Goal: Task Accomplishment & Management: Manage account settings

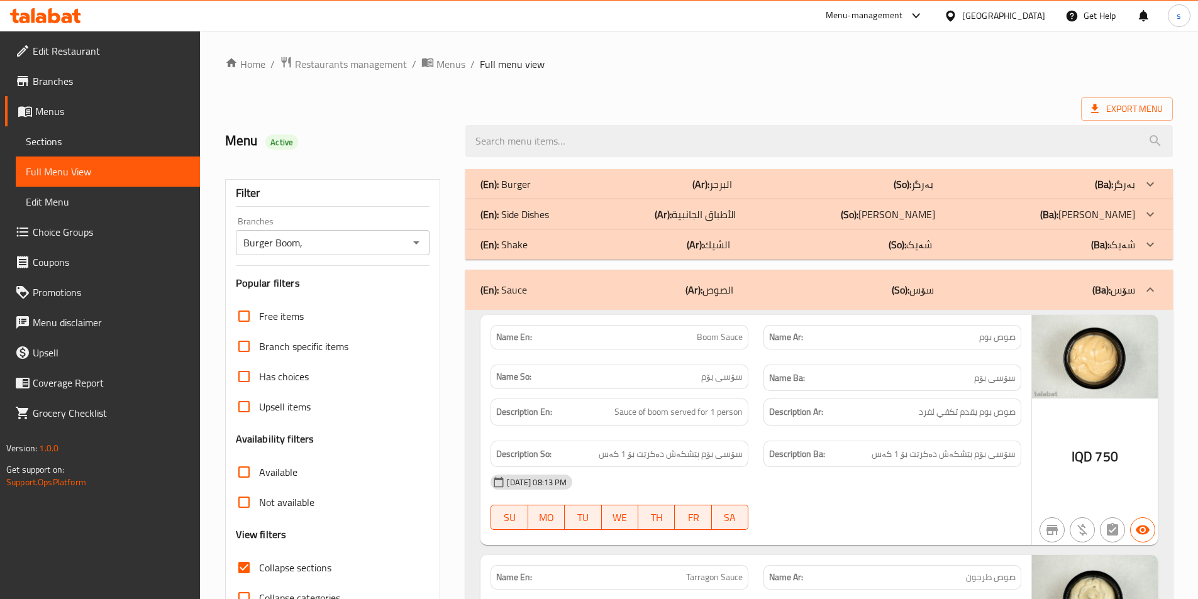
scroll to position [3433, 0]
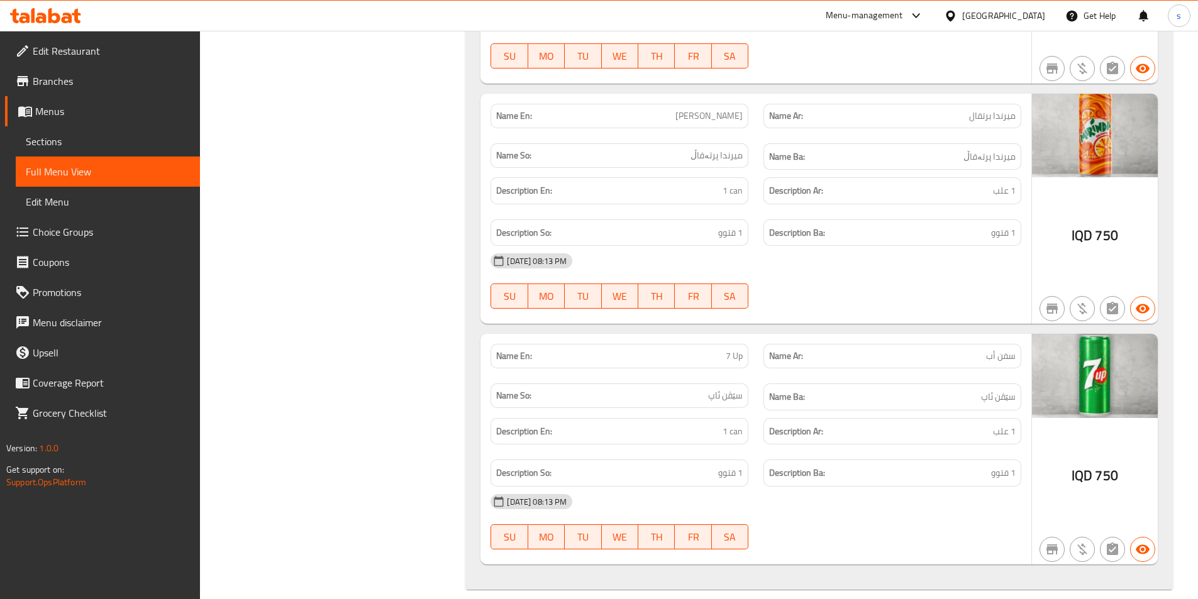
click at [70, 19] on icon at bounding box center [67, 18] width 11 height 11
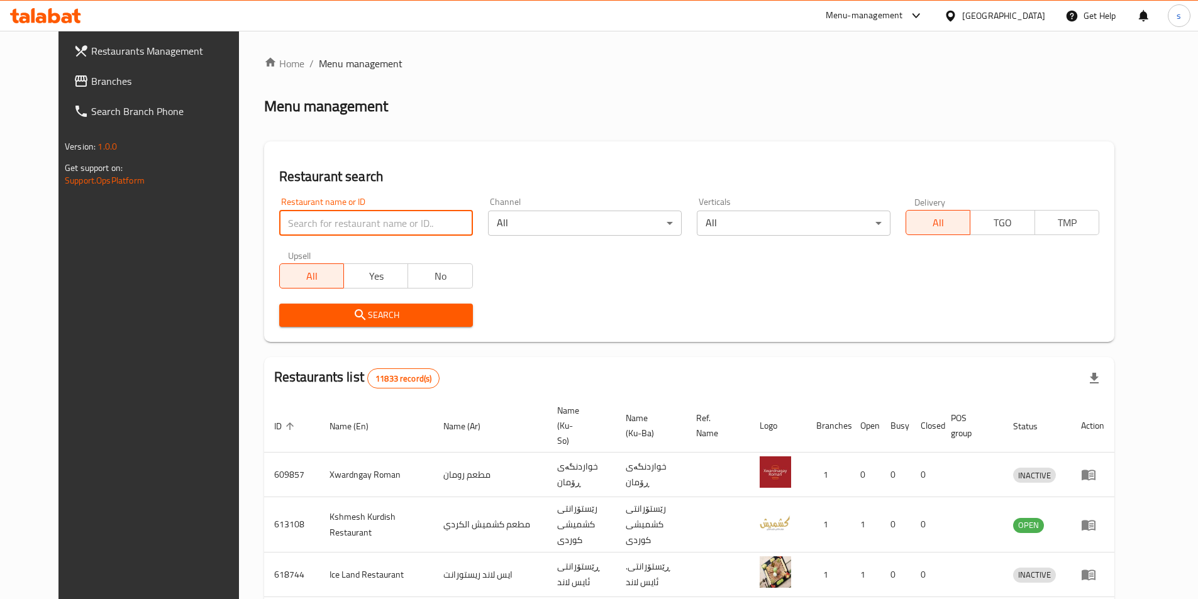
click at [279, 218] on input "search" at bounding box center [376, 223] width 194 height 25
paste input "780467"
type input "780467"
click button "Search" at bounding box center [376, 315] width 194 height 23
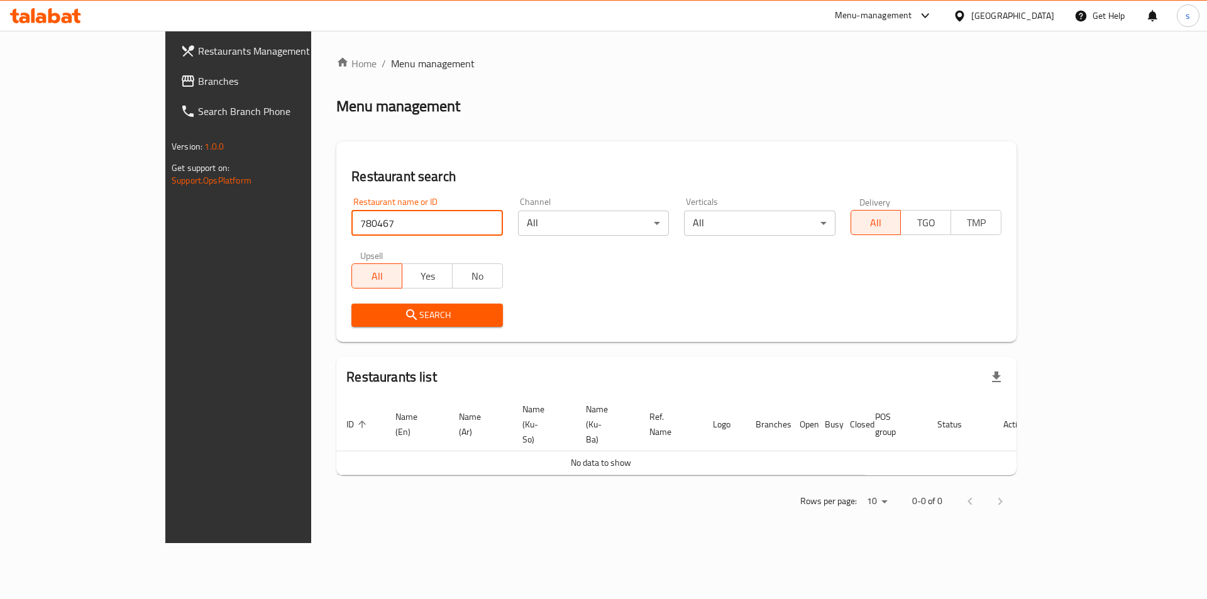
click at [170, 64] on link "Restaurants Management" at bounding box center [268, 51] width 197 height 30
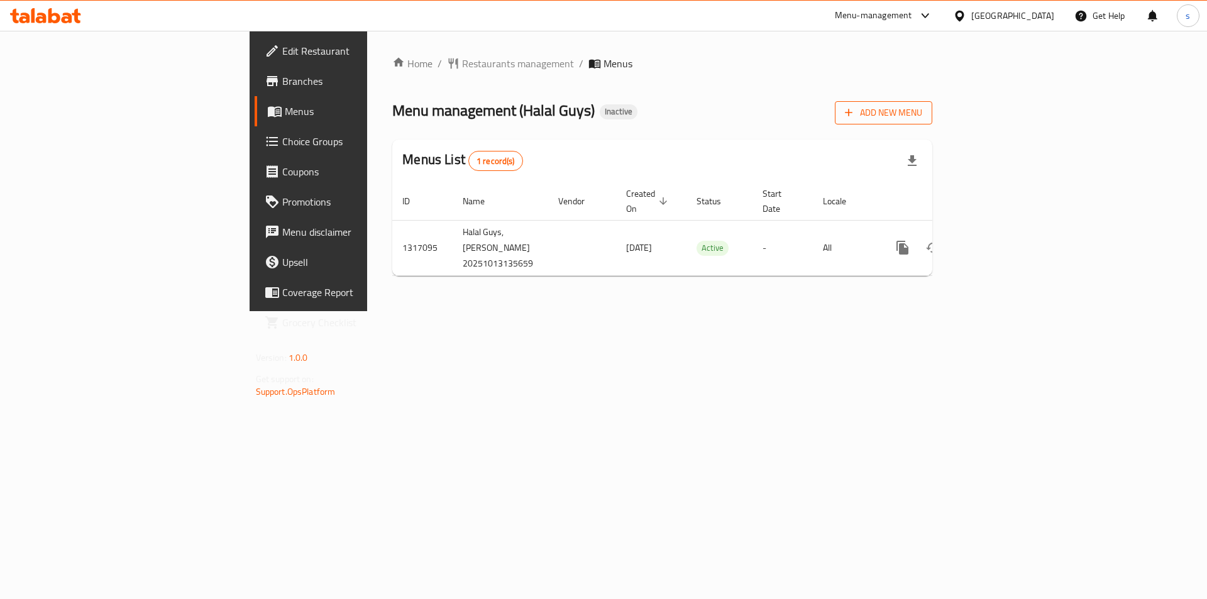
click at [855, 111] on icon "button" at bounding box center [848, 112] width 13 height 13
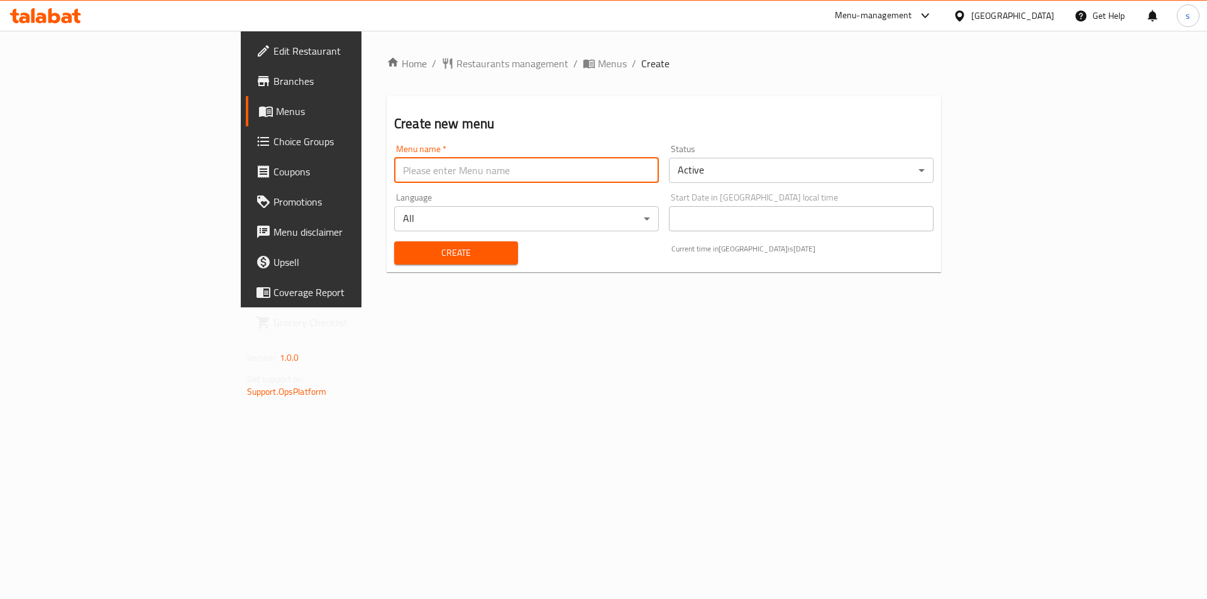
click at [394, 166] on input "text" at bounding box center [526, 170] width 265 height 25
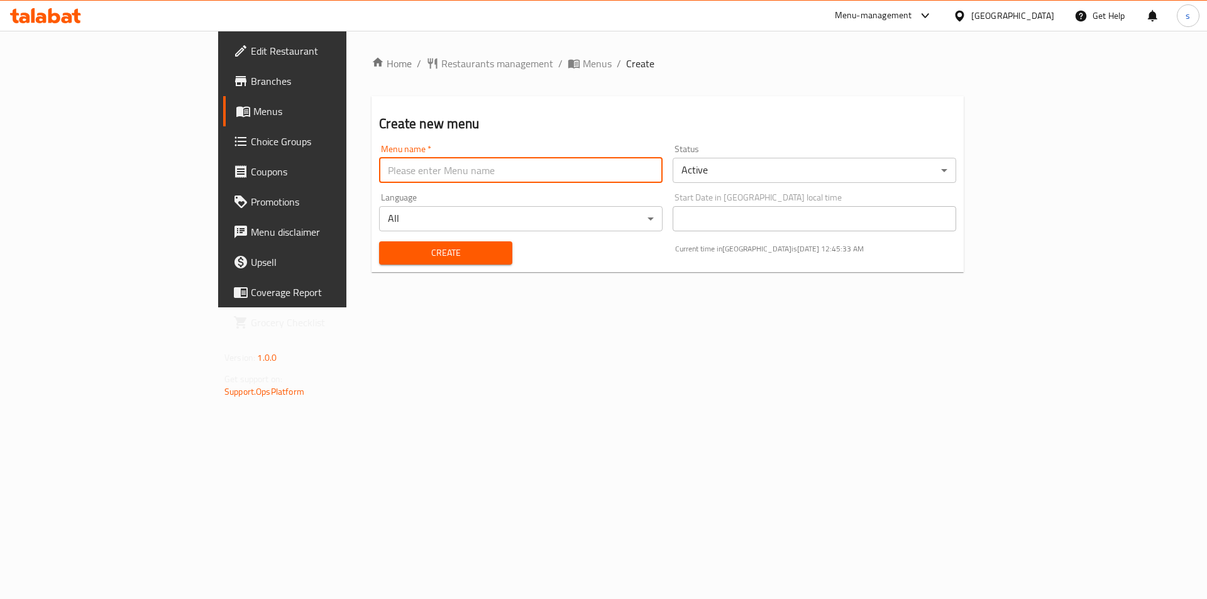
type input "M.S"
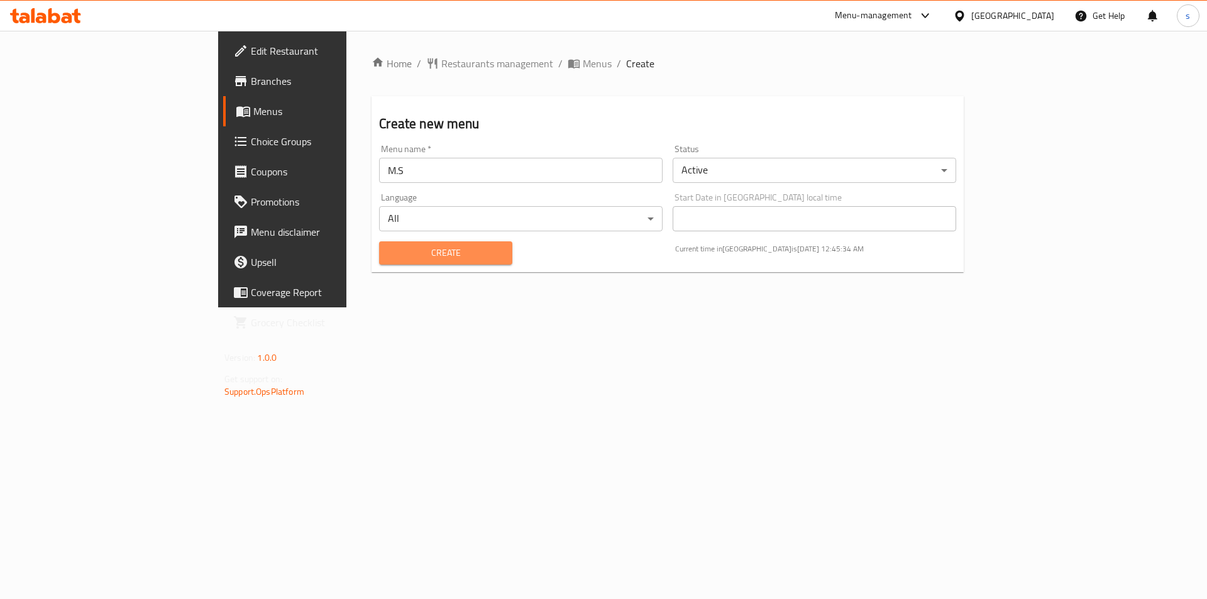
click at [379, 241] on button "Create" at bounding box center [445, 252] width 133 height 23
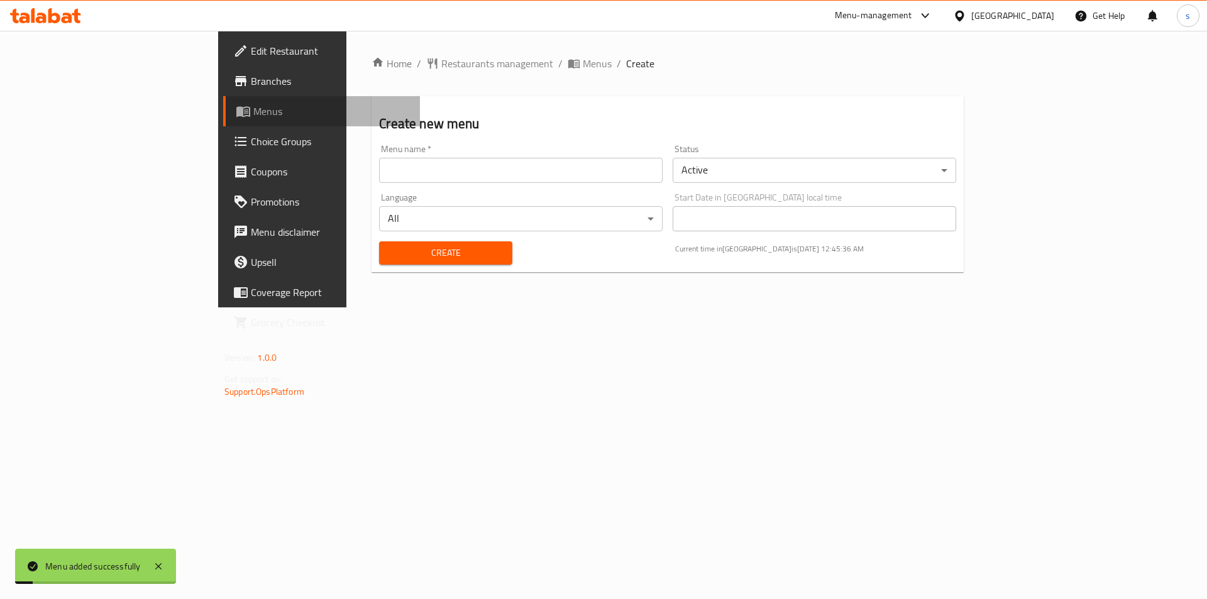
click at [253, 115] on span "Menus" at bounding box center [331, 111] width 157 height 15
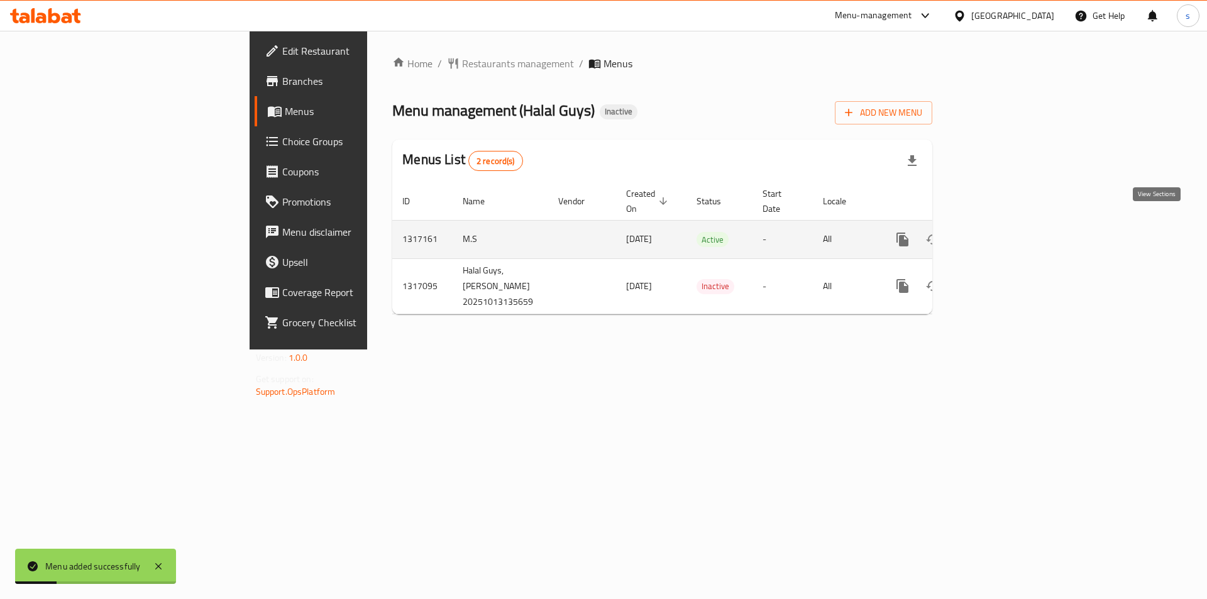
click at [1001, 232] on icon "enhanced table" at bounding box center [993, 239] width 15 height 15
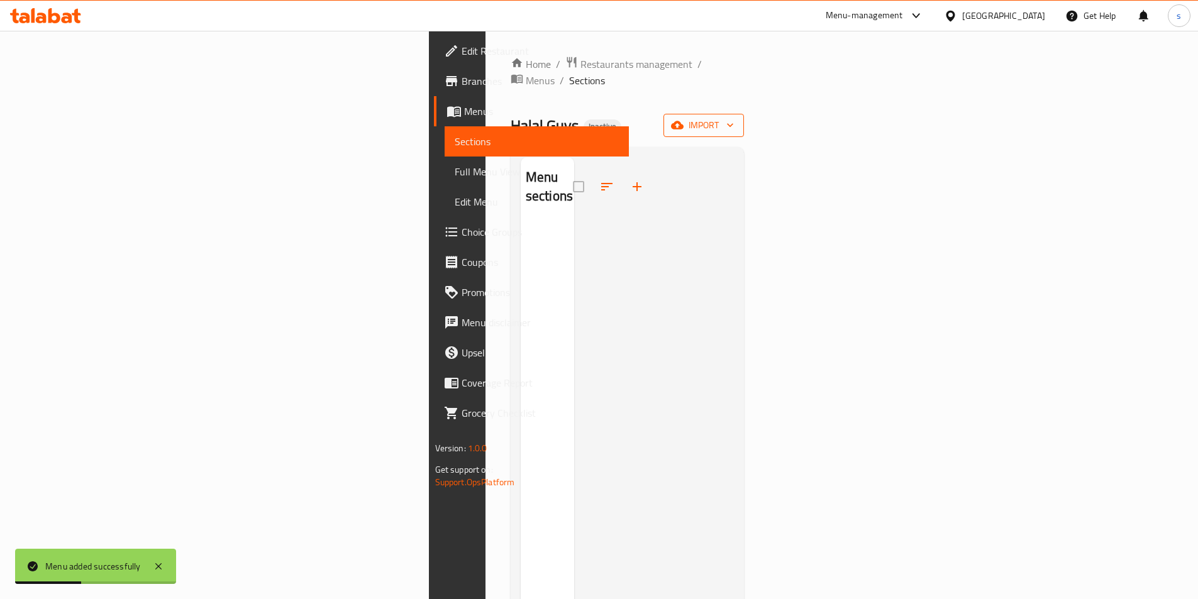
click at [734, 118] on span "import" at bounding box center [703, 126] width 60 height 16
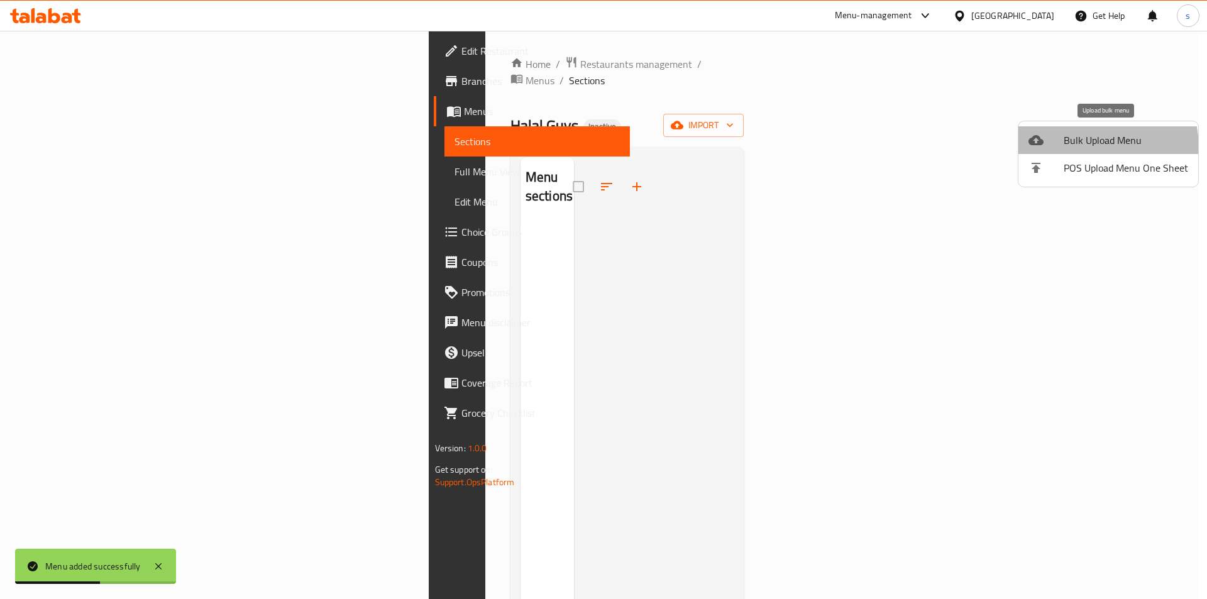
click at [1088, 148] on span "Bulk Upload Menu" at bounding box center [1126, 140] width 124 height 15
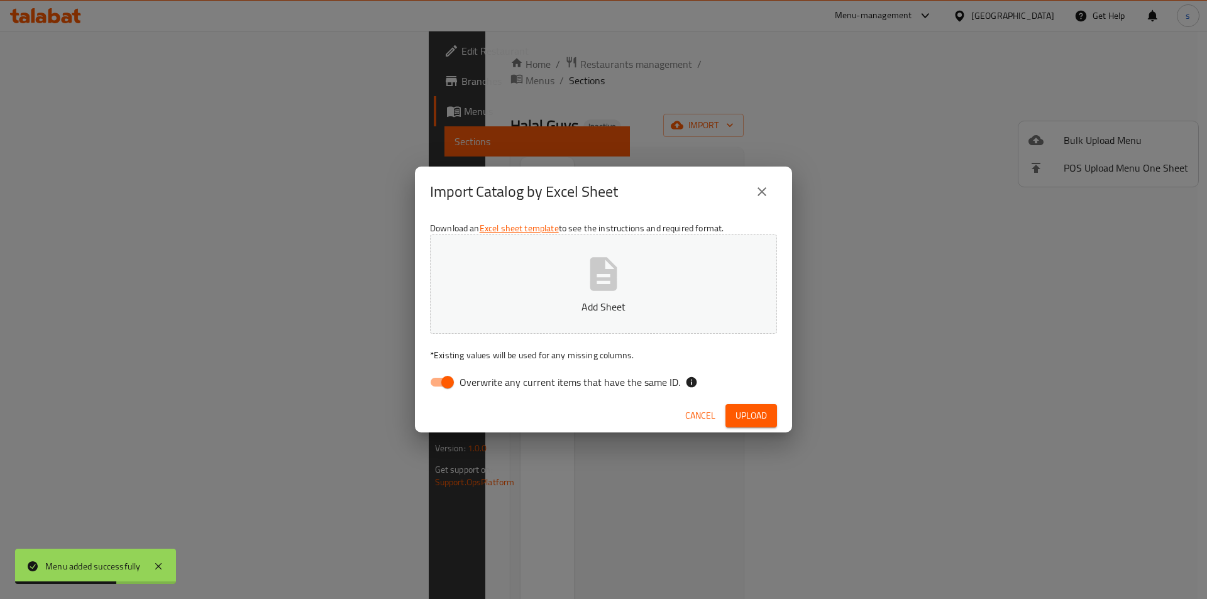
click at [431, 382] on input "Overwrite any current items that have the same ID." at bounding box center [448, 382] width 72 height 24
checkbox input "false"
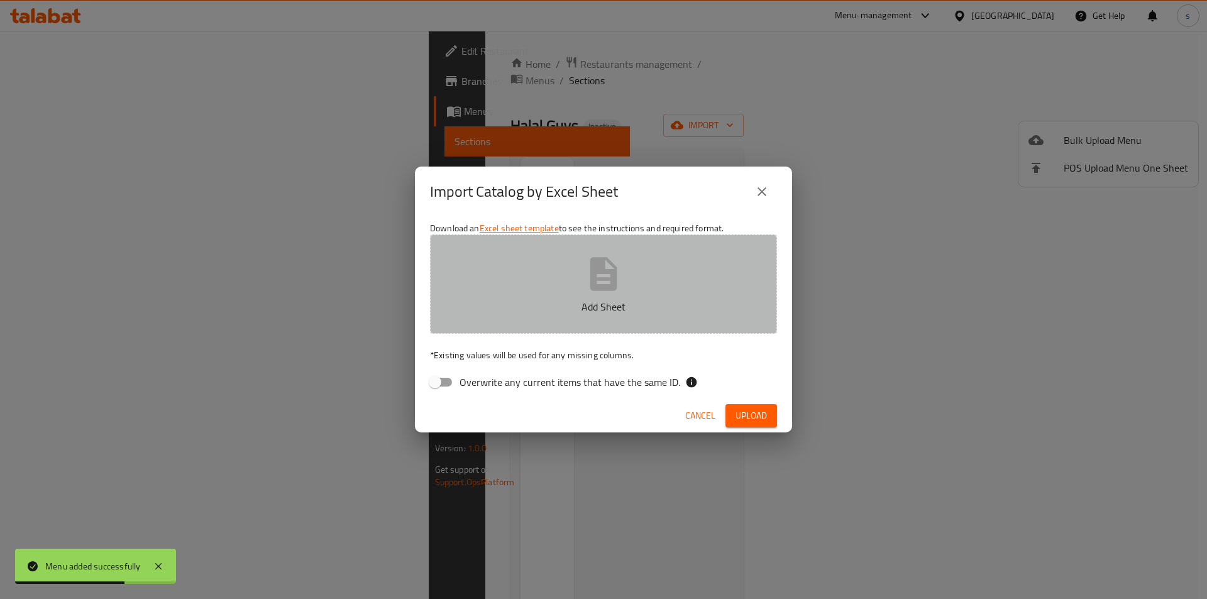
click at [528, 285] on button "Add Sheet" at bounding box center [603, 283] width 347 height 99
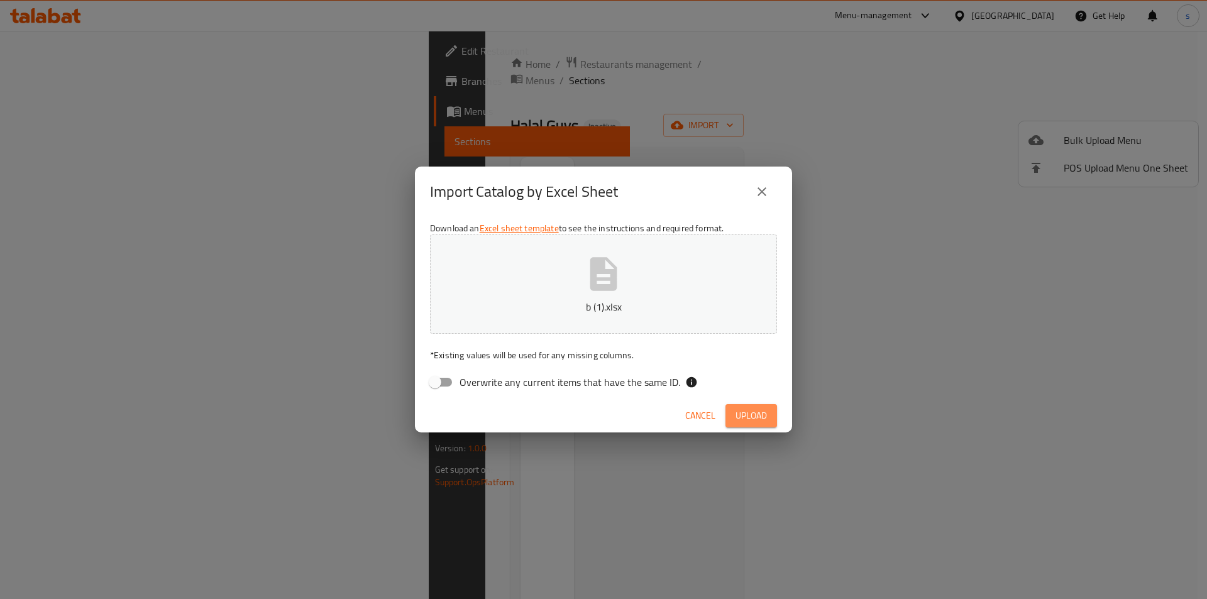
click at [749, 424] on button "Upload" at bounding box center [751, 415] width 52 height 23
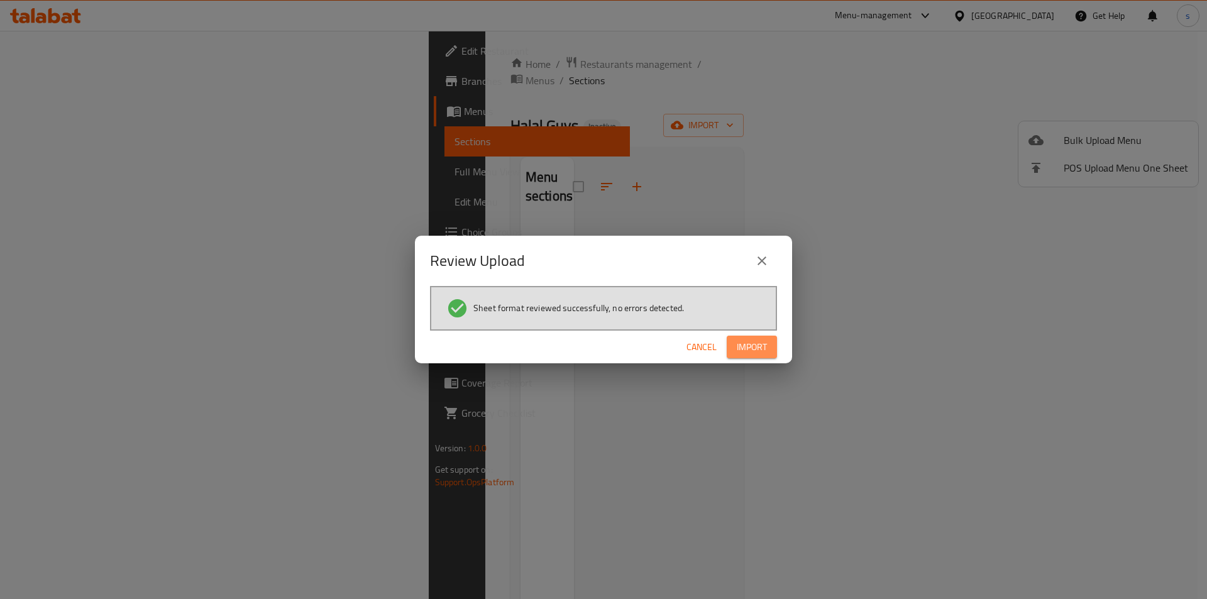
click at [751, 348] on span "Import" at bounding box center [752, 347] width 30 height 16
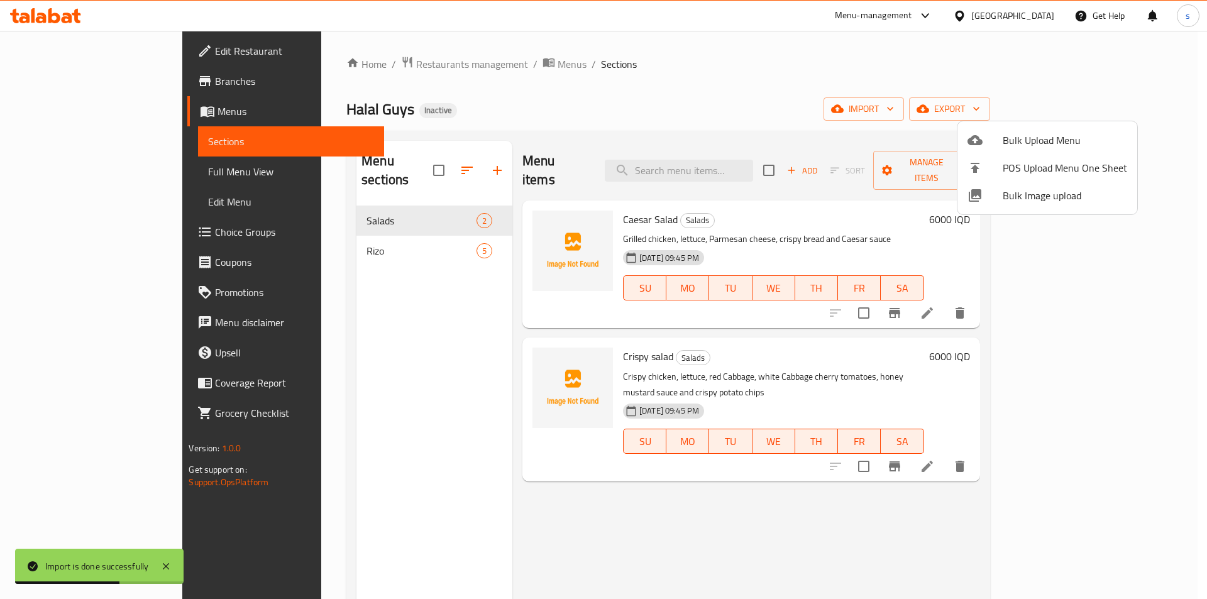
drag, startPoint x: 653, startPoint y: 63, endPoint x: 617, endPoint y: 44, distance: 41.3
click at [653, 63] on div at bounding box center [603, 299] width 1207 height 599
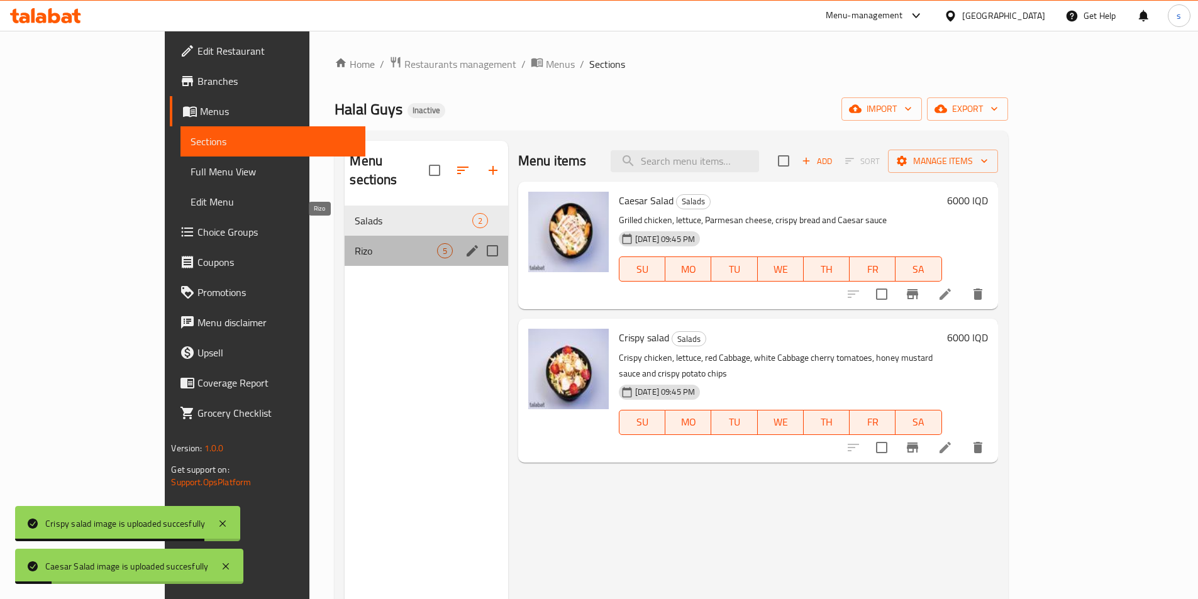
click at [355, 243] on span "Rizo" at bounding box center [396, 250] width 82 height 15
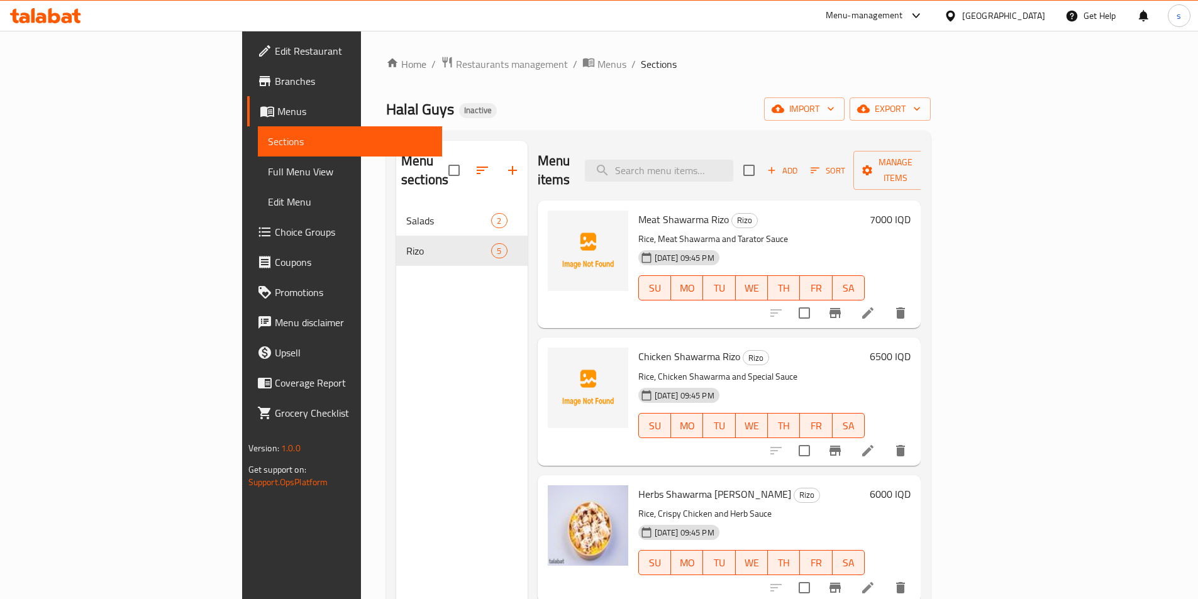
click at [633, 56] on ol "Home / Restaurants management / Menus / Sections" at bounding box center [658, 64] width 544 height 16
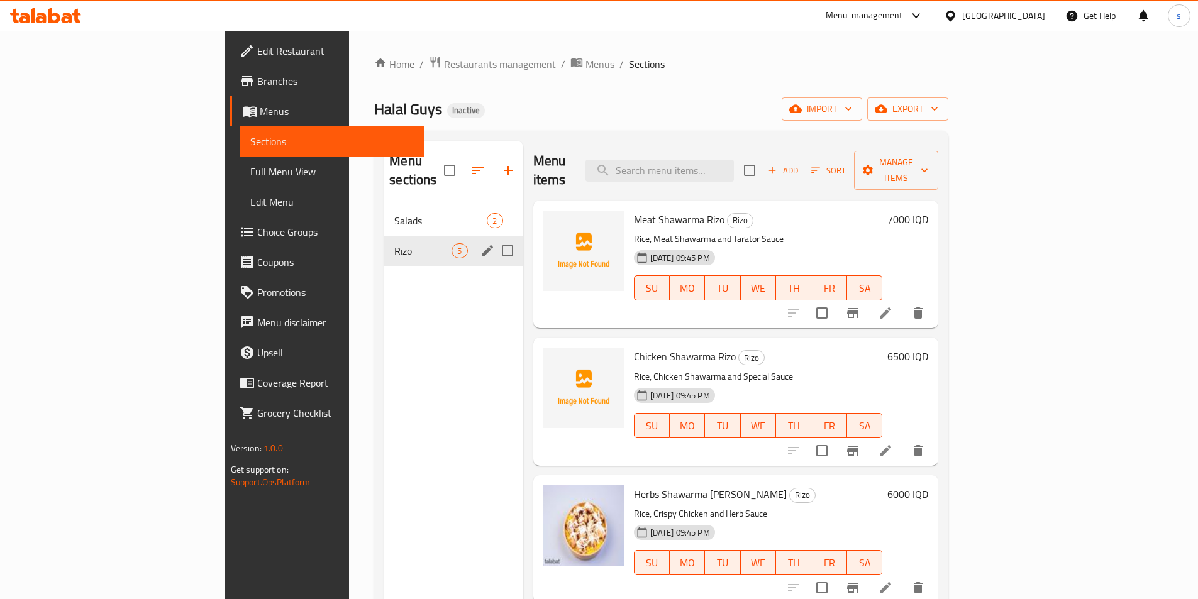
click at [494, 238] on input "Menu sections" at bounding box center [507, 251] width 26 height 26
checkbox input "true"
click at [494, 207] on input "Menu sections" at bounding box center [507, 220] width 26 height 26
checkbox input "true"
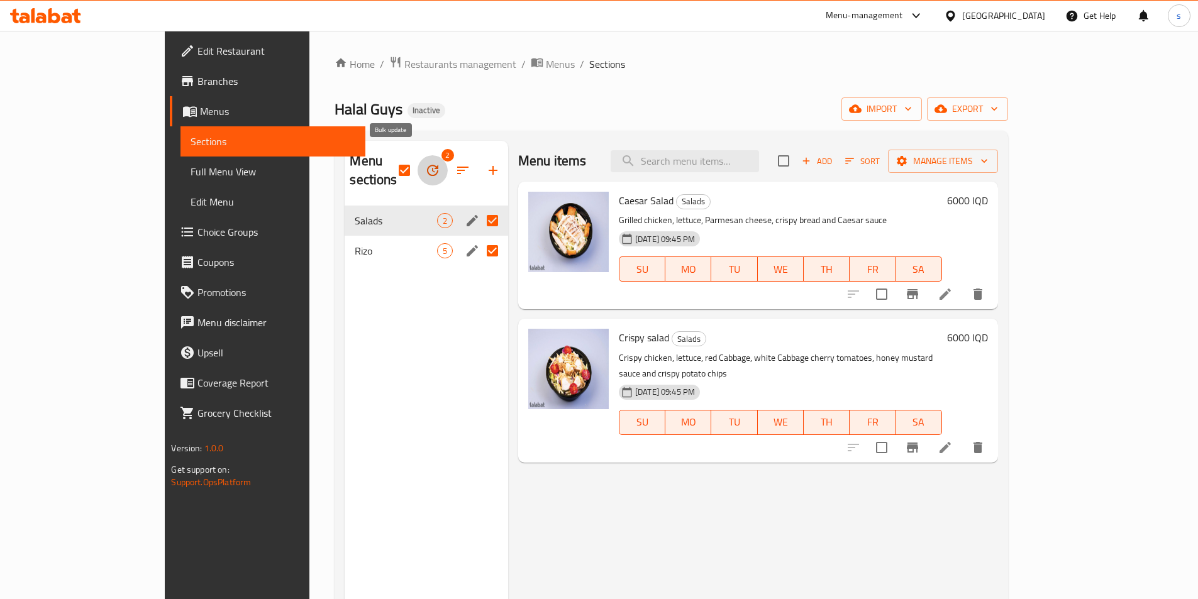
click at [425, 168] on icon "button" at bounding box center [432, 170] width 15 height 15
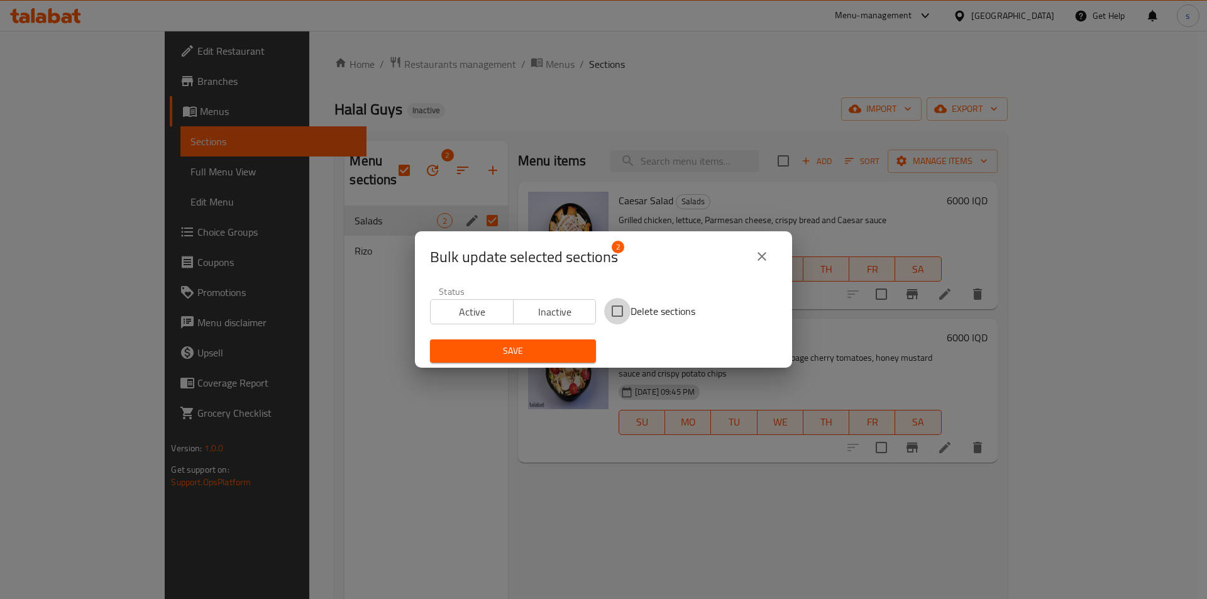
click at [605, 307] on input "Delete sections" at bounding box center [617, 311] width 26 height 26
checkbox input "true"
click at [537, 350] on span "Save" at bounding box center [513, 351] width 146 height 16
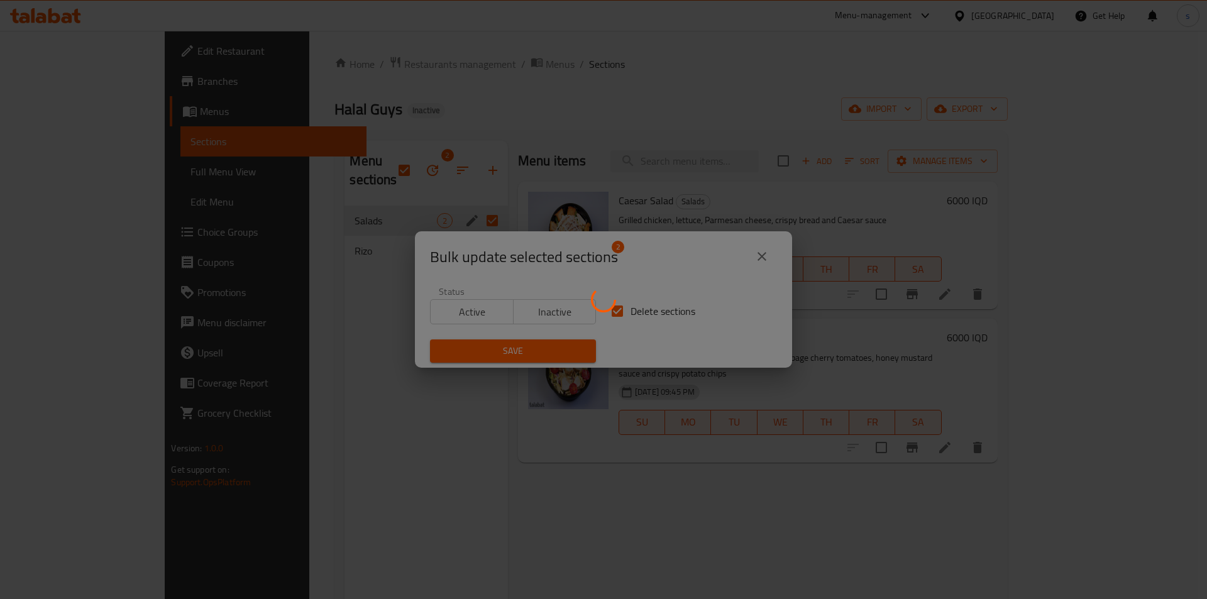
checkbox input "false"
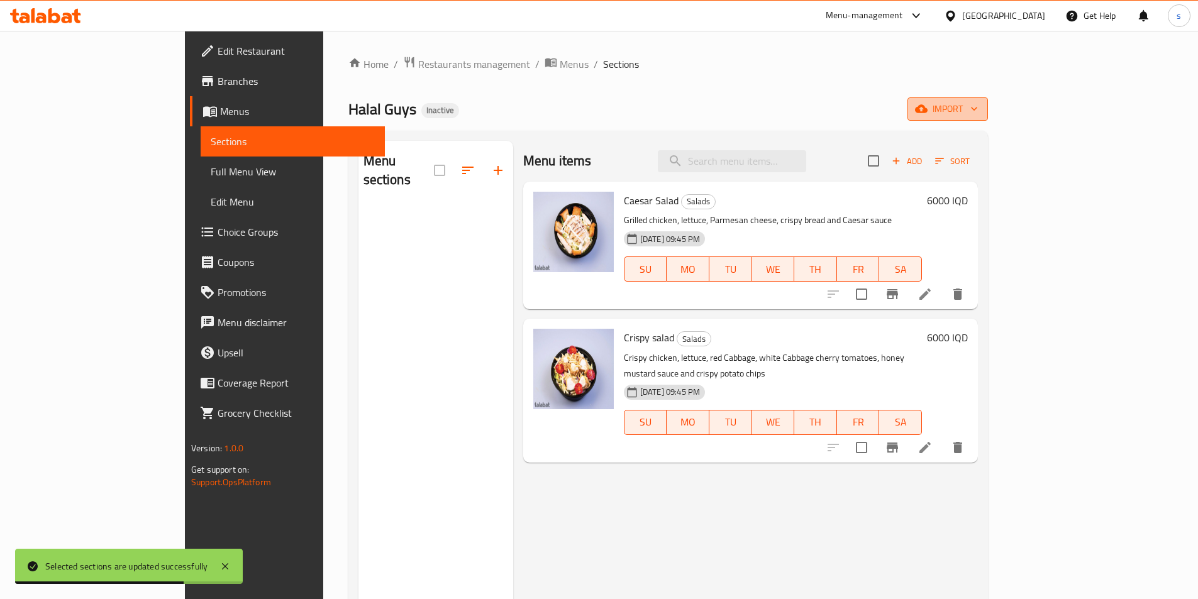
click at [927, 109] on icon "button" at bounding box center [921, 109] width 13 height 8
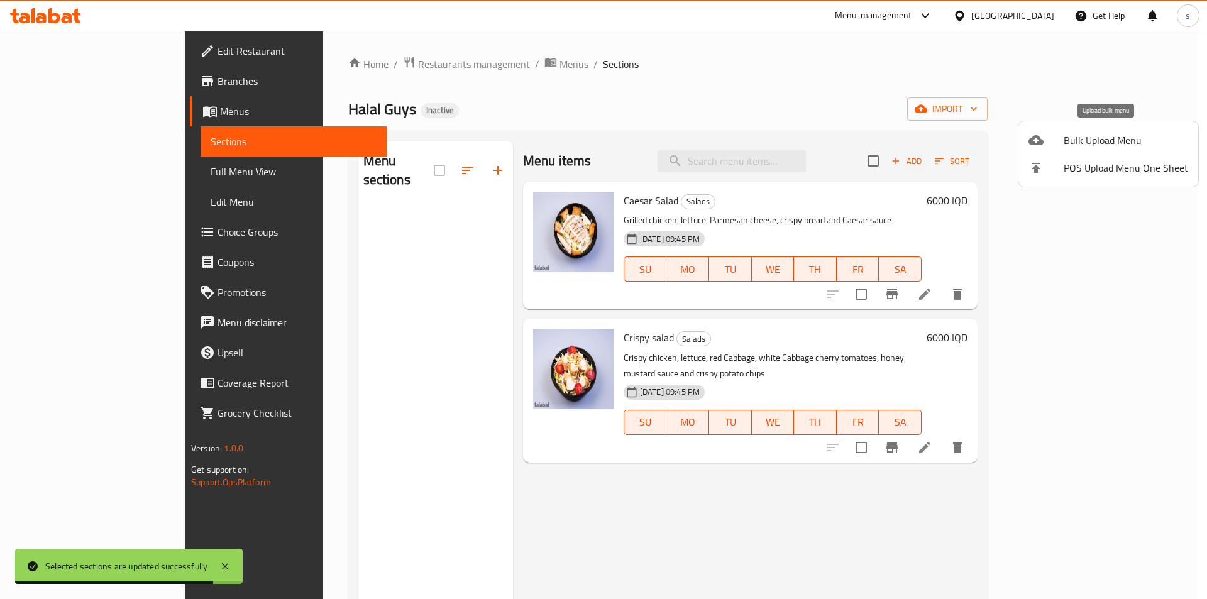
click at [1061, 146] on div at bounding box center [1045, 140] width 35 height 15
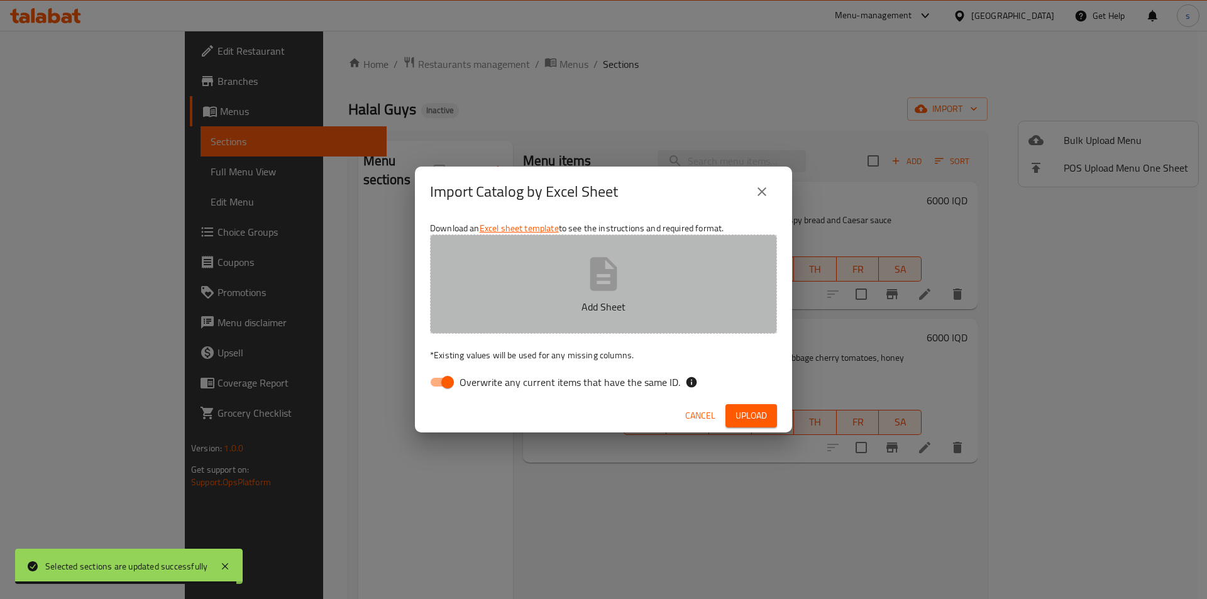
click at [490, 311] on p "Add Sheet" at bounding box center [603, 306] width 308 height 15
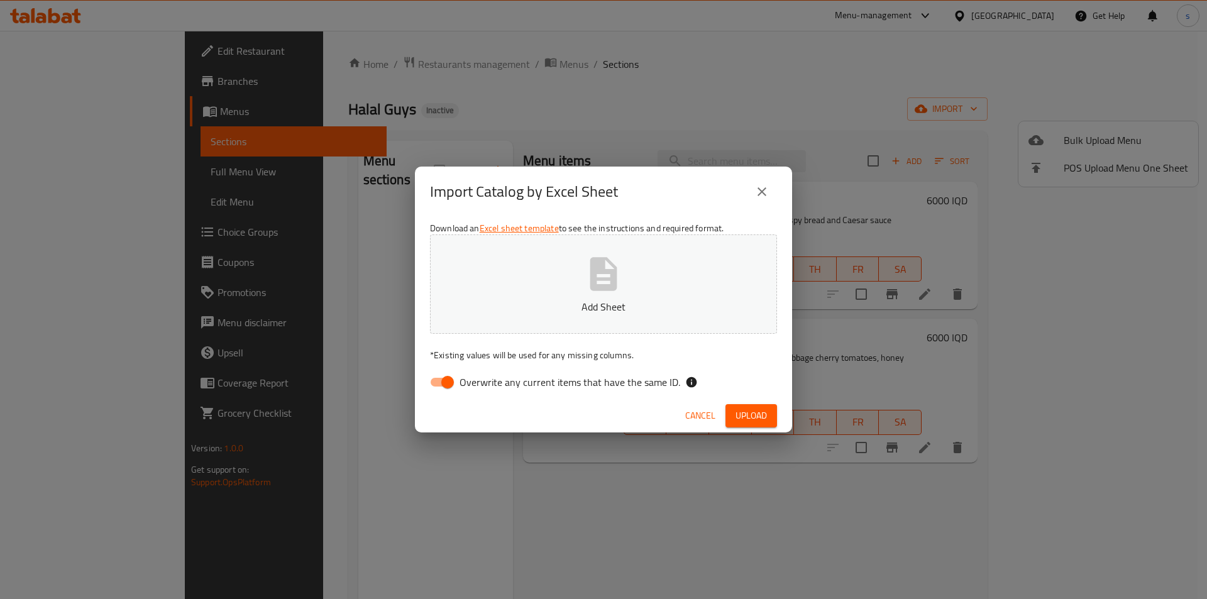
click at [429, 379] on input "Overwrite any current items that have the same ID." at bounding box center [448, 382] width 72 height 24
checkbox input "false"
click at [527, 282] on button "Add Sheet" at bounding box center [603, 283] width 347 height 99
click at [746, 419] on span "Upload" at bounding box center [751, 416] width 31 height 16
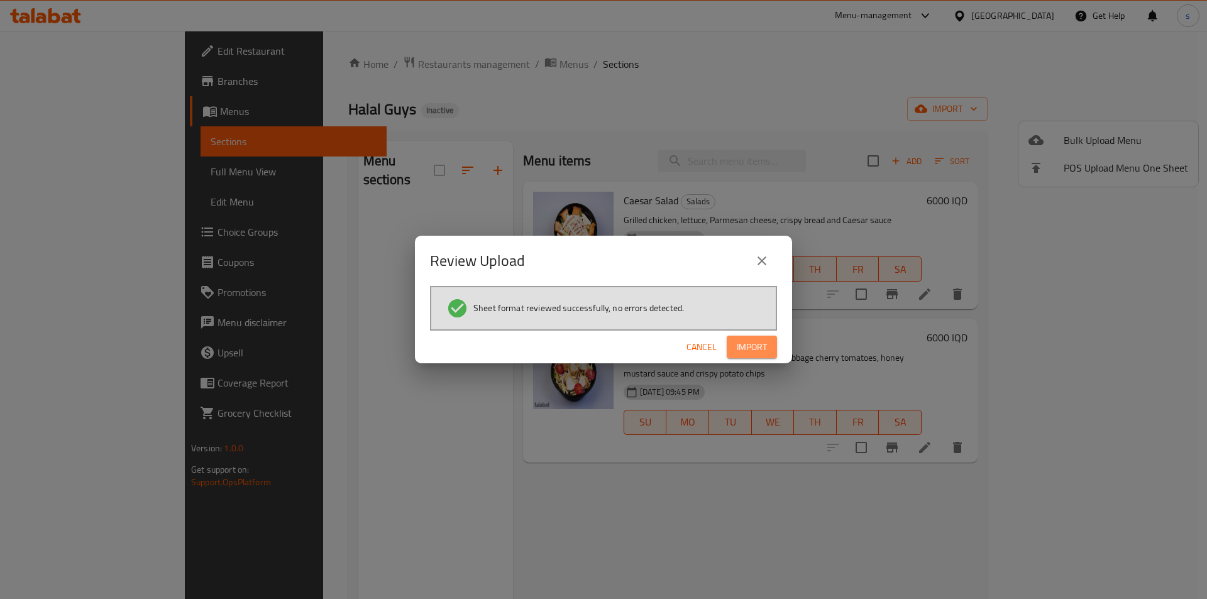
click at [732, 343] on button "Import" at bounding box center [752, 347] width 50 height 23
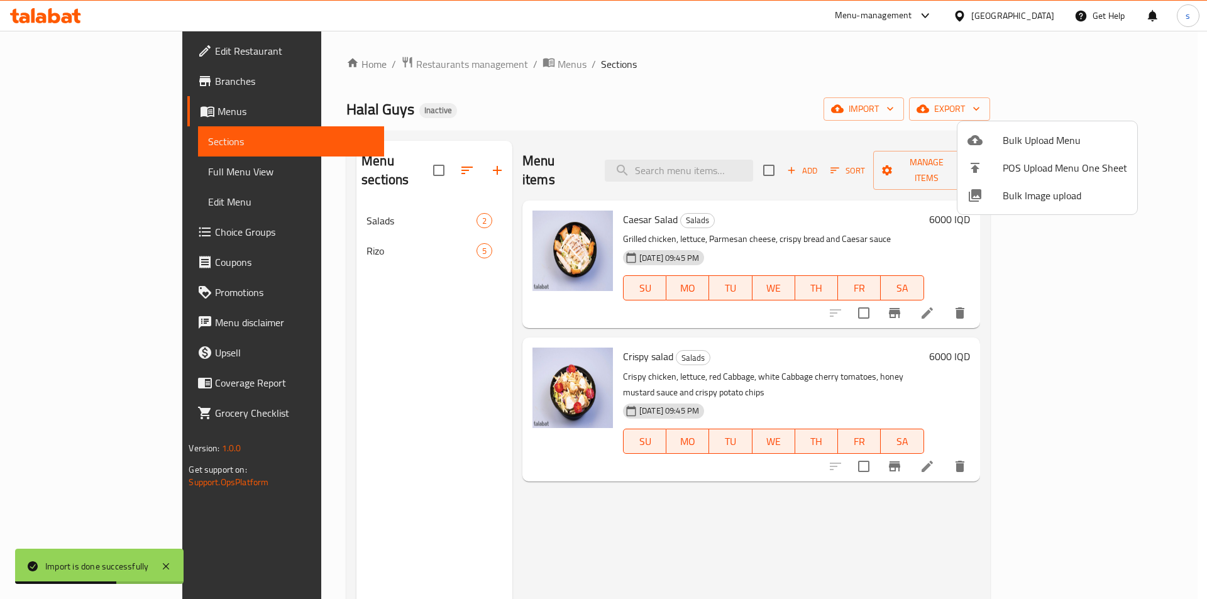
click at [529, 521] on div at bounding box center [603, 299] width 1207 height 599
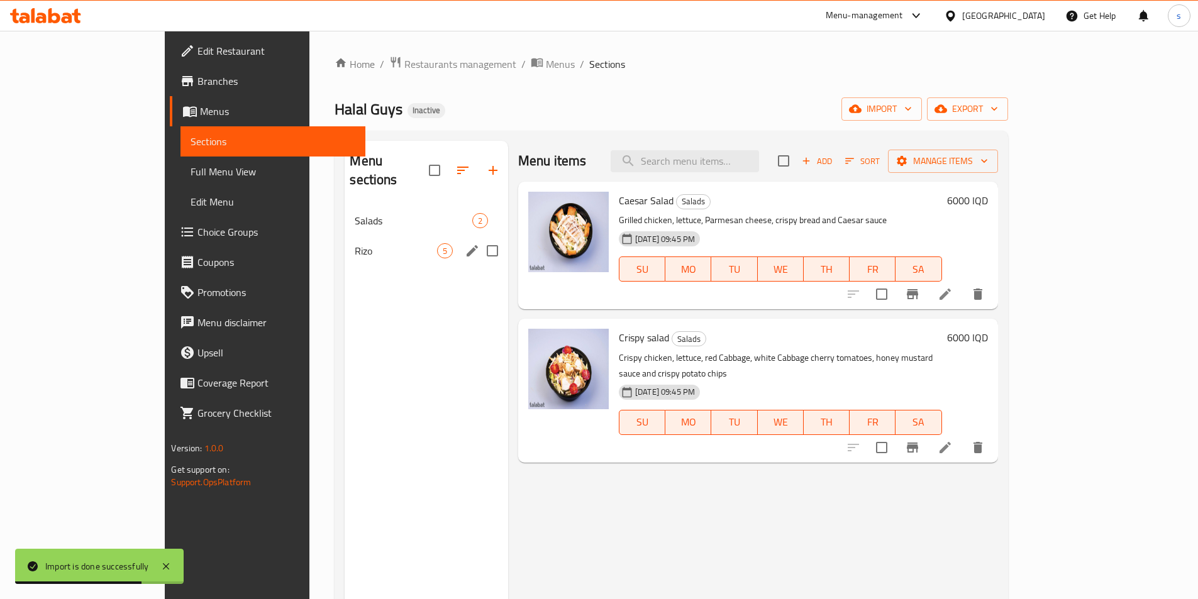
click at [344, 236] on div "Rizo 5" at bounding box center [425, 251] width 163 height 30
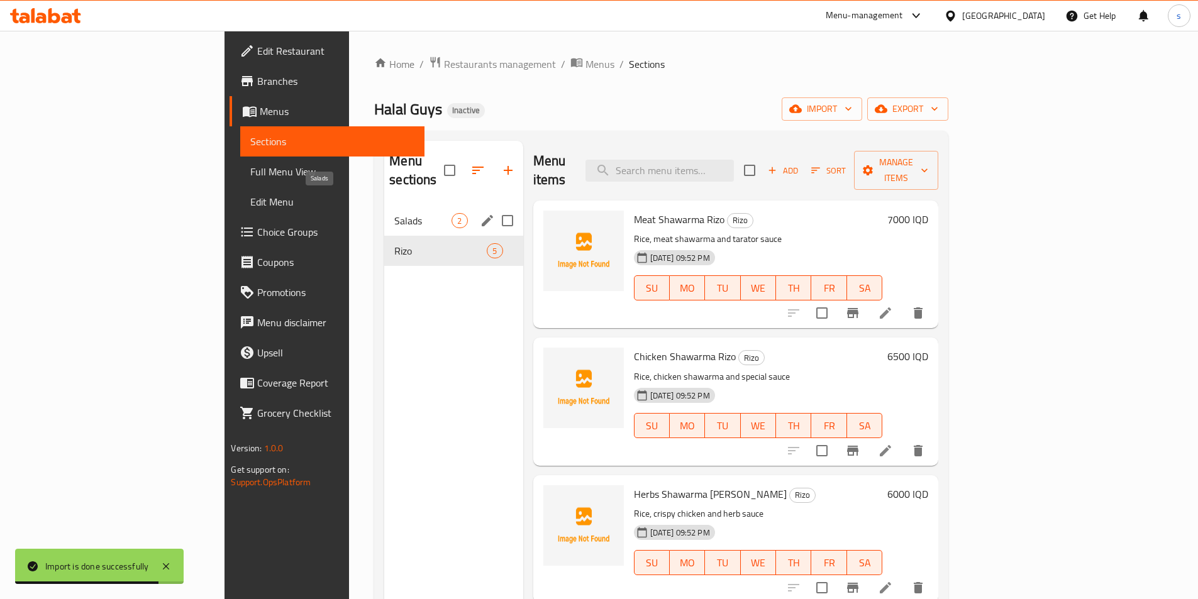
click at [394, 213] on span "Salads" at bounding box center [422, 220] width 57 height 15
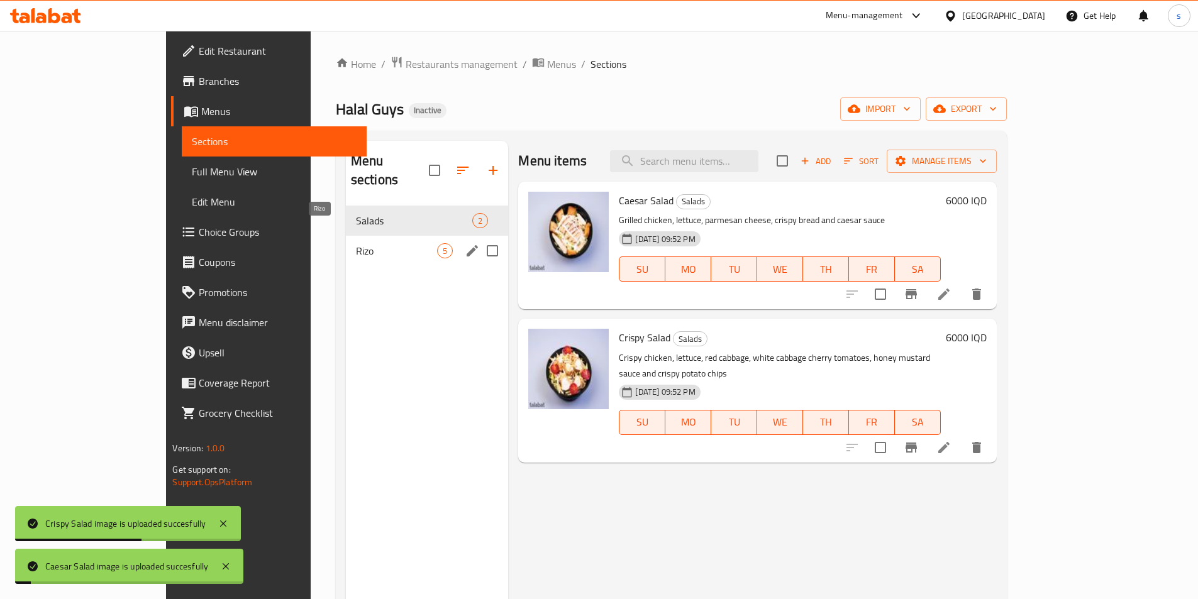
click at [356, 243] on span "Rizo" at bounding box center [397, 250] width 82 height 15
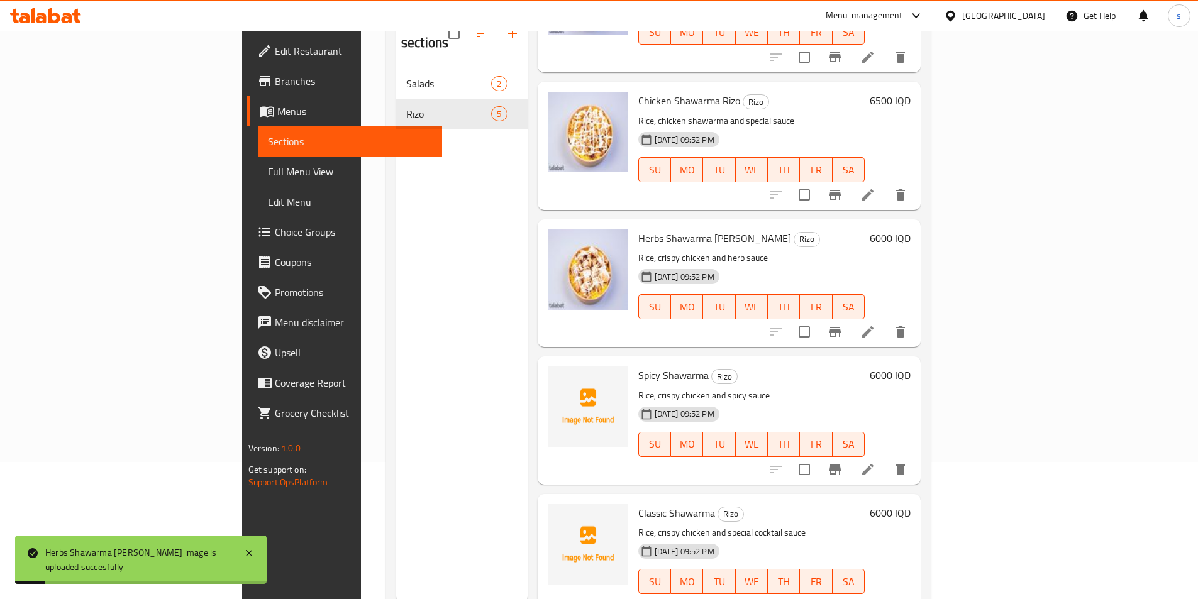
scroll to position [176, 0]
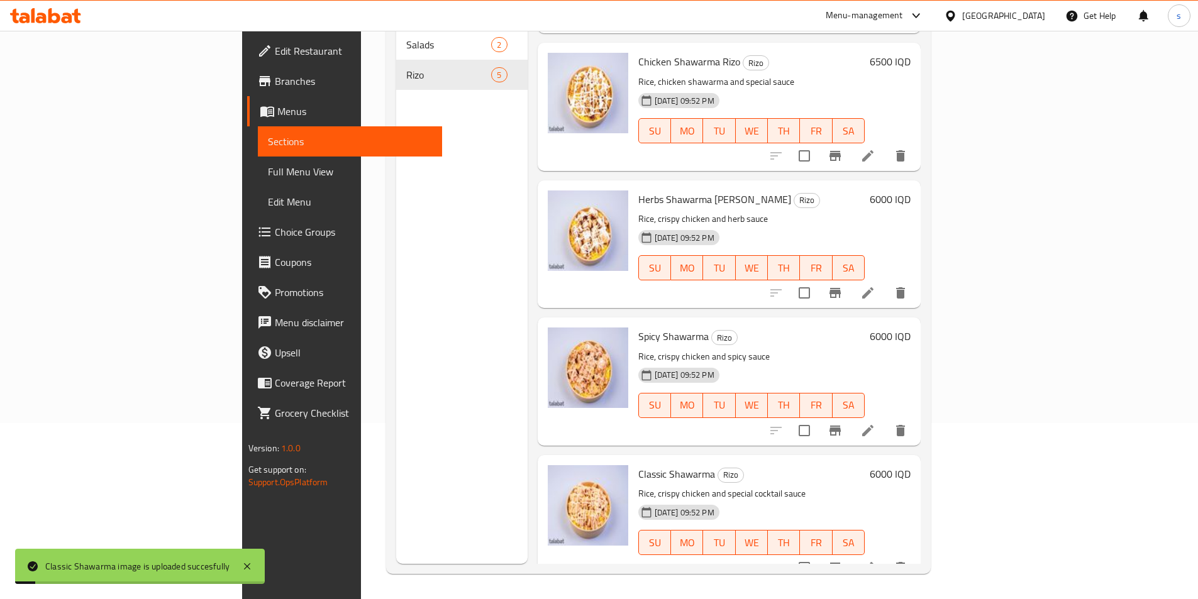
click at [268, 175] on span "Full Menu View" at bounding box center [350, 171] width 164 height 15
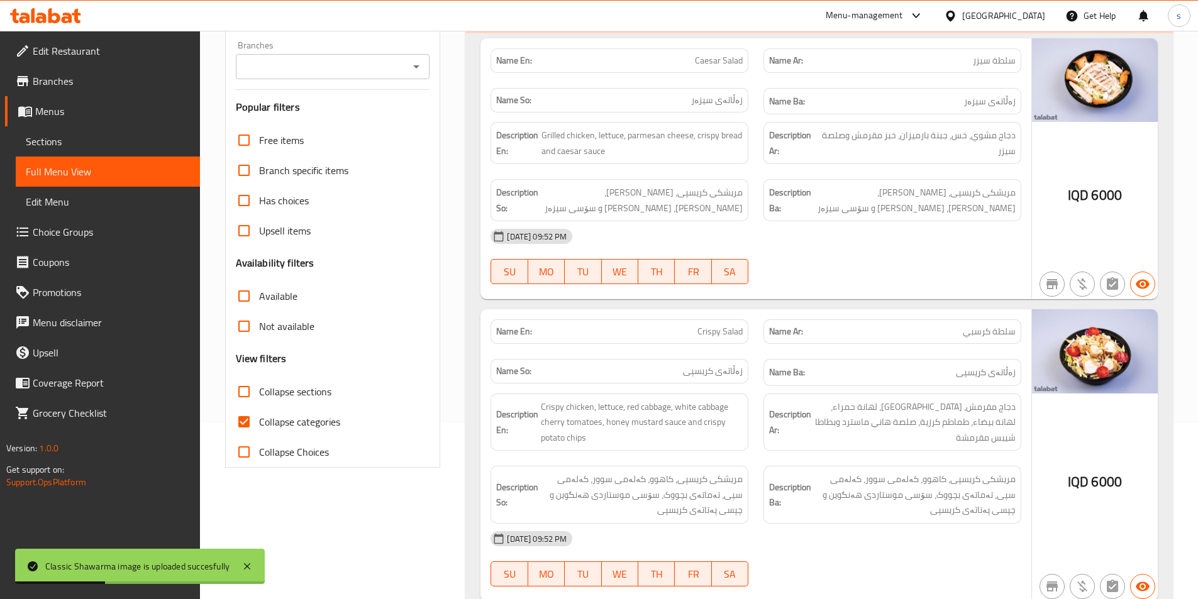
click at [248, 397] on input "Collapse sections" at bounding box center [244, 392] width 30 height 30
checkbox input "true"
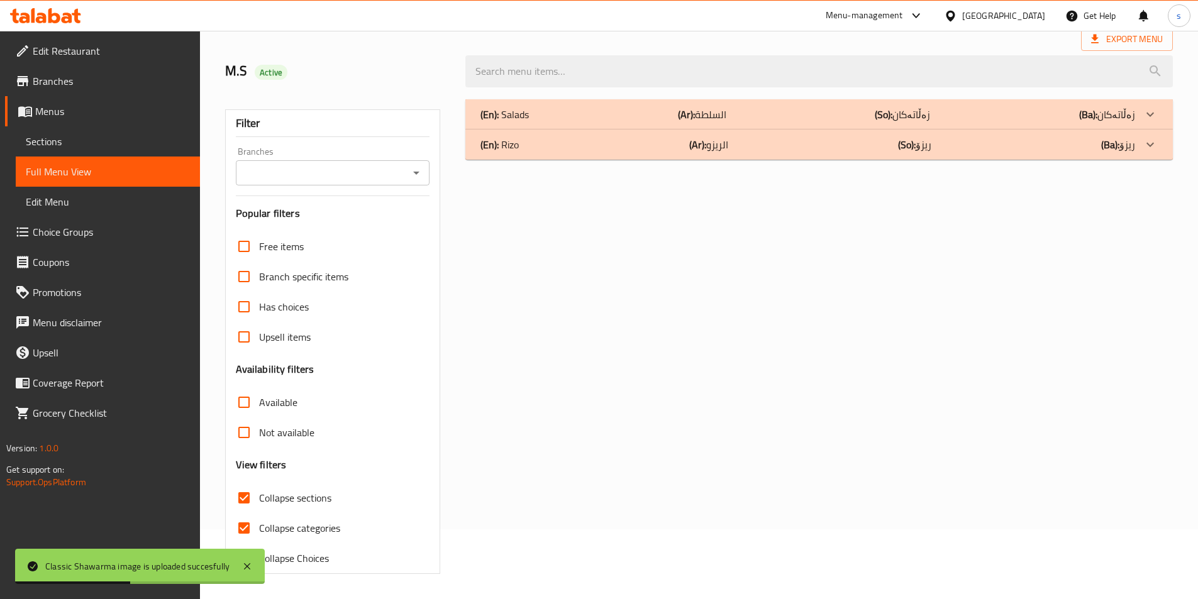
click at [246, 428] on div "Free items Branch specific items Has choices Upsell items Availability filters …" at bounding box center [333, 402] width 194 height 342
click at [241, 519] on input "Collapse categories" at bounding box center [244, 528] width 30 height 30
checkbox input "false"
click at [409, 177] on icon "Open" at bounding box center [416, 172] width 15 height 15
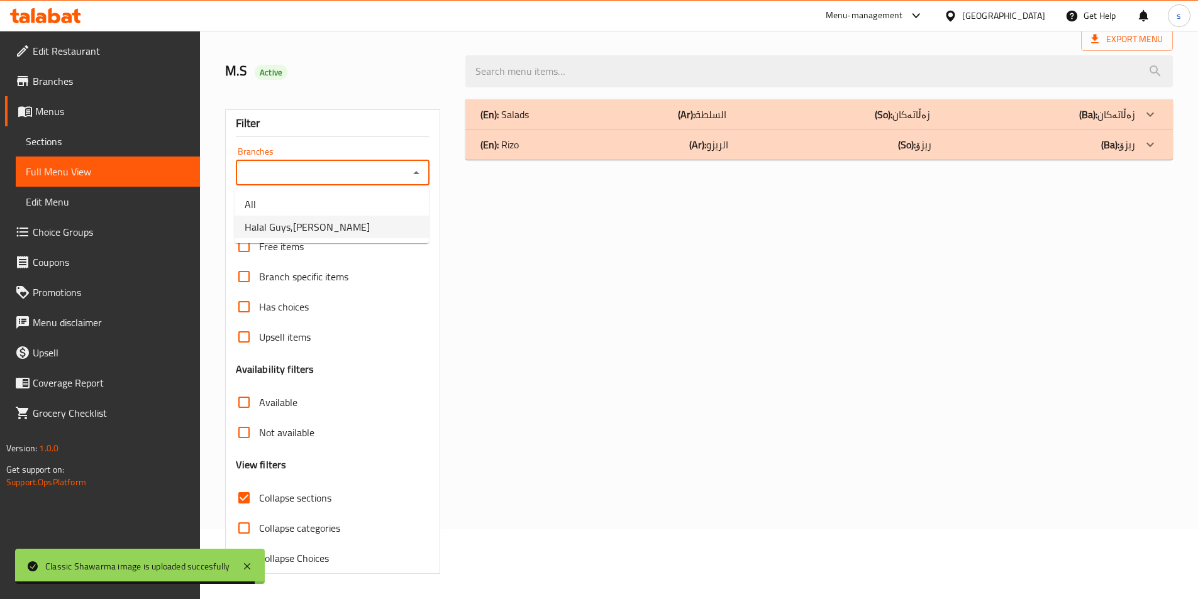
click at [384, 231] on li "Halal Guys,Al Amriyah" at bounding box center [331, 227] width 194 height 23
type input "Halal Guys,Al Amriyah"
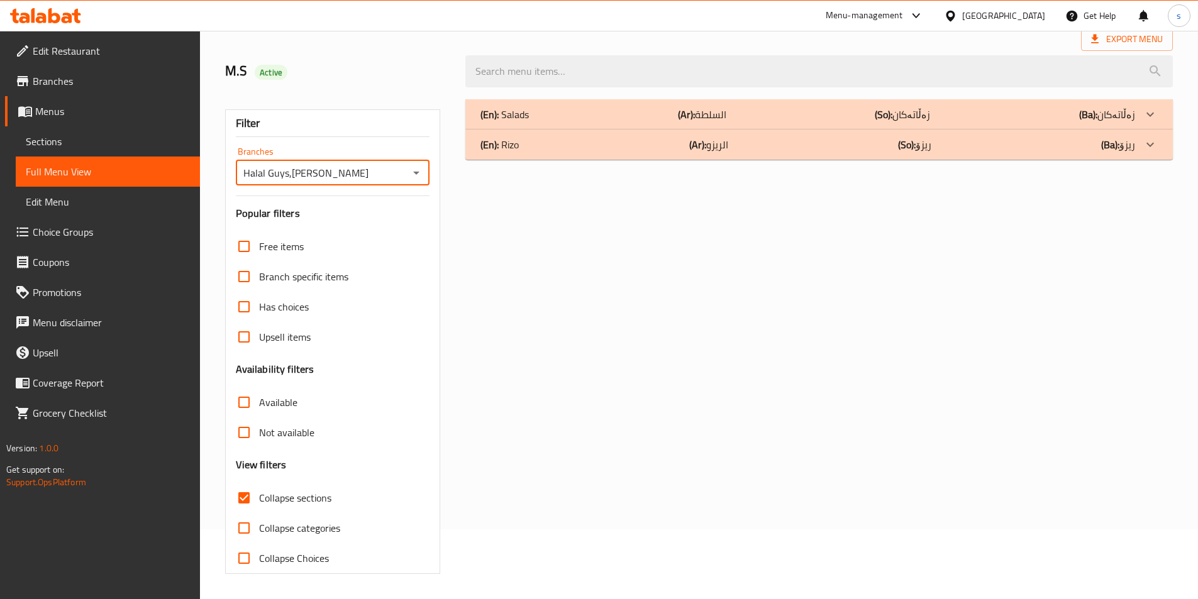
click at [543, 141] on div "(En): Rizo (Ar): الريزو (So): ریزۆ (Ba): ریزۆ" at bounding box center [807, 144] width 654 height 15
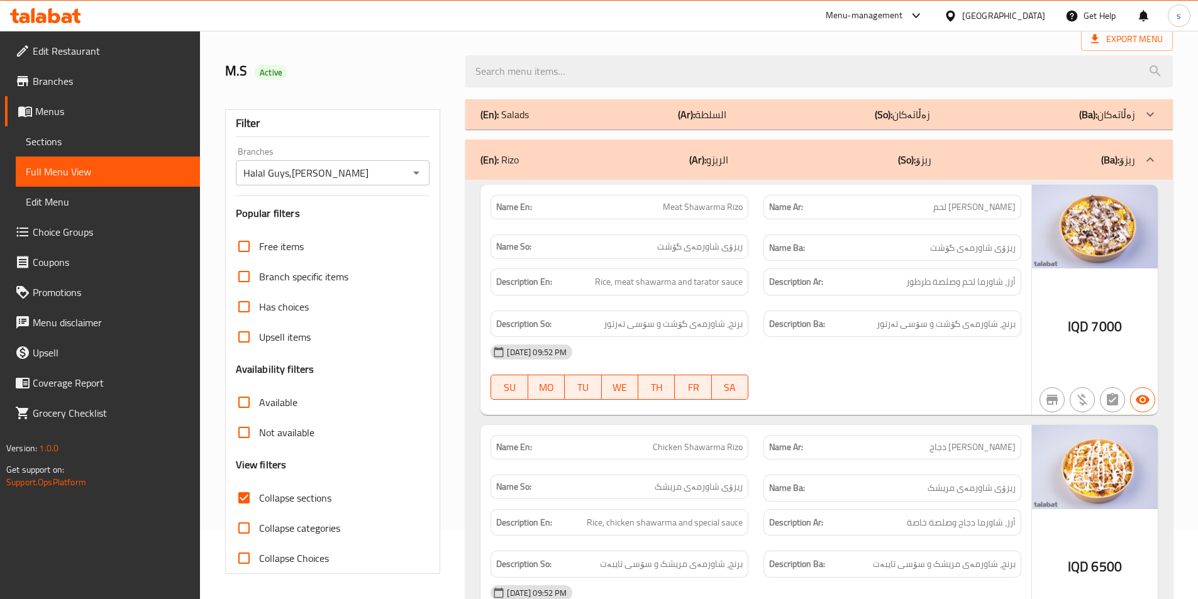
click at [554, 118] on div "(En): Salads (Ar): السلطة (So): زەڵاتەکان (Ba): زەڵاتەکان" at bounding box center [807, 114] width 654 height 15
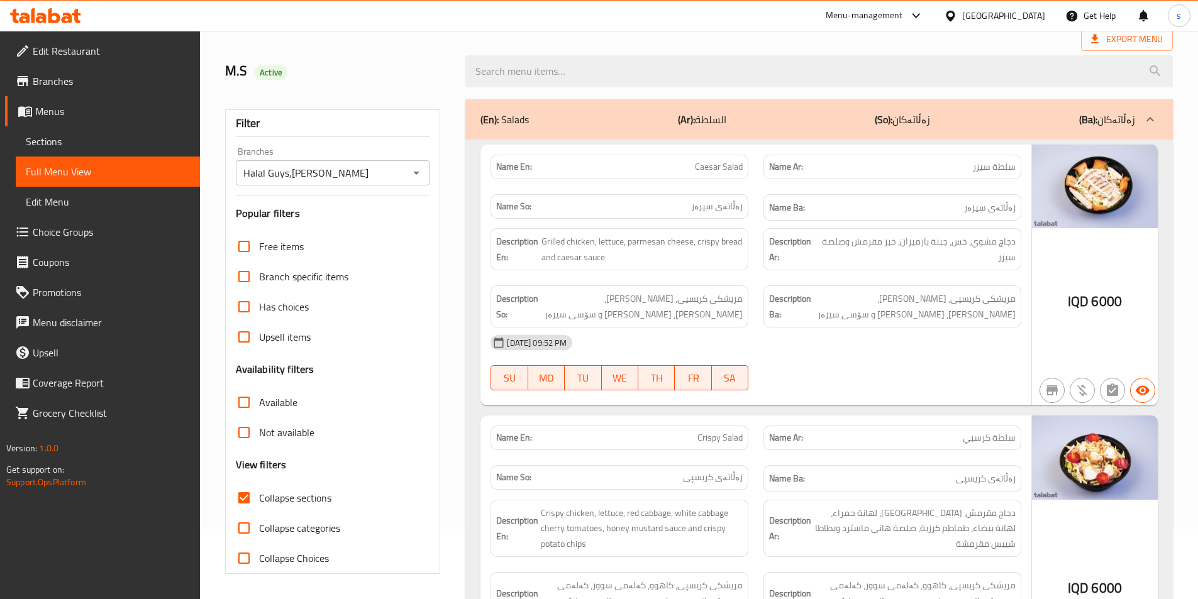
click at [92, 137] on span "Sections" at bounding box center [108, 141] width 164 height 15
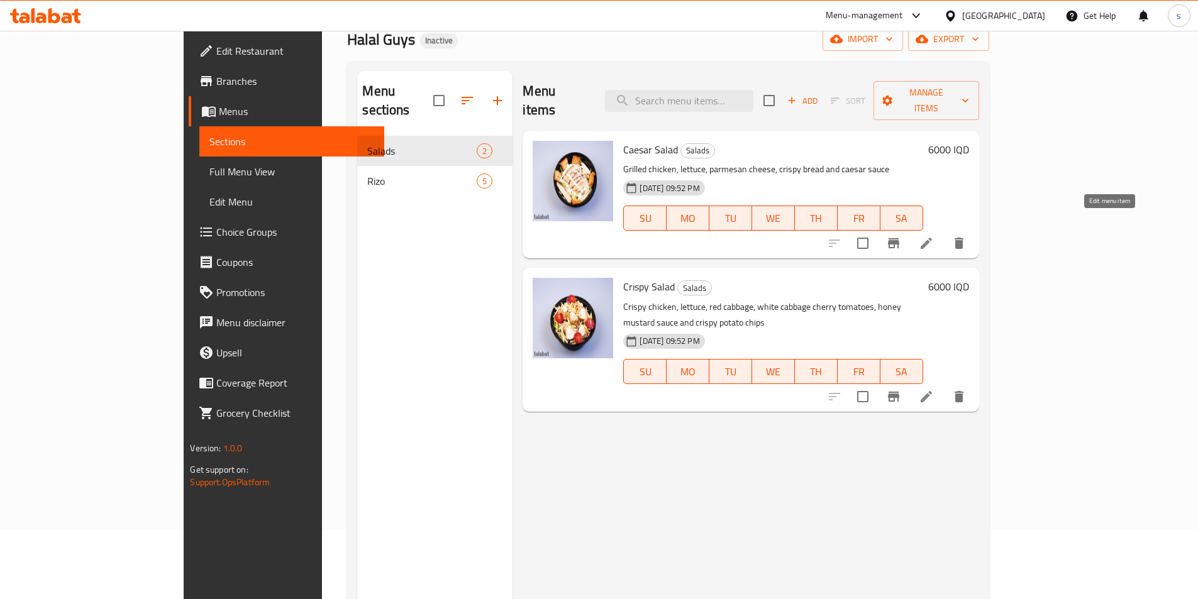
click at [934, 236] on icon at bounding box center [925, 243] width 15 height 15
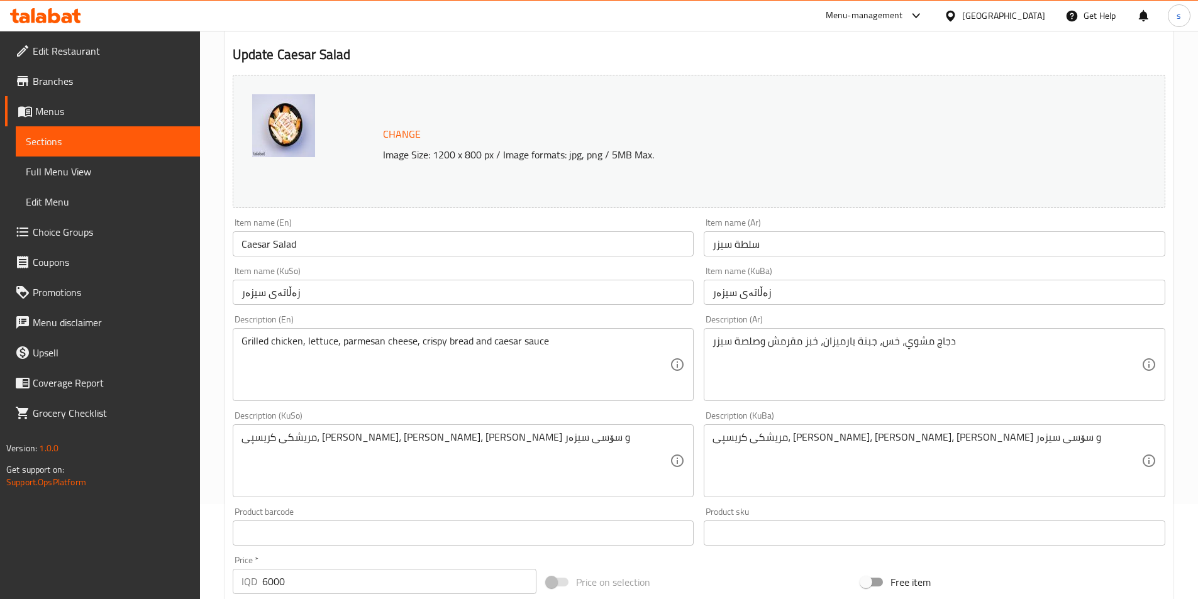
scroll to position [108, 0]
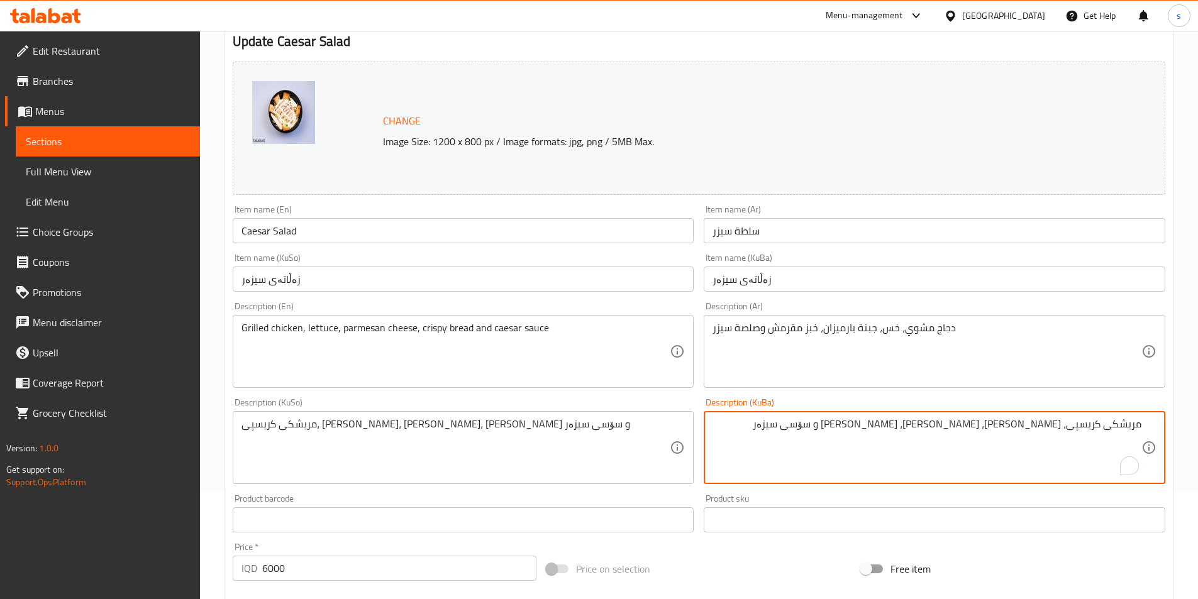
click at [1080, 430] on textarea "مریشکی کریسپی، کاهوو، پەنیری پارمیزان، نانی کریسپی و سۆسی سیزەر" at bounding box center [926, 448] width 429 height 60
drag, startPoint x: 842, startPoint y: 421, endPoint x: 1206, endPoint y: 426, distance: 364.0
click at [1198, 426] on html "​ Menu-management Iraq Get Help s Edit Restaurant Branches Menus Sections Full …" at bounding box center [599, 191] width 1198 height 599
type textarea "مریشکی برژاو، کاهوو، [PERSON_NAME]، [PERSON_NAME] و سۆسی سیزەر"
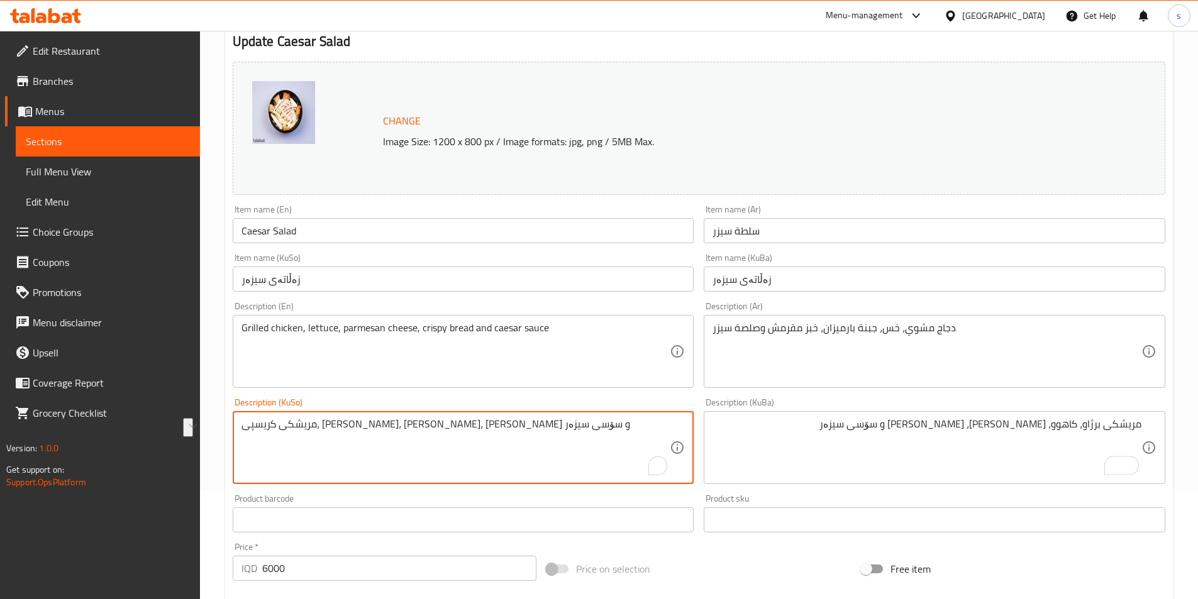
click at [563, 433] on textarea "مریشکی کریسپی، کاهوو، پەنیری پارمیزان، نانی کریسپی و سۆسی سیزەر" at bounding box center [455, 448] width 429 height 60
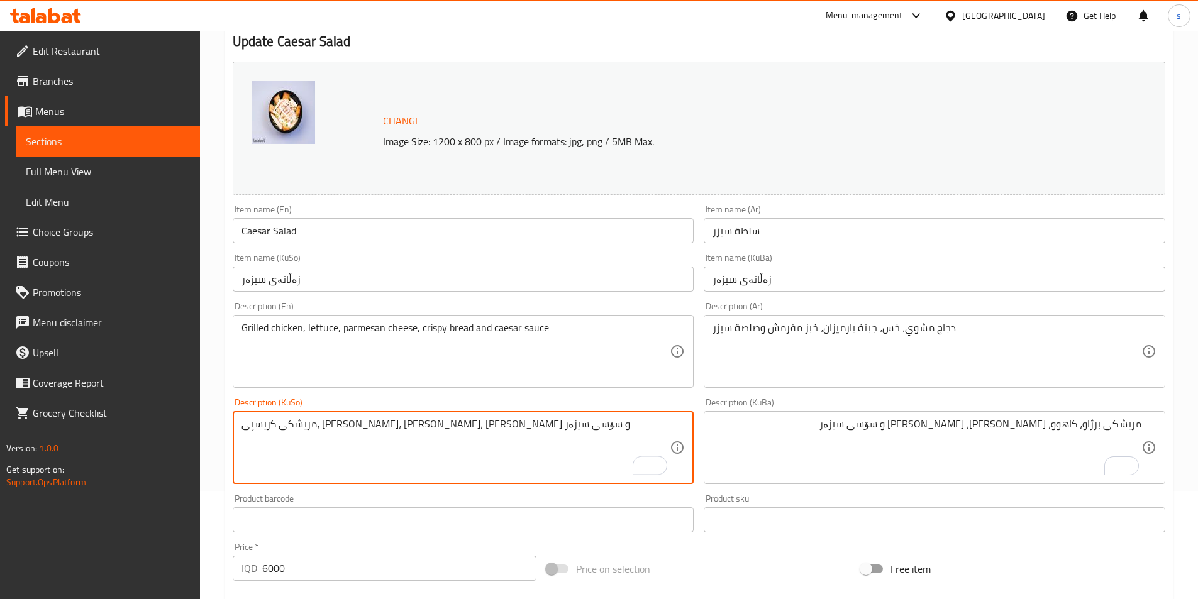
click at [563, 433] on textarea "مریشکی کریسپی، کاهوو، پەنیری پارمیزان، نانی کریسپی و سۆسی سیزەر" at bounding box center [455, 448] width 429 height 60
paste textarea "برژاو"
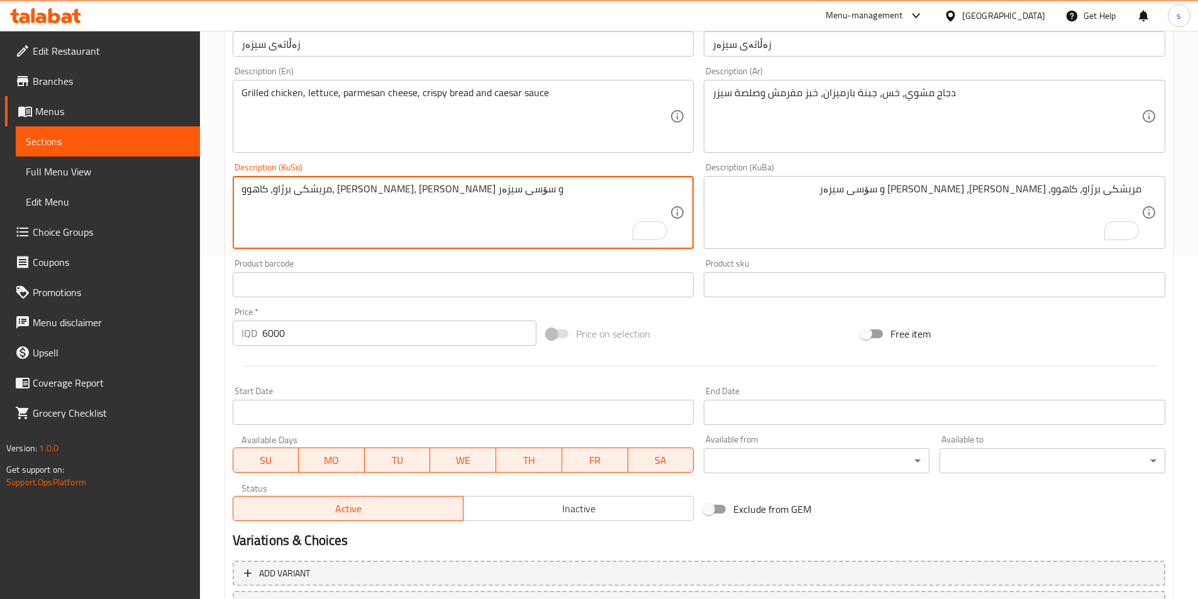
scroll to position [452, 0]
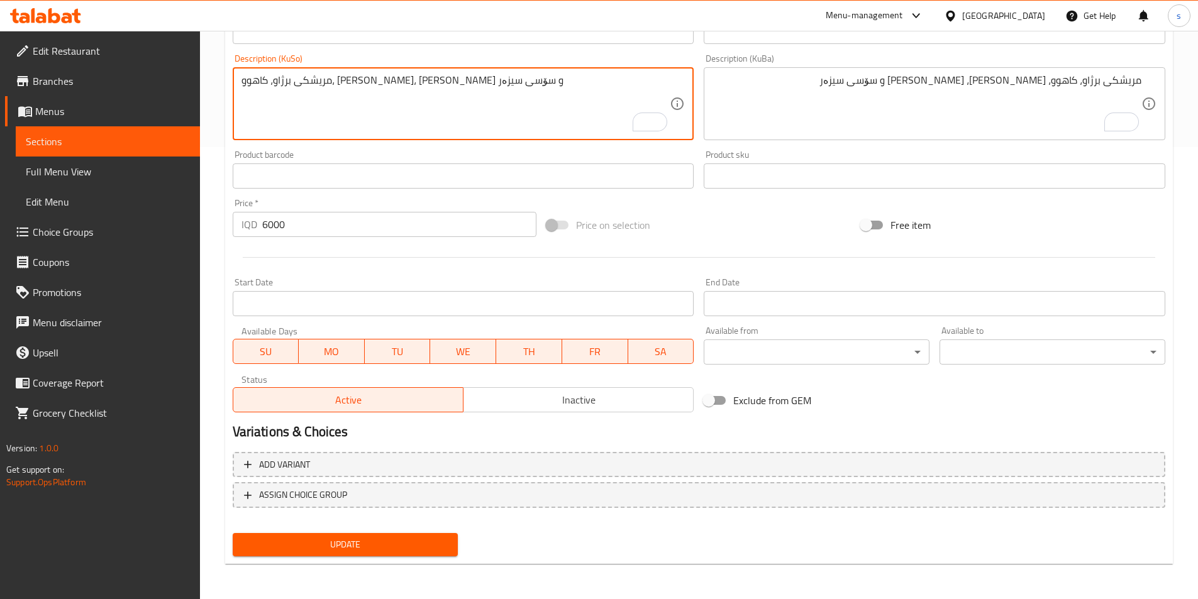
type textarea "مریشکی برژاو، کاهوو، [PERSON_NAME]، [PERSON_NAME] و سۆسی سیزەر"
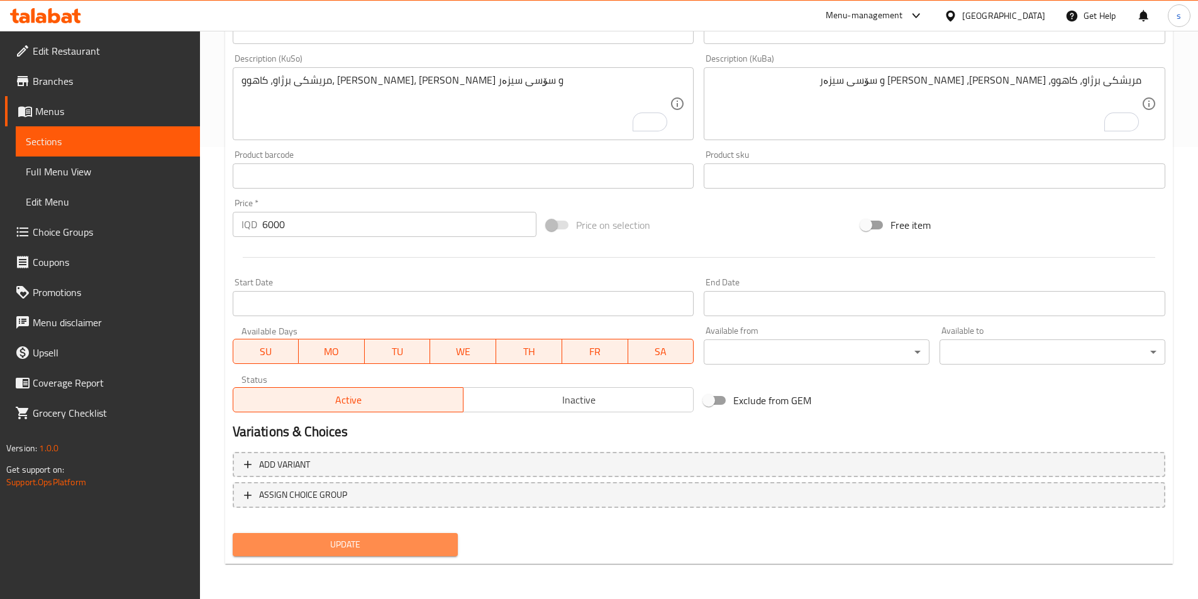
click at [317, 554] on button "Update" at bounding box center [346, 544] width 226 height 23
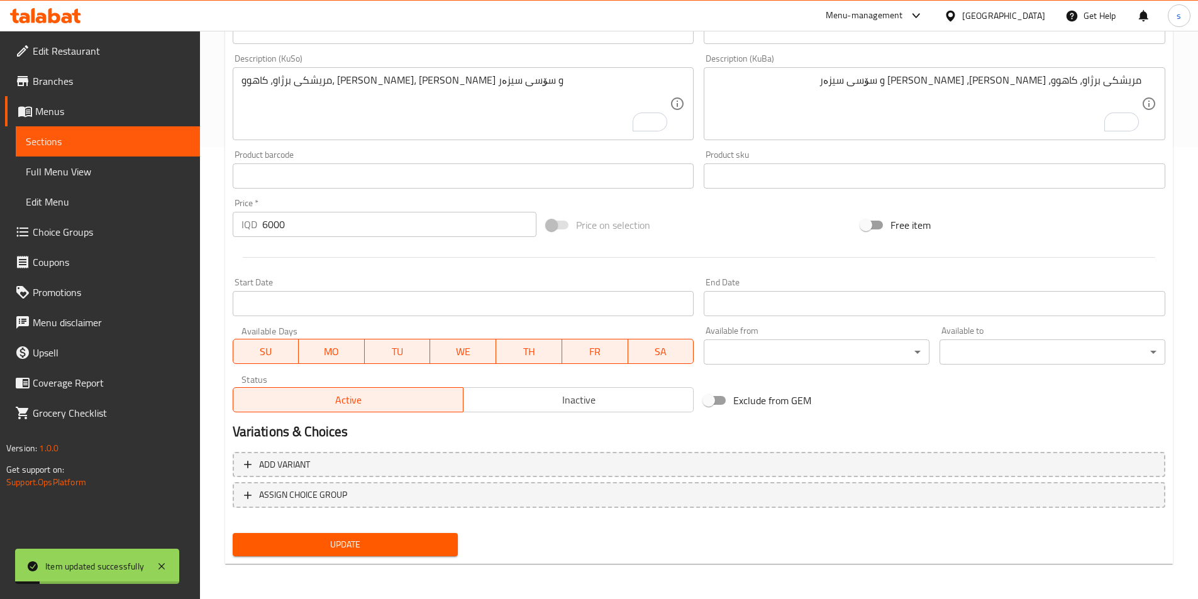
click at [80, 141] on span "Sections" at bounding box center [108, 141] width 164 height 15
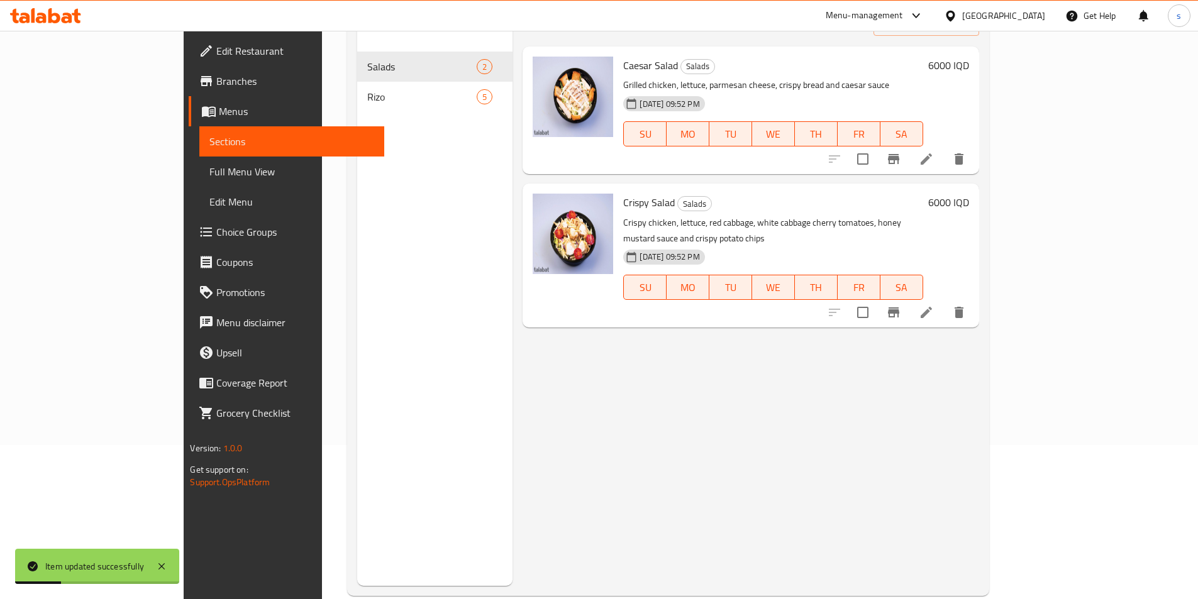
scroll to position [149, 0]
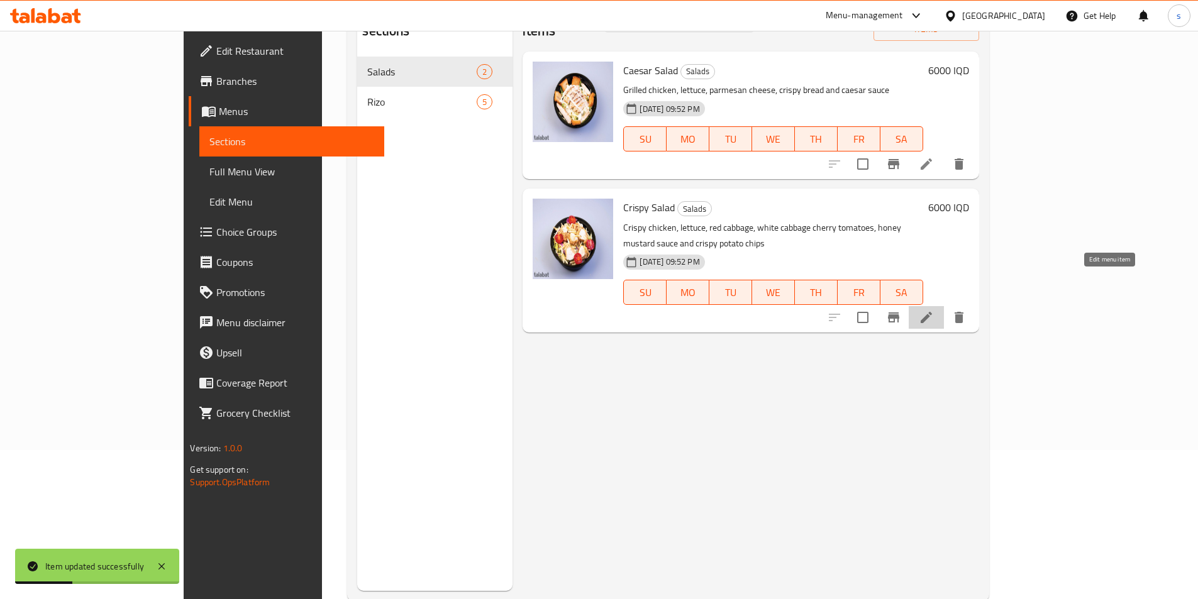
click at [934, 310] on icon at bounding box center [925, 317] width 15 height 15
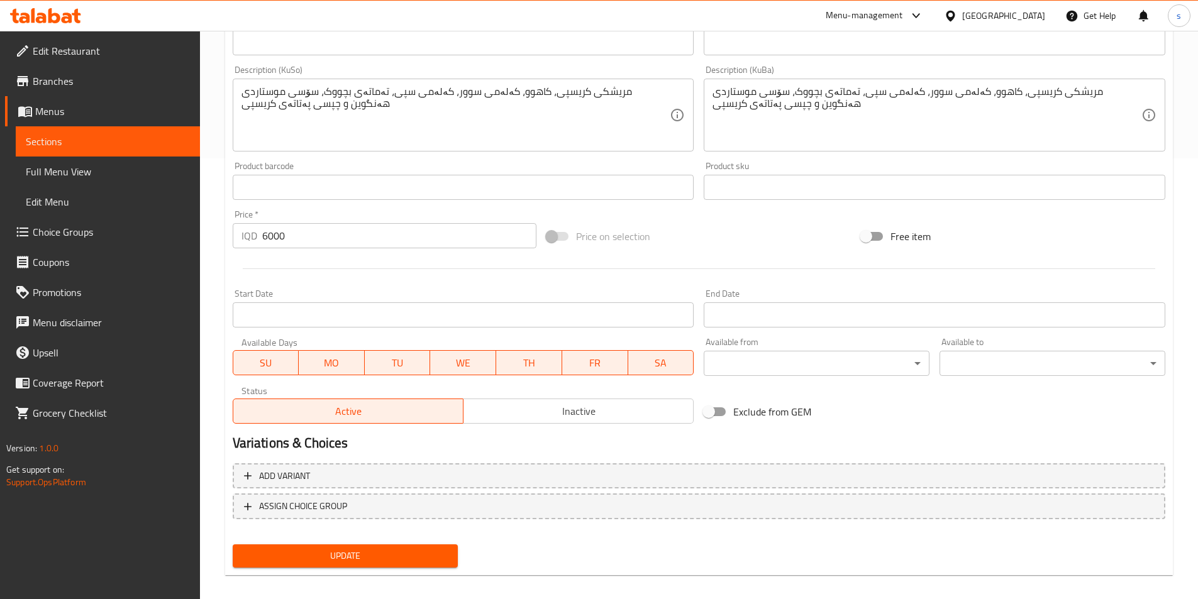
scroll to position [452, 0]
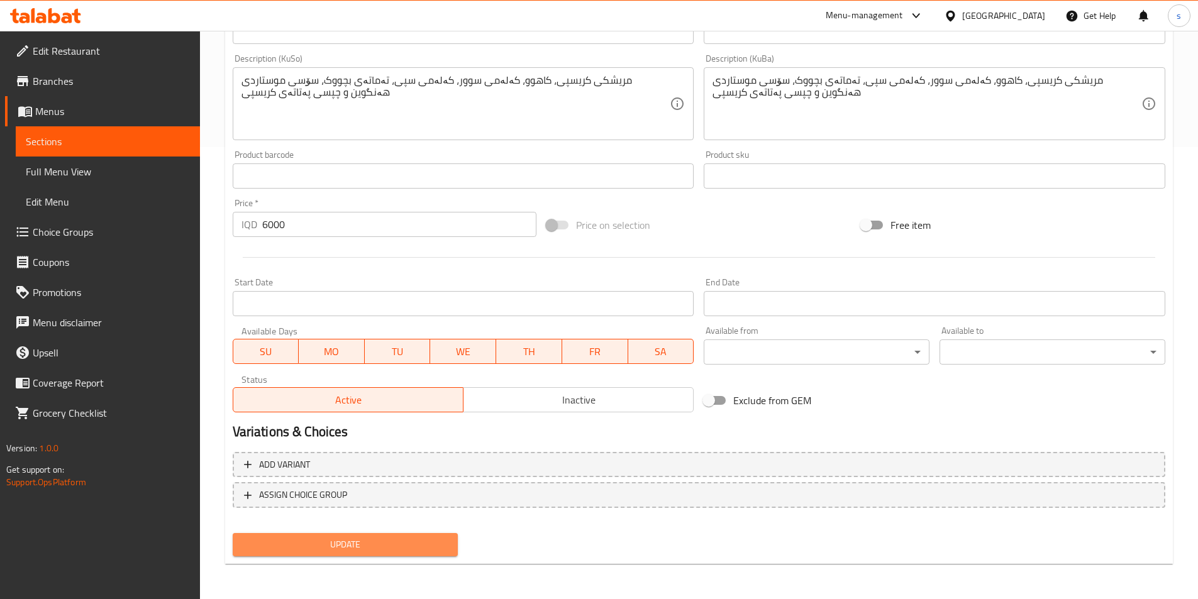
click at [286, 539] on span "Update" at bounding box center [346, 545] width 206 height 16
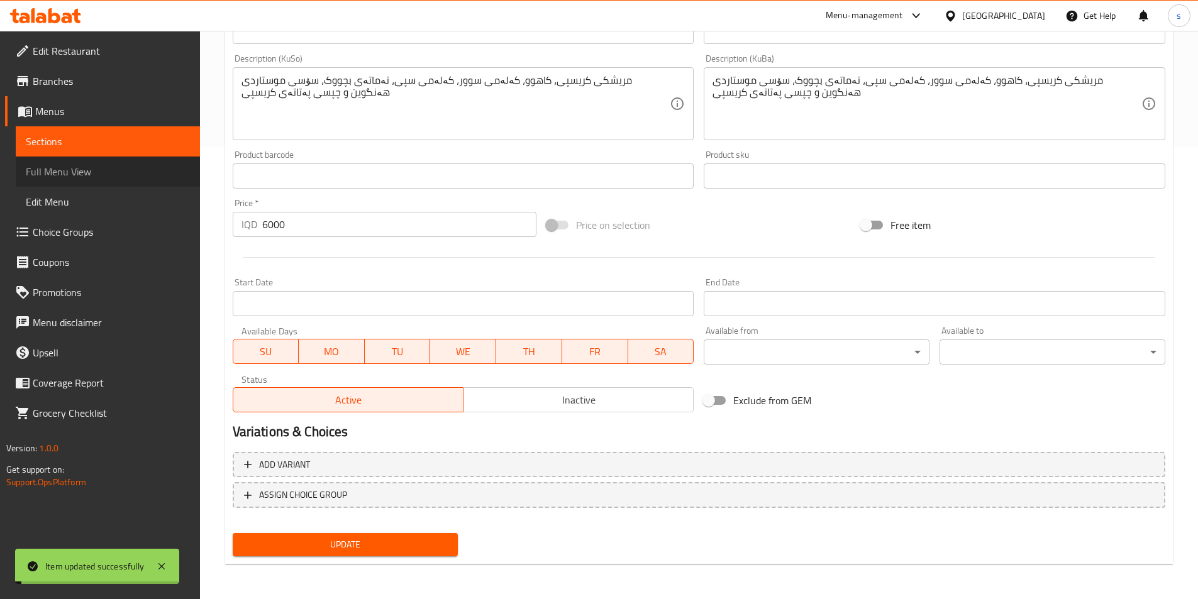
click at [64, 176] on span "Full Menu View" at bounding box center [108, 171] width 164 height 15
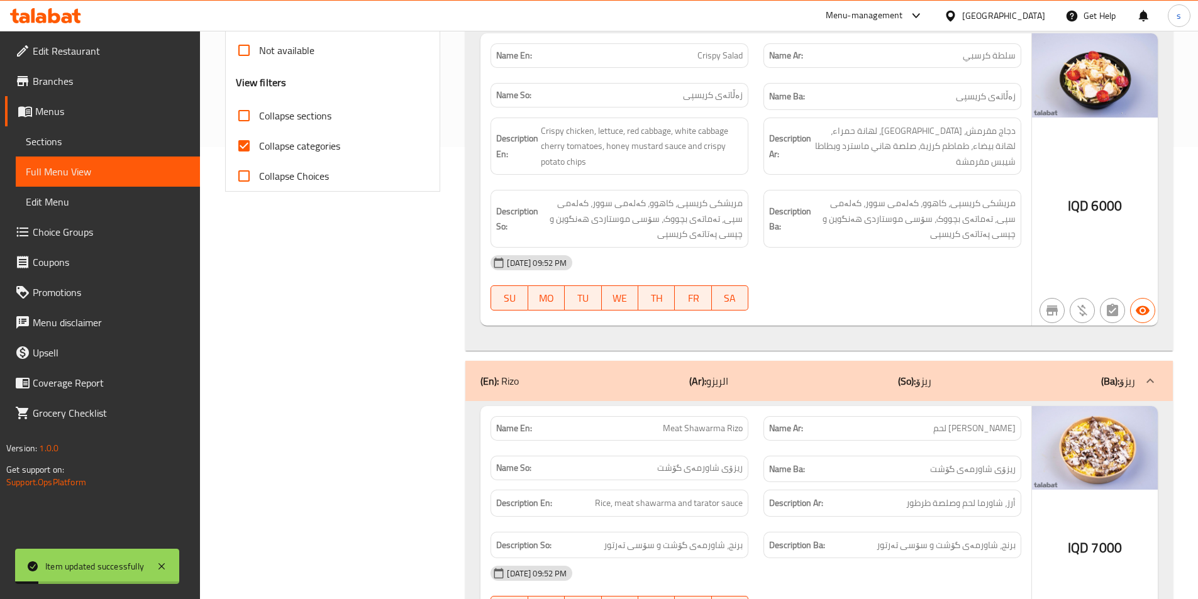
click at [247, 119] on input "Collapse sections" at bounding box center [244, 116] width 30 height 30
checkbox input "true"
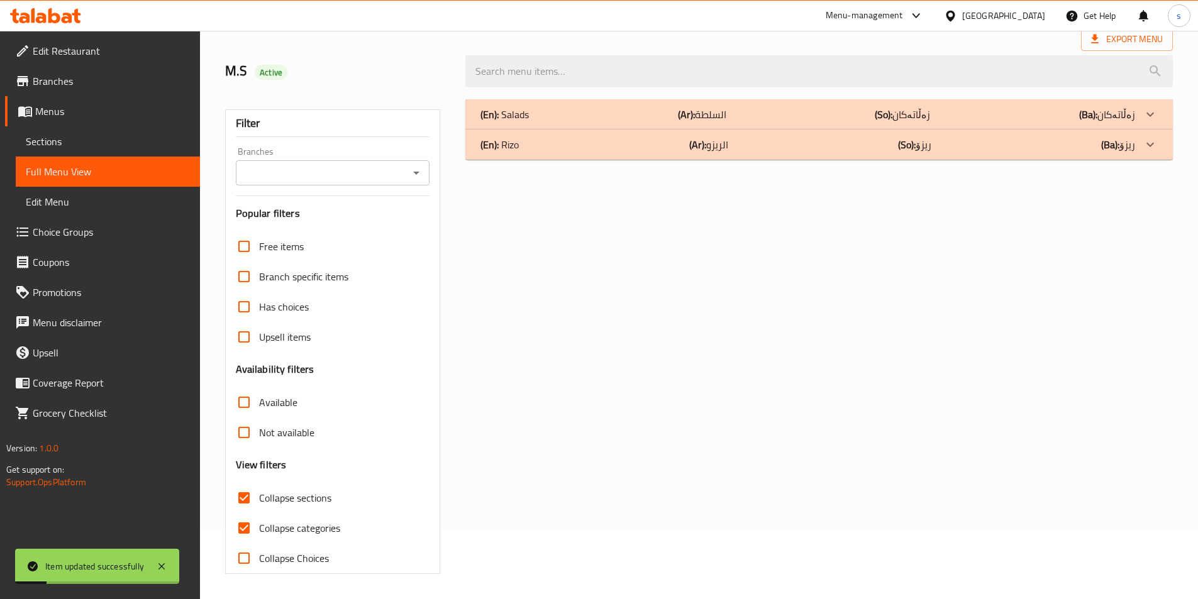
scroll to position [70, 0]
click at [242, 155] on div "Branches Branches" at bounding box center [333, 166] width 194 height 38
click at [242, 523] on input "Collapse categories" at bounding box center [244, 528] width 30 height 30
checkbox input "false"
click at [377, 186] on div "Filter Branches Branches Popular filters Free items Branch specific items Has c…" at bounding box center [333, 341] width 216 height 465
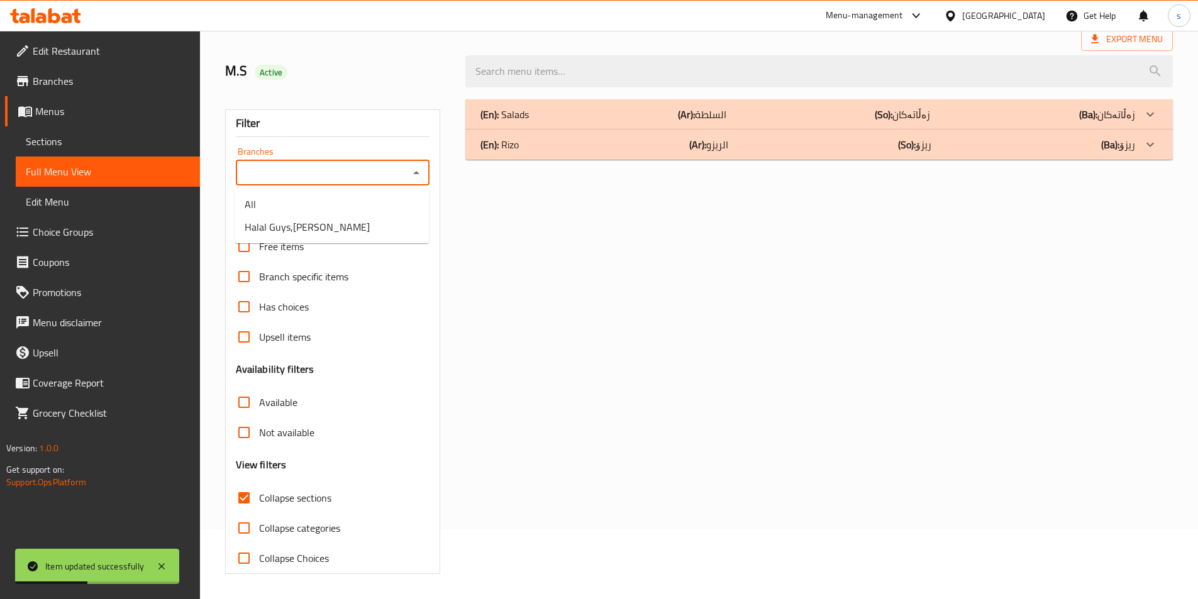
click at [382, 170] on input "Branches" at bounding box center [323, 173] width 166 height 18
click at [378, 218] on li "Halal Guys,Al Amriyah" at bounding box center [331, 227] width 194 height 23
type input "Halal Guys,Al Amriyah"
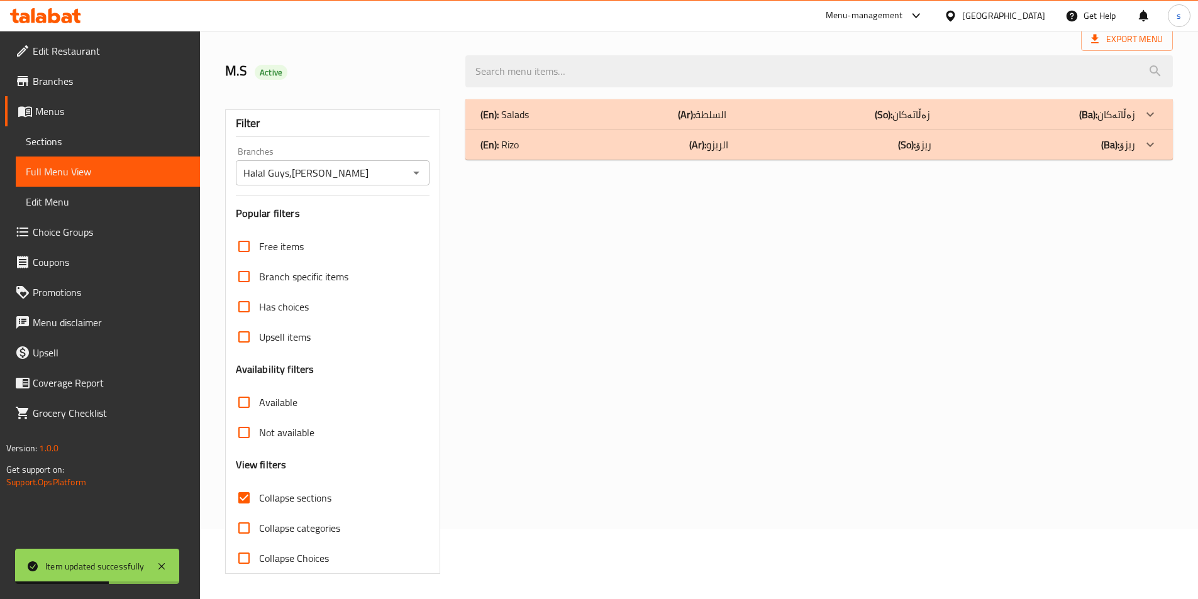
click at [576, 143] on div "(En): Rizo (Ar): الريزو (So): ریزۆ (Ba): ریزۆ" at bounding box center [807, 144] width 654 height 15
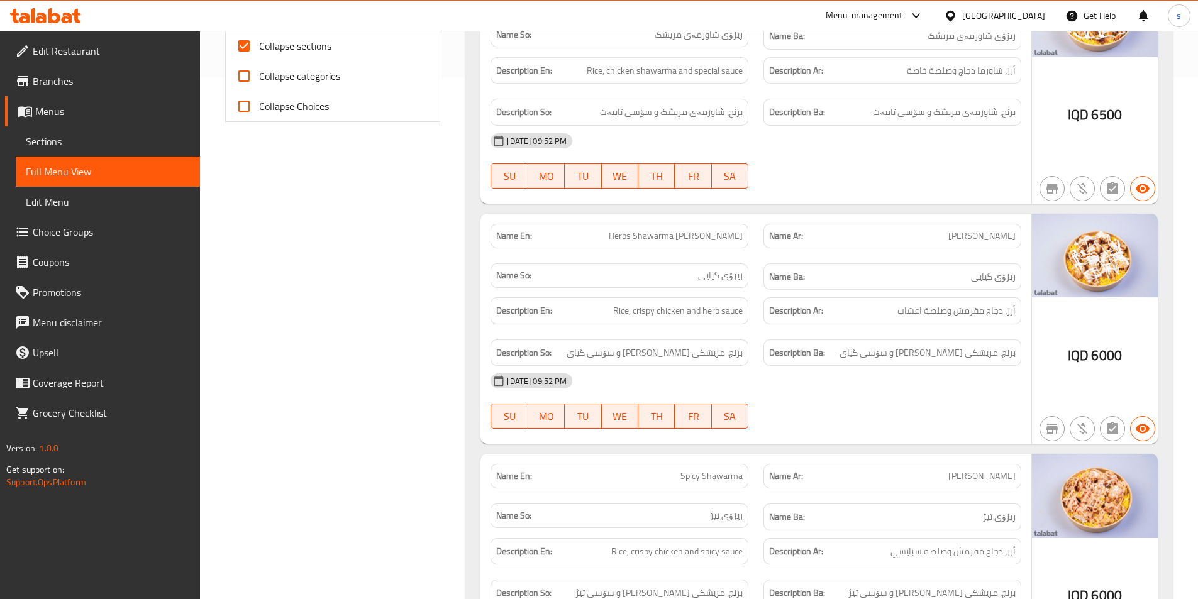
scroll to position [522, 0]
drag, startPoint x: 1184, startPoint y: 327, endPoint x: 1205, endPoint y: 300, distance: 34.1
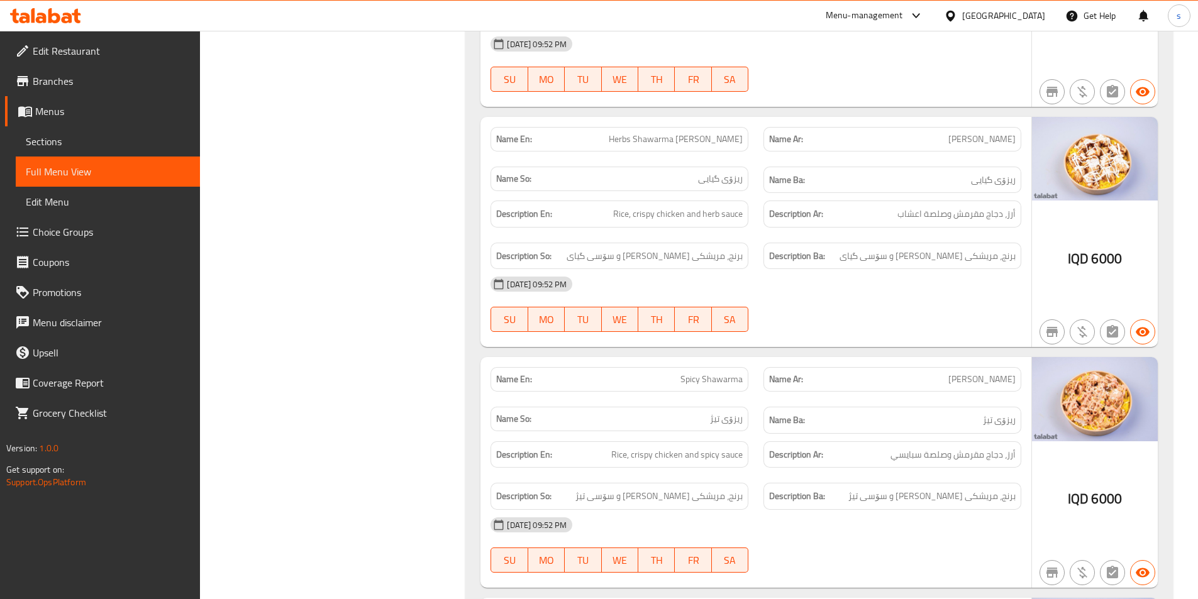
scroll to position [607, 0]
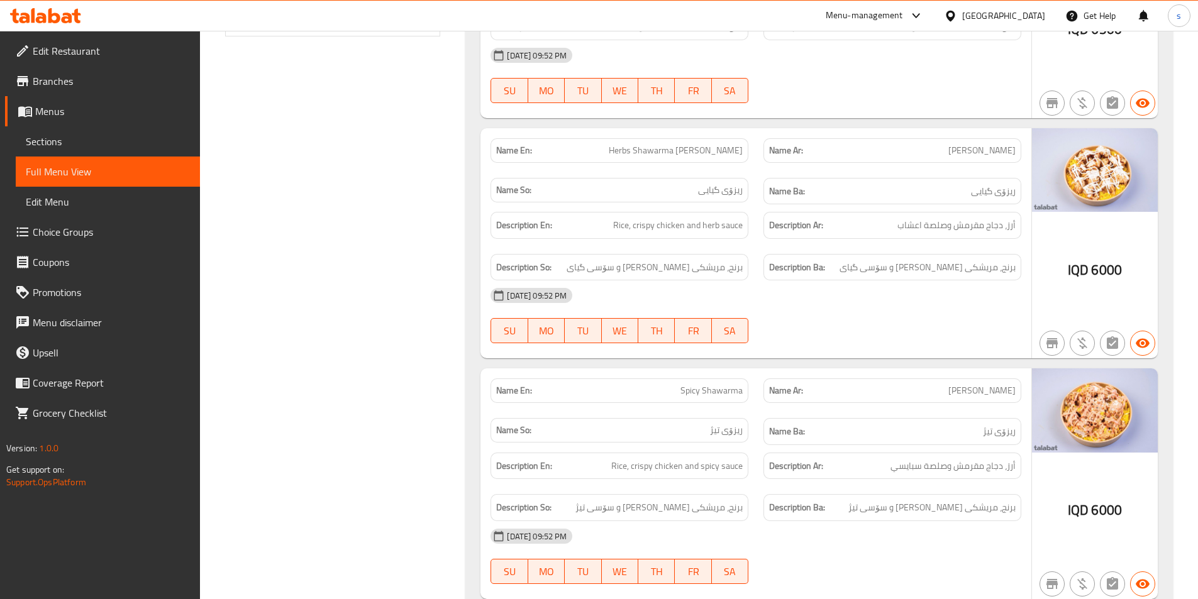
click at [101, 150] on link "Sections" at bounding box center [108, 141] width 184 height 30
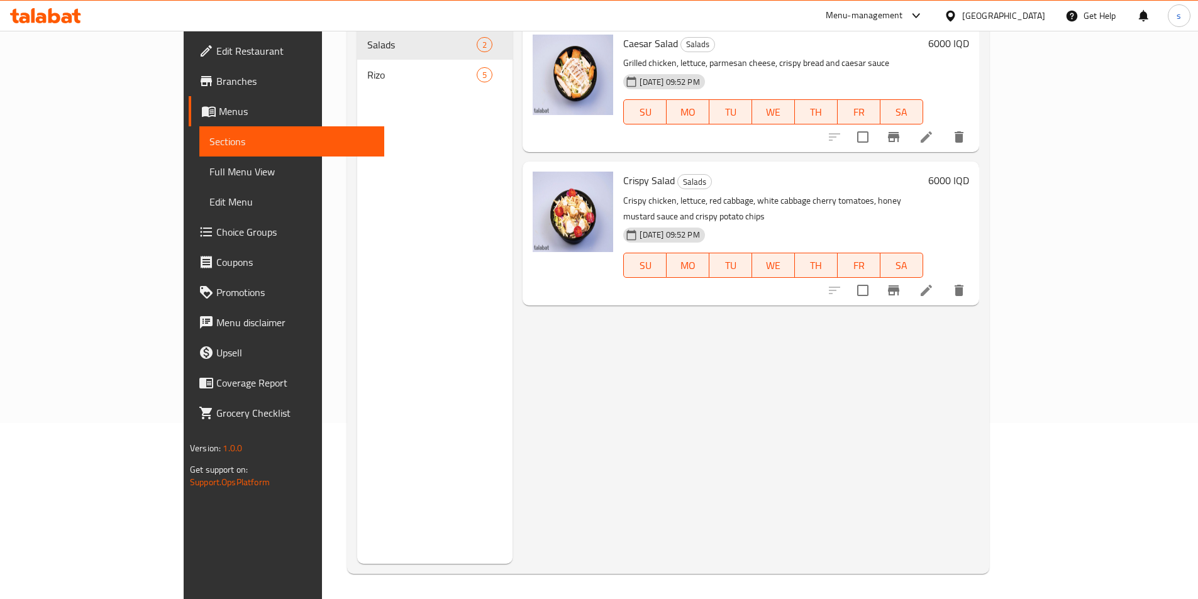
scroll to position [176, 0]
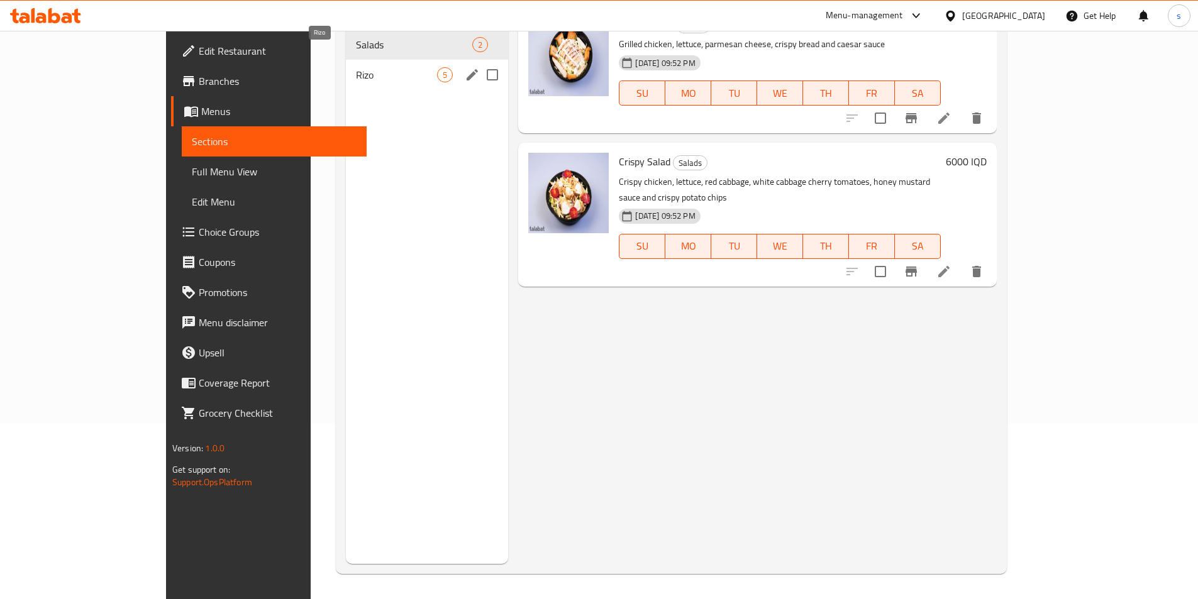
click at [356, 67] on span "Rizo" at bounding box center [397, 74] width 82 height 15
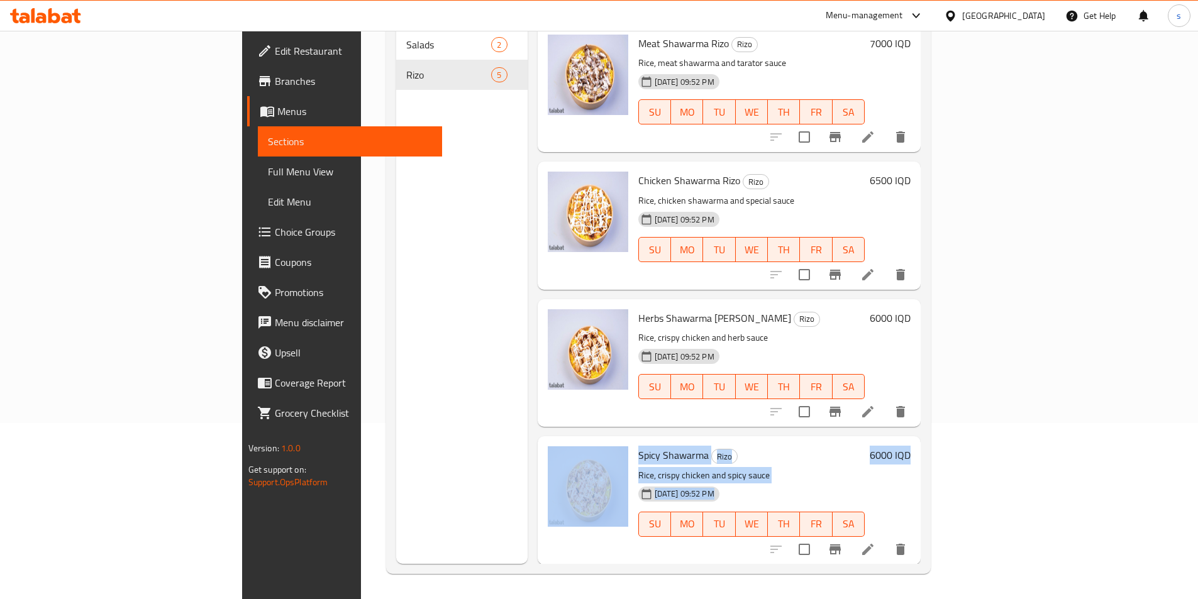
drag, startPoint x: 1167, startPoint y: 372, endPoint x: 1167, endPoint y: 423, distance: 51.6
click at [930, 423] on div "Menu sections Salads 2 Rizo 5 Menu items Add Sort Manage items Meat Shawarma Ri…" at bounding box center [658, 264] width 544 height 619
click at [875, 404] on icon at bounding box center [867, 411] width 15 height 15
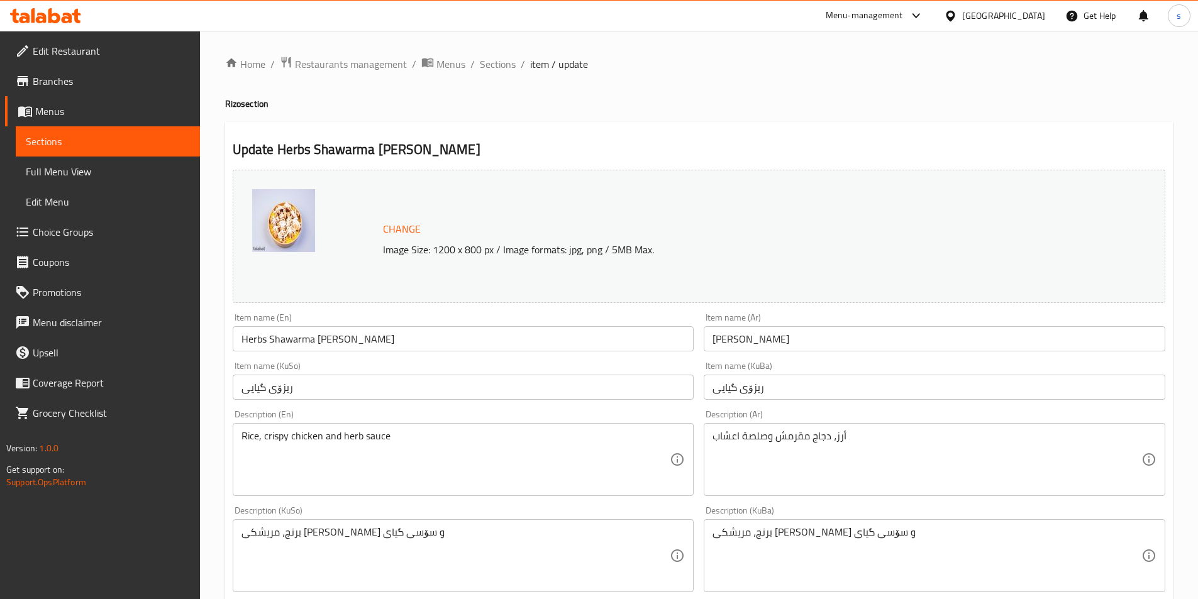
click at [284, 348] on input "Herbs Shawarma Rizo" at bounding box center [463, 338] width 461 height 25
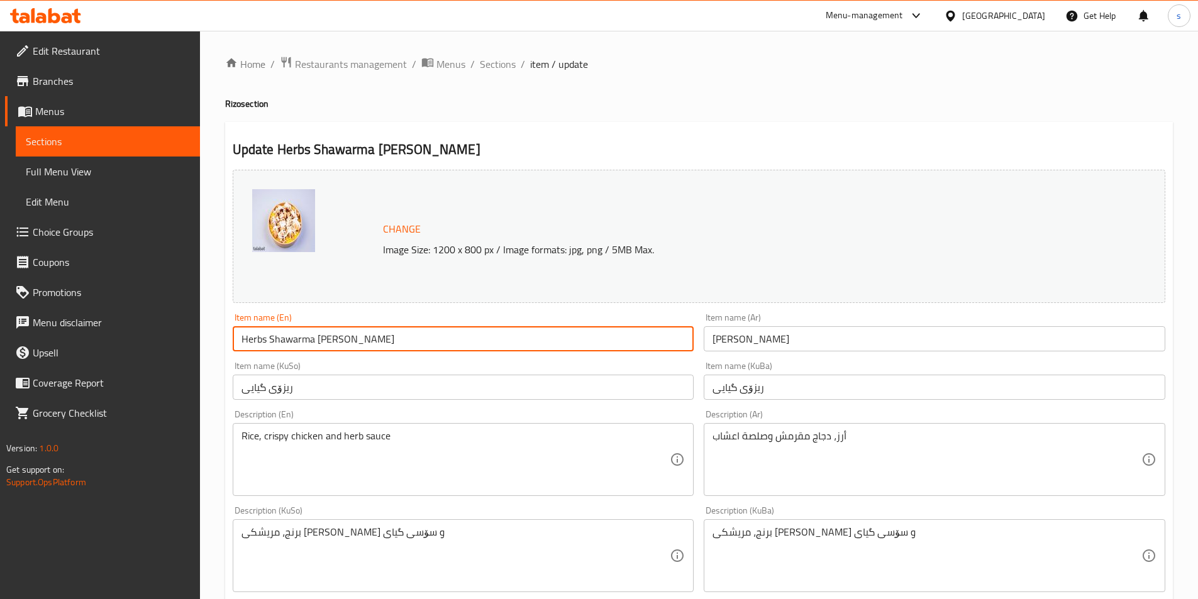
click at [284, 348] on input "Herbs Shawarma Rizo" at bounding box center [463, 338] width 461 height 25
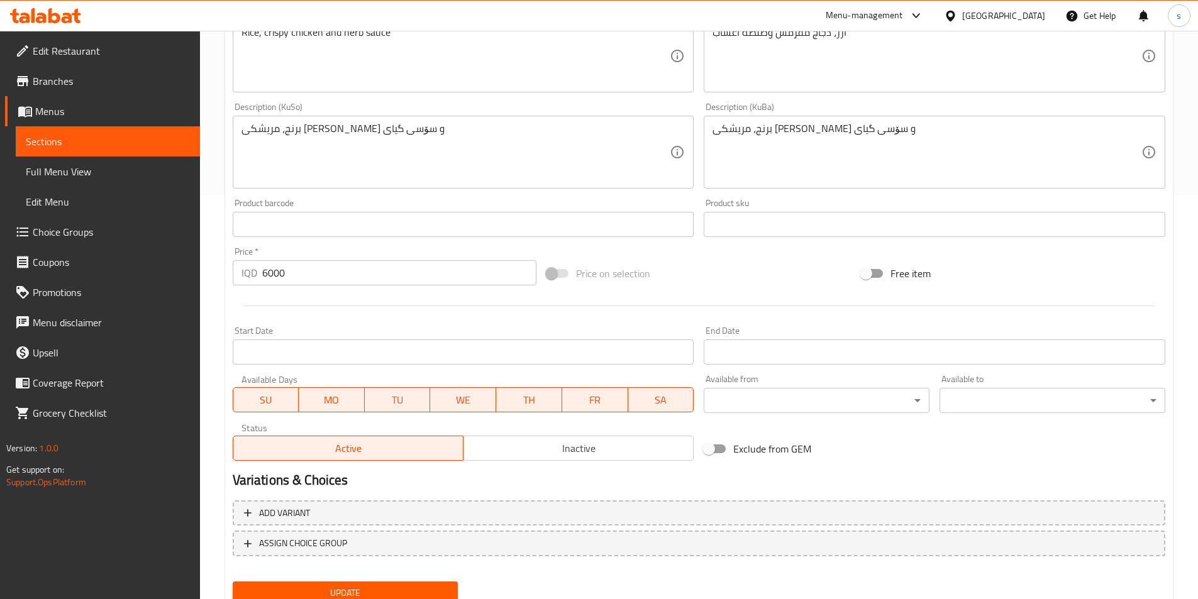
scroll to position [452, 0]
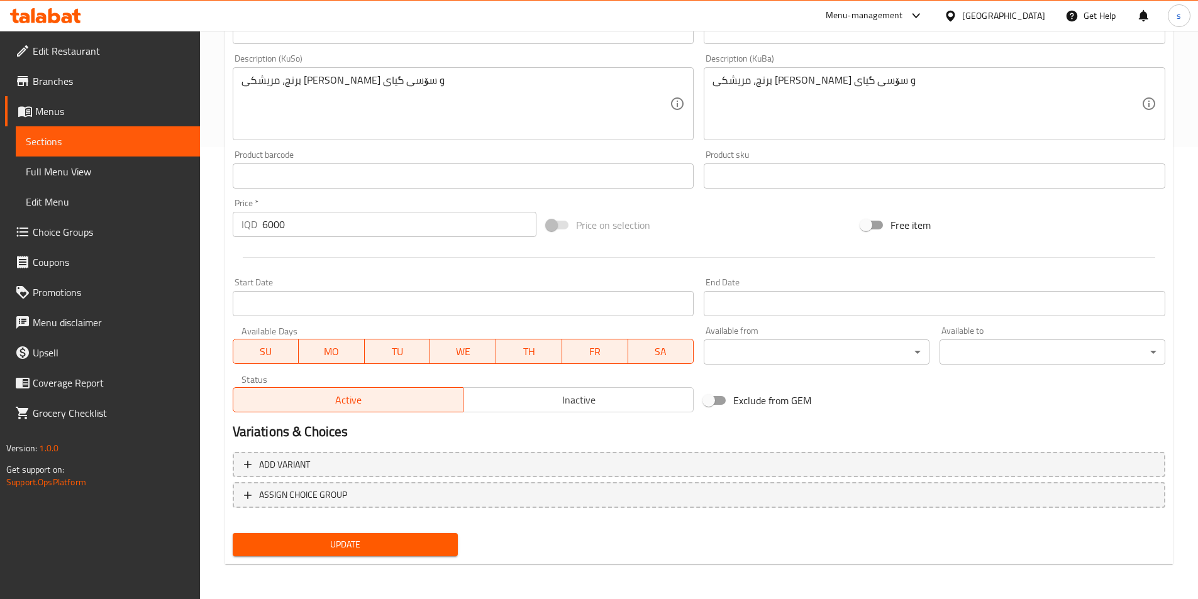
type input "Herbs Rizo"
click at [415, 546] on span "Update" at bounding box center [346, 545] width 206 height 16
click at [49, 143] on span "Sections" at bounding box center [108, 141] width 164 height 15
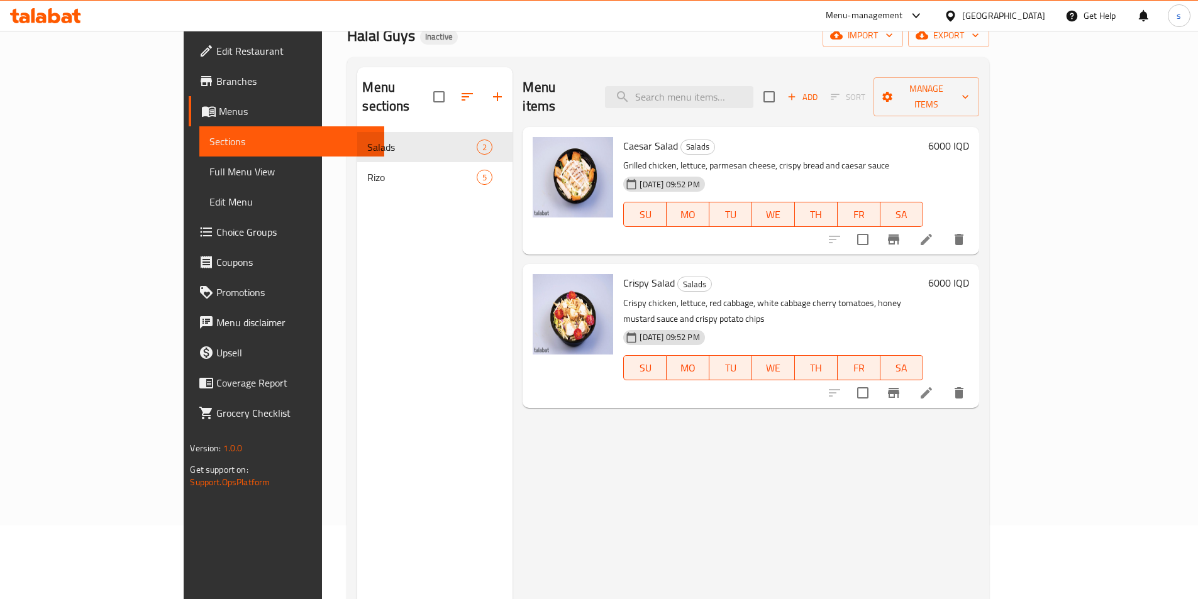
scroll to position [58, 0]
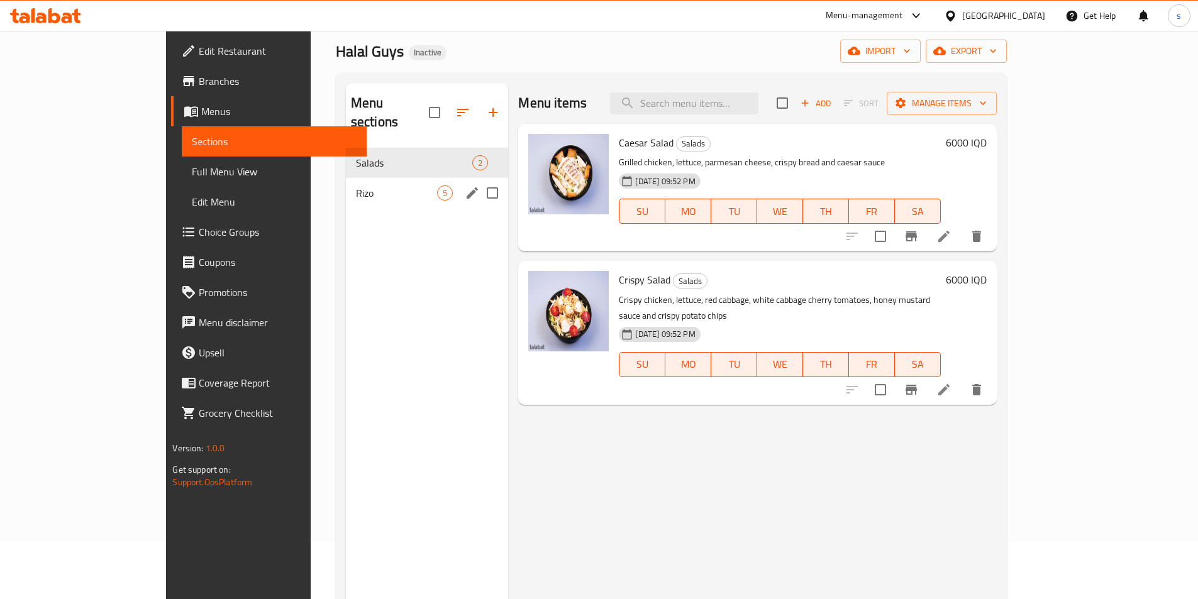
click at [356, 185] on span "Rizo" at bounding box center [397, 192] width 82 height 15
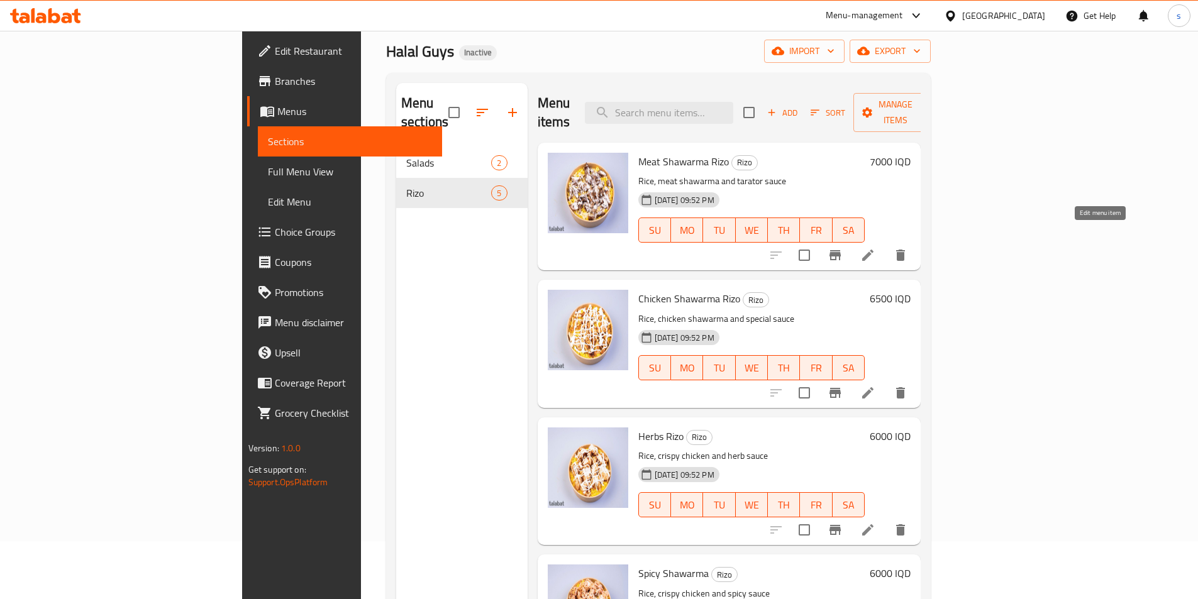
click at [875, 248] on icon at bounding box center [867, 255] width 15 height 15
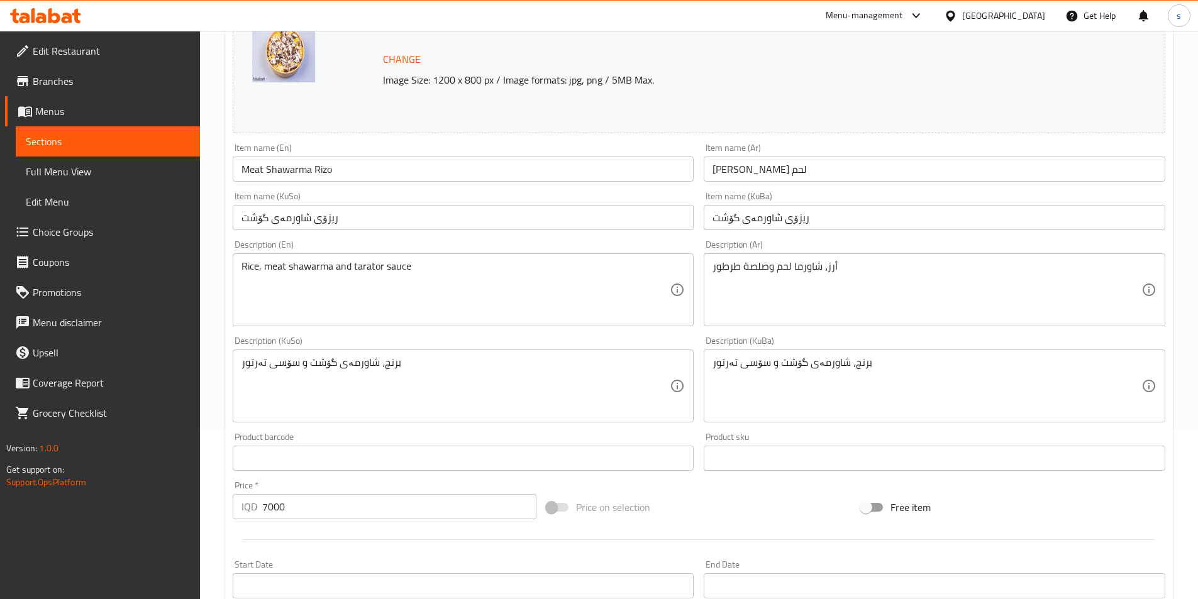
scroll to position [179, 0]
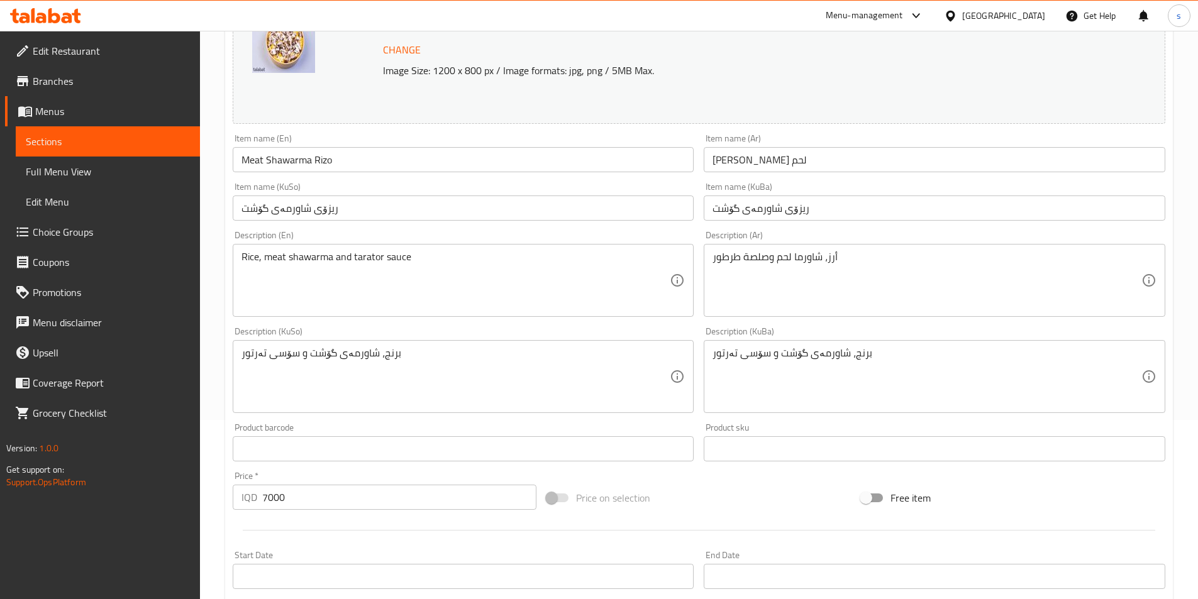
click at [133, 136] on span "Sections" at bounding box center [108, 141] width 164 height 15
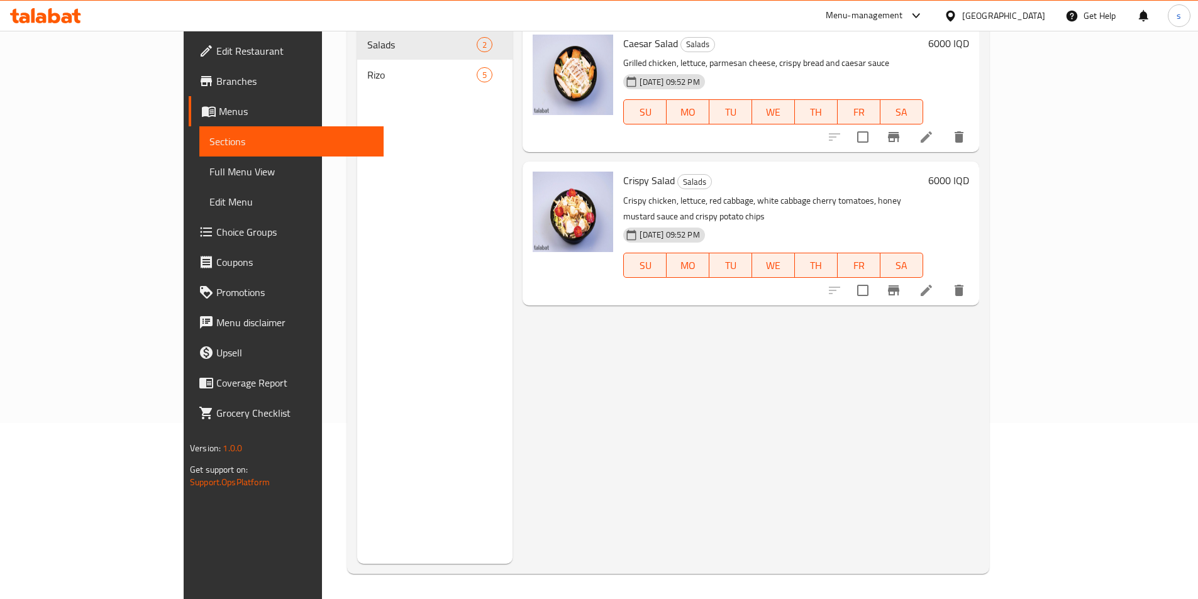
scroll to position [176, 0]
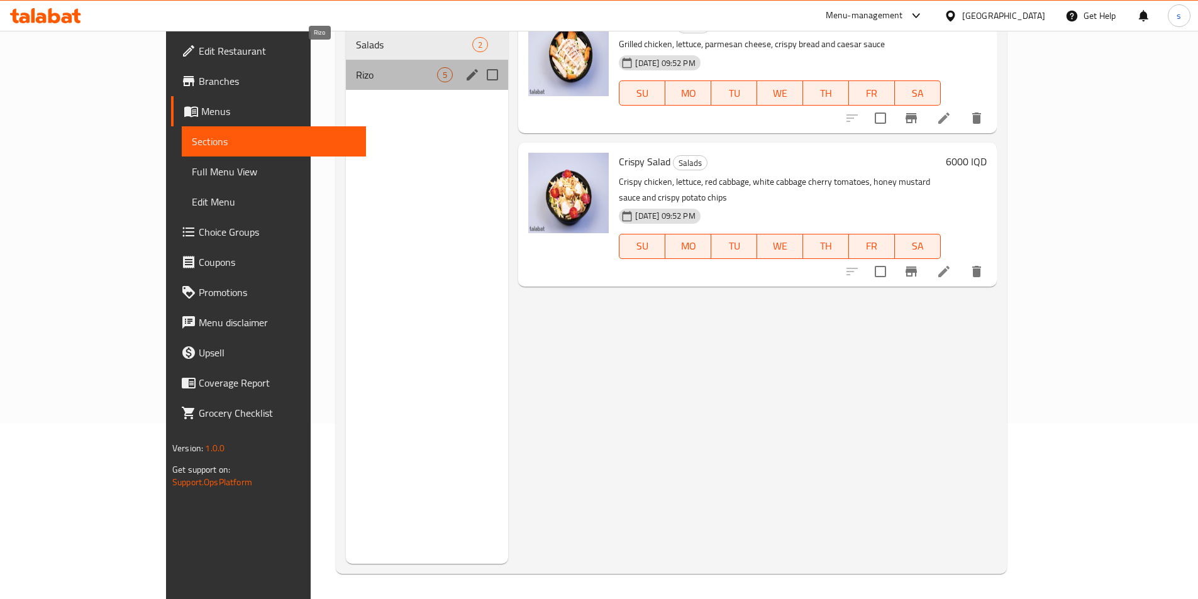
click at [356, 67] on span "Rizo" at bounding box center [397, 74] width 82 height 15
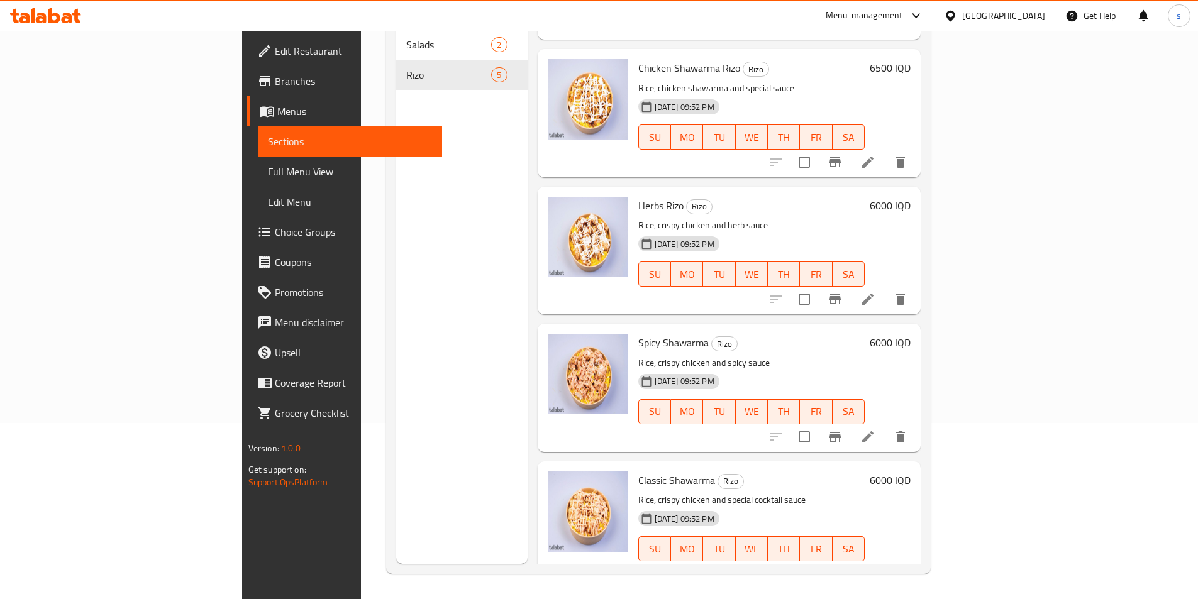
scroll to position [119, 0]
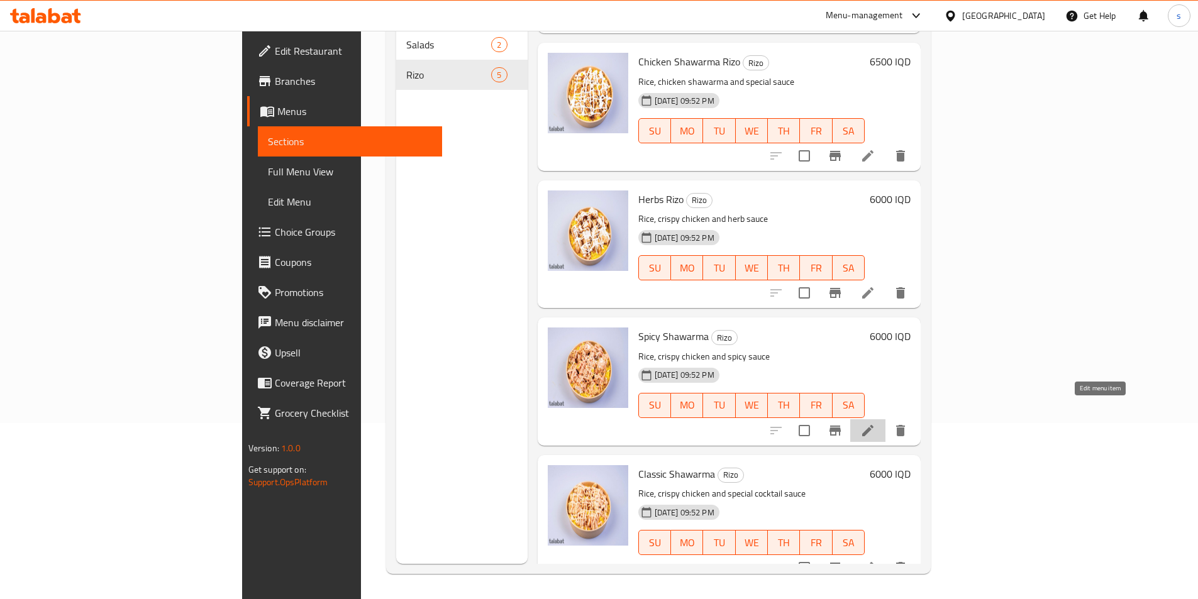
click at [875, 423] on icon at bounding box center [867, 430] width 15 height 15
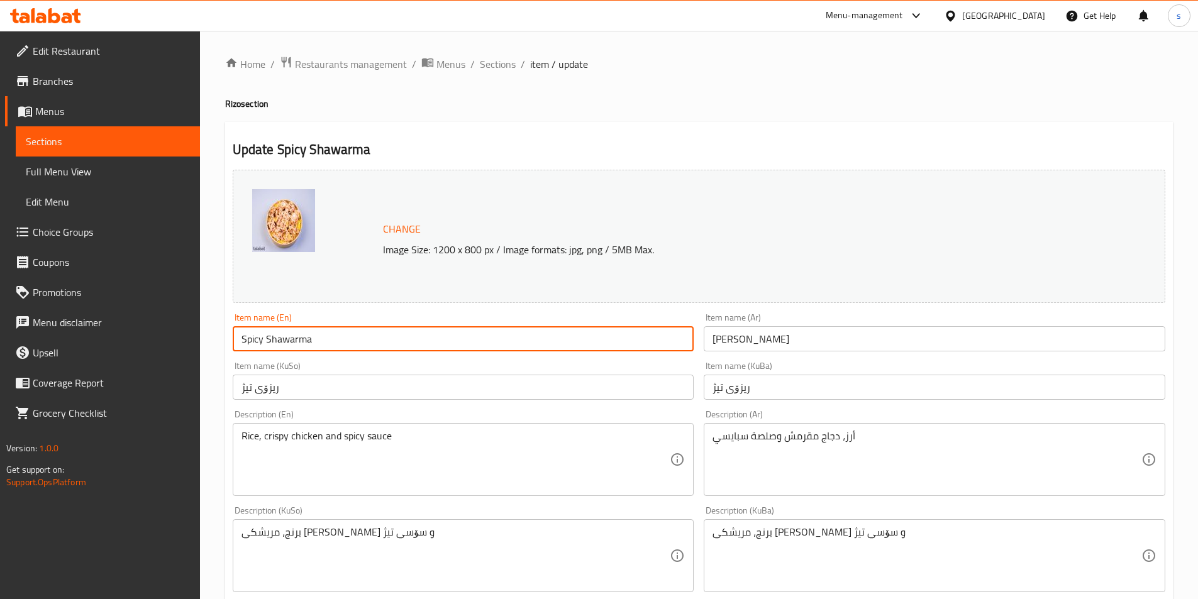
click at [294, 338] on input "Spicy Shawarma" at bounding box center [463, 338] width 461 height 25
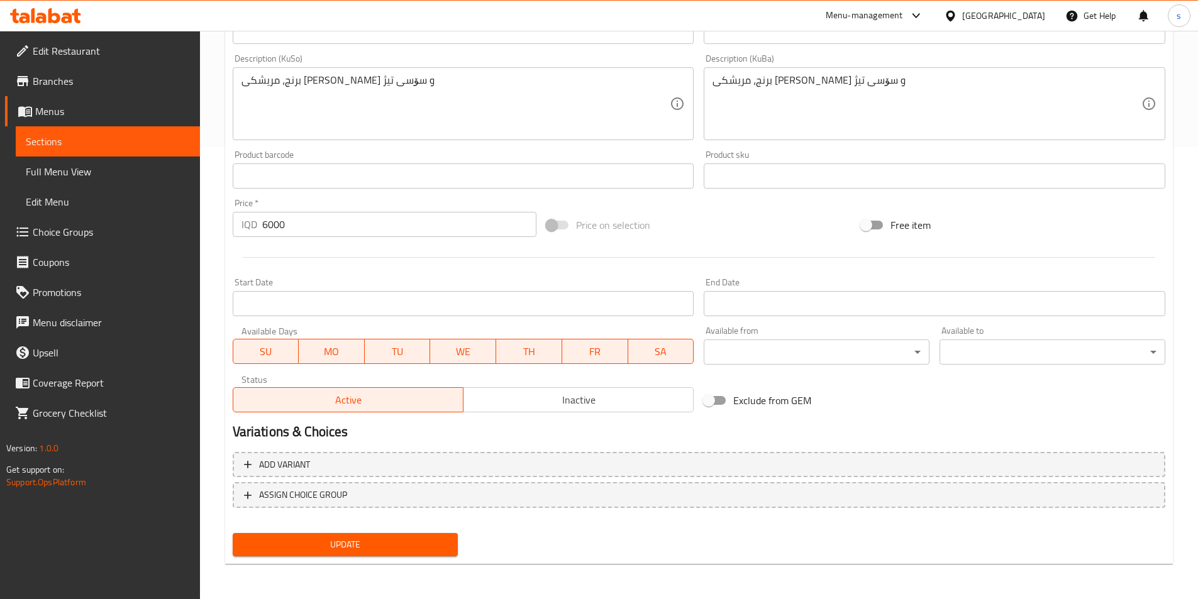
type input "Spicy Rizo"
click at [387, 556] on button "Update" at bounding box center [346, 544] width 226 height 23
click at [69, 141] on span "Sections" at bounding box center [108, 141] width 164 height 15
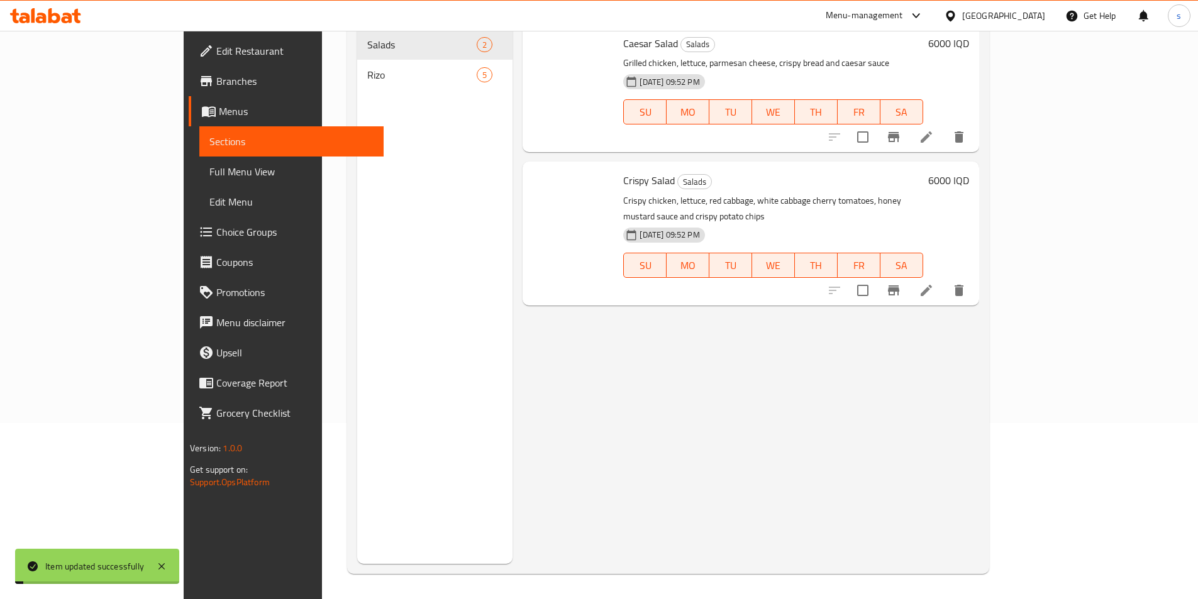
scroll to position [176, 0]
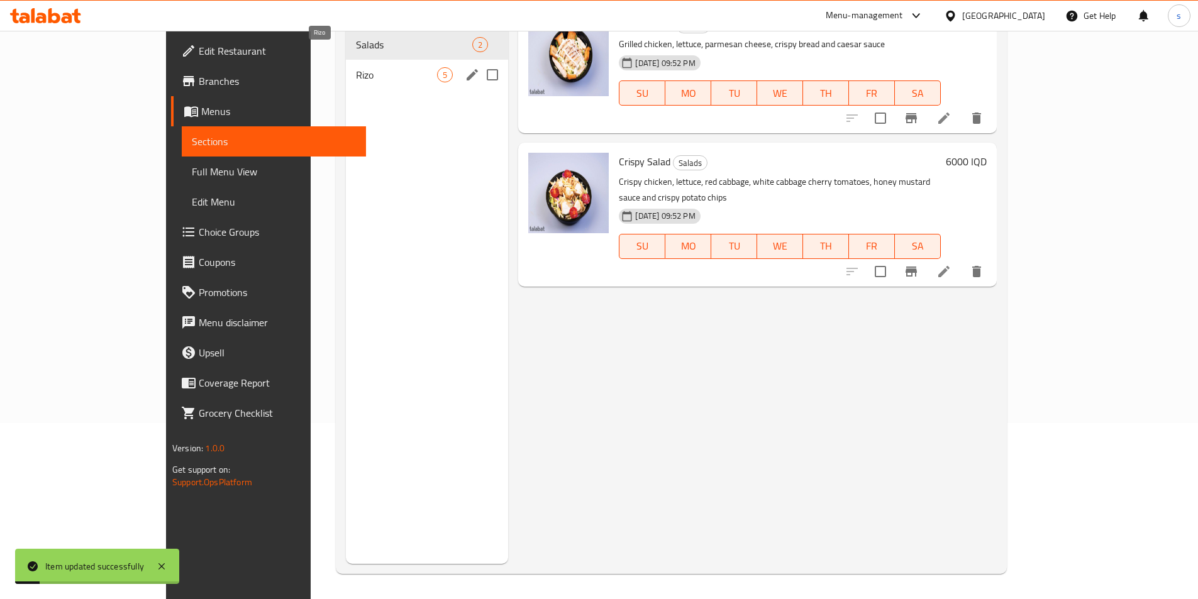
click at [356, 67] on span "Rizo" at bounding box center [397, 74] width 82 height 15
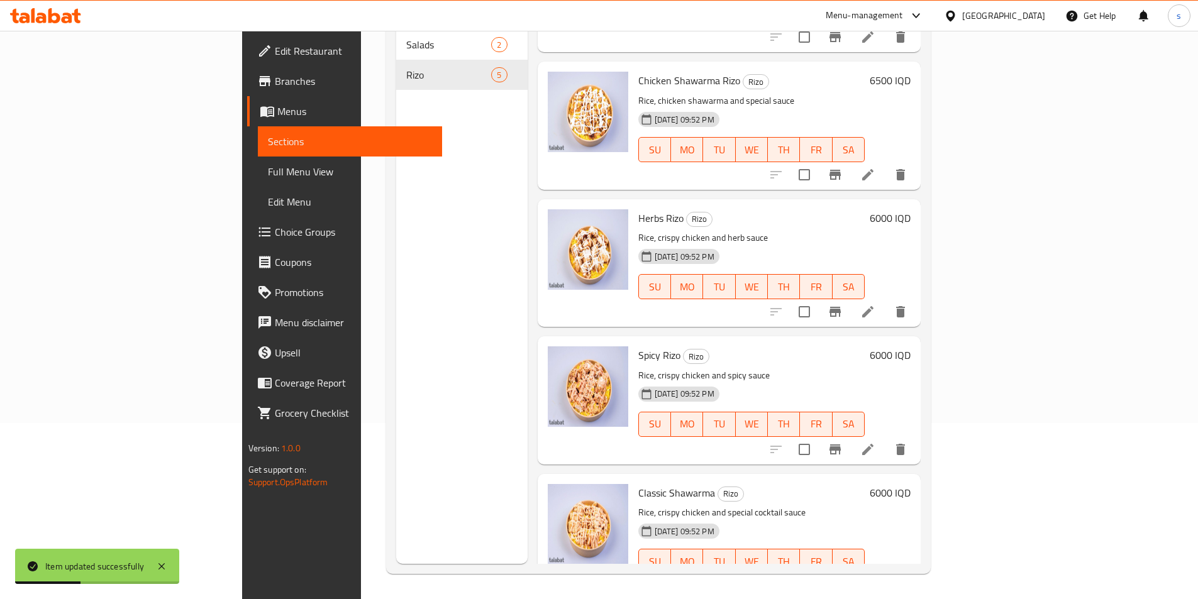
scroll to position [119, 0]
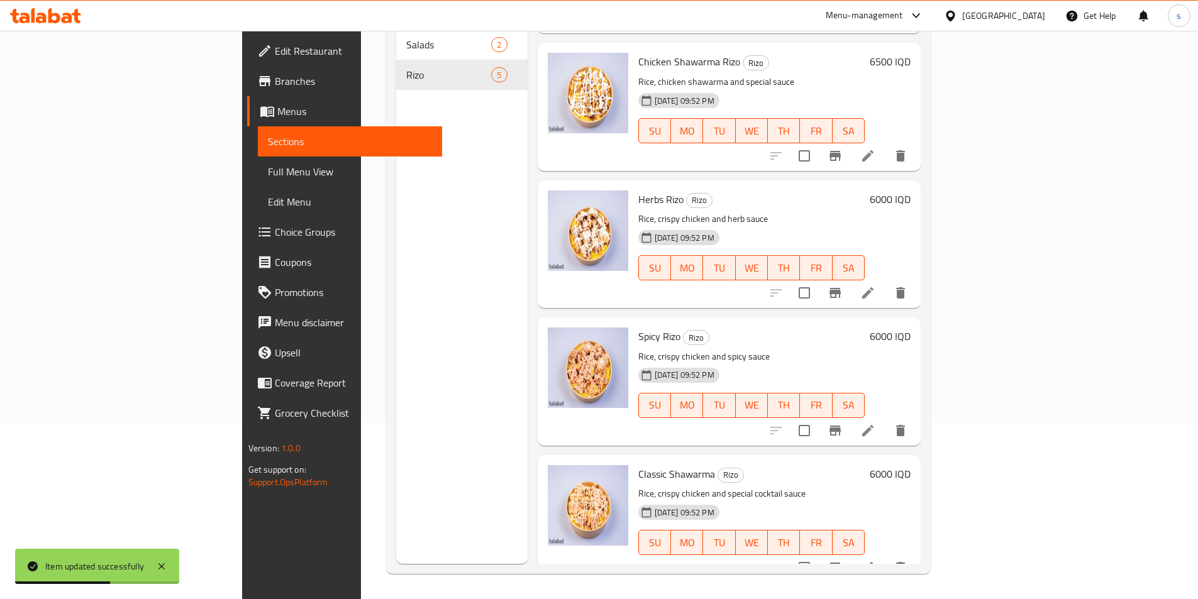
click at [885, 556] on li at bounding box center [867, 567] width 35 height 23
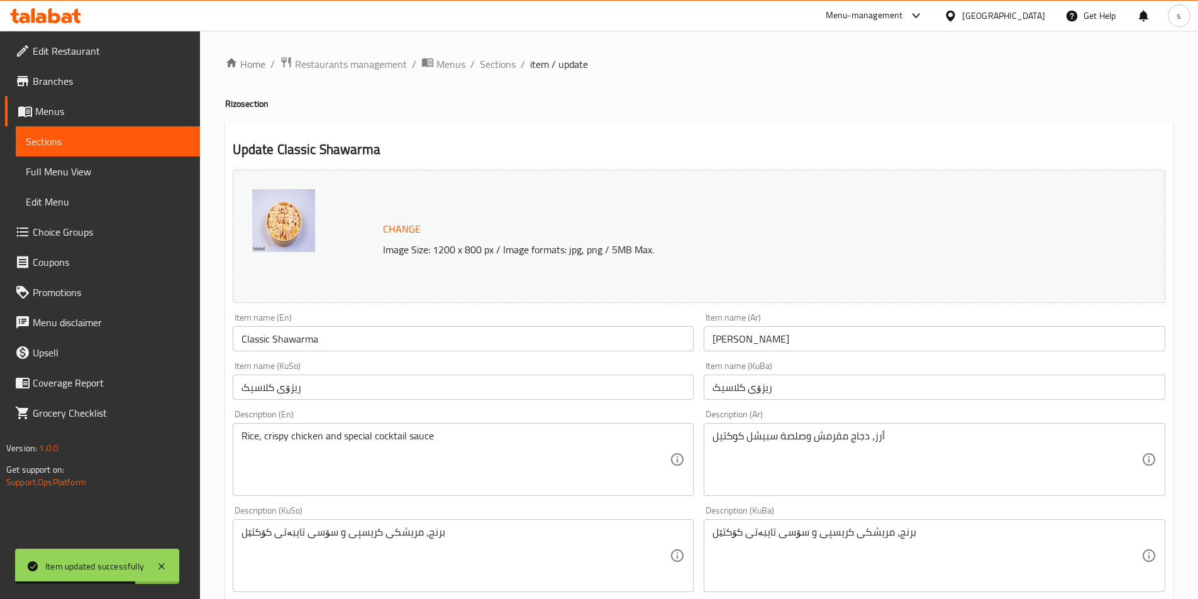
click at [304, 329] on input "Classic Shawarma" at bounding box center [463, 338] width 461 height 25
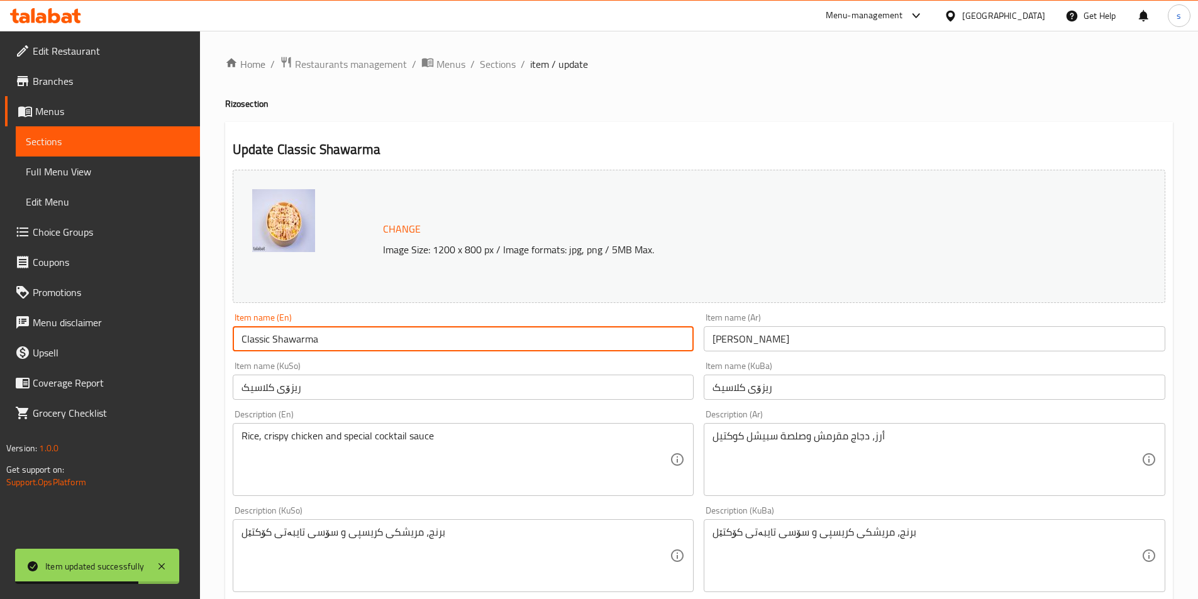
click at [304, 329] on input "Classic Shawarma" at bounding box center [463, 338] width 461 height 25
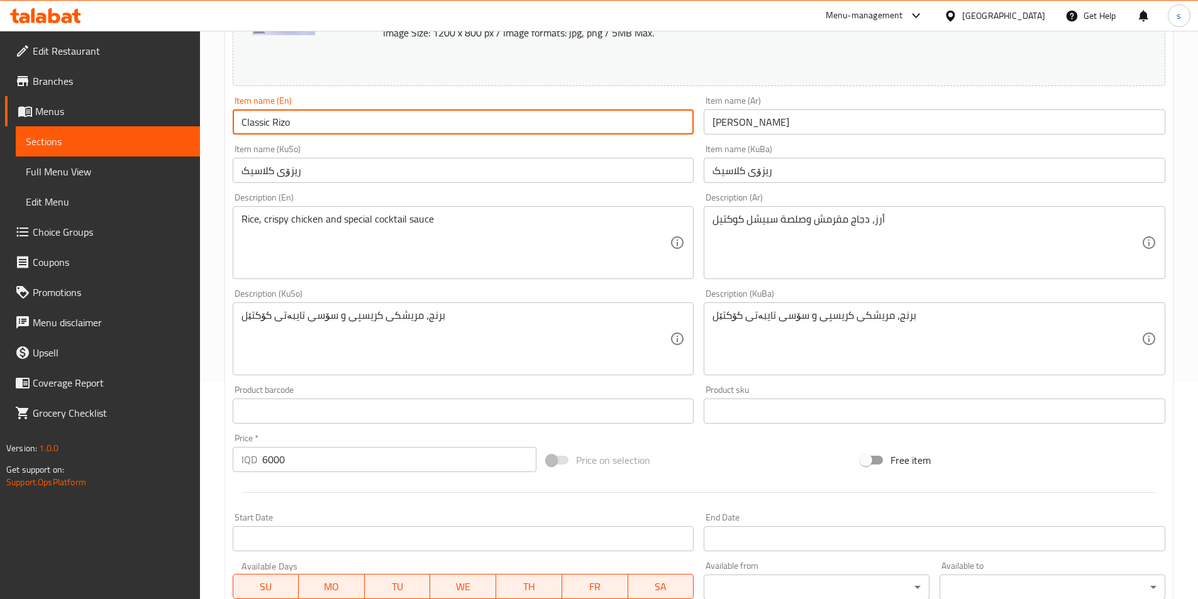
scroll to position [452, 0]
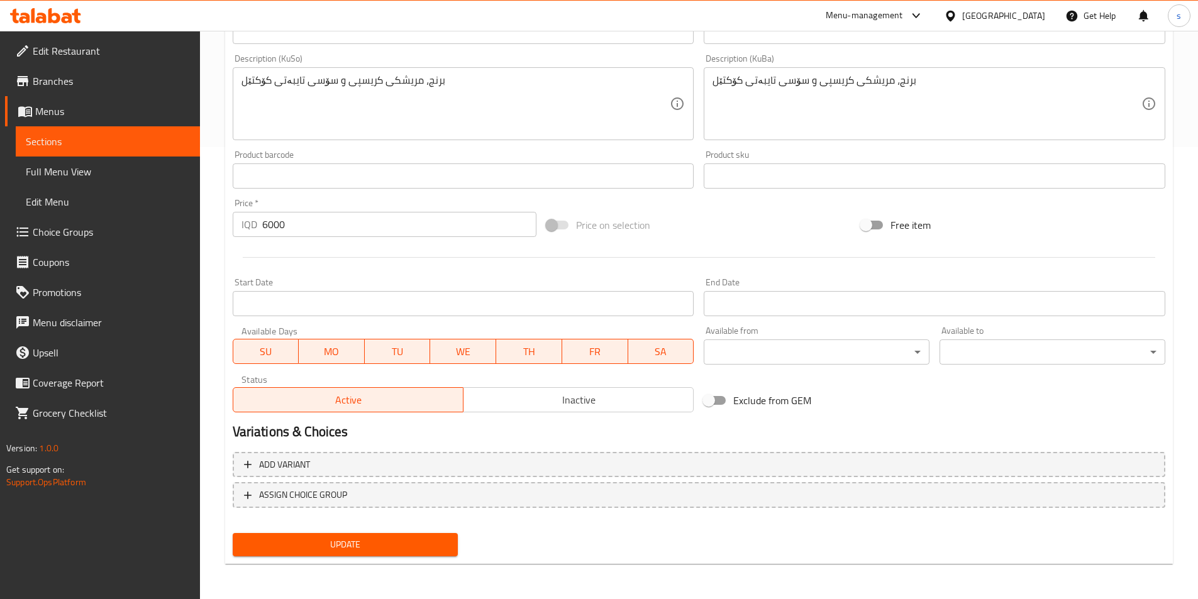
type input "Classic Rizo"
click at [372, 547] on span "Update" at bounding box center [346, 545] width 206 height 16
click at [107, 169] on span "Full Menu View" at bounding box center [108, 171] width 164 height 15
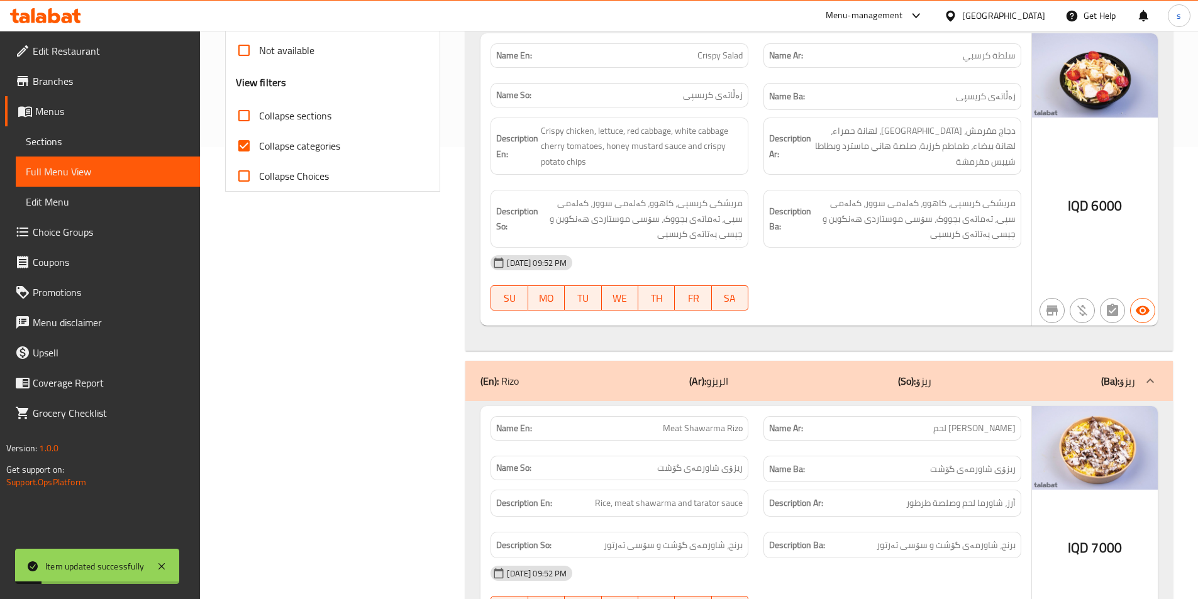
click at [245, 147] on input "Collapse categories" at bounding box center [244, 146] width 30 height 30
checkbox input "false"
click at [245, 124] on input "Collapse sections" at bounding box center [244, 116] width 30 height 30
checkbox input "true"
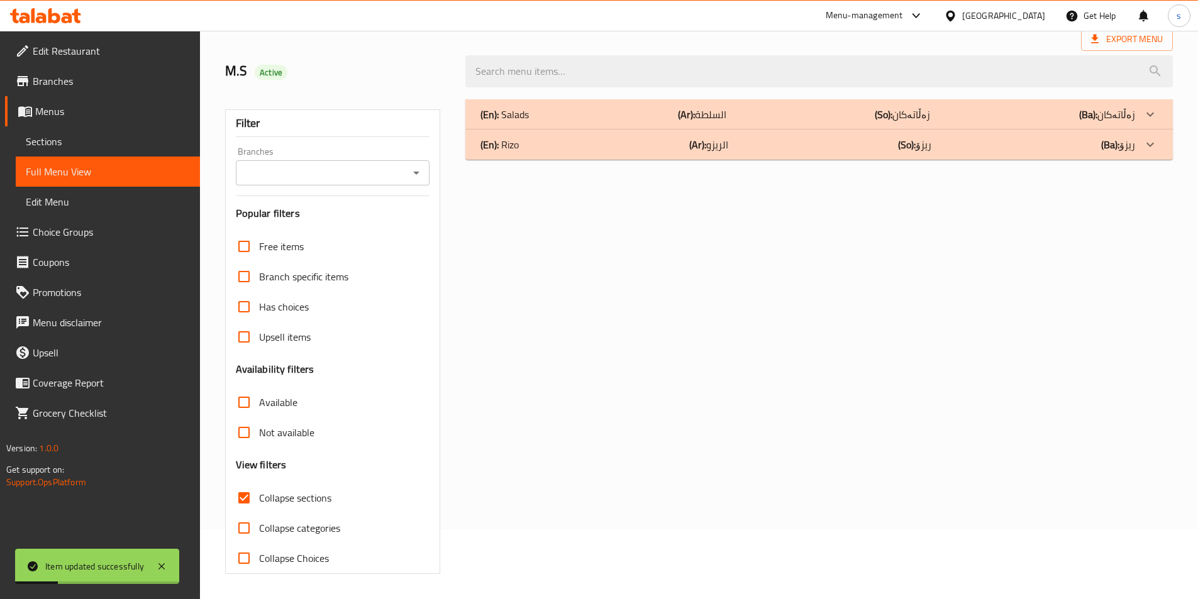
scroll to position [70, 0]
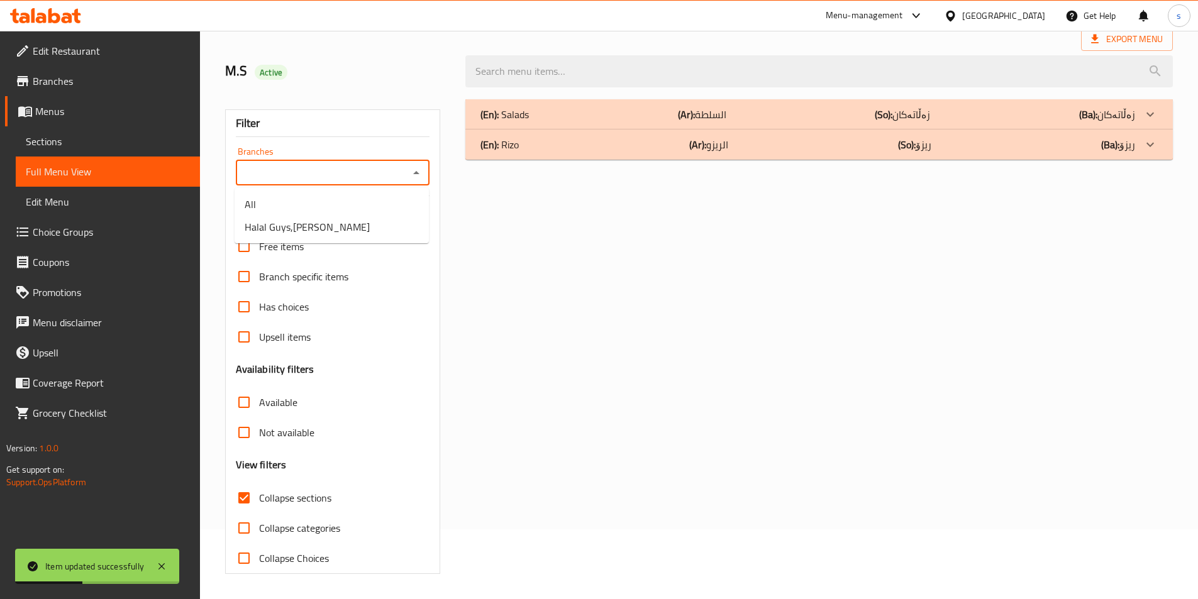
click at [387, 165] on input "Branches" at bounding box center [323, 173] width 166 height 18
click at [375, 221] on li "Halal Guys,Al Amriyah" at bounding box center [331, 227] width 194 height 23
click at [289, 175] on input "Halal Guys,Al Amriyah" at bounding box center [323, 173] width 166 height 18
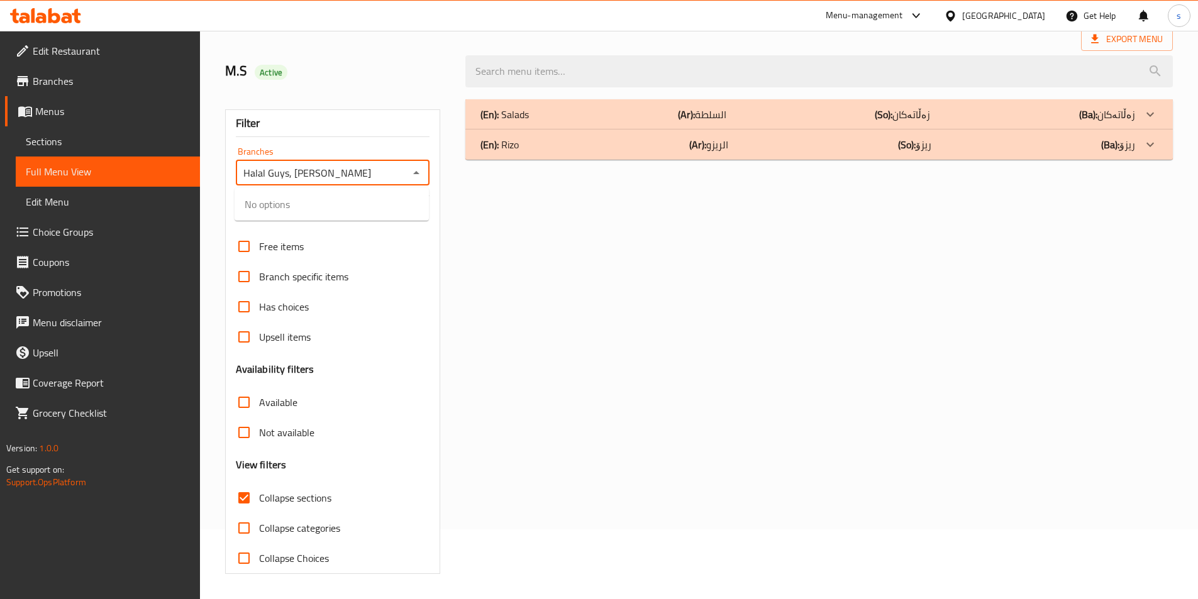
type input "Halal Guys,Al Amriyah"
click at [246, 494] on input "Collapse sections" at bounding box center [244, 498] width 30 height 30
checkbox input "false"
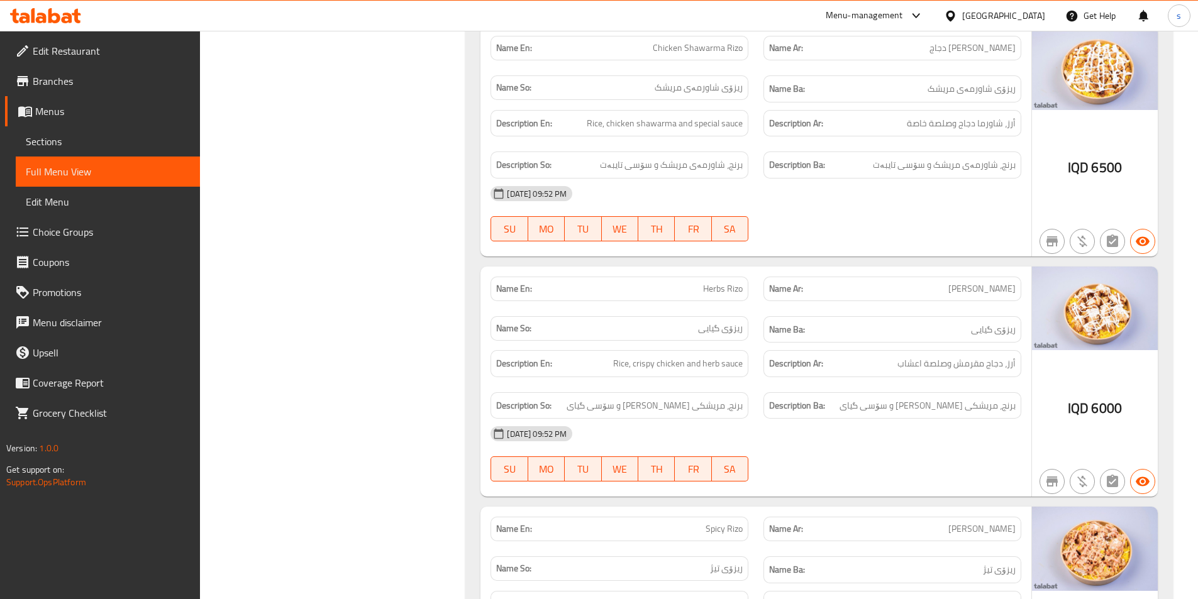
scroll to position [1052, 0]
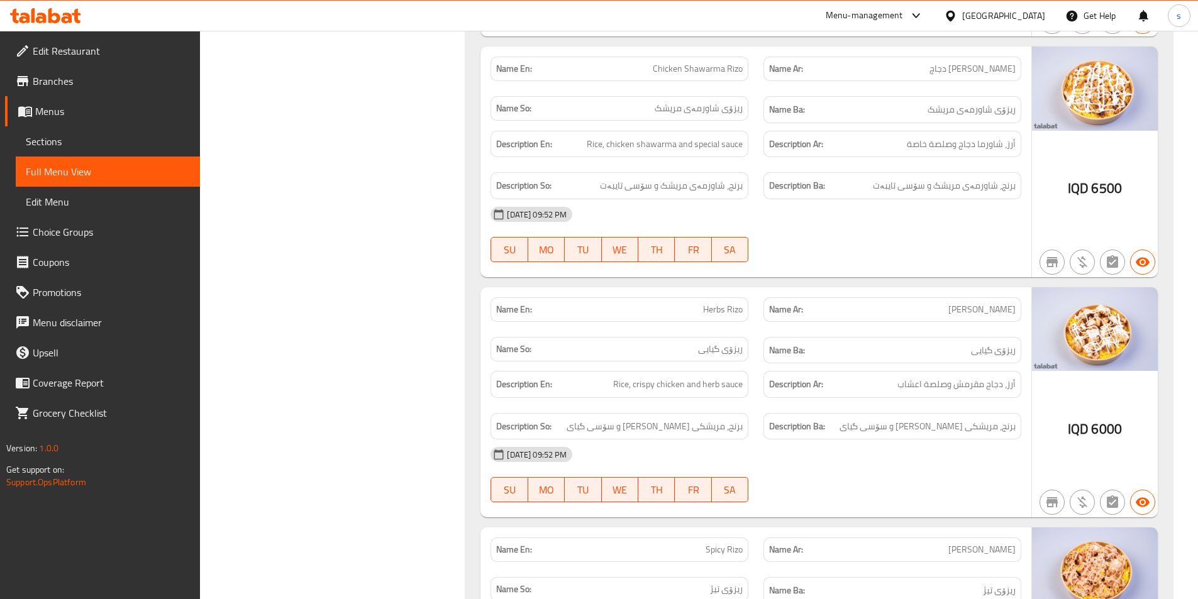
click at [58, 164] on span "Full Menu View" at bounding box center [108, 171] width 164 height 15
click at [56, 134] on span "Sections" at bounding box center [108, 141] width 164 height 15
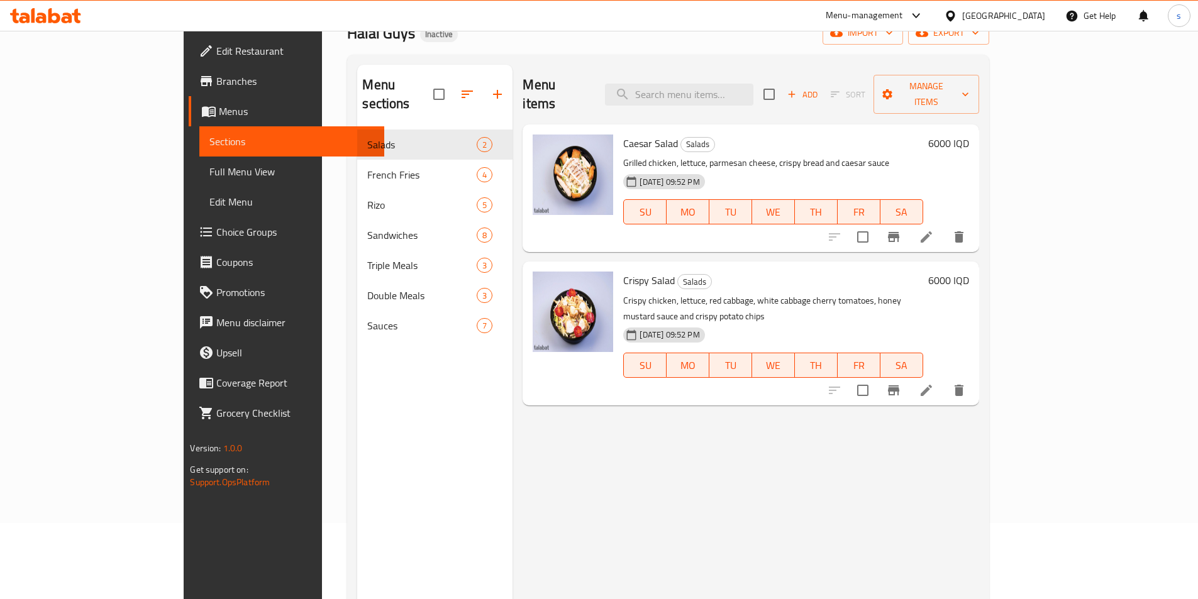
scroll to position [45, 0]
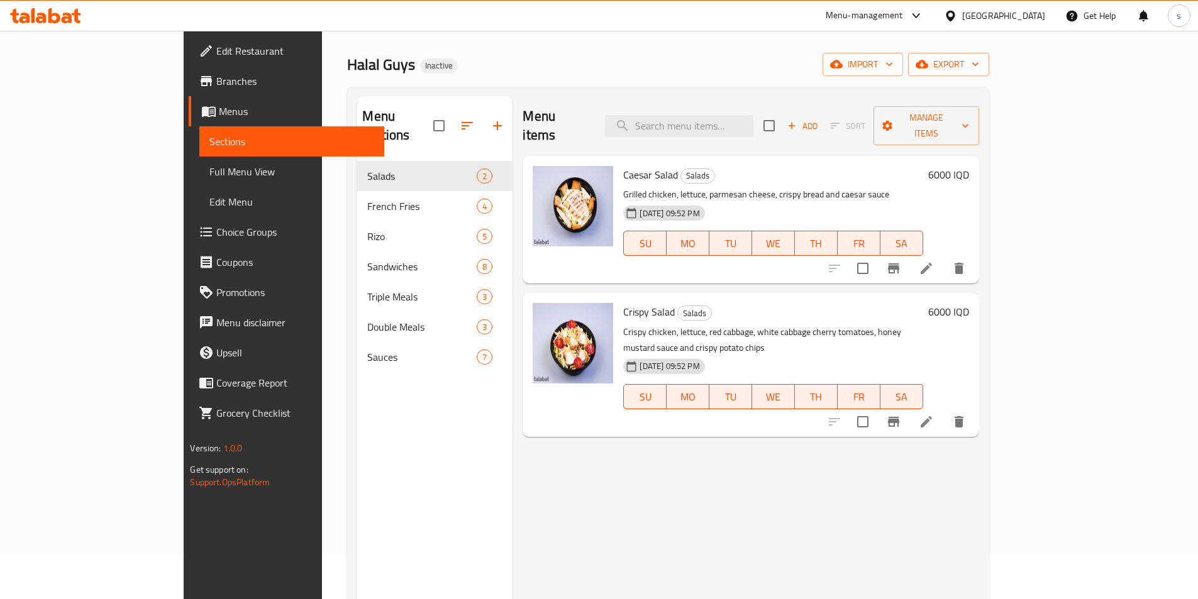
click at [209, 172] on span "Full Menu View" at bounding box center [291, 171] width 164 height 15
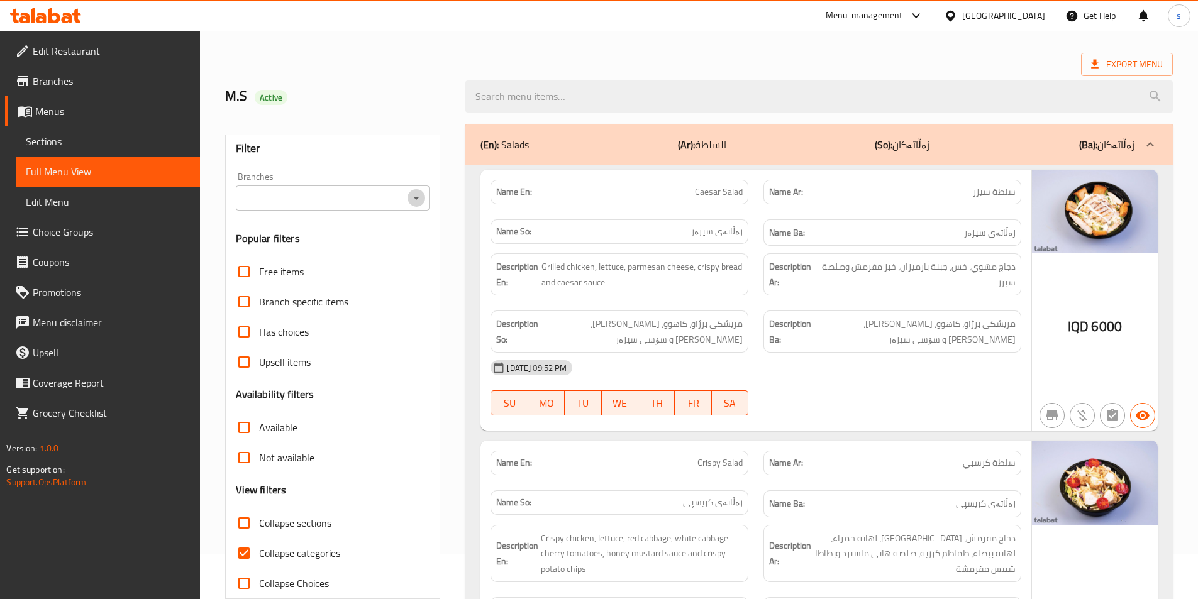
click at [414, 202] on icon "Open" at bounding box center [416, 197] width 15 height 15
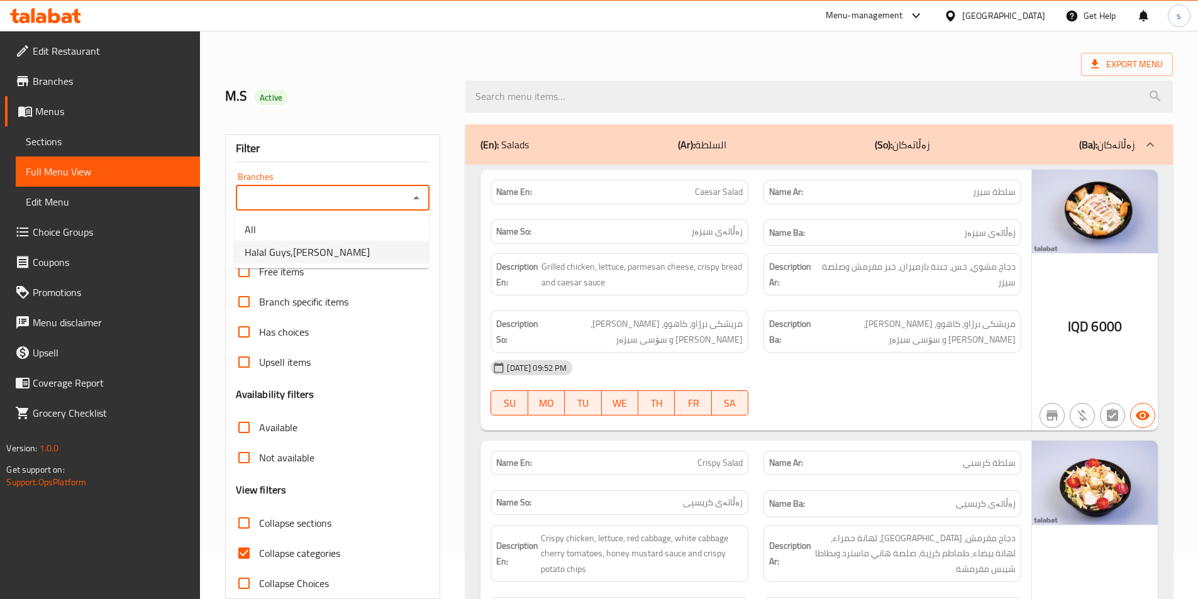
click at [406, 247] on li "Halal Guys,Al Amriyah" at bounding box center [331, 252] width 194 height 23
type input "Halal Guys,Al Amriyah"
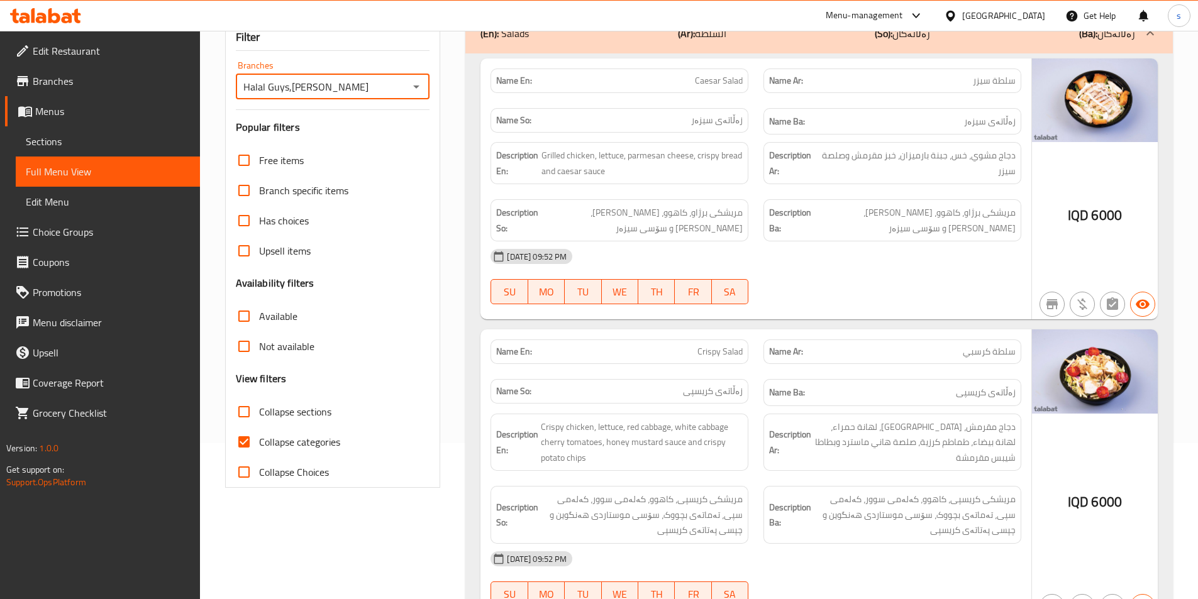
click at [250, 444] on input "Collapse categories" at bounding box center [244, 442] width 30 height 30
checkbox input "false"
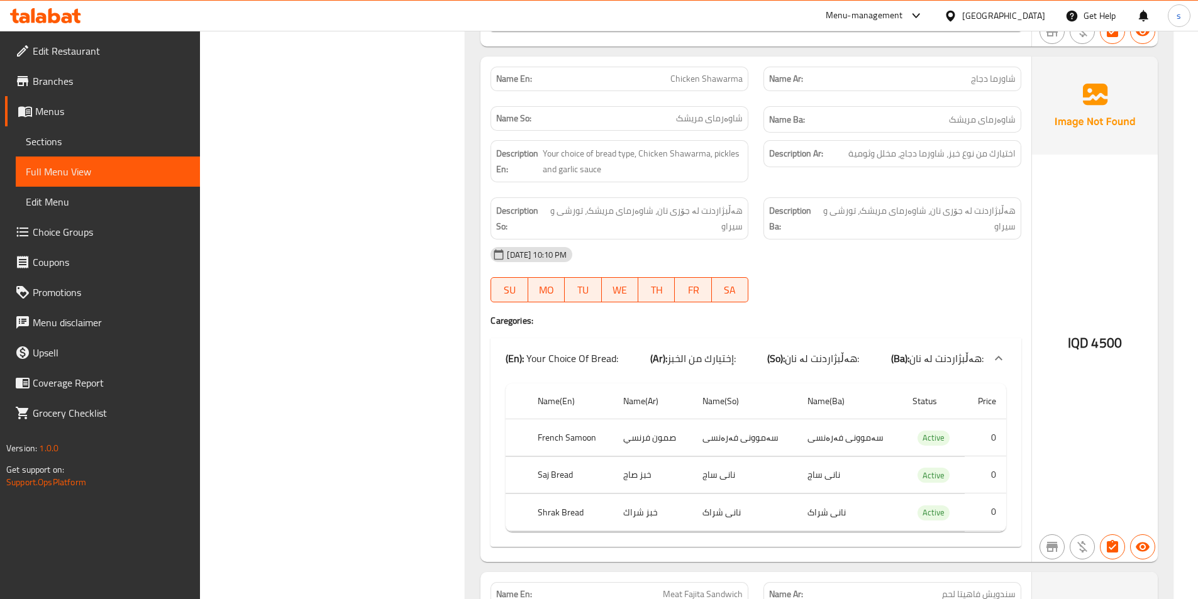
scroll to position [2591, 0]
click at [63, 136] on span "Sections" at bounding box center [108, 141] width 164 height 15
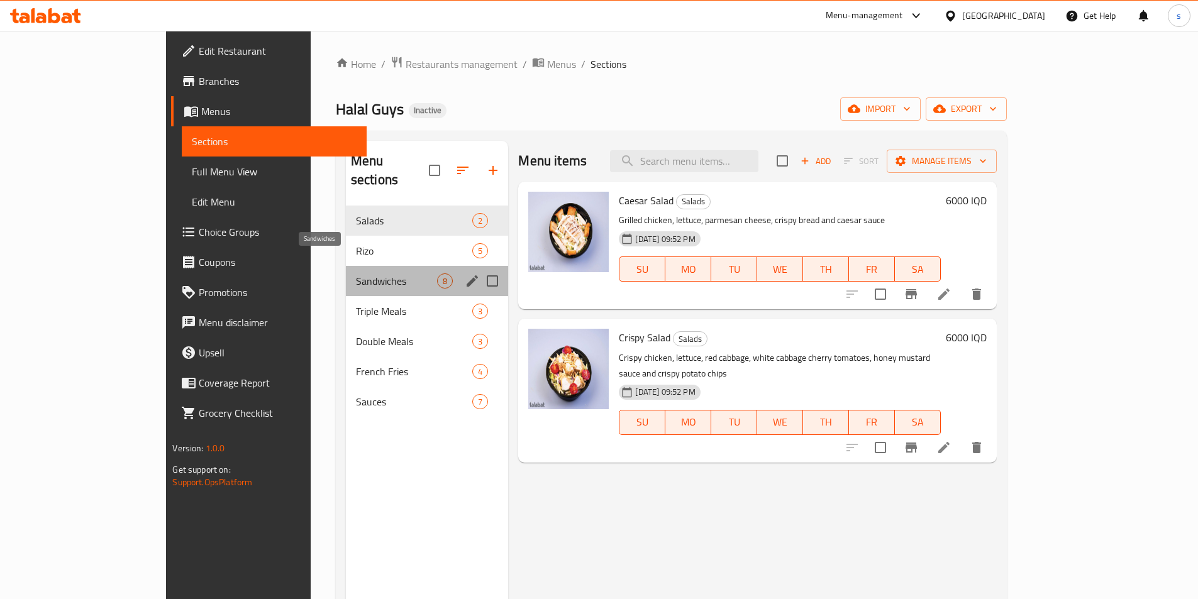
click at [356, 273] on span "Sandwiches" at bounding box center [397, 280] width 82 height 15
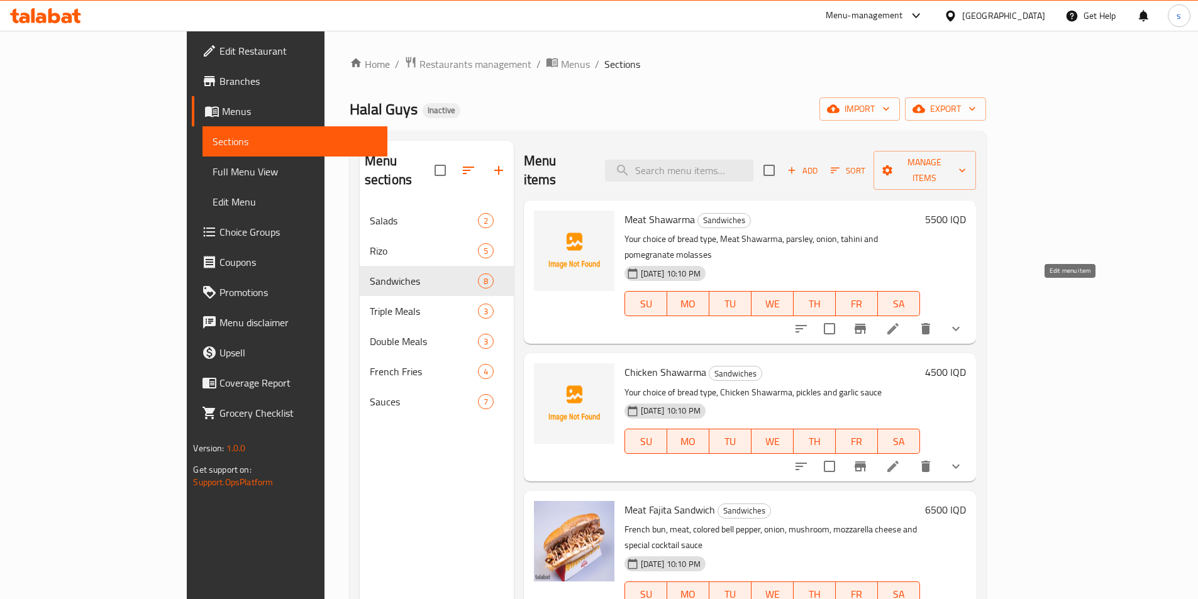
click at [900, 321] on icon at bounding box center [892, 328] width 15 height 15
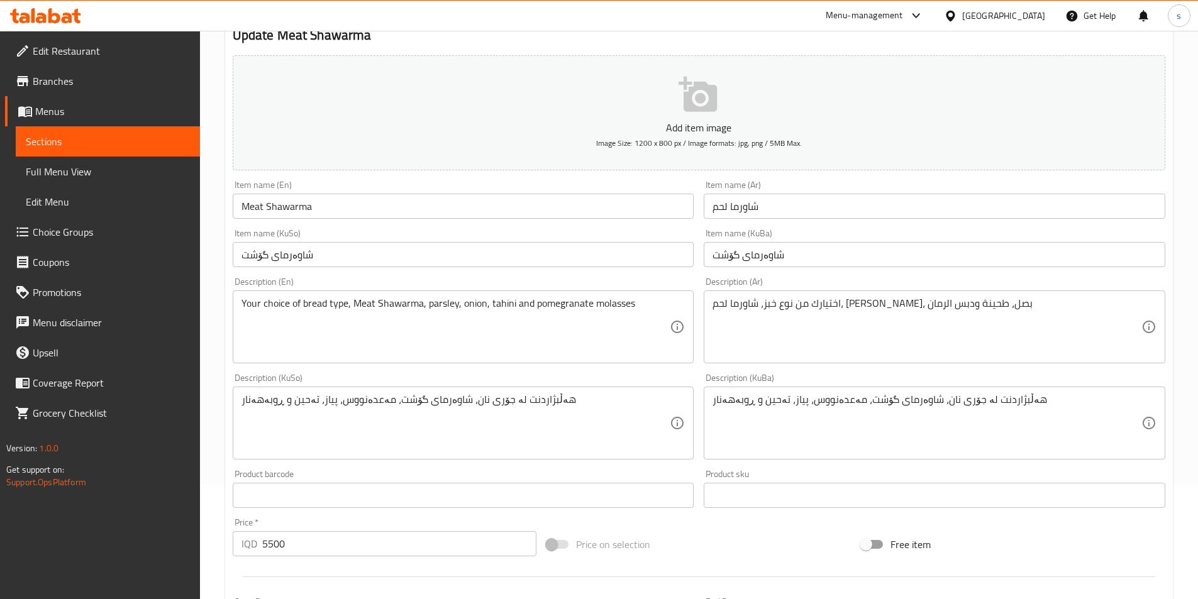
scroll to position [116, 0]
drag, startPoint x: 360, startPoint y: 295, endPoint x: 350, endPoint y: 297, distance: 10.4
click at [350, 297] on div "Your choice of bread type, Meat Shawarma, parsley, onion, tahini and pomegranat…" at bounding box center [463, 325] width 461 height 73
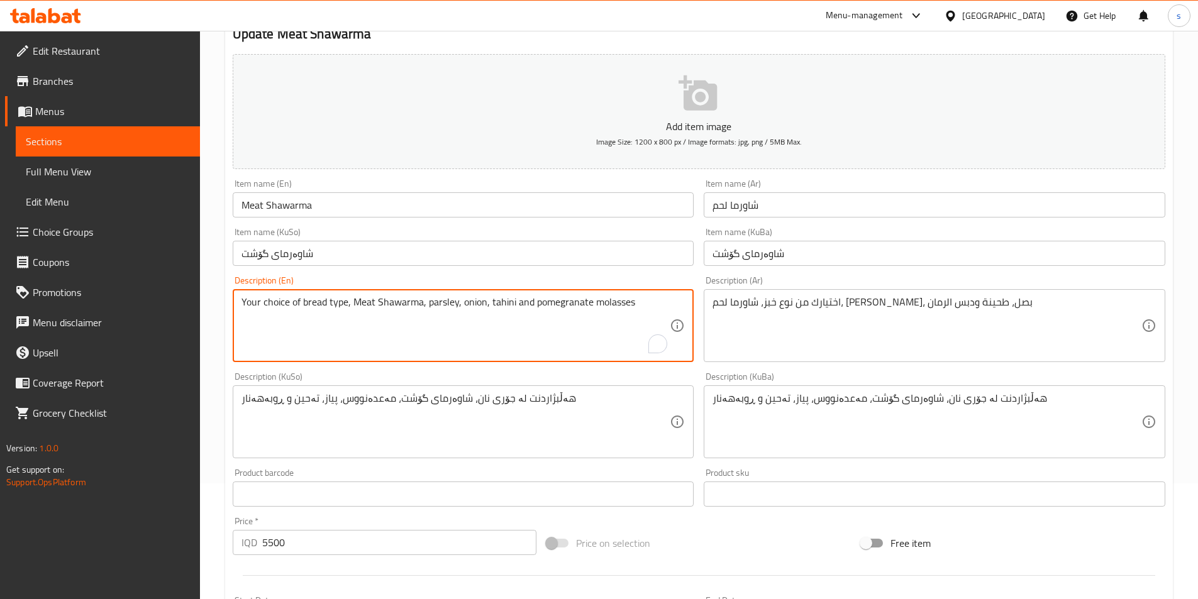
click at [359, 298] on textarea "Your choice of bread type, Meat Shawarma, parsley, onion, tahini and pomegranat…" at bounding box center [455, 326] width 429 height 60
click at [377, 311] on textarea "Your choice of bread type, meat Shawarma, parsley, onion, tahini and pomegranat…" at bounding box center [455, 326] width 429 height 60
type textarea "Your choice of bread type, meat shawarma, parsley, onion, tahini and pomegranat…"
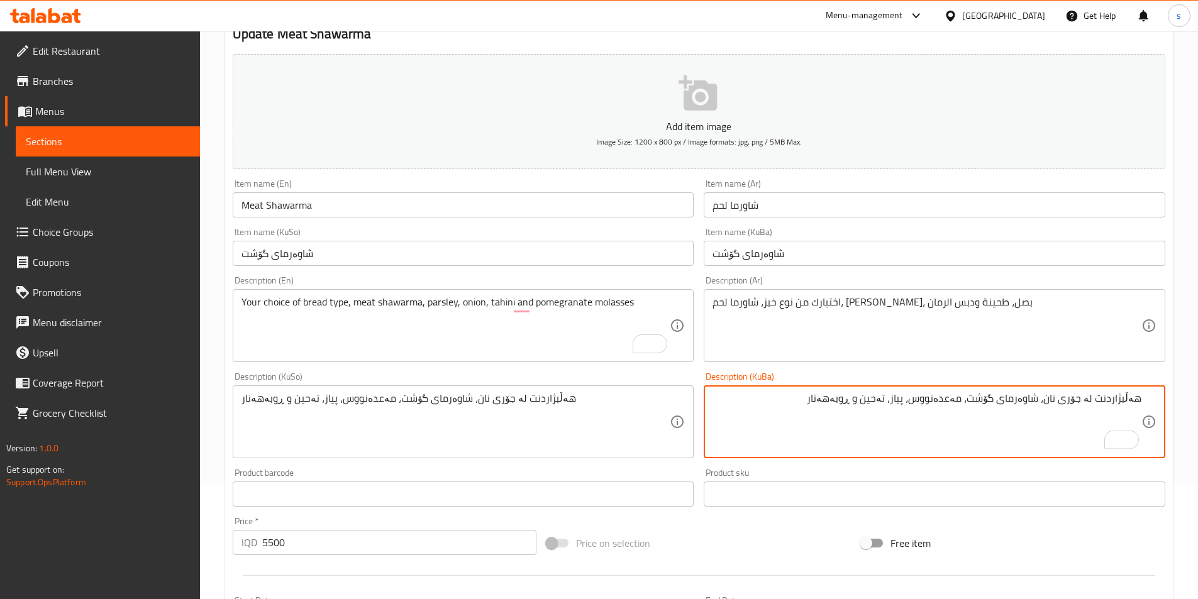
click at [1018, 405] on textarea "هەڵبژاردنت لە جۆری نان، شاوەرمای گۆشت، مەعدەنووس، پیاز، تەحین و ڕوبەهەنار" at bounding box center [926, 422] width 429 height 60
drag, startPoint x: 1013, startPoint y: 403, endPoint x: 1039, endPoint y: 402, distance: 26.4
click at [1039, 402] on textarea "هەڵبژاردنت لە جۆری نان، شاوەرمای گۆشت، مەعدەنووس، پیاز، تەحین و ڕوبەهەنار" at bounding box center [926, 422] width 429 height 60
drag, startPoint x: 809, startPoint y: 400, endPoint x: 1171, endPoint y: 403, distance: 362.1
click at [1171, 403] on div "Update Meat Shawarma Add item image Image Size: 1200 x 800 px / Image formats: …" at bounding box center [698, 469] width 947 height 927
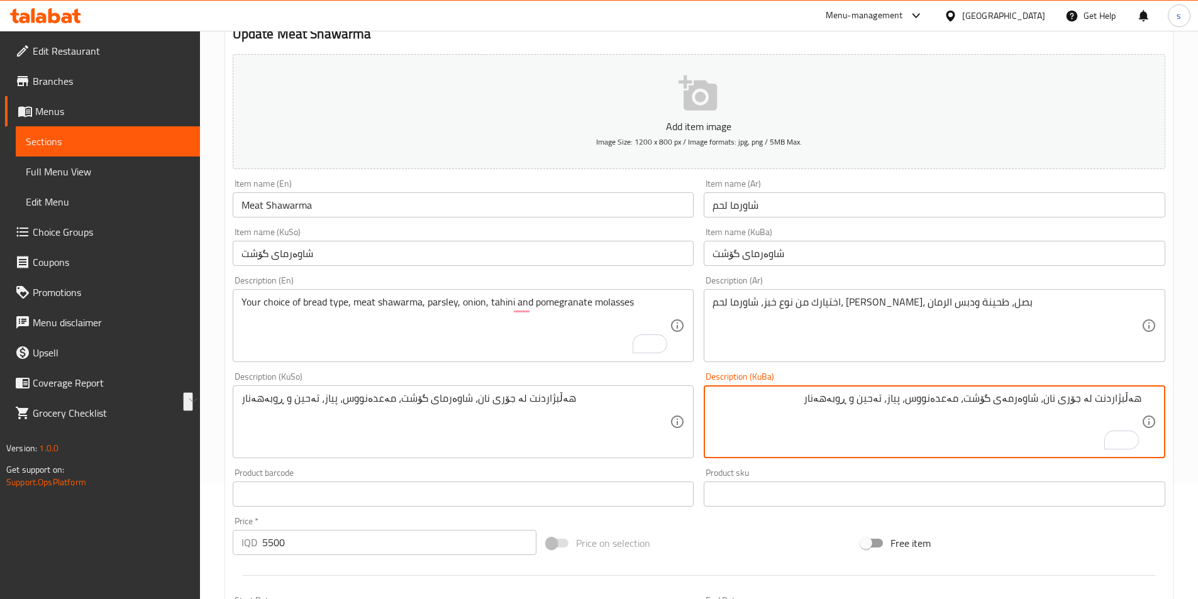
type textarea "هەڵبژاردنت لە جۆری نان، شاوەرمەی گۆشت، مەعدەنووس، پیاز، تەحین و ڕوبەهەنار"
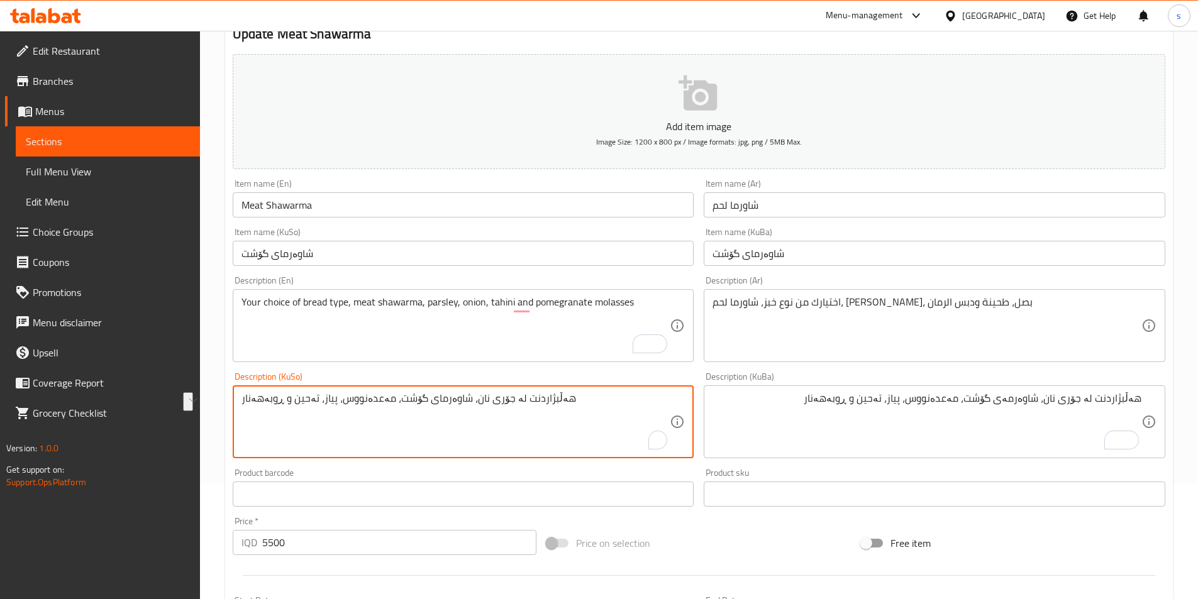
click at [615, 401] on textarea "هەڵبژاردنت لە جۆری نان، شاوەرمای گۆشت، مەعدەنووس، پیاز، تەحین و ڕوبەهەنار" at bounding box center [455, 422] width 429 height 60
paste textarea "ە"
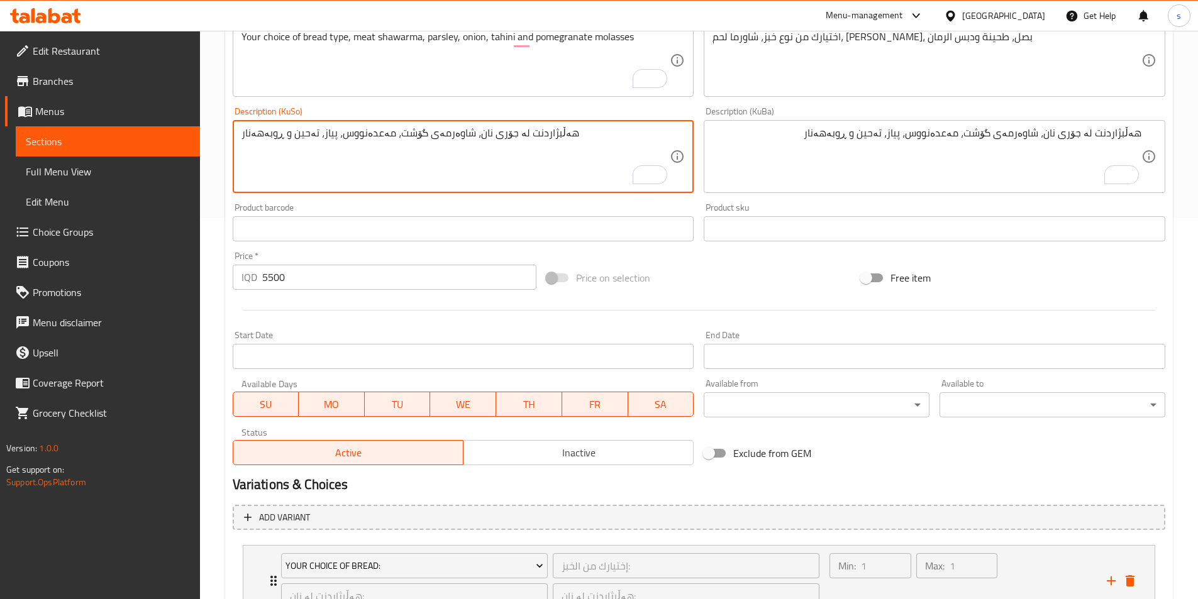
scroll to position [485, 0]
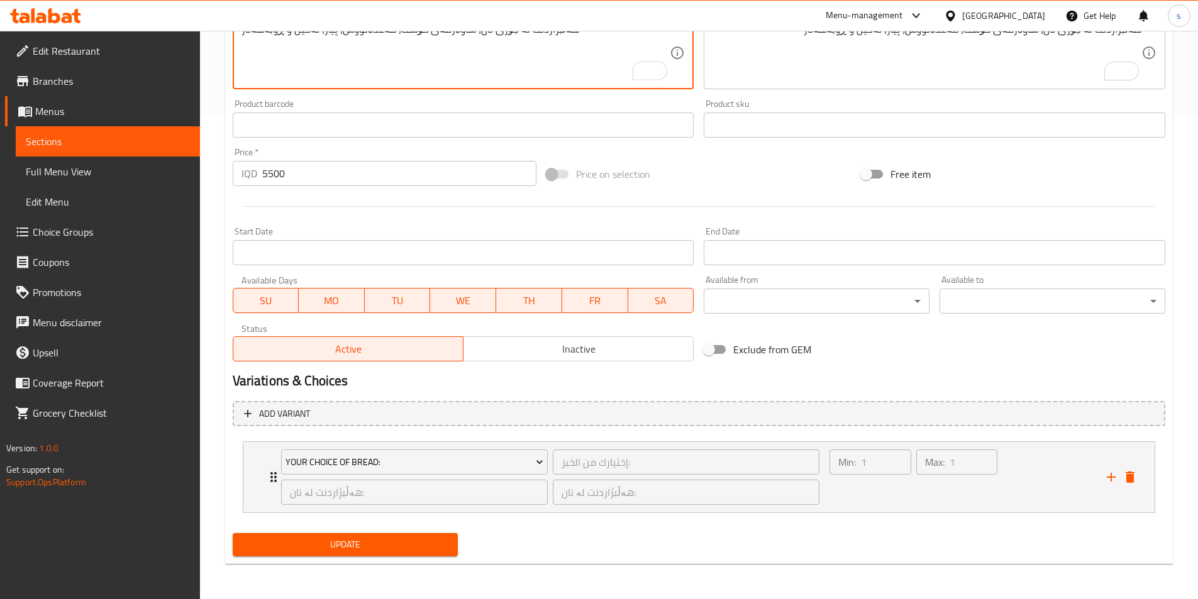
type textarea "هەڵبژاردنت لە جۆری نان، شاوەرمەی گۆشت، مەعدەنووس، پیاز، تەحین و ڕوبەهەنار"
click at [333, 548] on span "Update" at bounding box center [346, 545] width 206 height 16
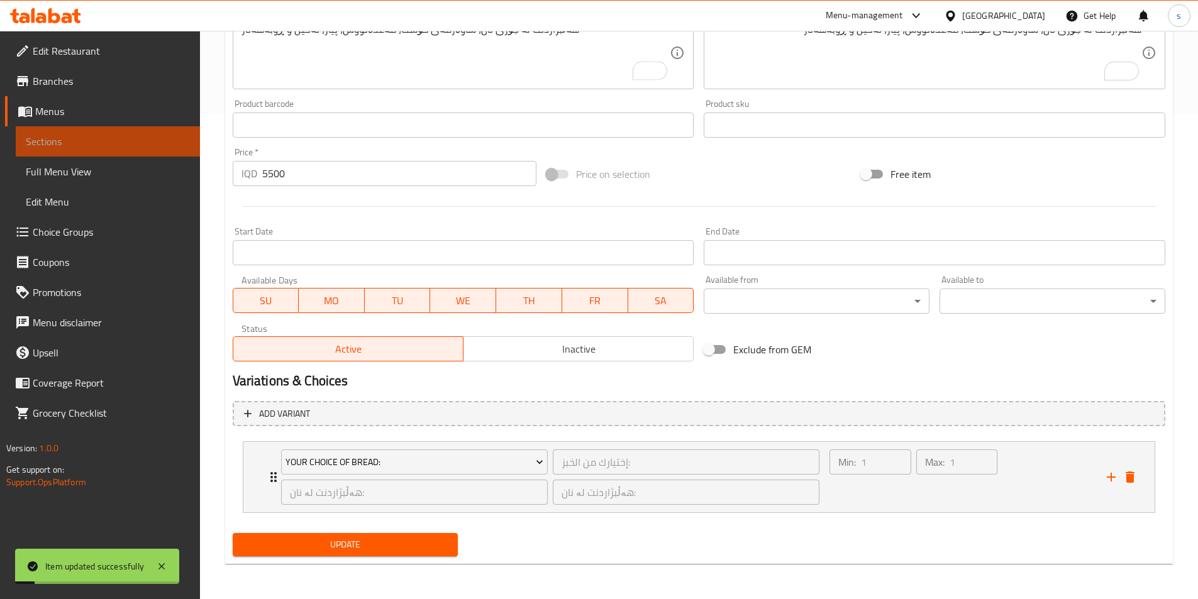
click at [78, 143] on span "Sections" at bounding box center [108, 141] width 164 height 15
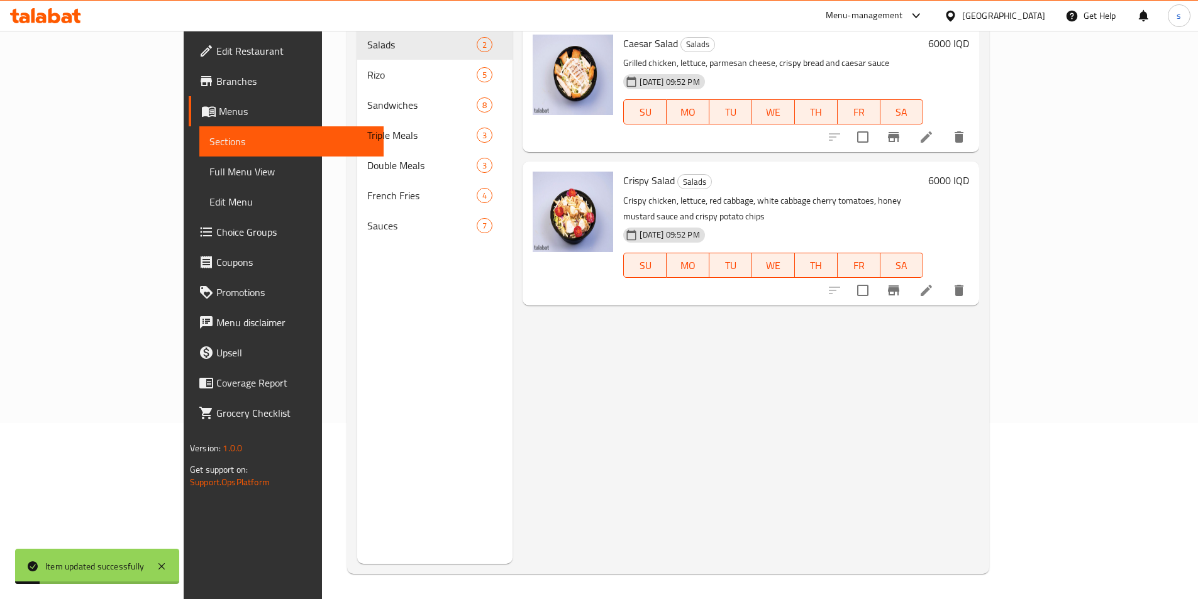
scroll to position [176, 0]
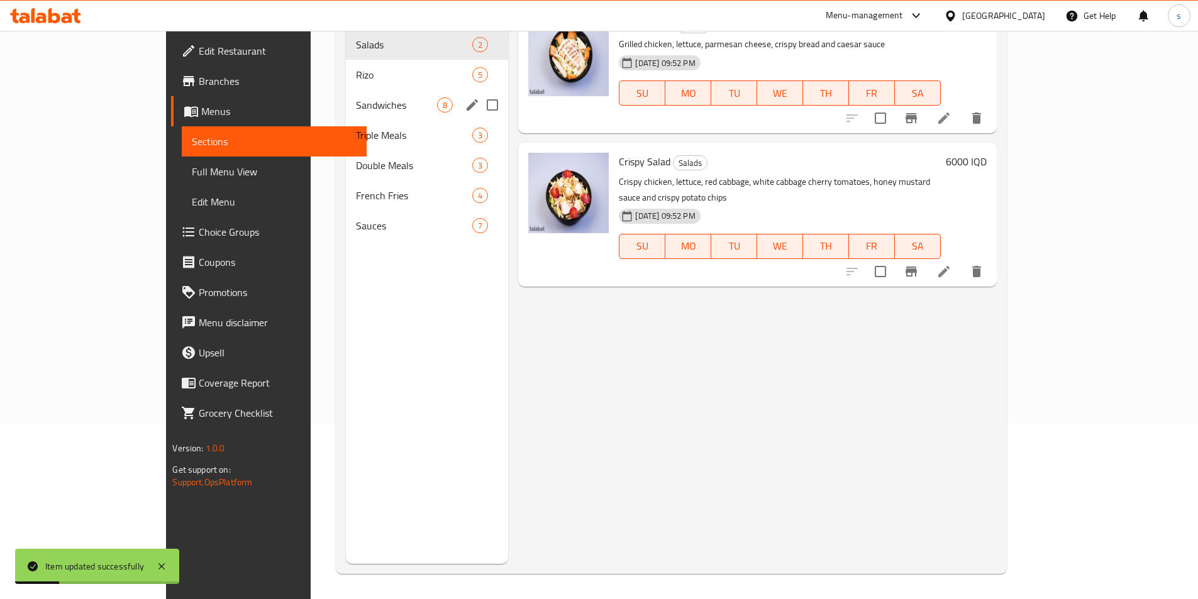
click at [346, 94] on div "Sandwiches 8" at bounding box center [427, 105] width 163 height 30
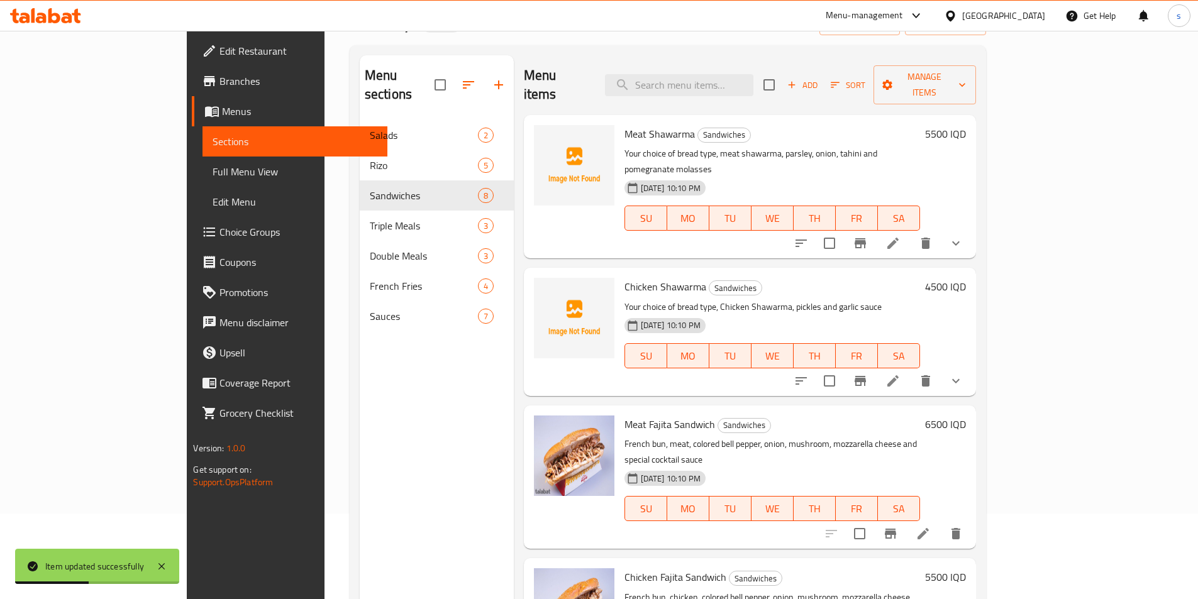
scroll to position [99, 0]
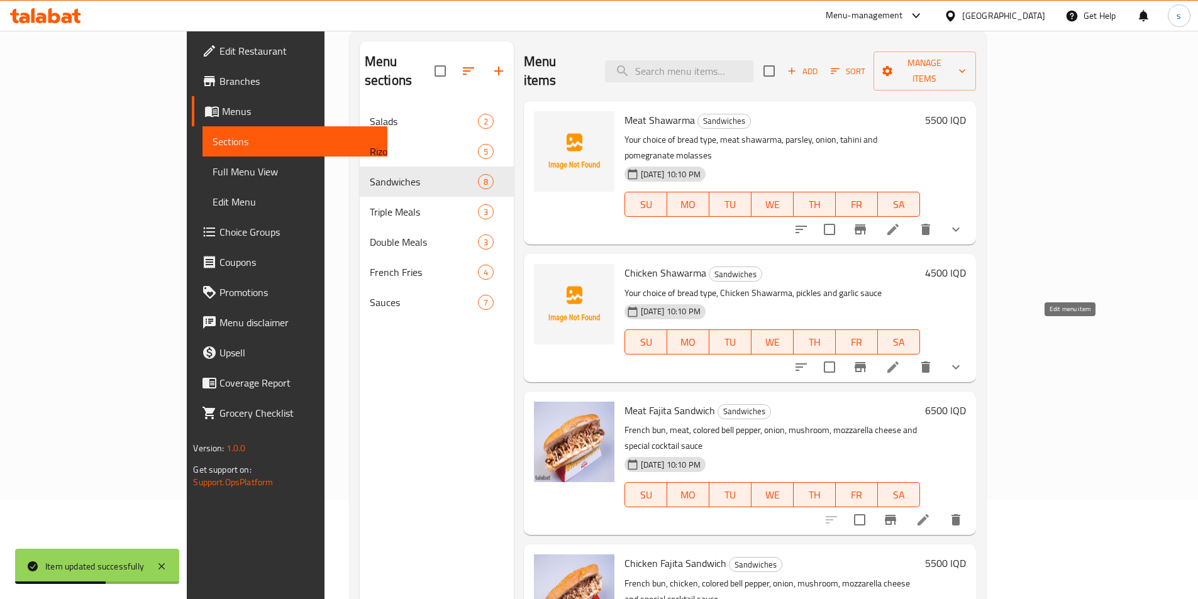
click at [898, 361] on icon at bounding box center [892, 366] width 11 height 11
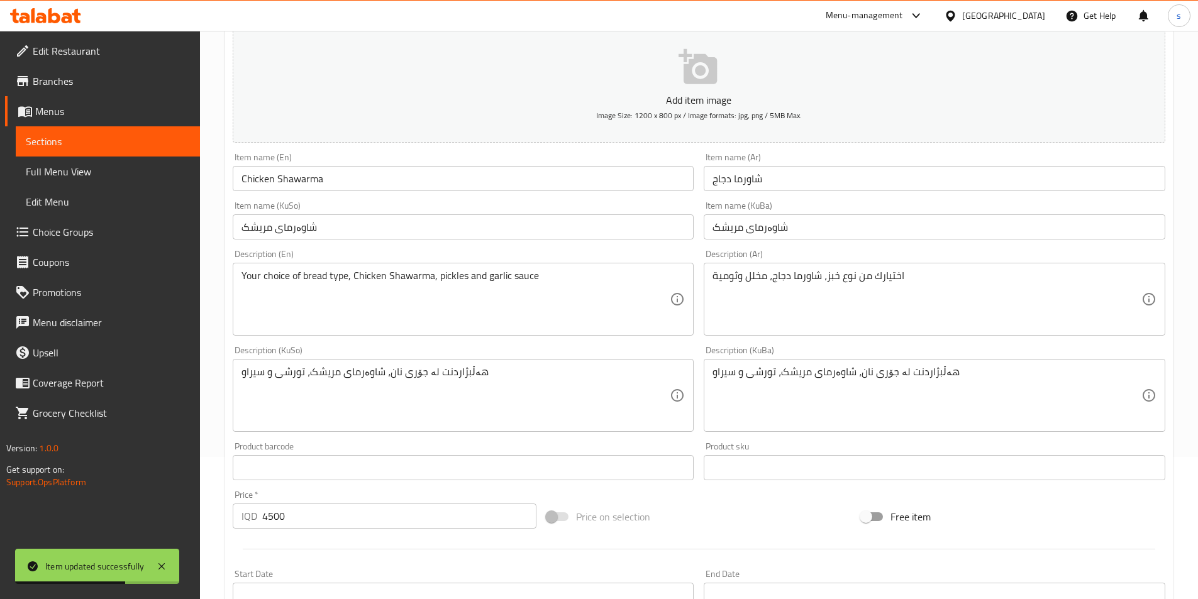
scroll to position [163, 0]
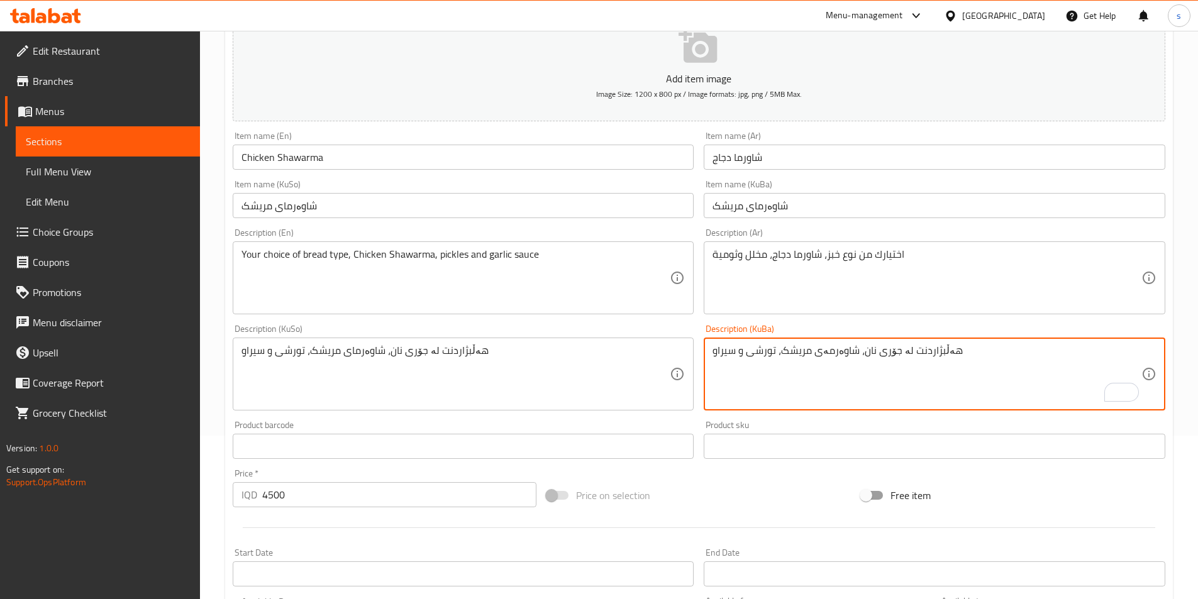
type textarea "هەڵبژاردنت لە جۆری نان، شاوەرمەی مریشک، تورشی و سیراو"
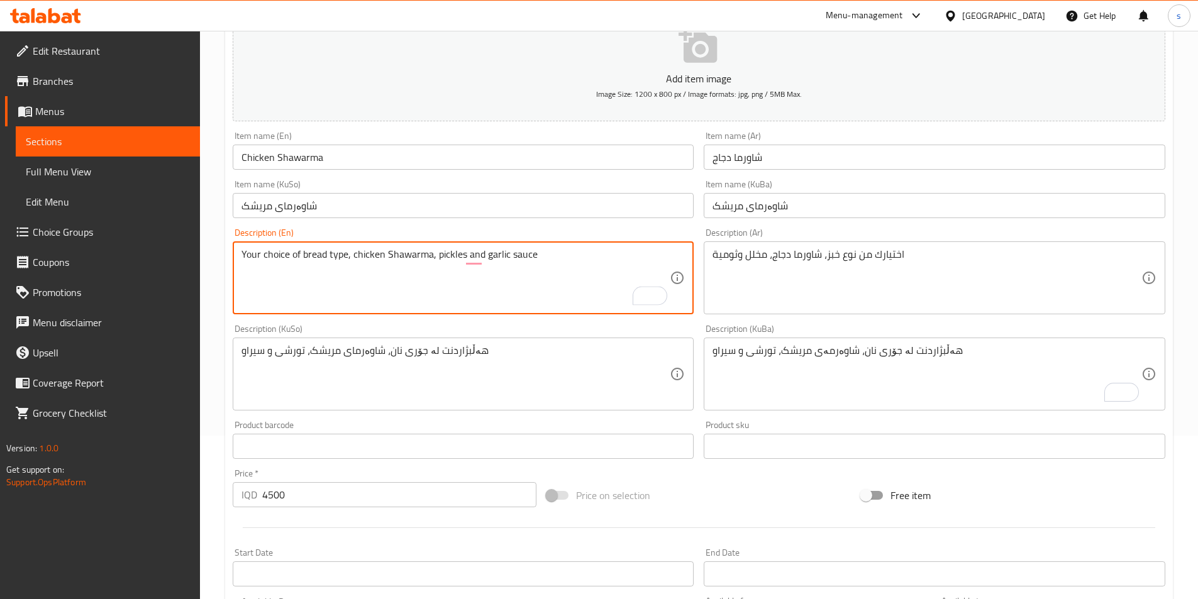
click at [391, 258] on textarea "Your choice of bread type, chicken Shawarma, pickles and garlic sauce" at bounding box center [455, 278] width 429 height 60
type textarea "Your choice of bread type, chicken shawarma, pickles and garlic sauce"
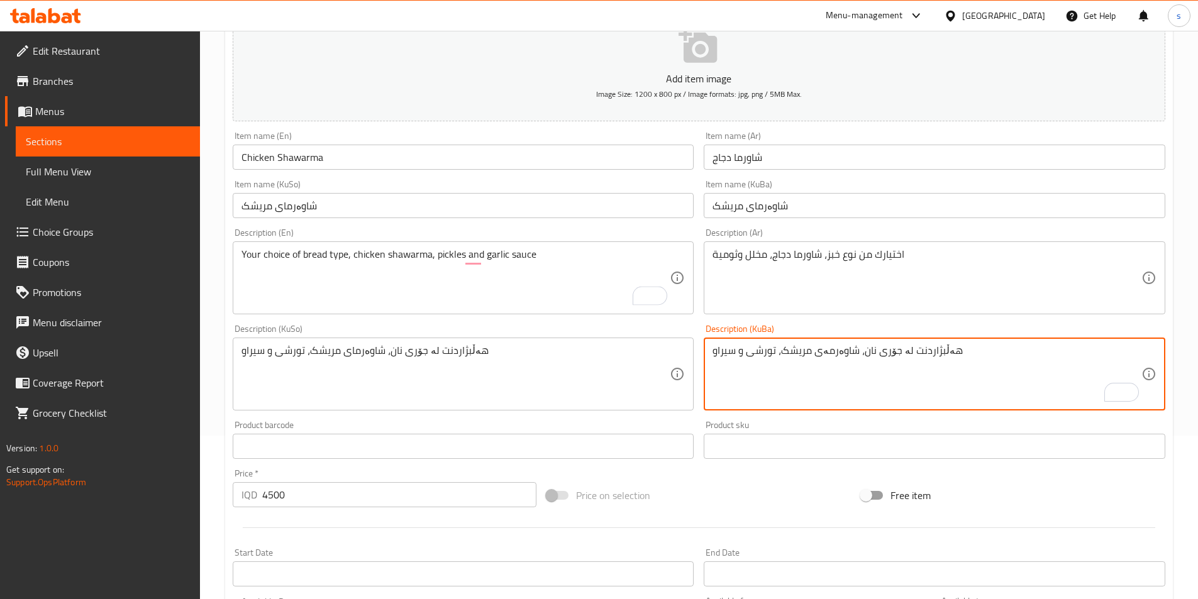
click at [778, 397] on textarea "هەڵبژاردنت لە جۆری نان، شاوەرمەی مریشک، تورشی و سیراو" at bounding box center [926, 374] width 429 height 60
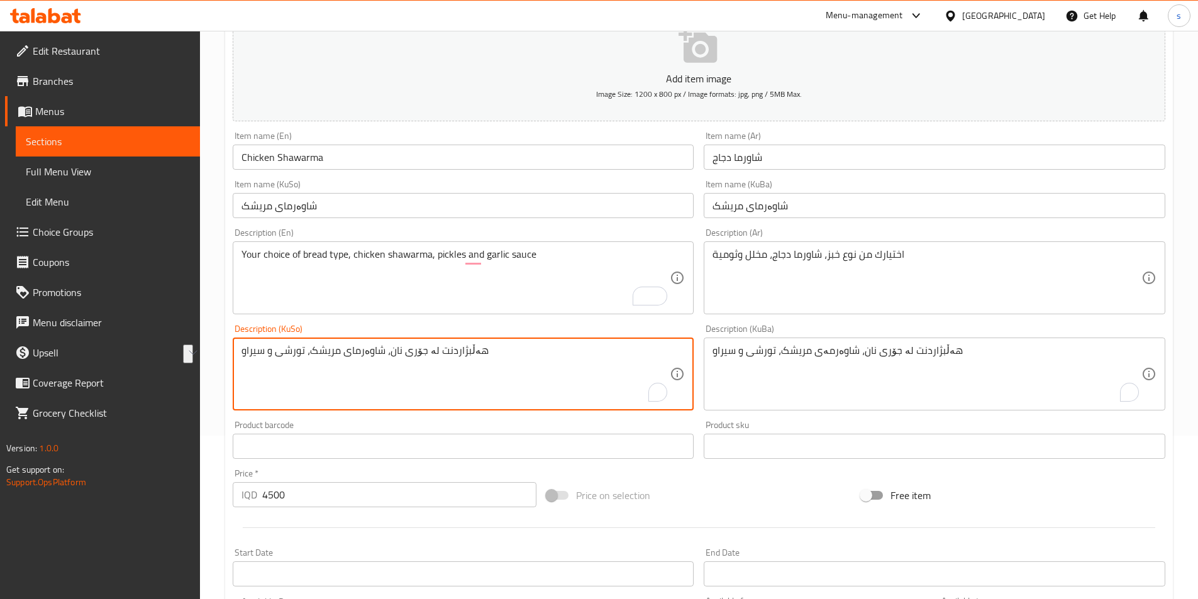
click at [585, 380] on textarea "هەڵبژاردنت لە جۆری نان، شاوەرمای مریشک، تورشی و سیراو" at bounding box center [455, 374] width 429 height 60
paste textarea "ە"
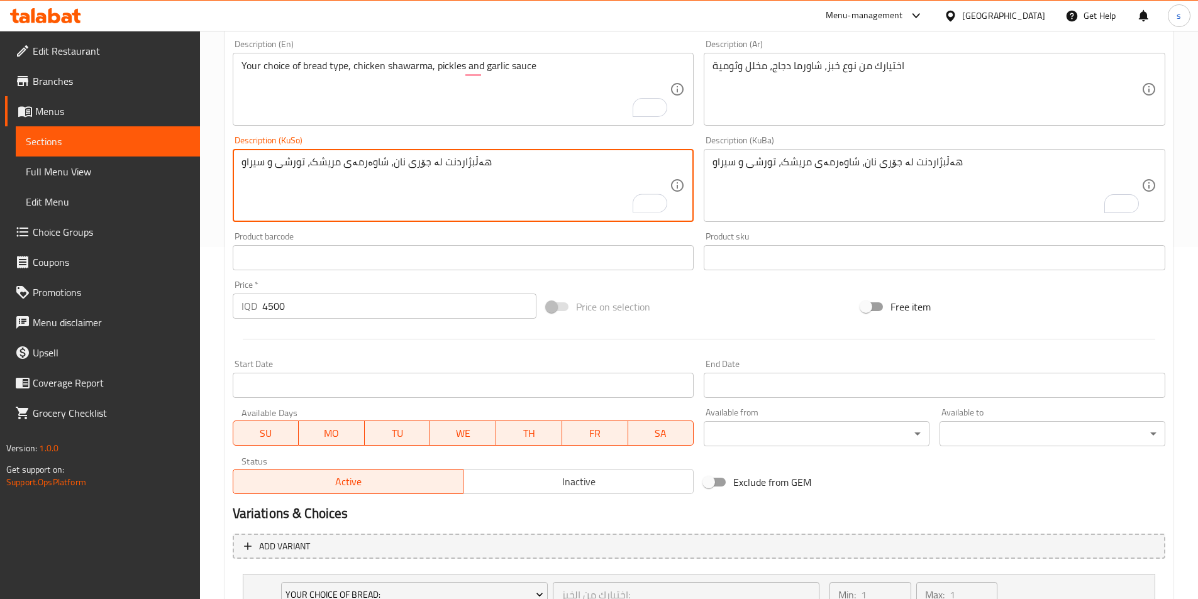
scroll to position [485, 0]
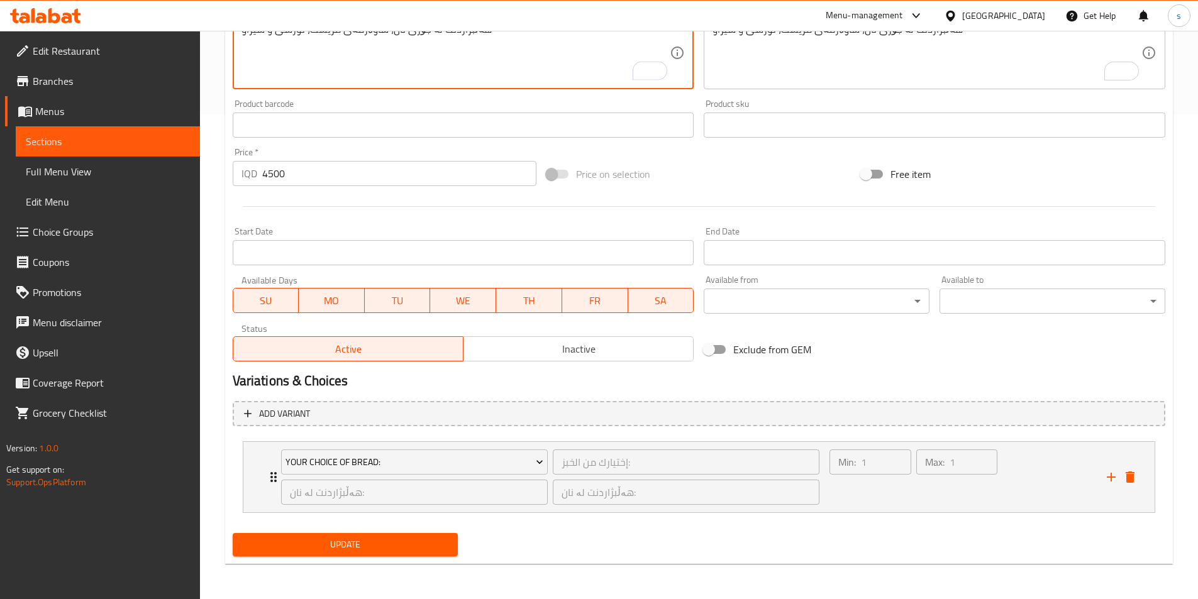
type textarea "هەڵبژاردنت لە جۆری نان، شاوەرمەی مریشک، تورشی و سیراو"
click at [369, 546] on span "Update" at bounding box center [346, 545] width 206 height 16
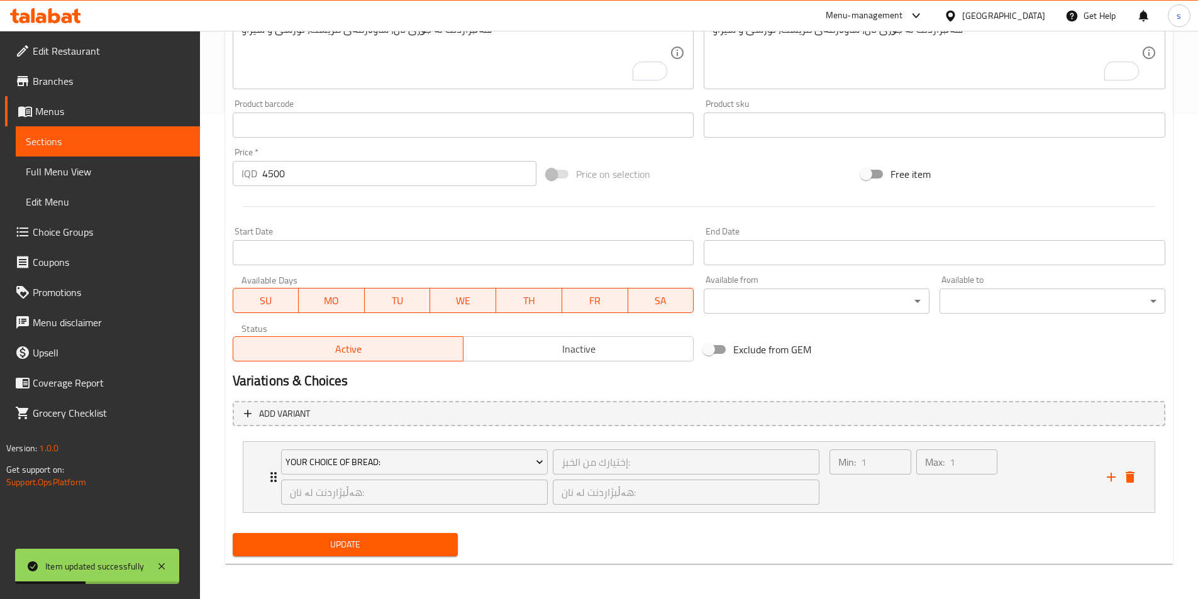
scroll to position [485, 0]
click at [133, 146] on span "Sections" at bounding box center [108, 141] width 164 height 15
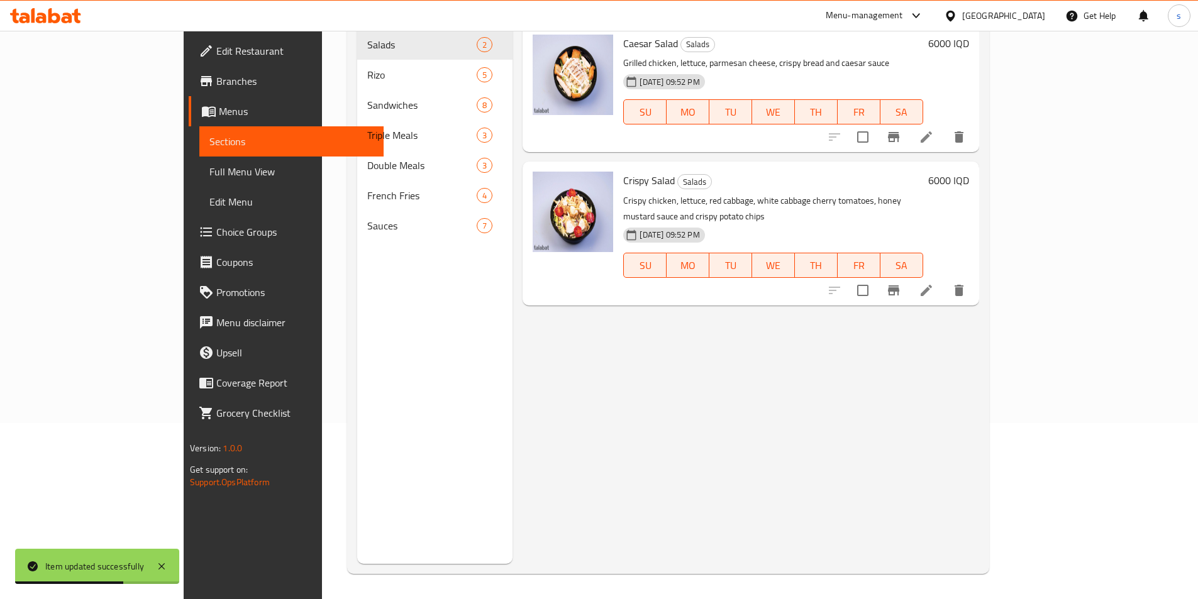
scroll to position [76, 0]
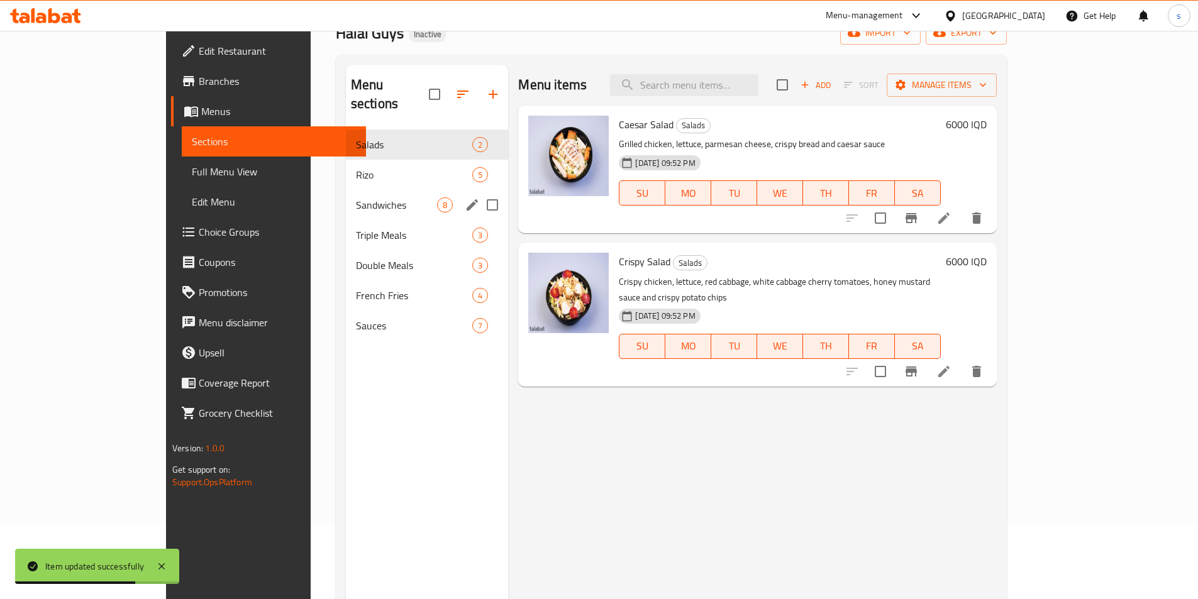
click at [356, 197] on span "Sandwiches" at bounding box center [397, 204] width 82 height 15
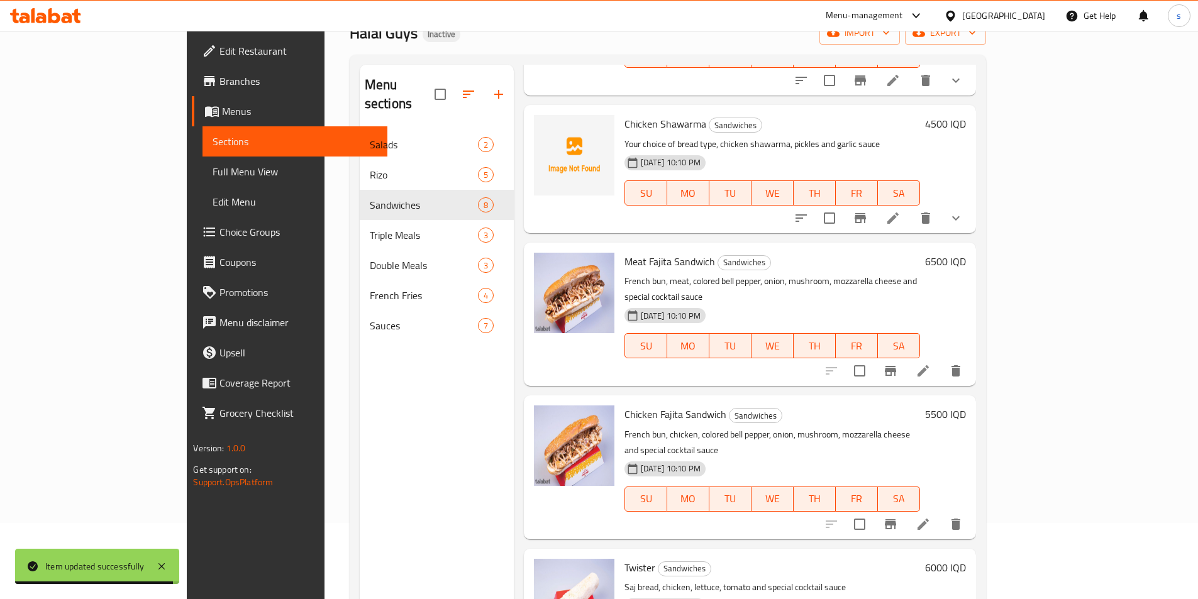
scroll to position [175, 0]
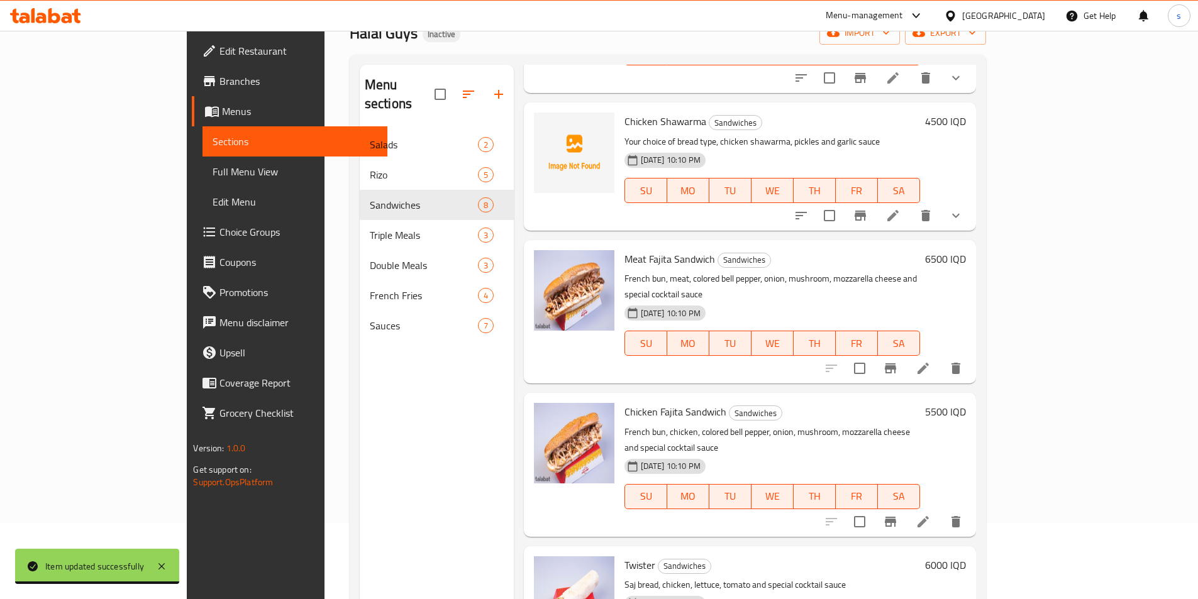
click at [971, 353] on div at bounding box center [893, 368] width 155 height 30
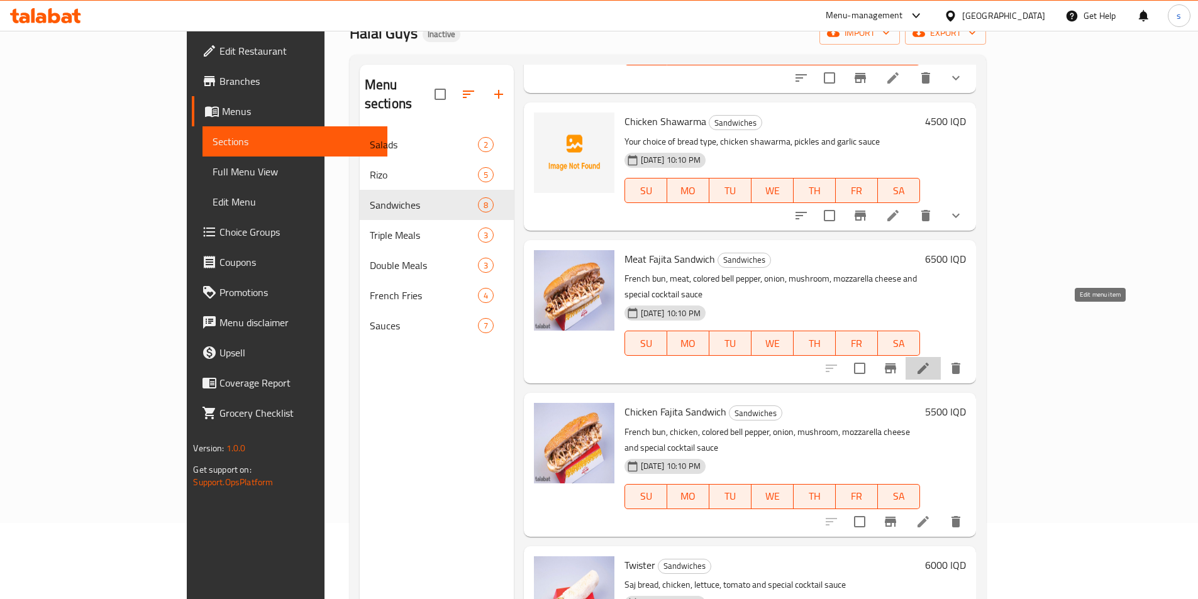
click at [928, 363] on icon at bounding box center [922, 368] width 11 height 11
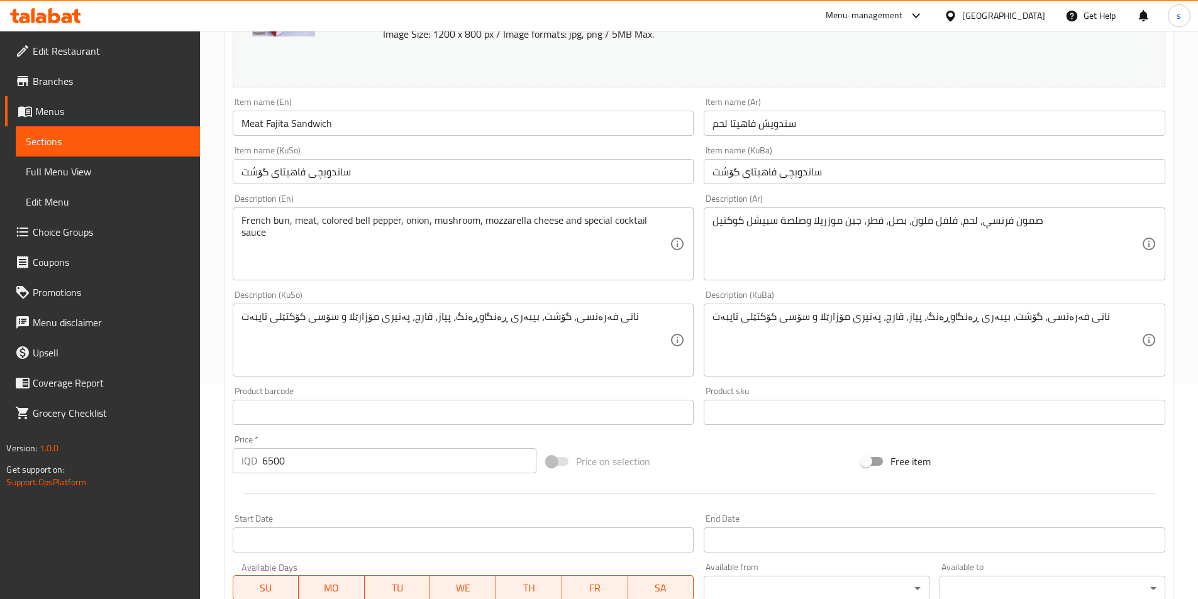
scroll to position [223, 0]
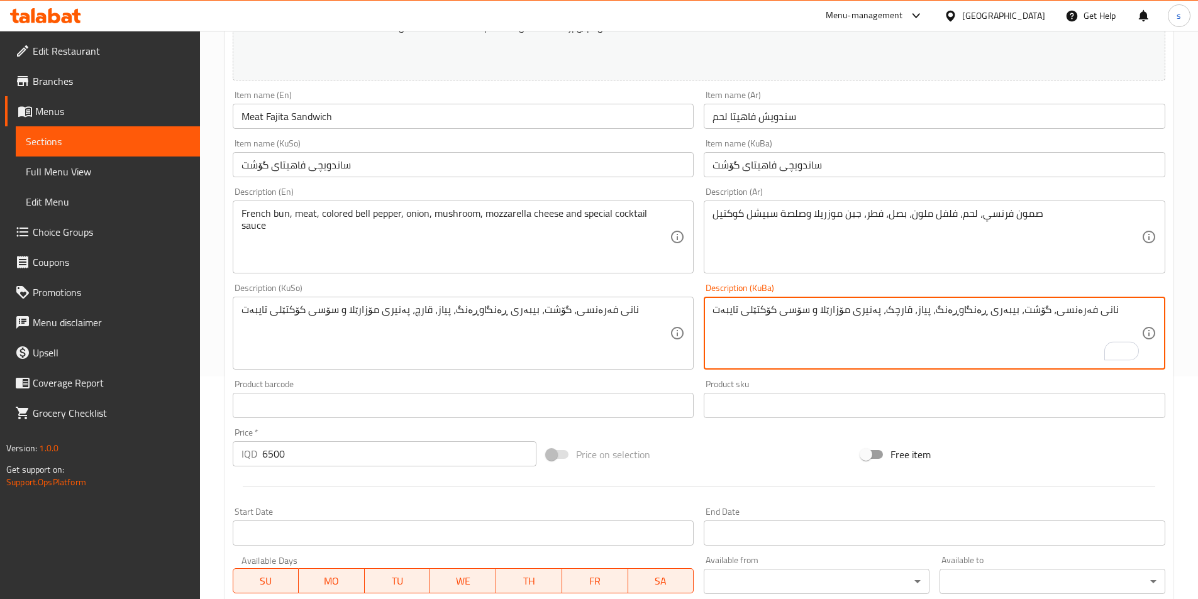
click at [498, 212] on textarea "French bun, meat, colored bell pepper, onion, mushroom, mozzarella cheese and s…" at bounding box center [455, 237] width 429 height 60
click at [833, 311] on textarea "نانی فەرەنسی، گۆشت، بیبەری ڕەنگاوڕەنگ، پیاز، قارچک، پەنیری مۆزارێلا و سۆسی کۆکت…" at bounding box center [926, 334] width 429 height 60
paste textarea "To enrich screen reader interactions, please activate Accessibility in Grammarl…"
click at [839, 319] on textarea "نانی فەرەنسی، گۆشت، بیبەری ڕەنگاوڕەنگ، پیاز، قارچک، پەنیری مۆزارێلا و سۆسی کۆکت…" at bounding box center [926, 334] width 429 height 60
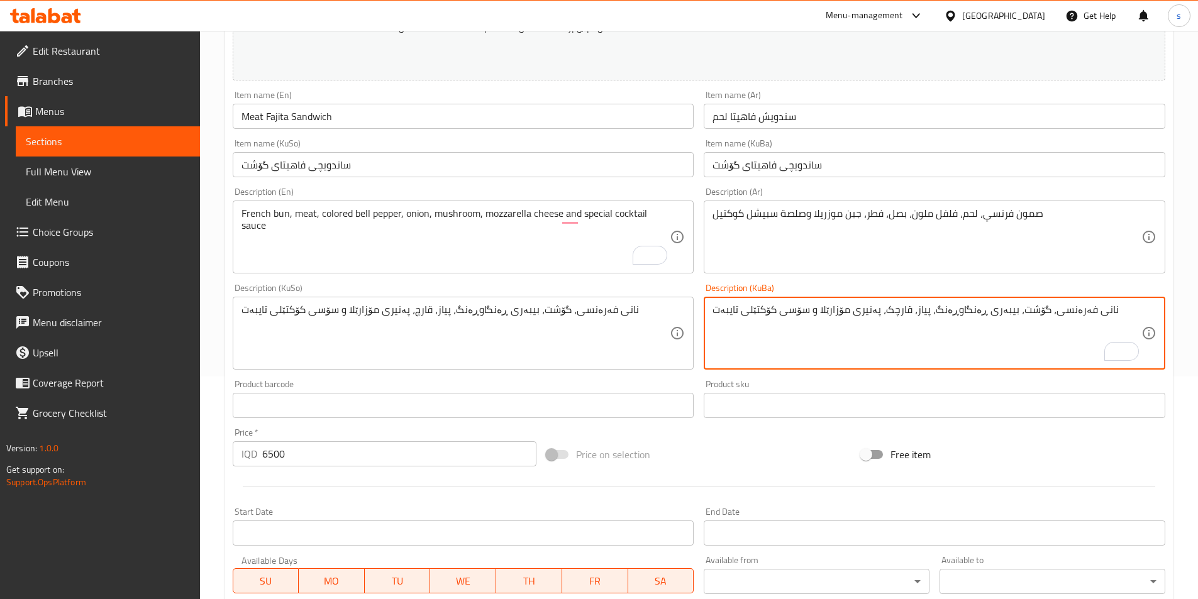
paste textarea "To enrich screen reader interactions, please activate Accessibility in Grammarl…"
type textarea "نانی فەرەنسی، گۆشت، بیبەری ڕەنگاوڕەنگ، پیاز، قارچک، پەنیری مۆزارێلا و سۆسی کۆکت…"
click at [961, 344] on textarea "نانی فەرەنسی، گۆشت، بیبەری ڕەنگاوڕەنگ، پیاز، قارچک، پەنیری مۆزارێلا و سۆسی کۆکت…" at bounding box center [926, 334] width 429 height 60
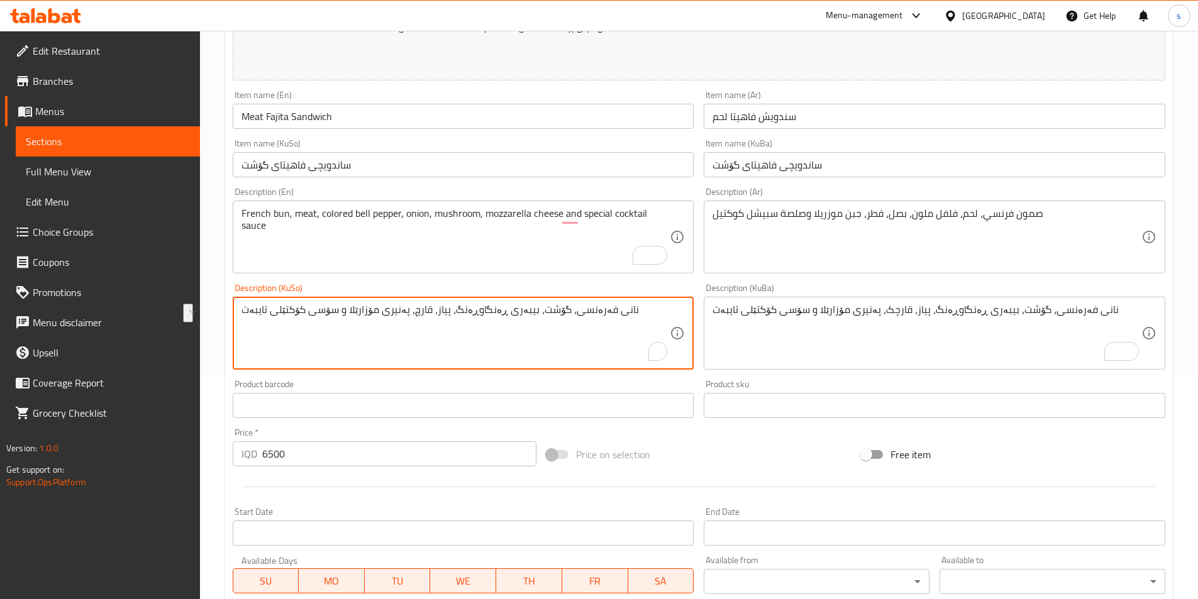
click at [558, 321] on textarea "نانی فەرەنسی، گۆشت، بیبەری ڕەنگاوڕەنگ، پیاز، قارچ، پەنیری مۆزارێلا و سۆسی کۆکتێ…" at bounding box center [455, 334] width 429 height 60
paste textarea "ک"
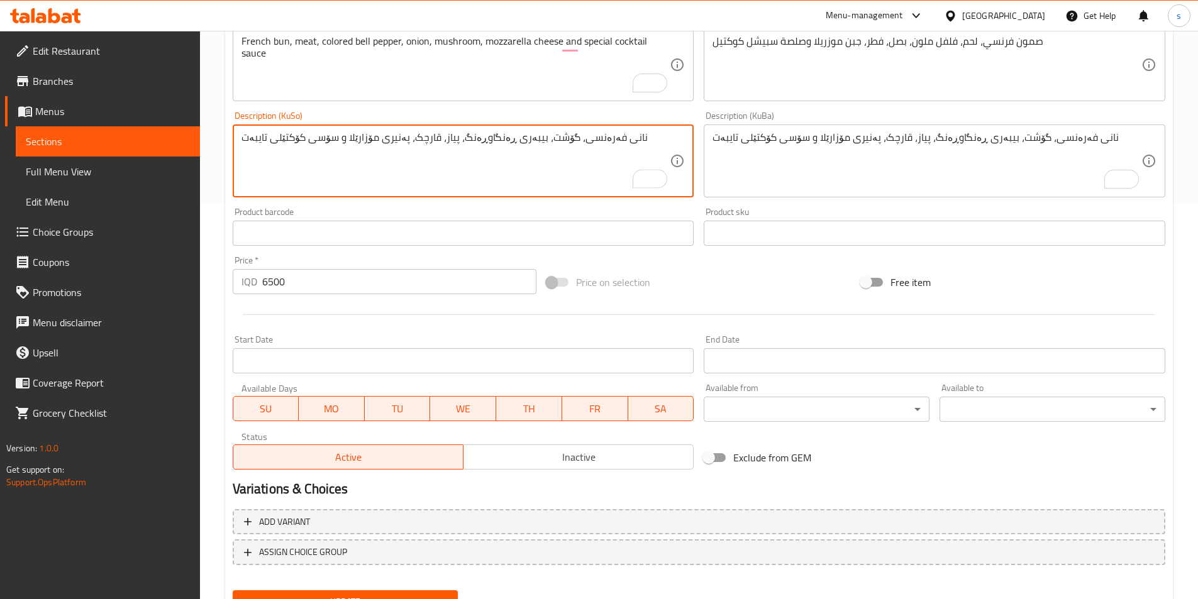
scroll to position [452, 0]
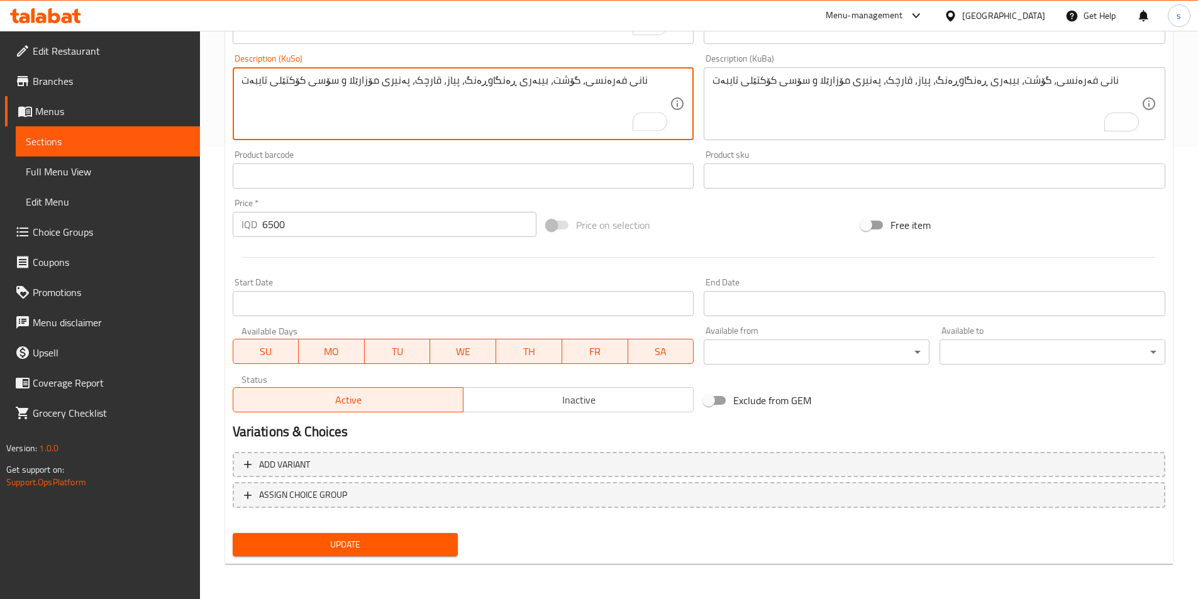
type textarea "نانی فەرەنسی، گۆشت، بیبەری ڕەنگاوڕەنگ، پیاز، قارچک، پەنیری مۆزارێلا و سۆسی کۆکت…"
click at [324, 553] on span "Update" at bounding box center [346, 545] width 206 height 16
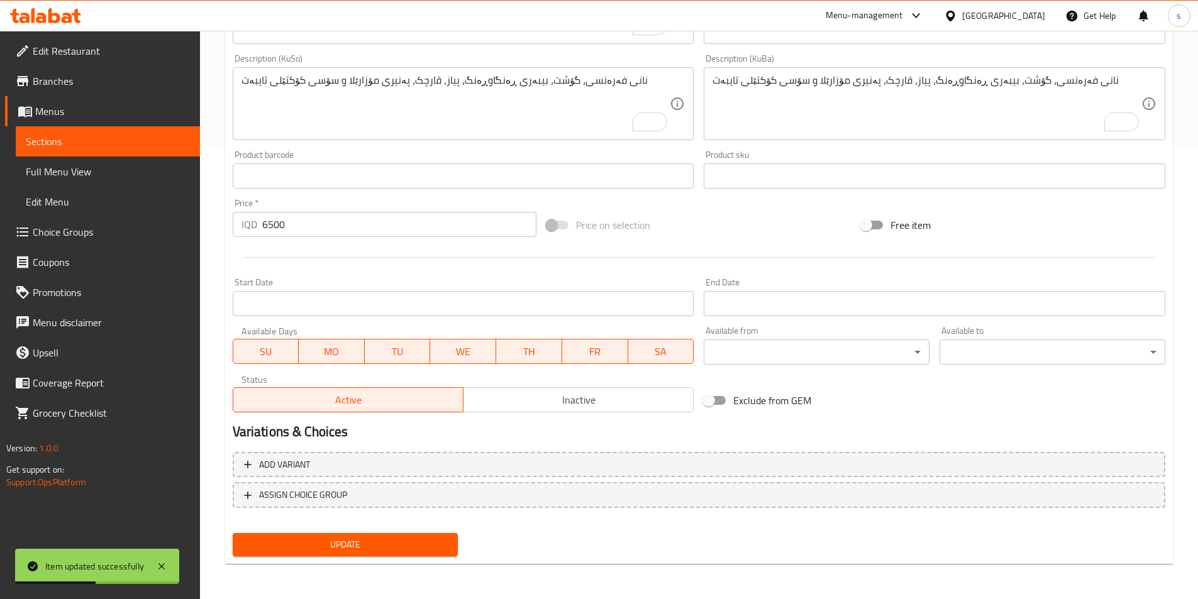
click at [23, 146] on link "Sections" at bounding box center [108, 141] width 184 height 30
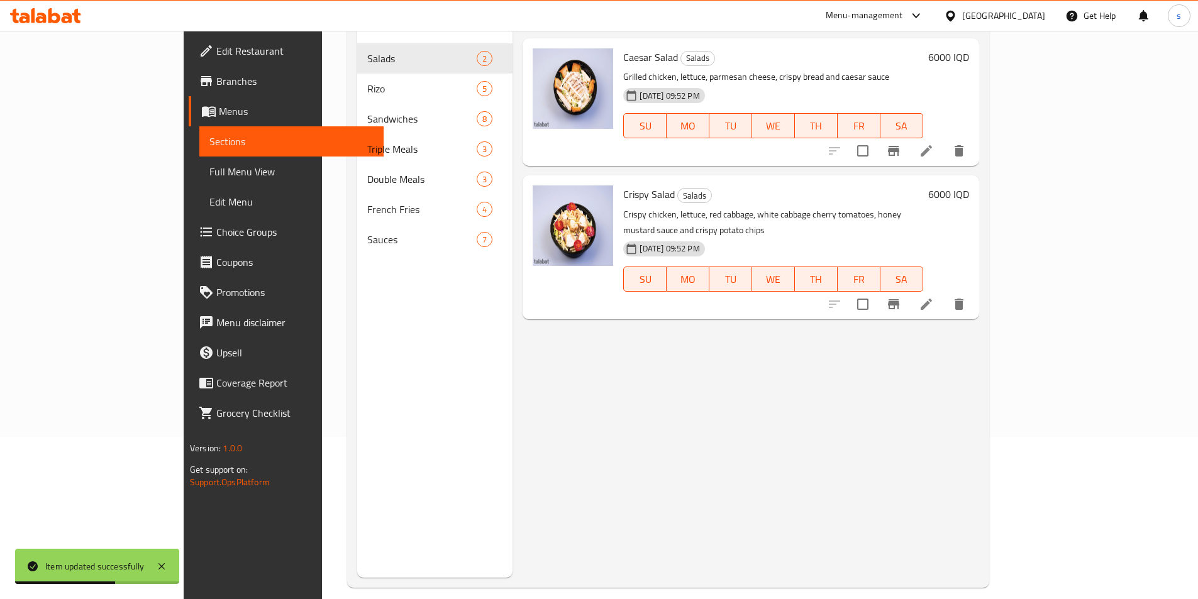
scroll to position [131, 0]
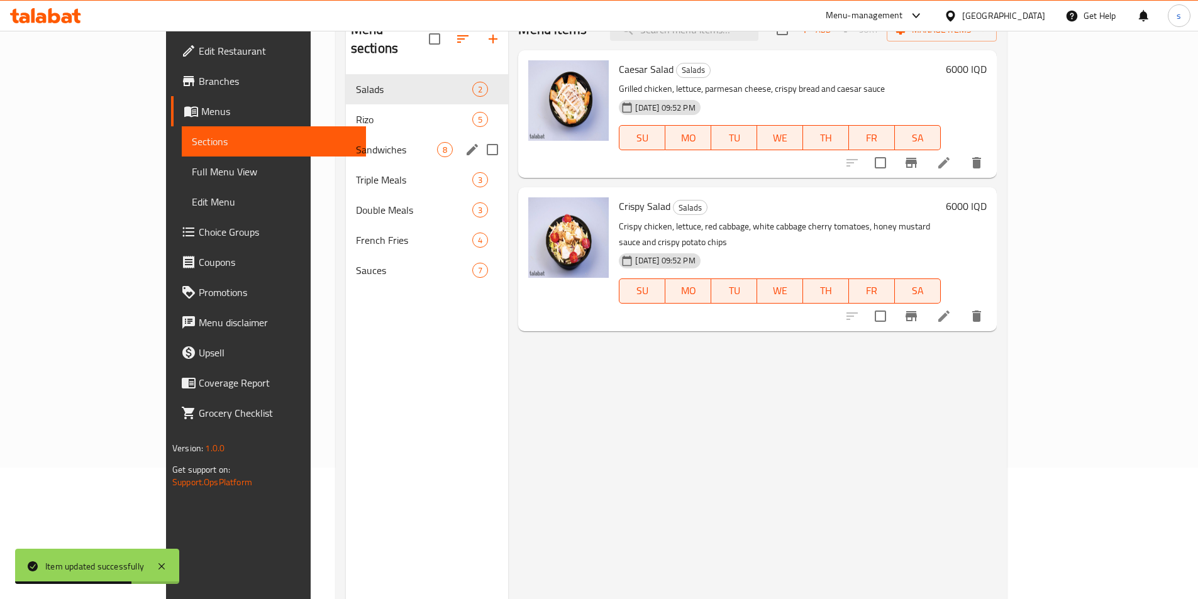
click at [356, 142] on span "Sandwiches" at bounding box center [397, 149] width 82 height 15
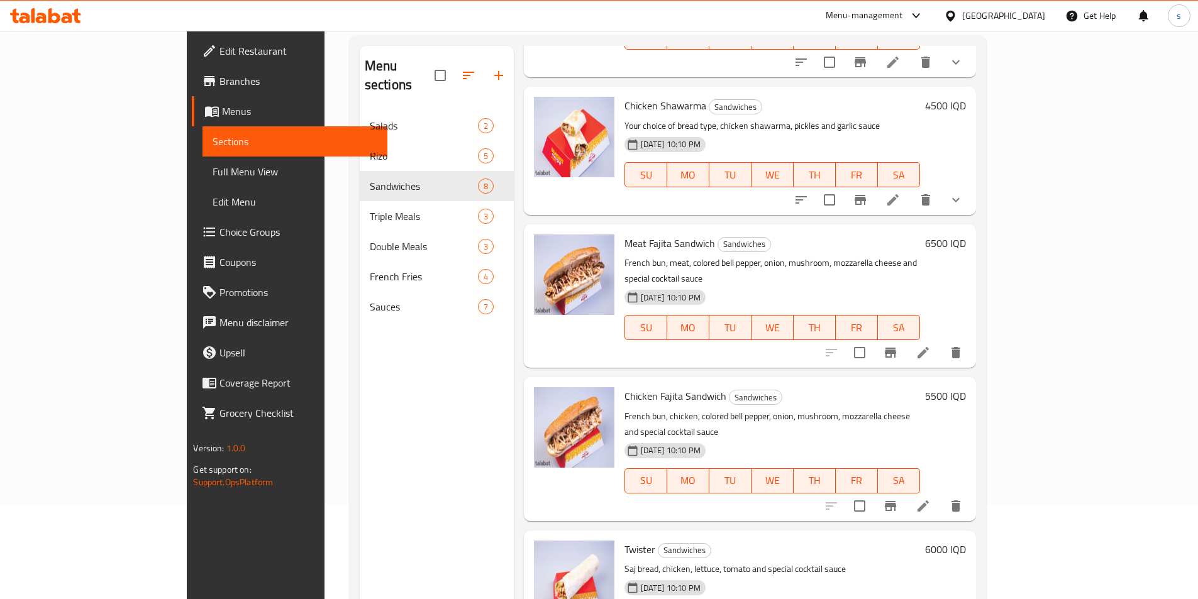
scroll to position [186, 0]
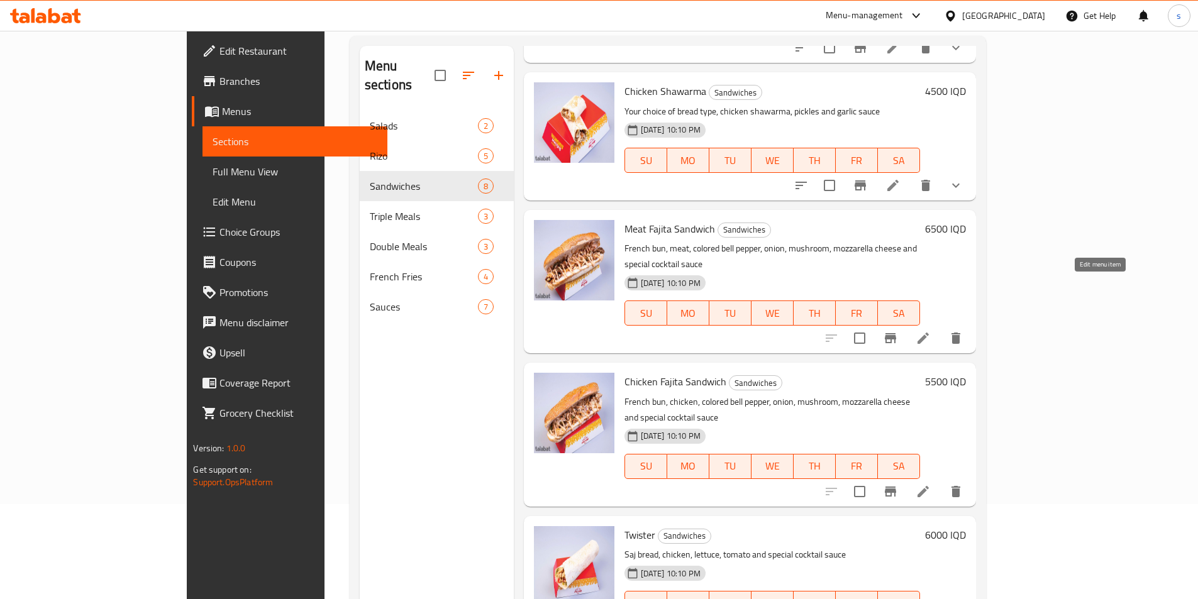
click at [928, 333] on icon at bounding box center [922, 338] width 11 height 11
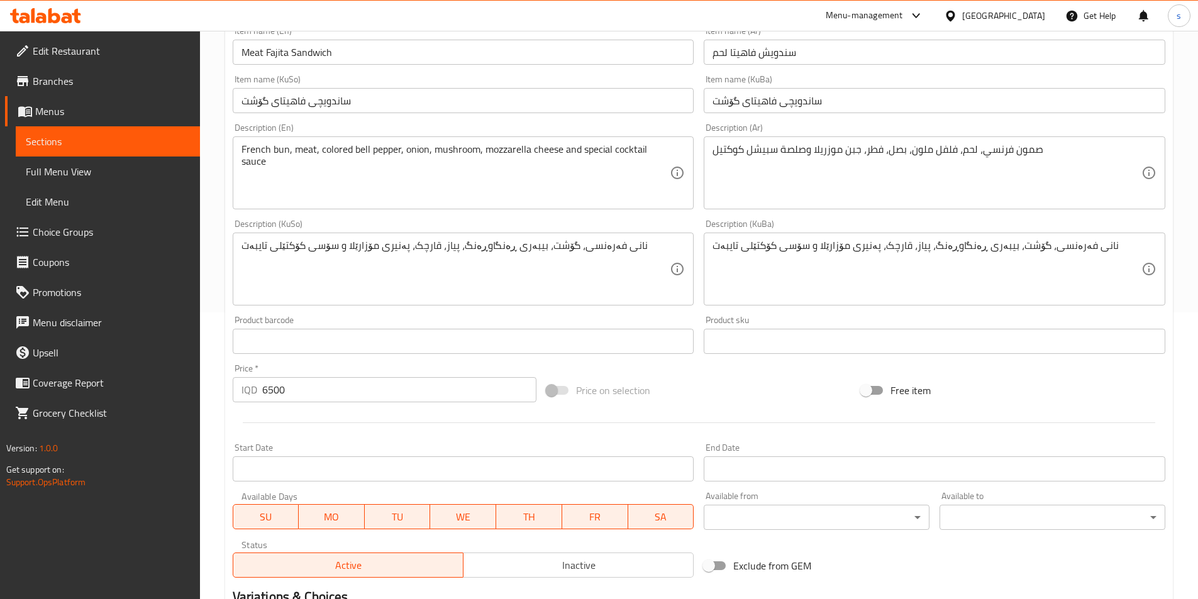
scroll to position [297, 0]
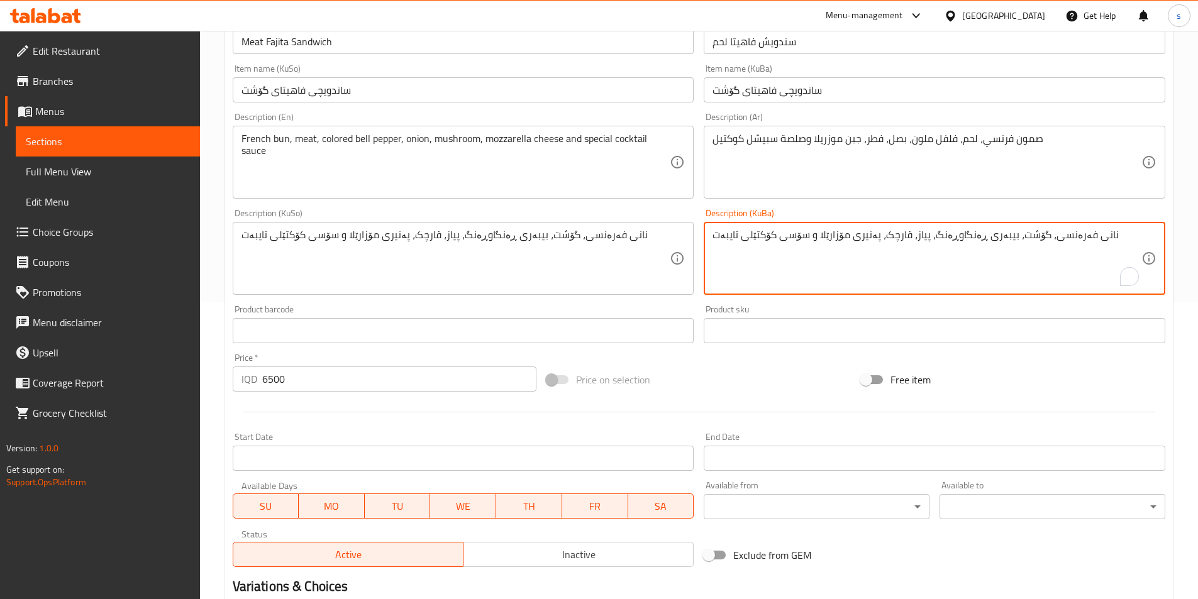
click at [832, 237] on textarea "نانی فەرەنسی، گۆشت، بیبەری ڕەنگاوڕەنگ، پیاز، قارچک، پەنیری مۆزارێلا و سۆسی کۆکت…" at bounding box center [926, 259] width 429 height 60
paste textarea "To enrich screen reader interactions, please activate Accessibility in Grammarl…"
type textarea "نانی فەرەنسی، گۆشت، بیبەری ڕەنگاوڕەنگ، پیاز، قارچک، پەنیری مۆزارێلا و سۆسی کۆکت…"
click at [812, 262] on textarea "نانی فەرەنسی، گۆشت، بیبەری ڕەنگاوڕەنگ، پیاز، قارچک، پەنیری مۆزارێلا و سۆسی کۆکت…" at bounding box center [926, 259] width 429 height 60
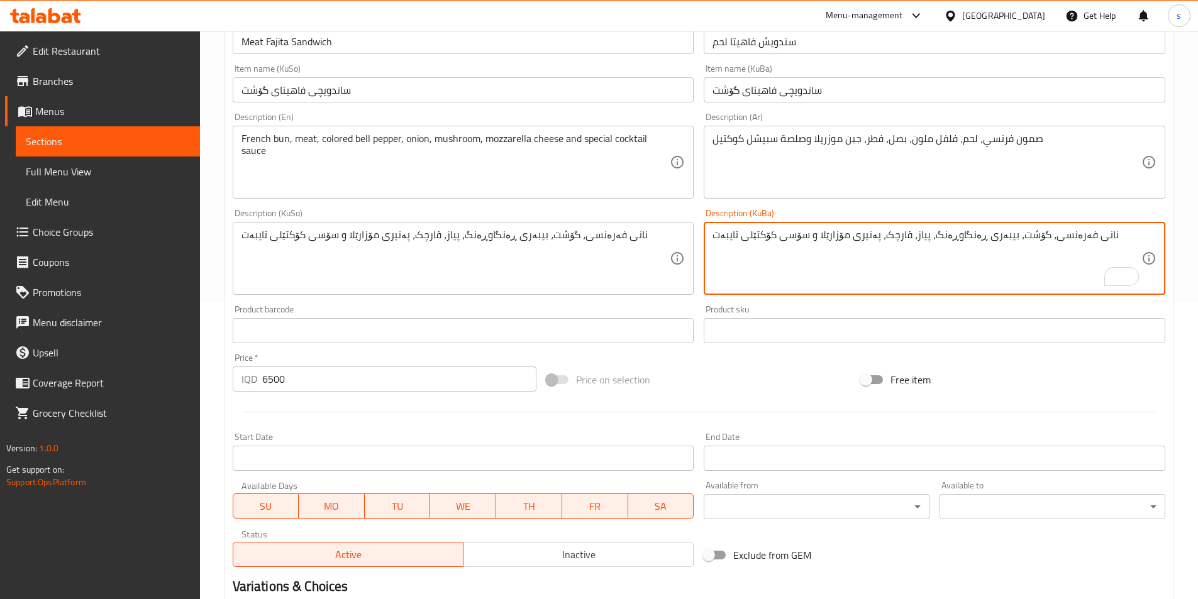
click at [80, 141] on span "Sections" at bounding box center [108, 141] width 164 height 15
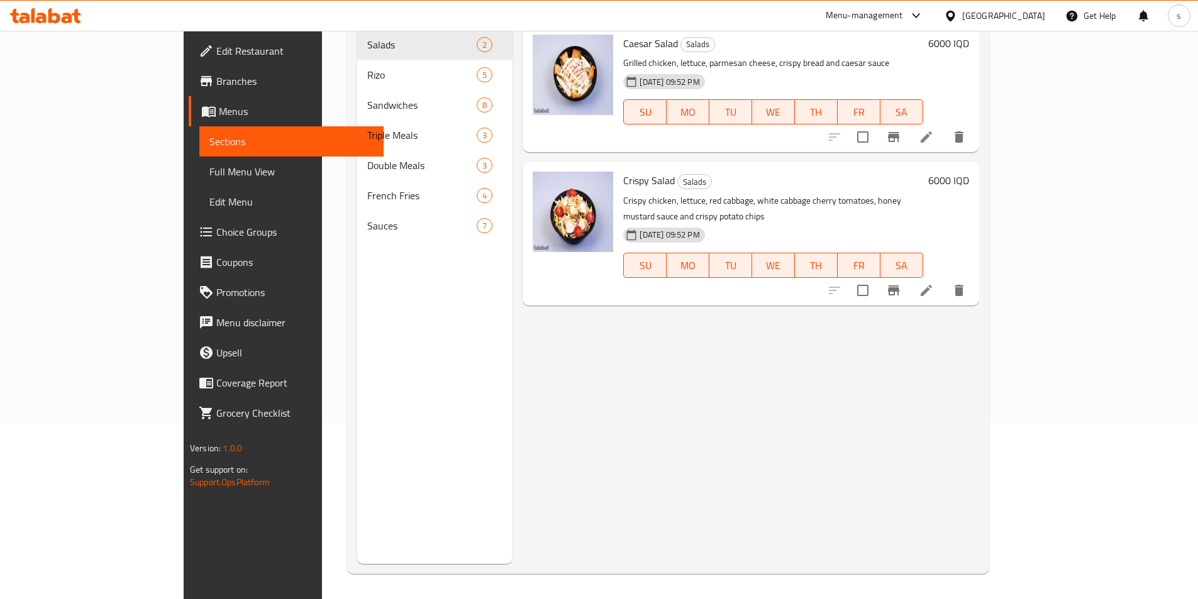
scroll to position [176, 0]
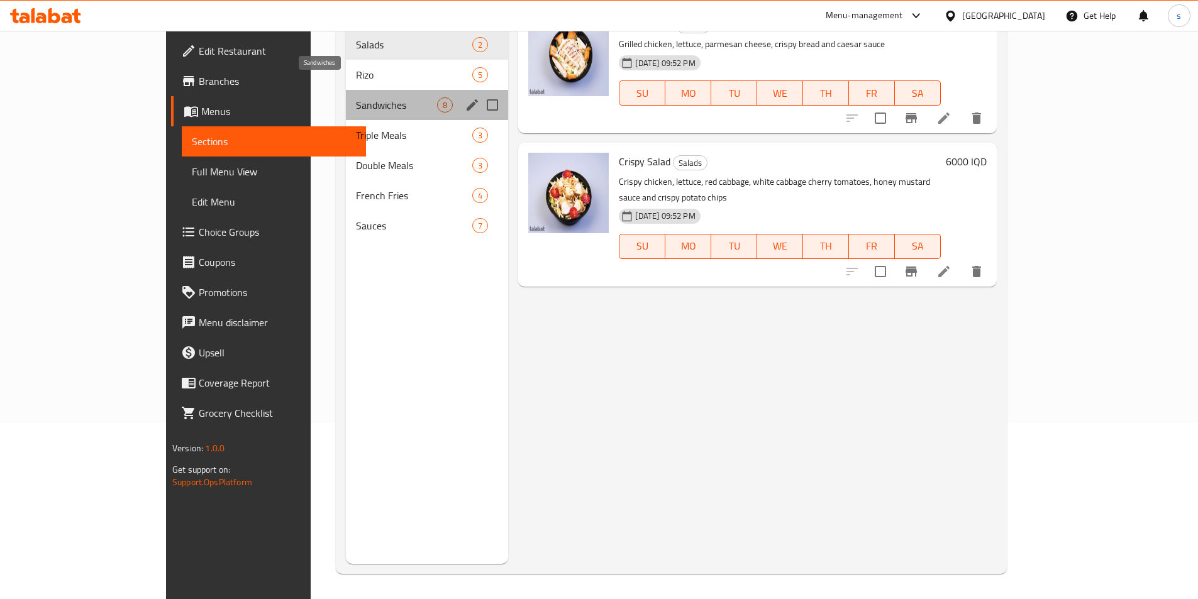
click at [356, 97] on span "Sandwiches" at bounding box center [397, 104] width 82 height 15
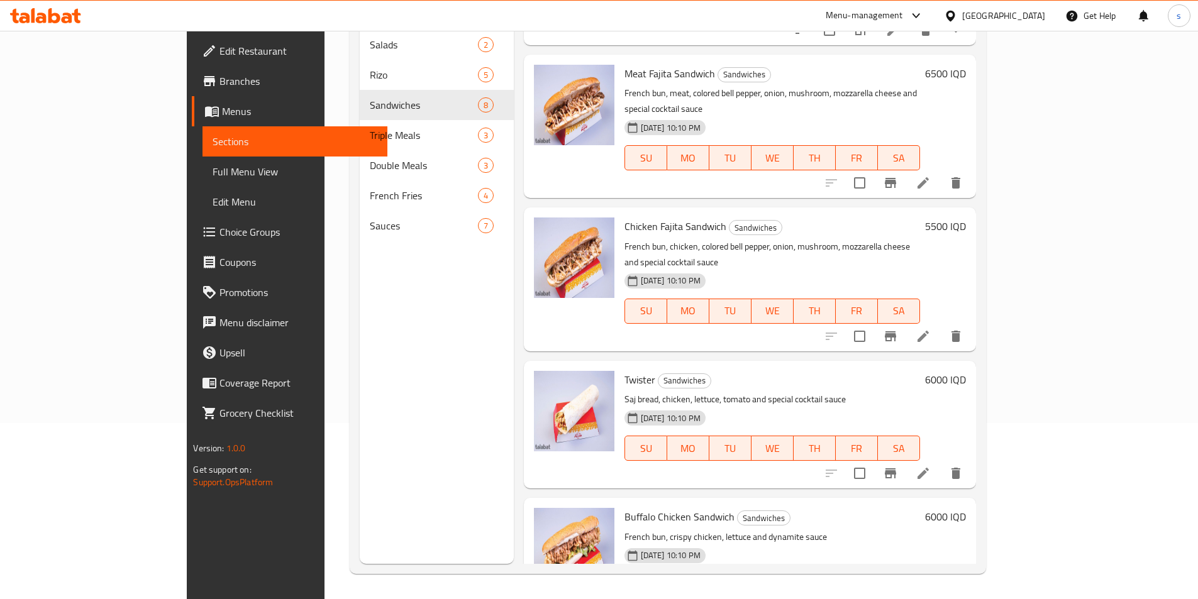
scroll to position [278, 0]
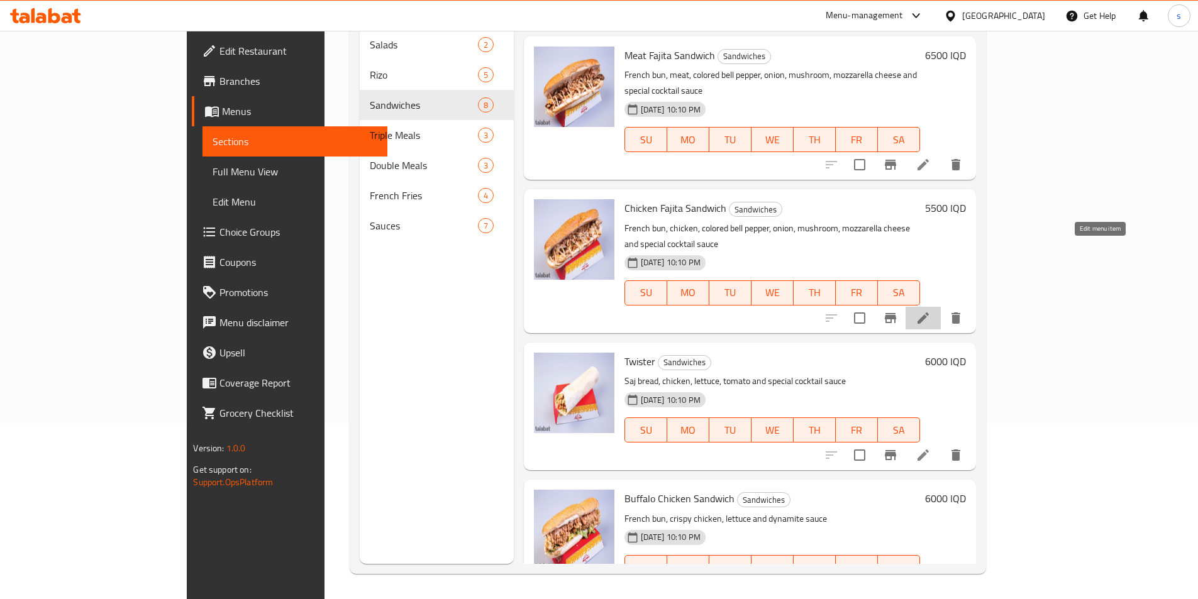
click at [928, 312] on icon at bounding box center [922, 317] width 11 height 11
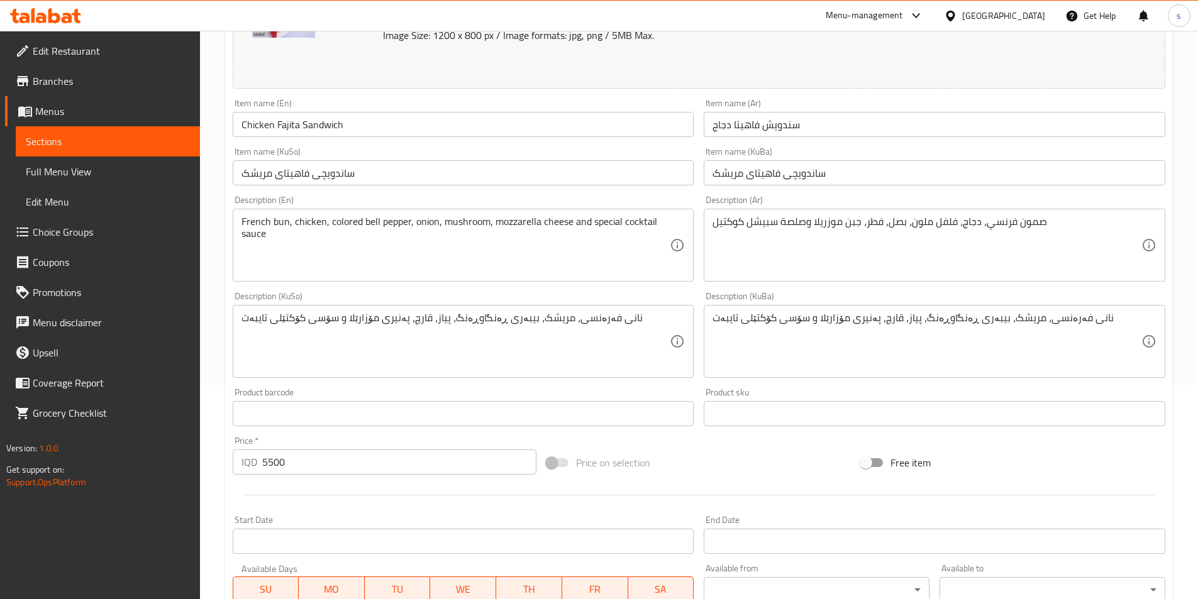
scroll to position [221, 0]
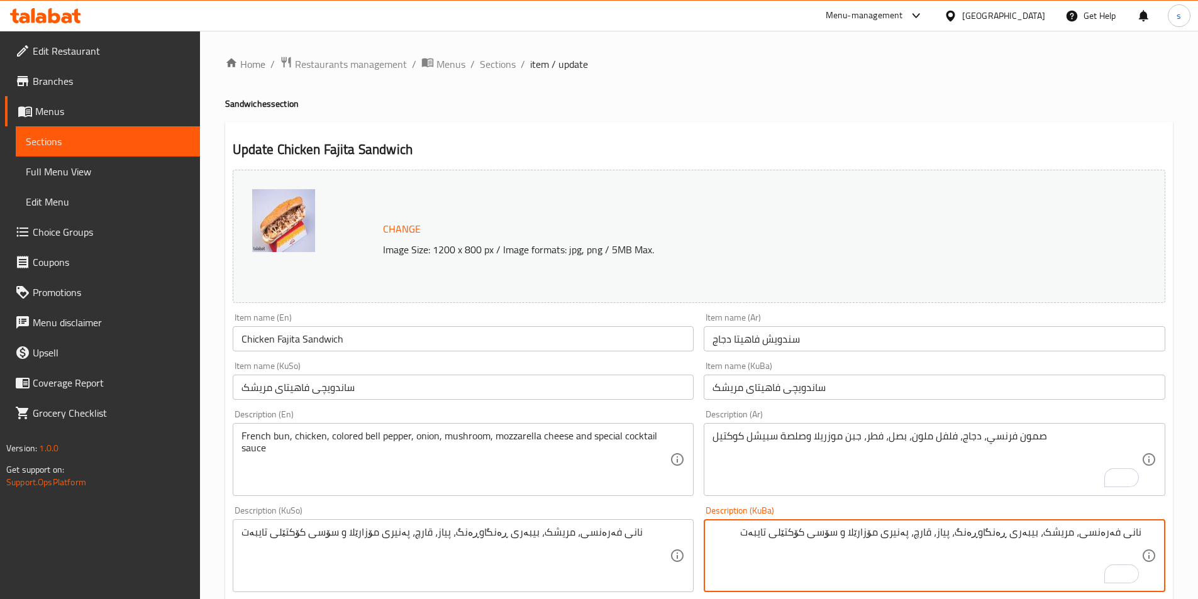
scroll to position [221, 0]
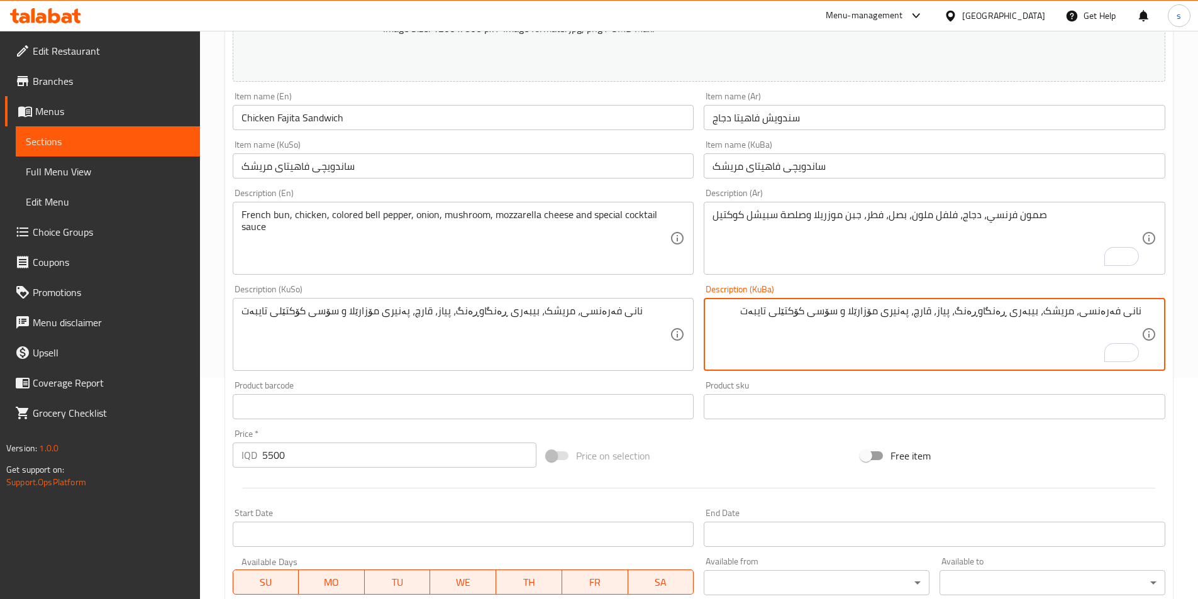
click at [741, 321] on textarea "نانی فەرەنسی، مریشک، بیبەری ڕەنگاوڕەنگ، پیاز، قارچ، پەنیری مۆزارێلا و سۆسی کۆکت…" at bounding box center [926, 335] width 429 height 60
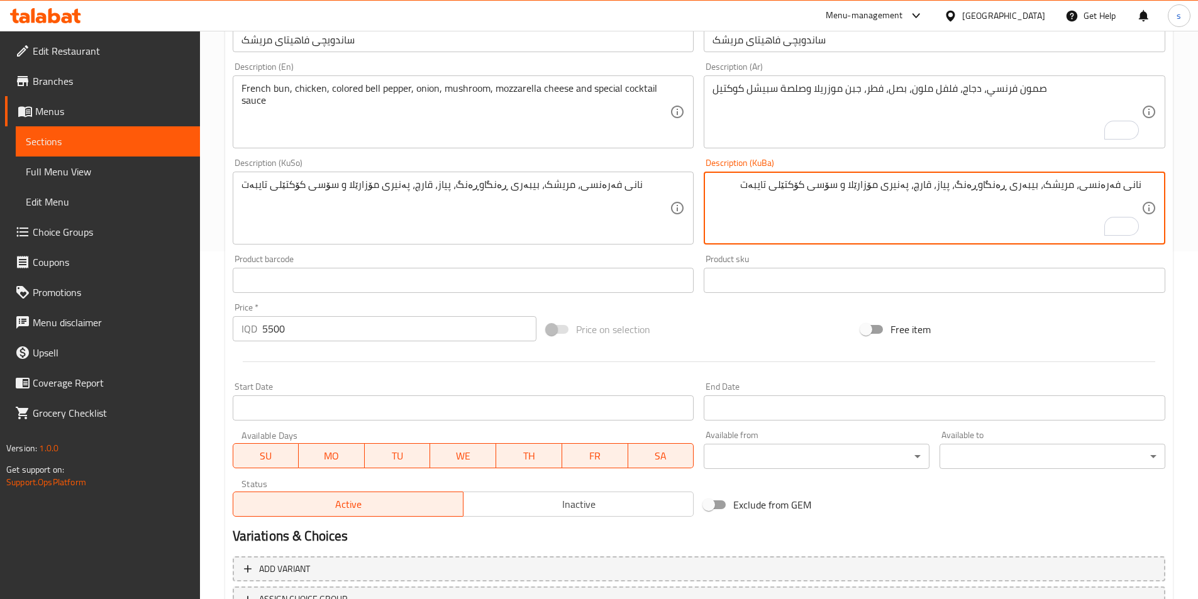
scroll to position [452, 0]
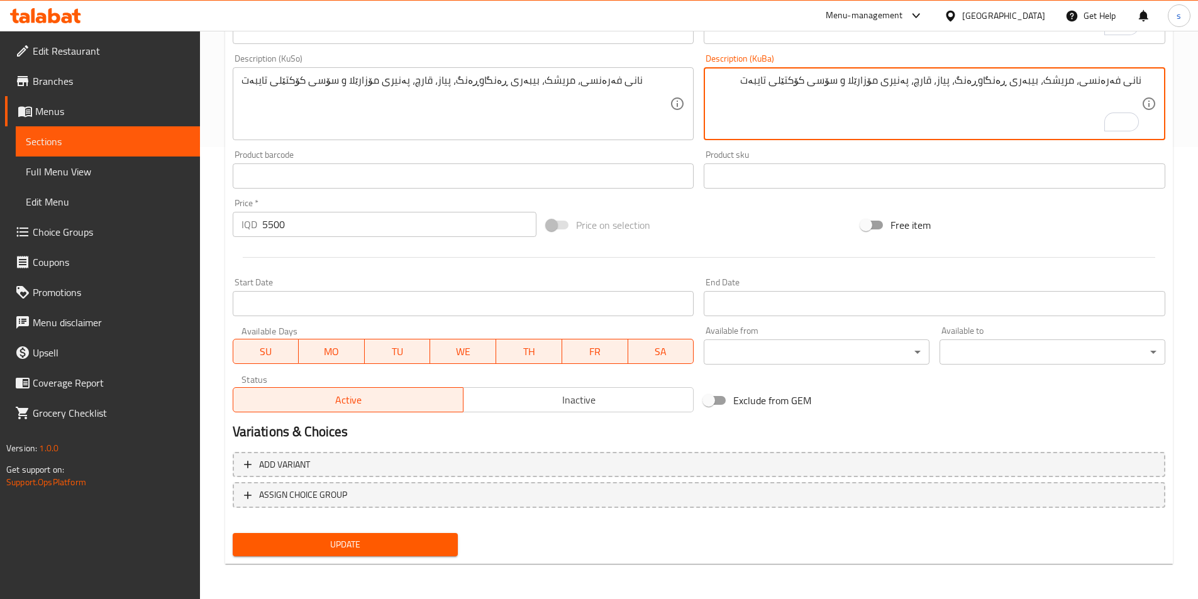
click at [401, 544] on span "Update" at bounding box center [346, 545] width 206 height 16
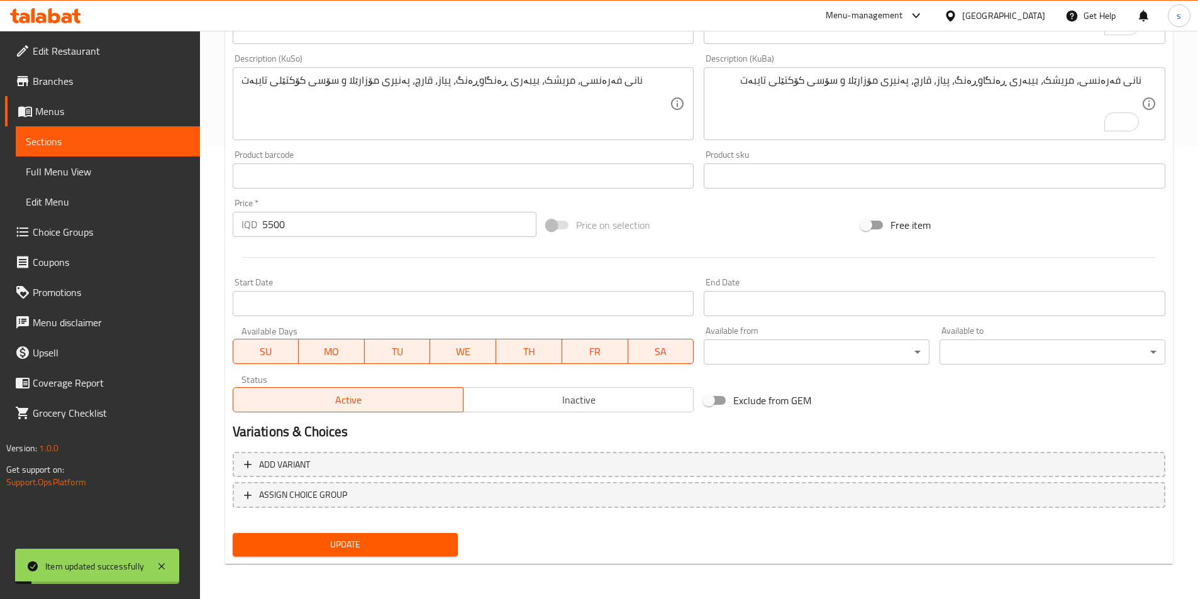
click at [51, 142] on span "Sections" at bounding box center [108, 141] width 164 height 15
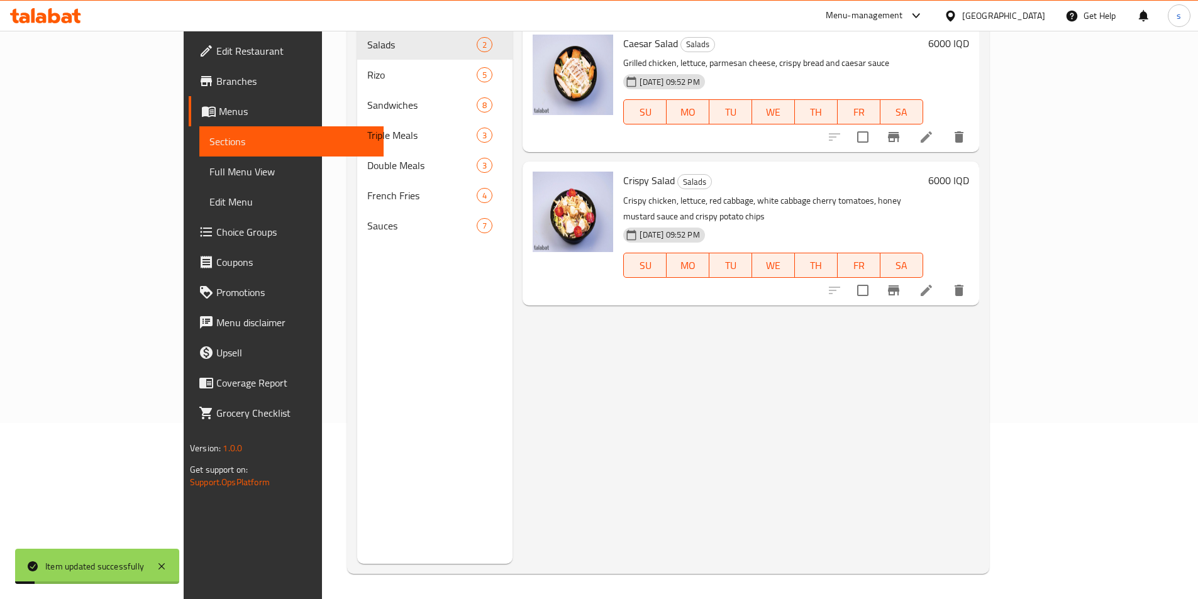
scroll to position [176, 0]
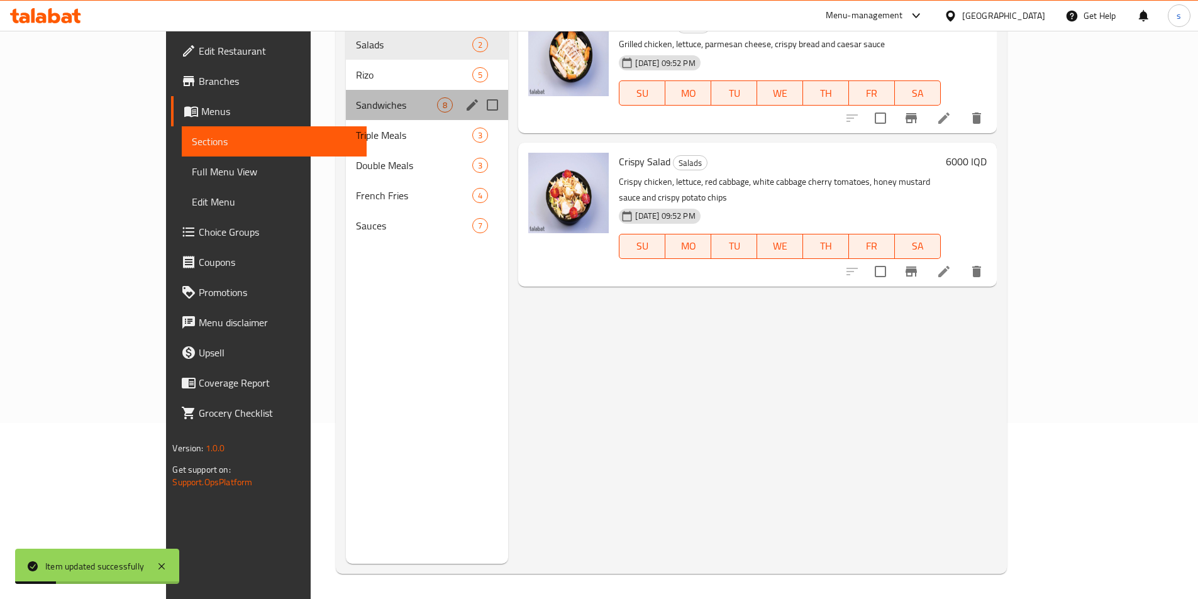
click at [352, 99] on div "Sandwiches 8" at bounding box center [427, 105] width 163 height 30
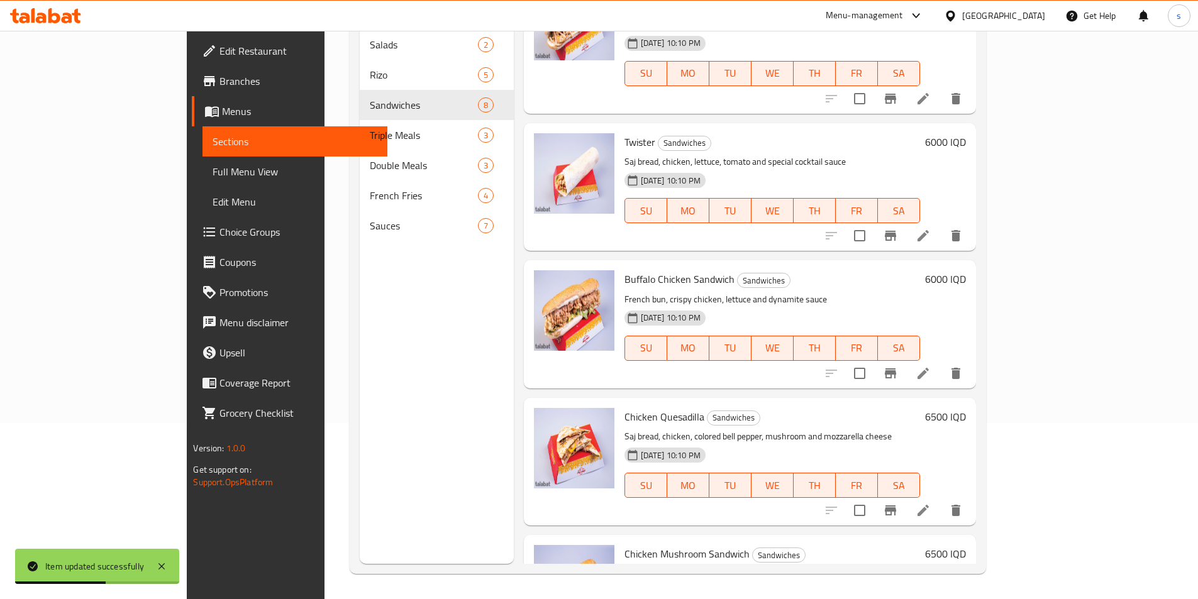
scroll to position [507, 0]
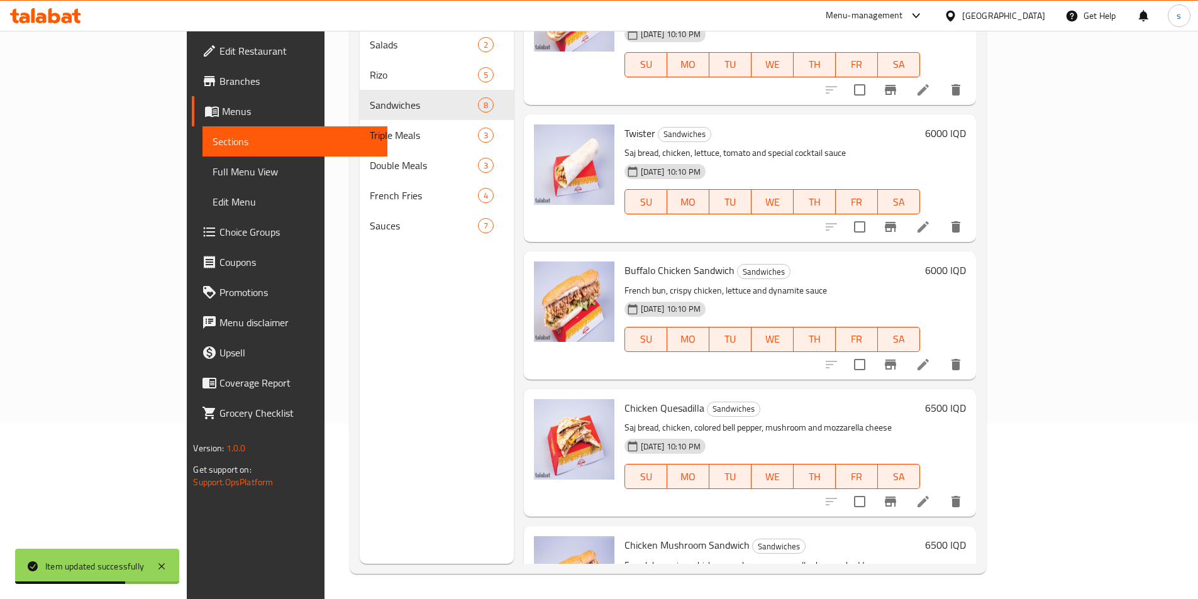
click at [930, 219] on icon at bounding box center [922, 226] width 15 height 15
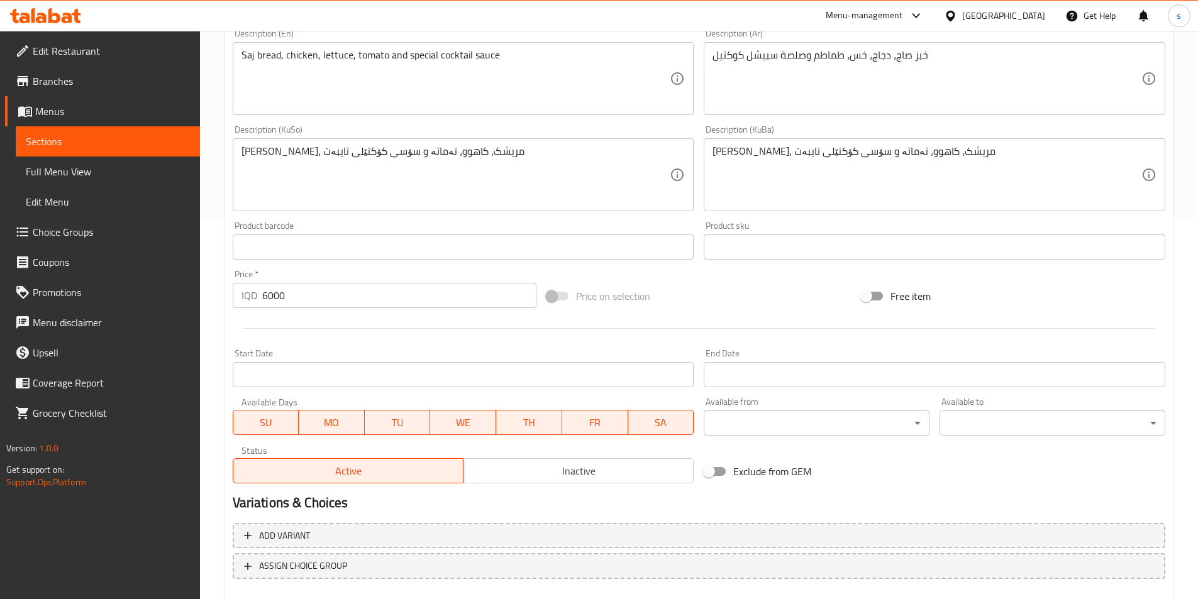
scroll to position [452, 0]
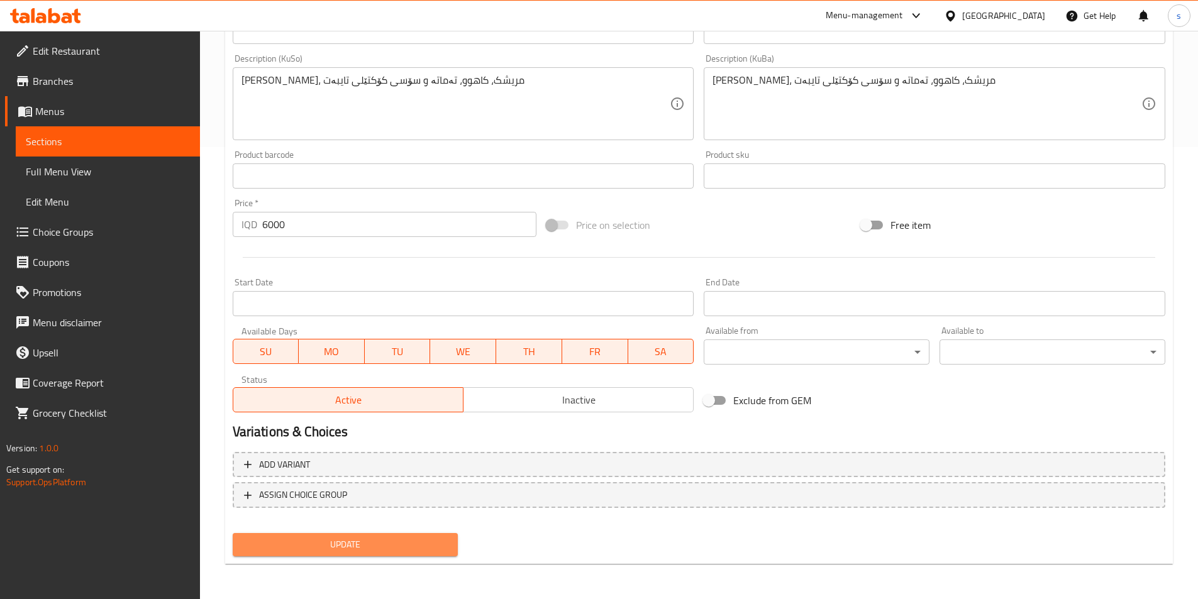
click at [369, 550] on span "Update" at bounding box center [346, 545] width 206 height 16
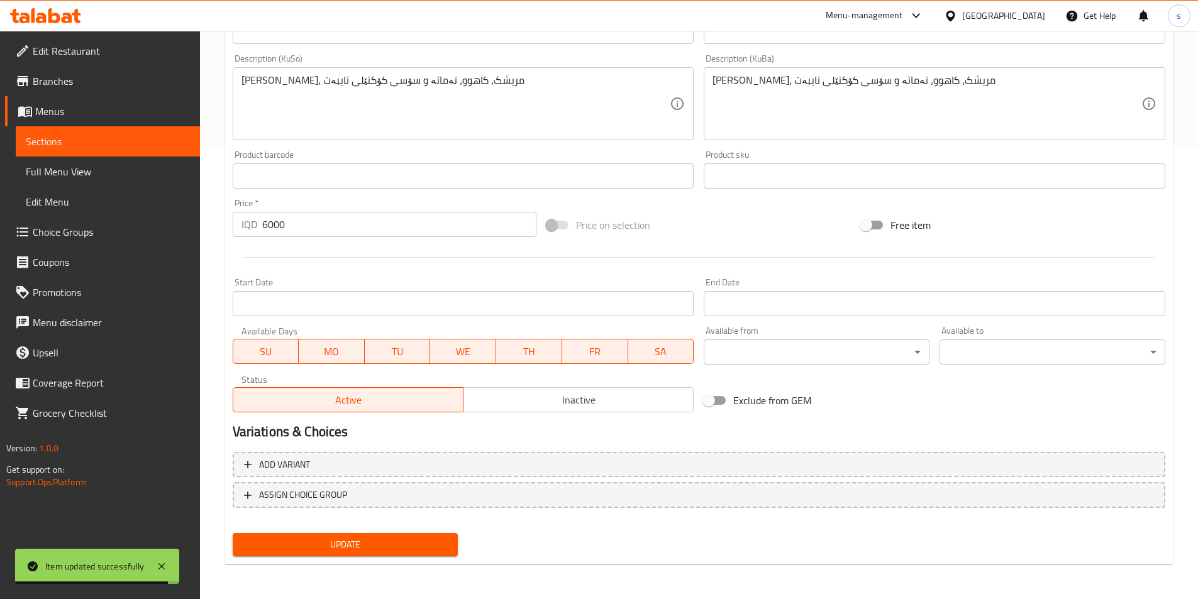
click at [118, 136] on span "Sections" at bounding box center [108, 141] width 164 height 15
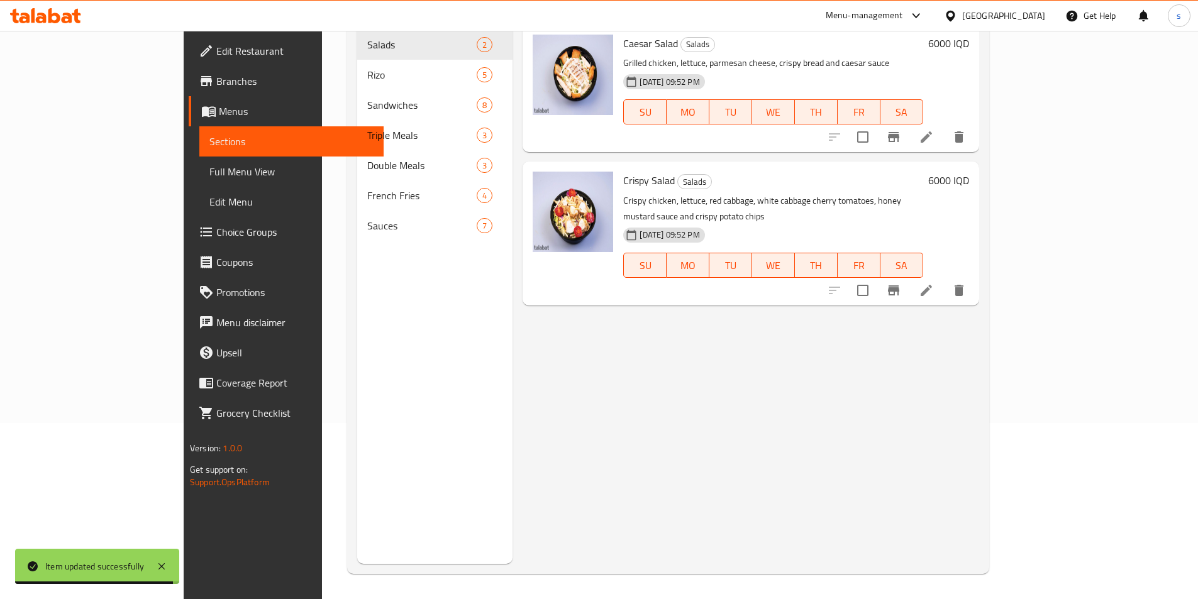
scroll to position [176, 0]
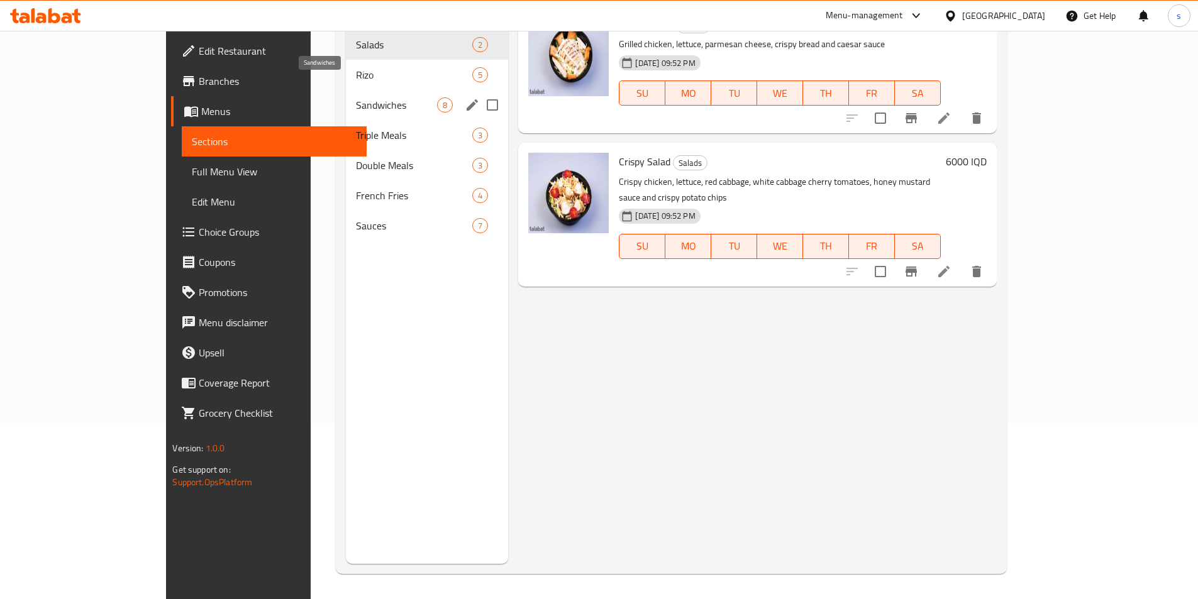
click at [356, 97] on span "Sandwiches" at bounding box center [397, 104] width 82 height 15
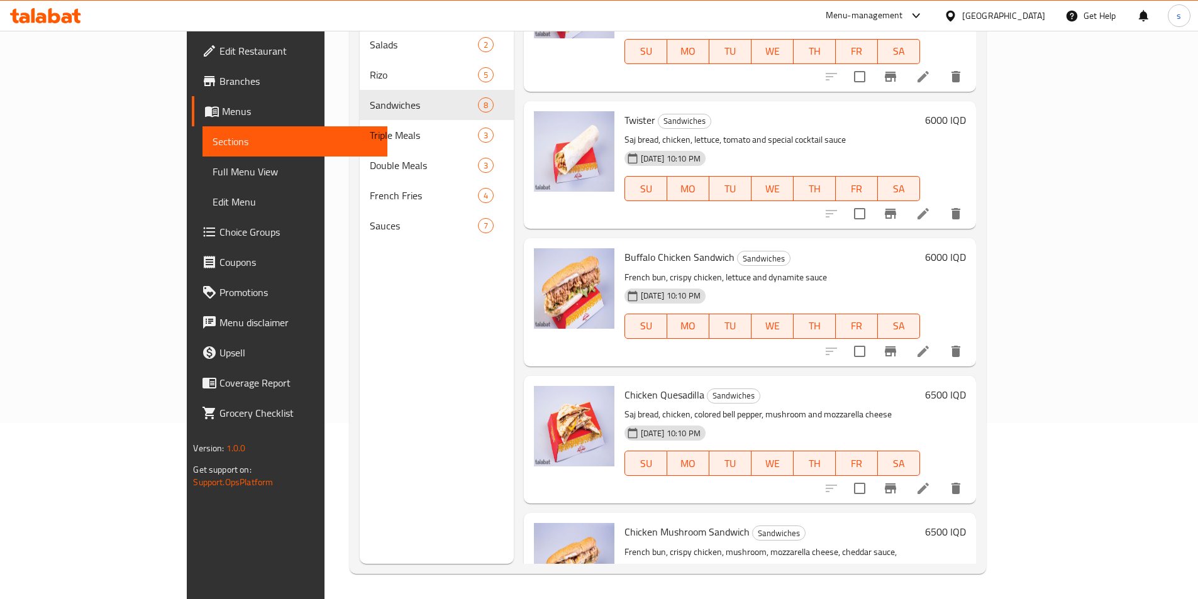
scroll to position [531, 0]
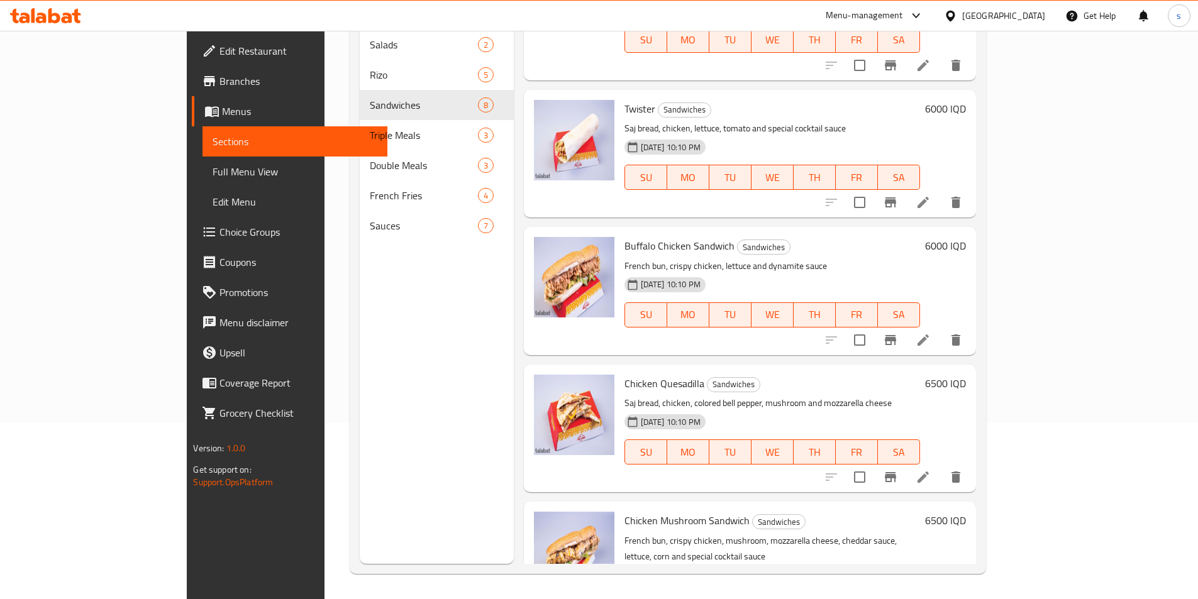
click at [930, 333] on icon at bounding box center [922, 340] width 15 height 15
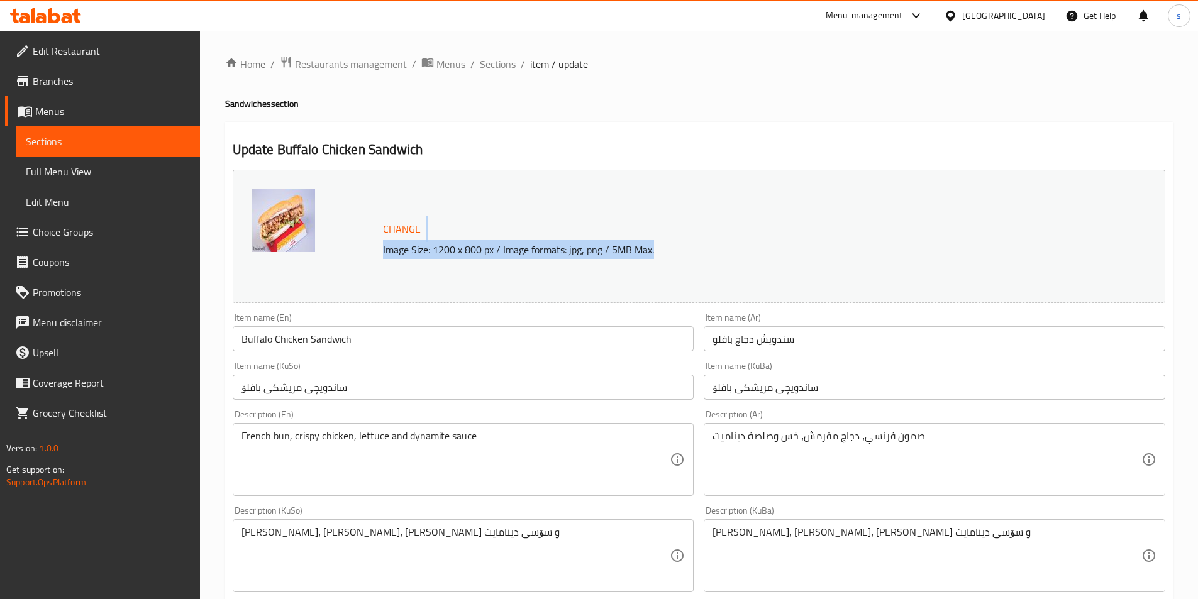
drag, startPoint x: 1196, startPoint y: 231, endPoint x: 1206, endPoint y: 287, distance: 57.5
click at [1197, 287] on html "​ Menu-management Iraq Get Help s Edit Restaurant Branches Menus Sections Full …" at bounding box center [599, 299] width 1198 height 599
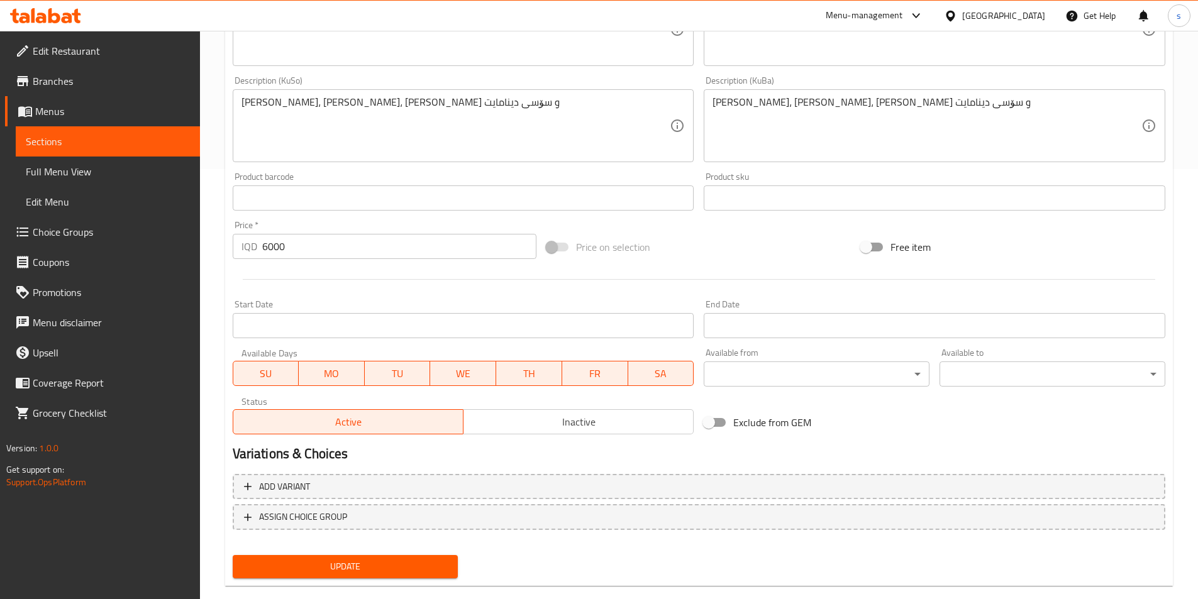
scroll to position [438, 0]
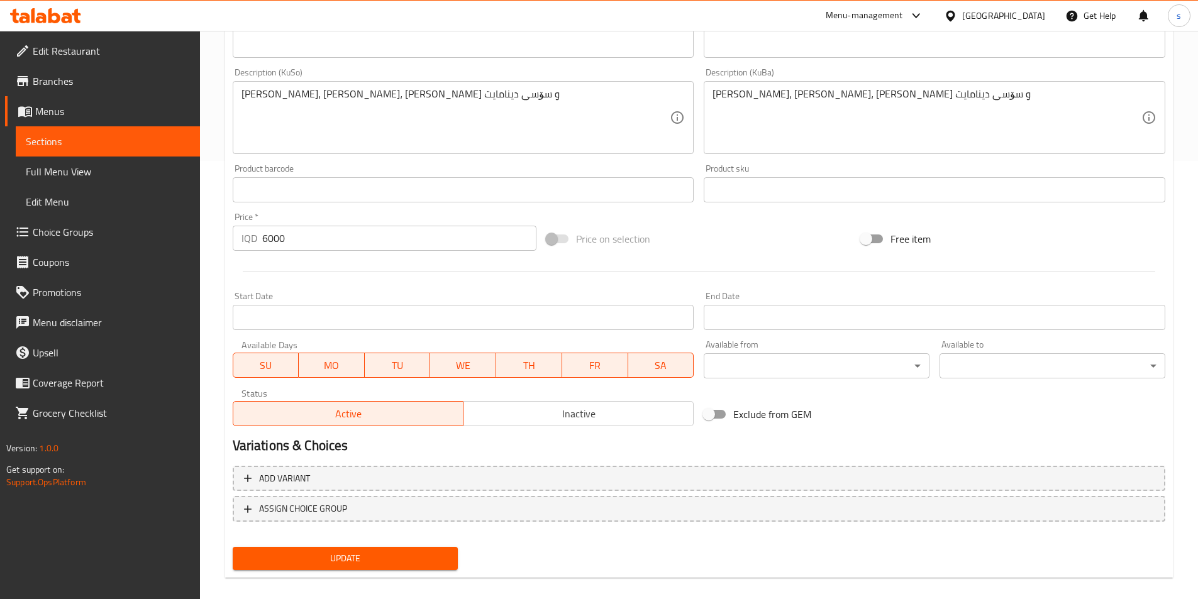
click at [326, 559] on span "Update" at bounding box center [346, 559] width 206 height 16
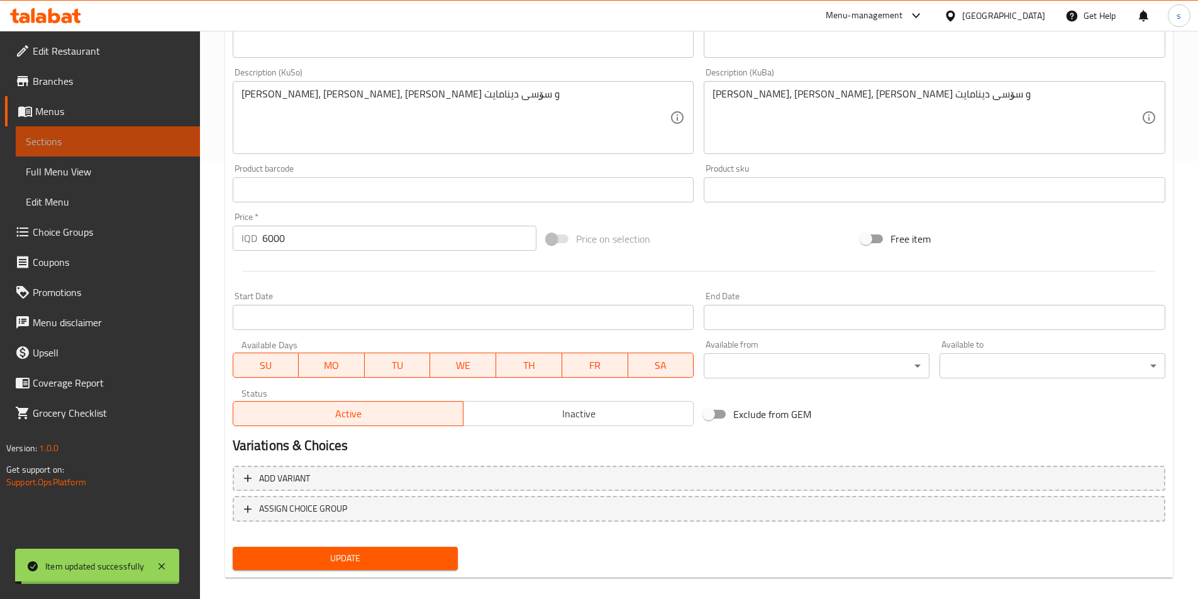
click at [75, 140] on span "Sections" at bounding box center [108, 141] width 164 height 15
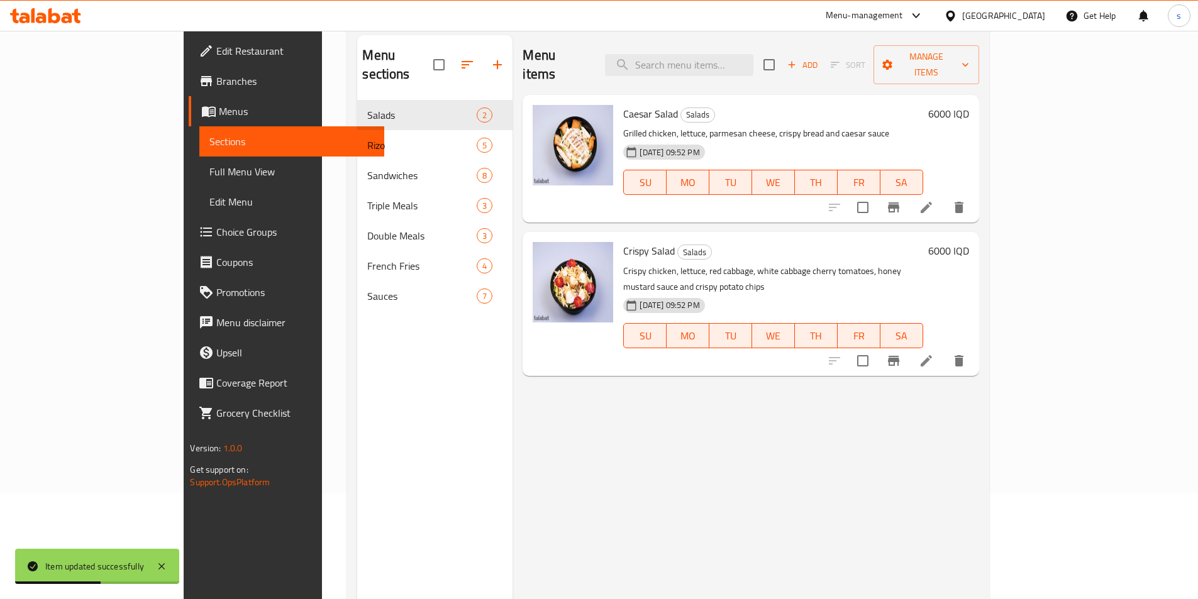
scroll to position [82, 0]
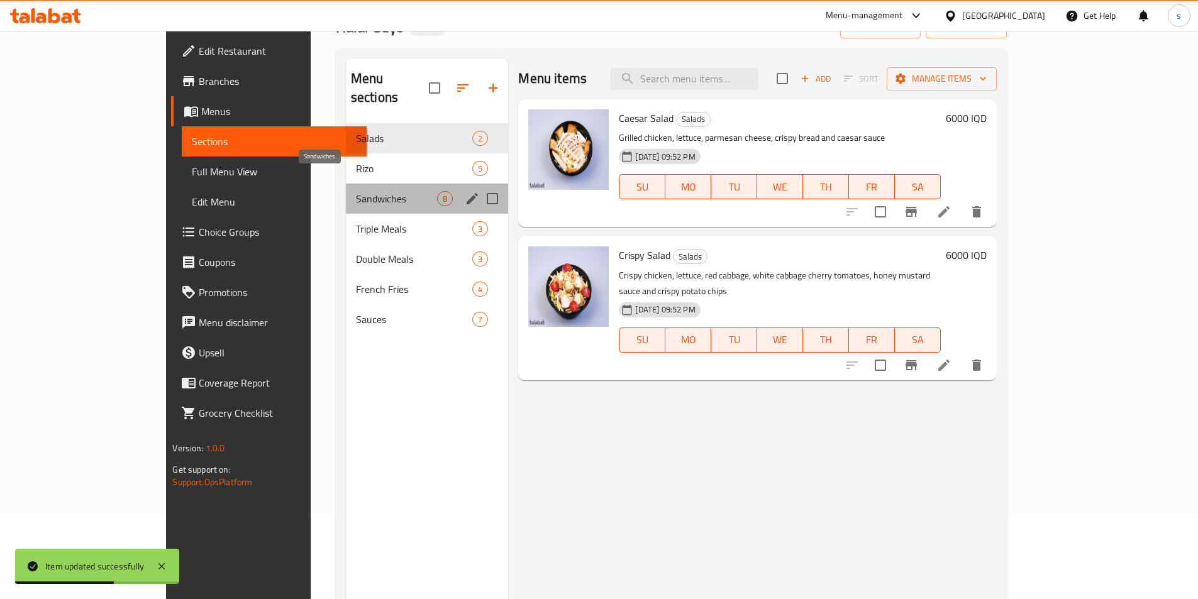
click at [356, 191] on span "Sandwiches" at bounding box center [397, 198] width 82 height 15
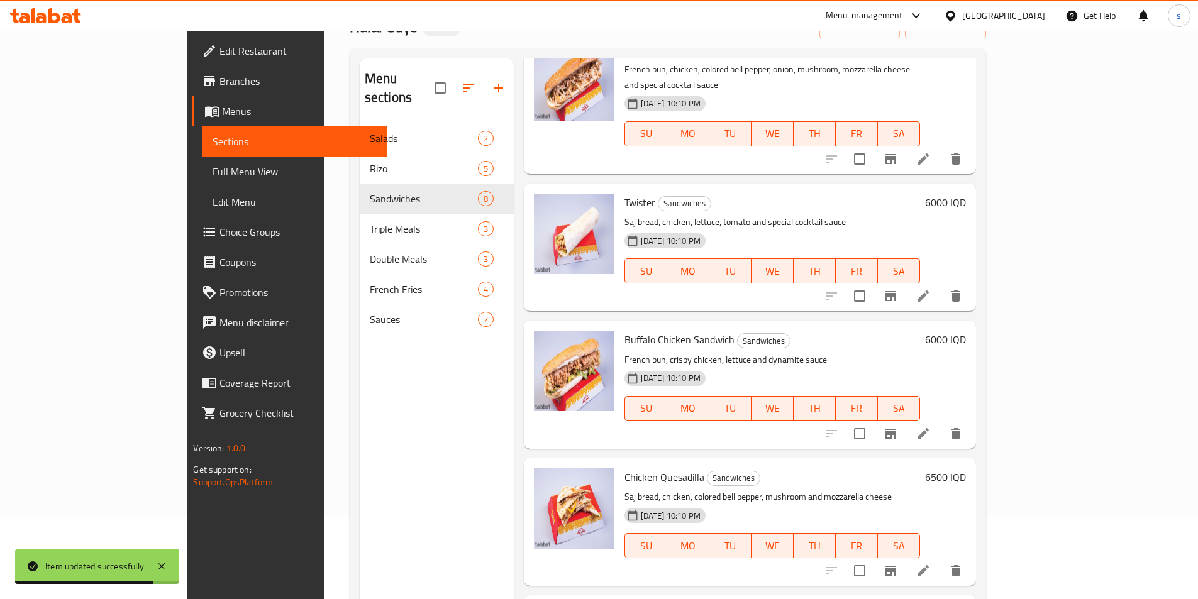
scroll to position [176, 0]
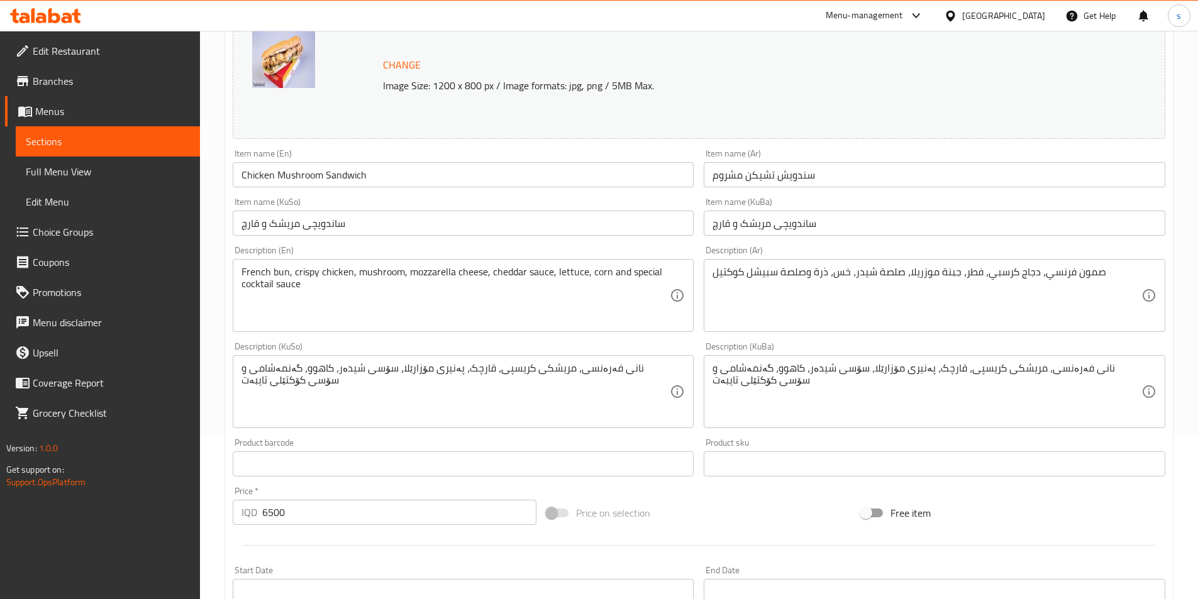
scroll to position [240, 0]
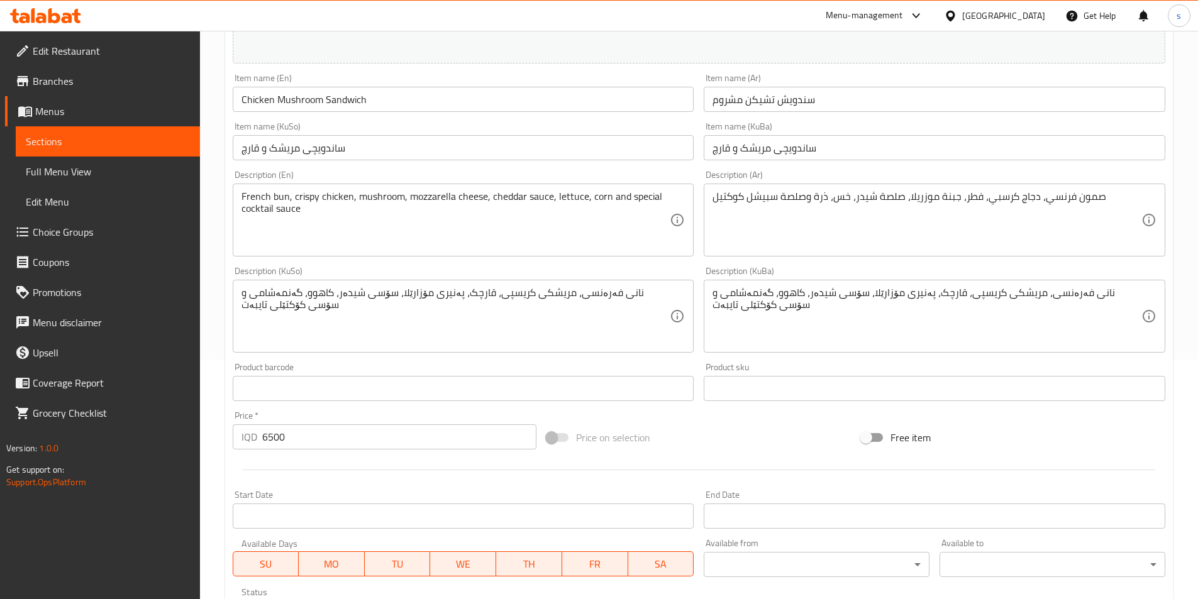
click at [102, 135] on span "Sections" at bounding box center [108, 141] width 164 height 15
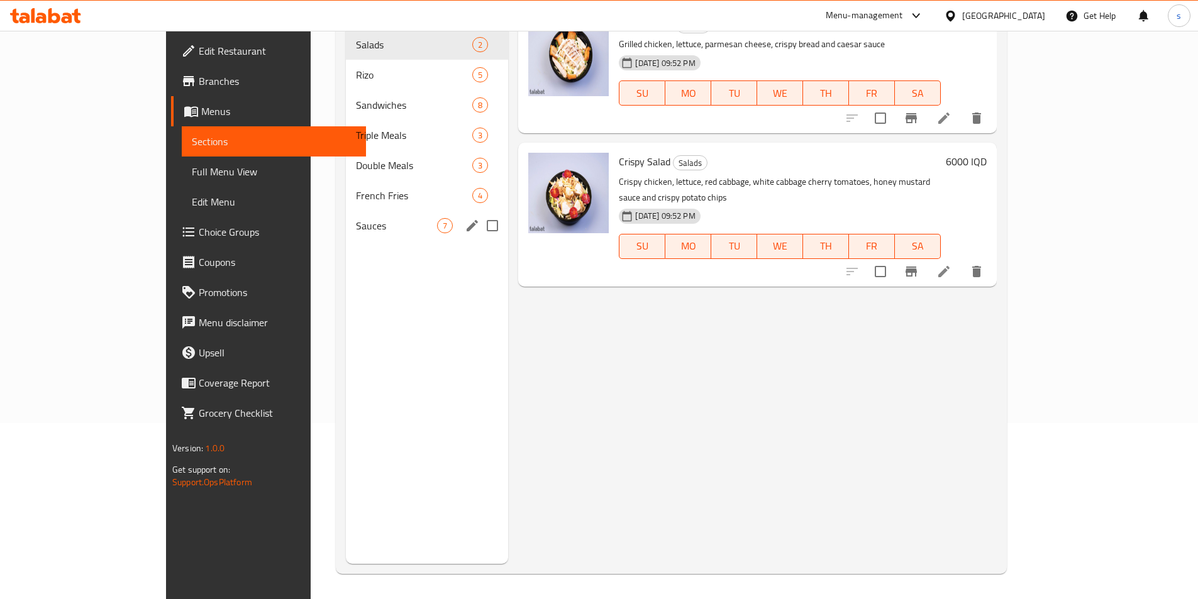
scroll to position [176, 0]
click at [346, 219] on div "Sauces 7" at bounding box center [427, 226] width 163 height 30
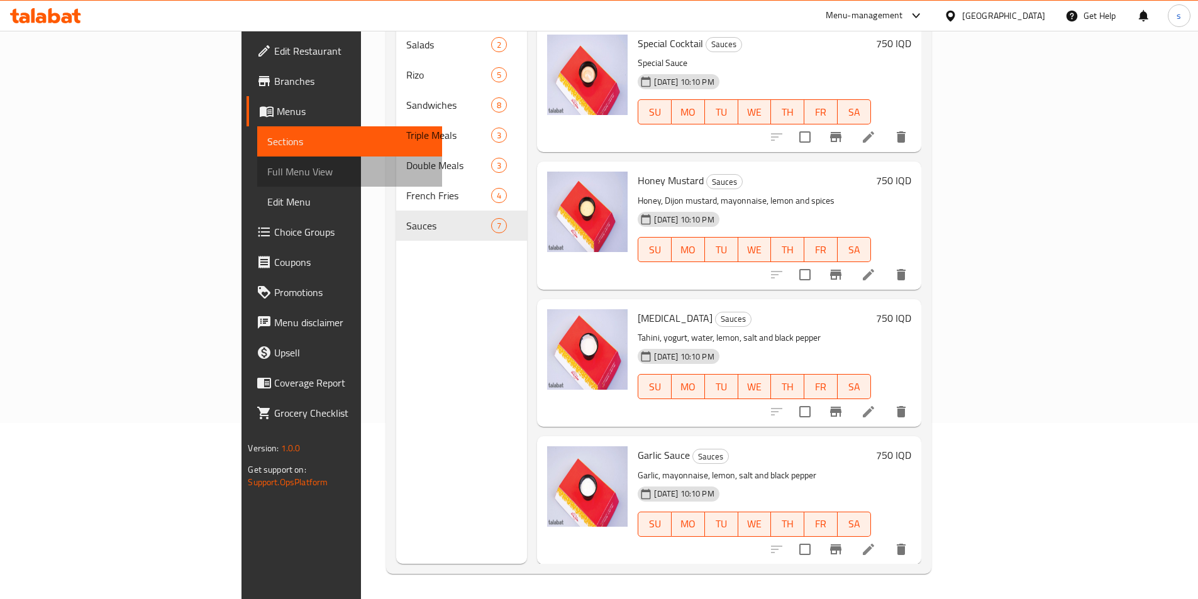
click at [267, 168] on span "Full Menu View" at bounding box center [349, 171] width 164 height 15
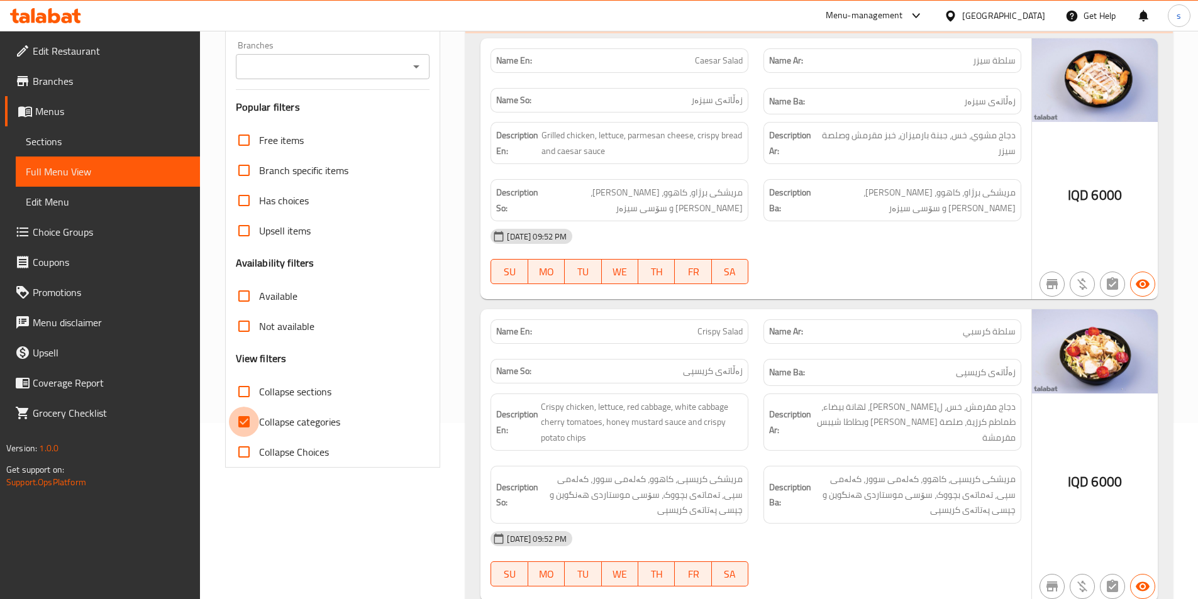
click at [246, 423] on input "Collapse categories" at bounding box center [244, 422] width 30 height 30
checkbox input "false"
click at [399, 67] on input "Branches" at bounding box center [323, 67] width 166 height 18
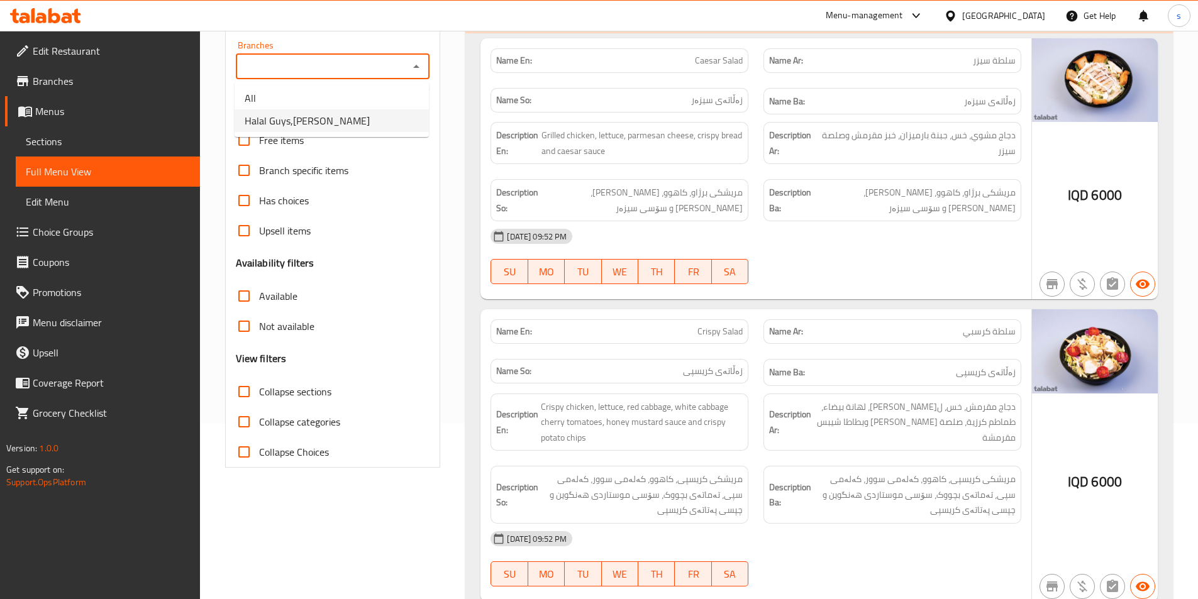
click at [399, 111] on li "Halal Guys,Al Amriyah" at bounding box center [331, 120] width 194 height 23
type input "Halal Guys,Al Amriyah"
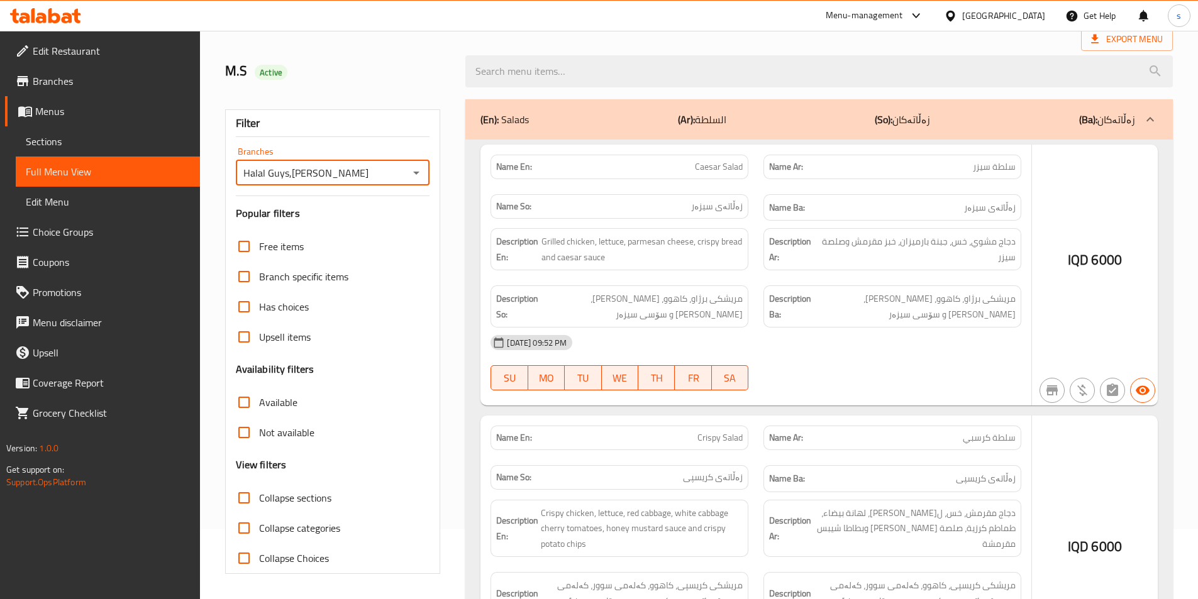
scroll to position [176, 0]
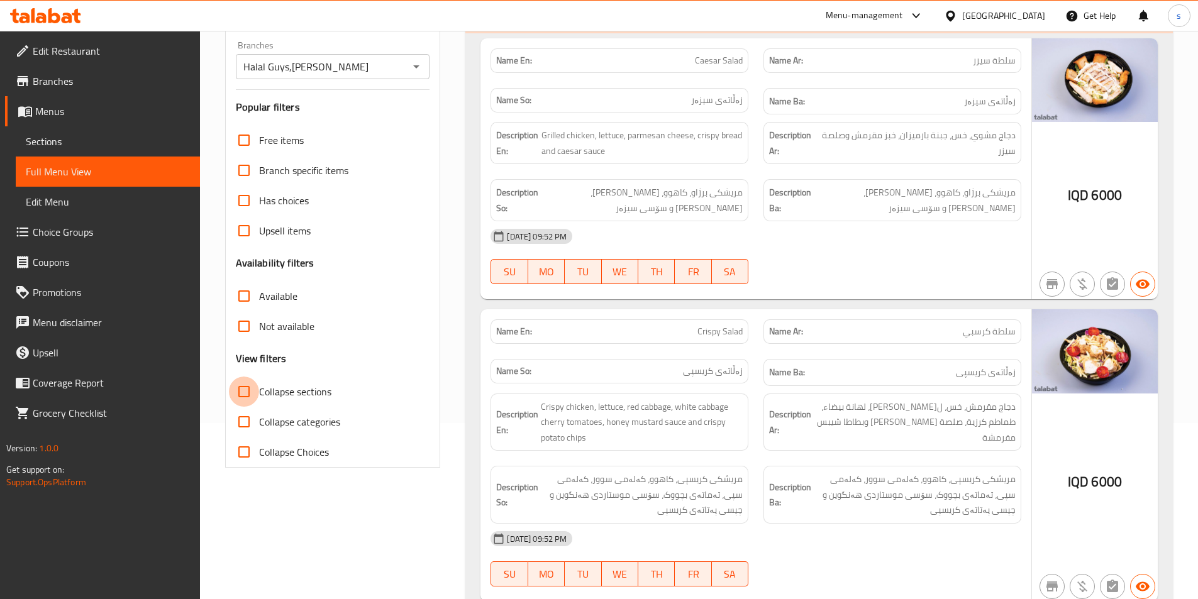
click at [234, 391] on input "Collapse sections" at bounding box center [244, 392] width 30 height 30
checkbox input "true"
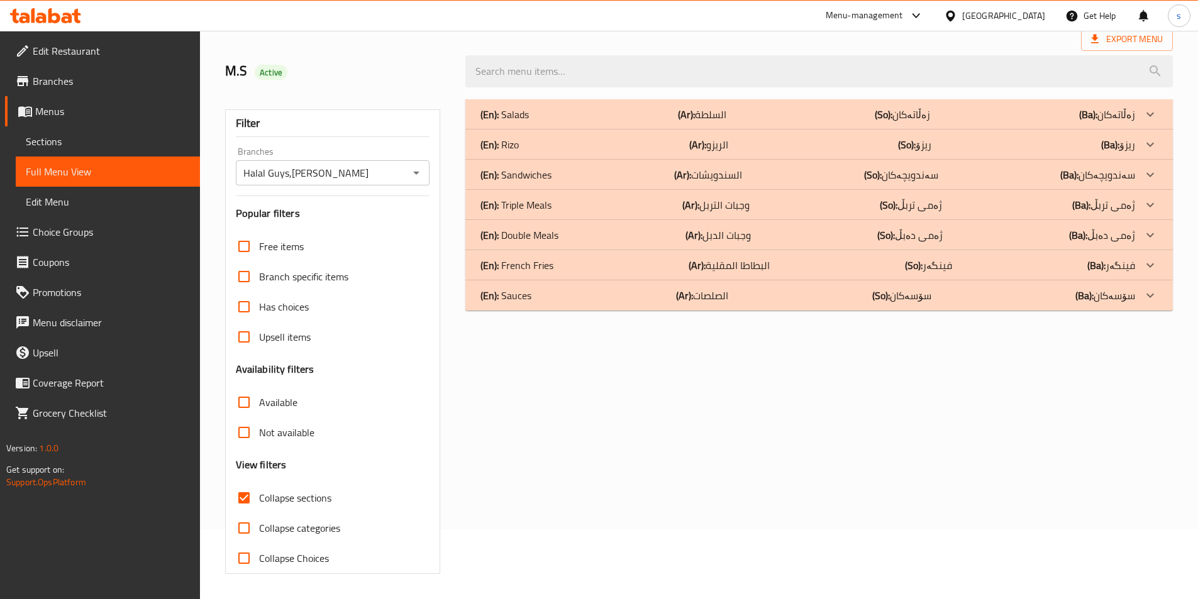
scroll to position [70, 0]
click at [603, 289] on div "(En): Sauces (Ar): الصلصات (So): سۆسەکان (Ba): سۆسەکان" at bounding box center [807, 295] width 654 height 15
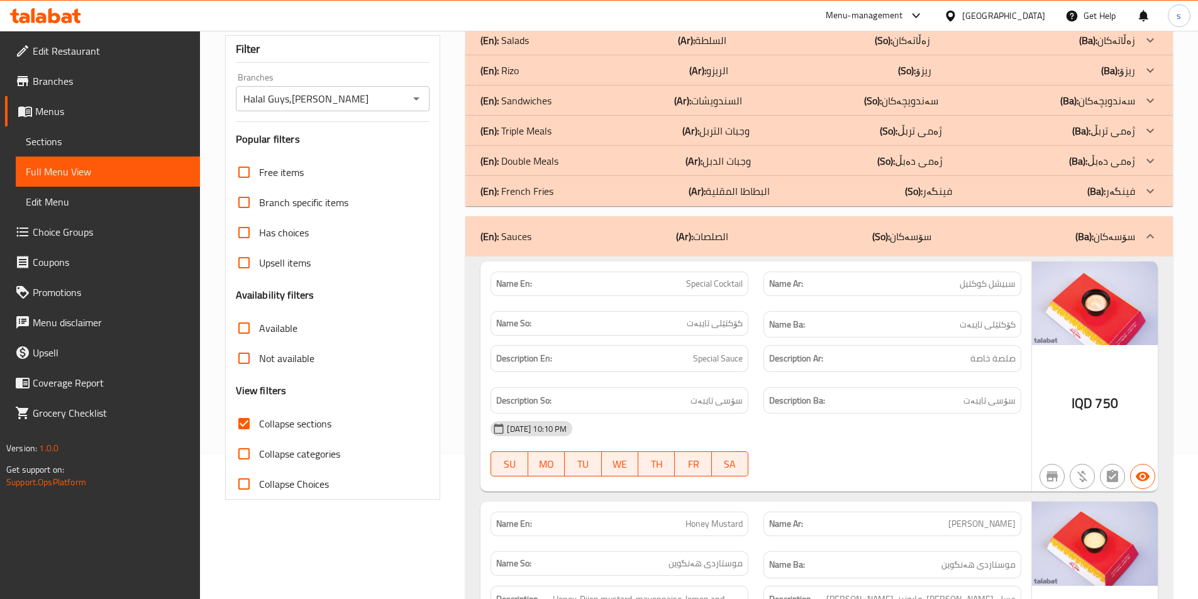
scroll to position [0, 0]
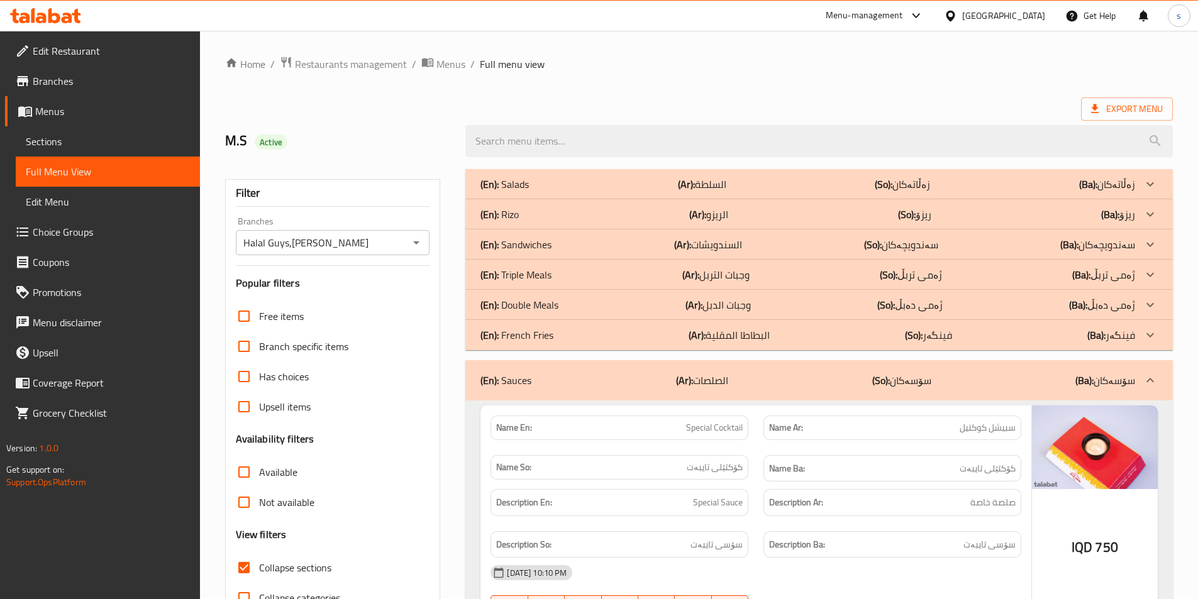
click at [629, 239] on div "(En): Sandwiches (Ar): السندويشات (So): سەندویچەکان (Ba): سەندویچەکان" at bounding box center [807, 244] width 654 height 15
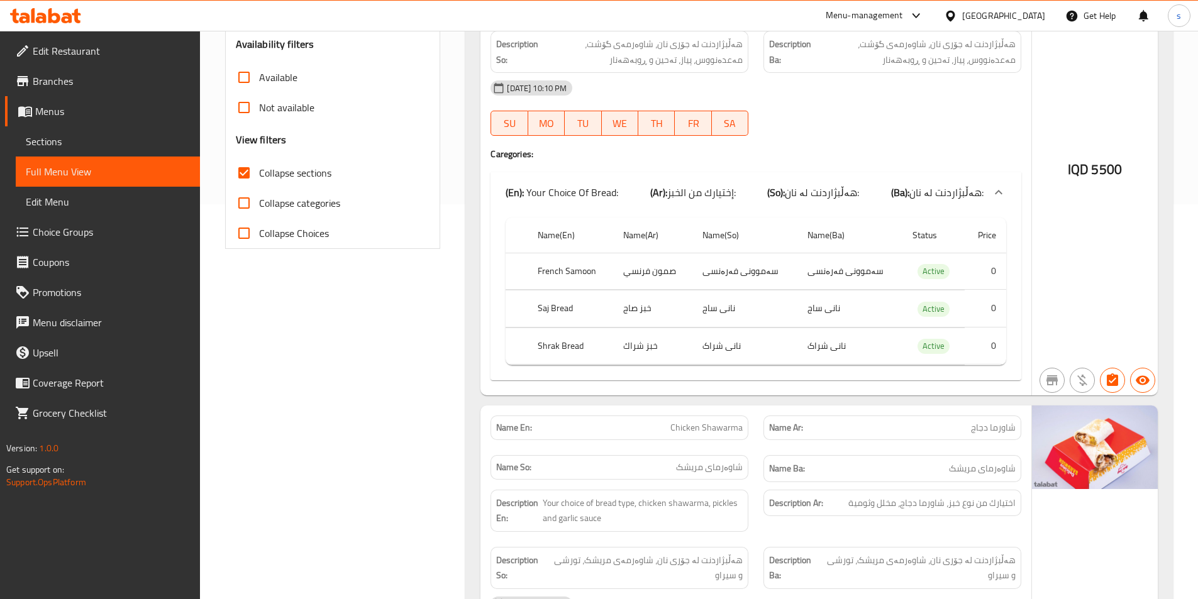
scroll to position [422, 0]
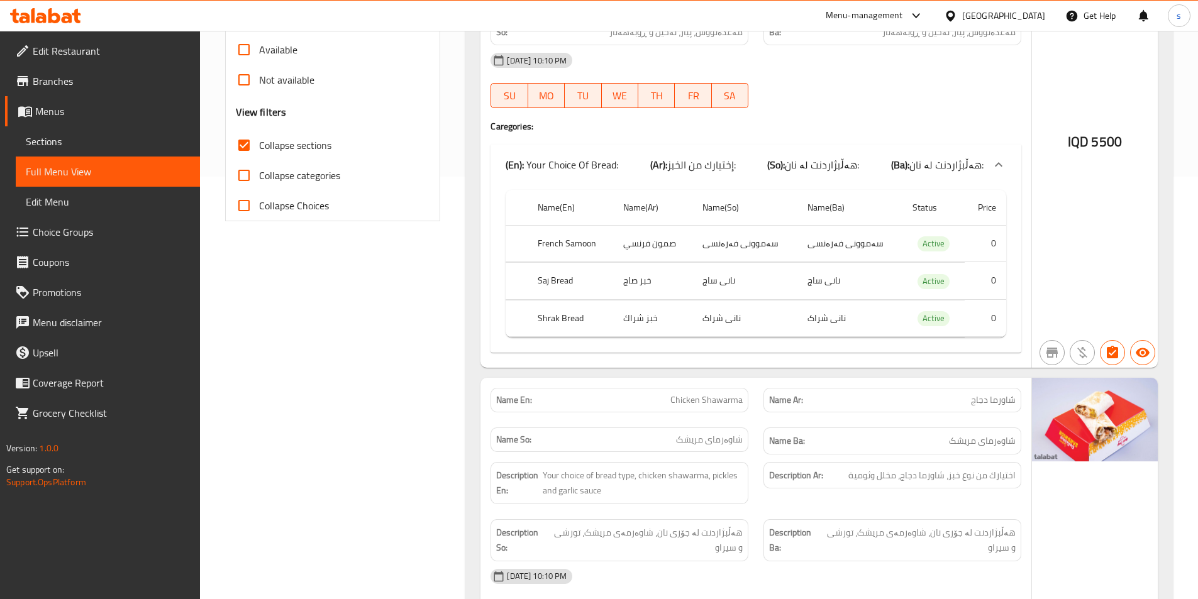
click at [714, 313] on td "نانی شراک" at bounding box center [744, 318] width 105 height 37
copy td "شراک"
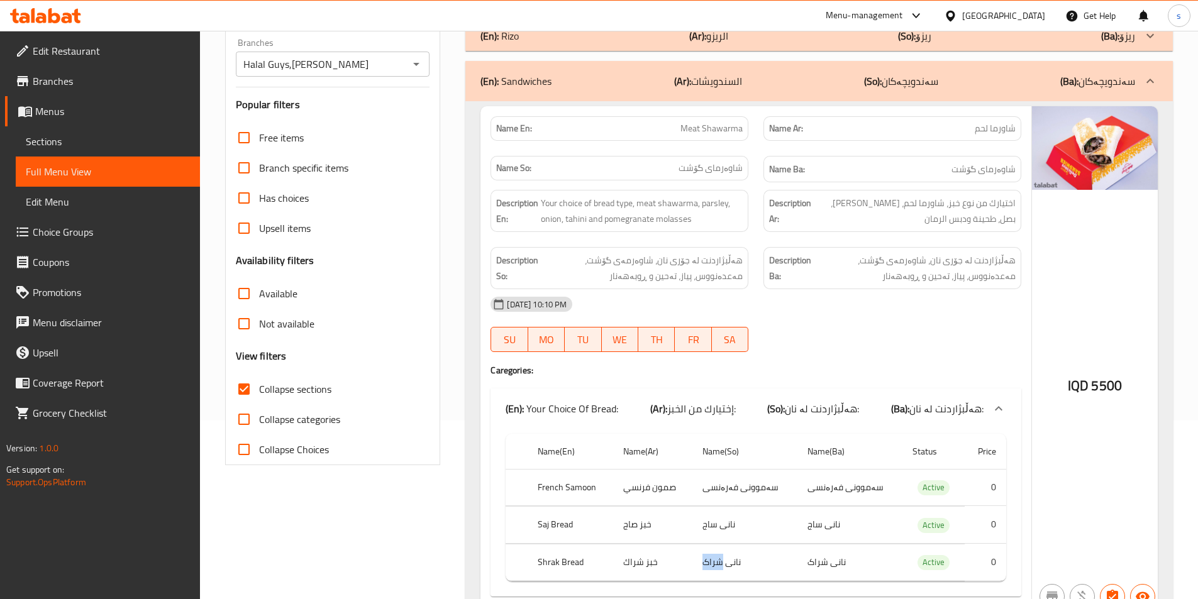
scroll to position [76, 0]
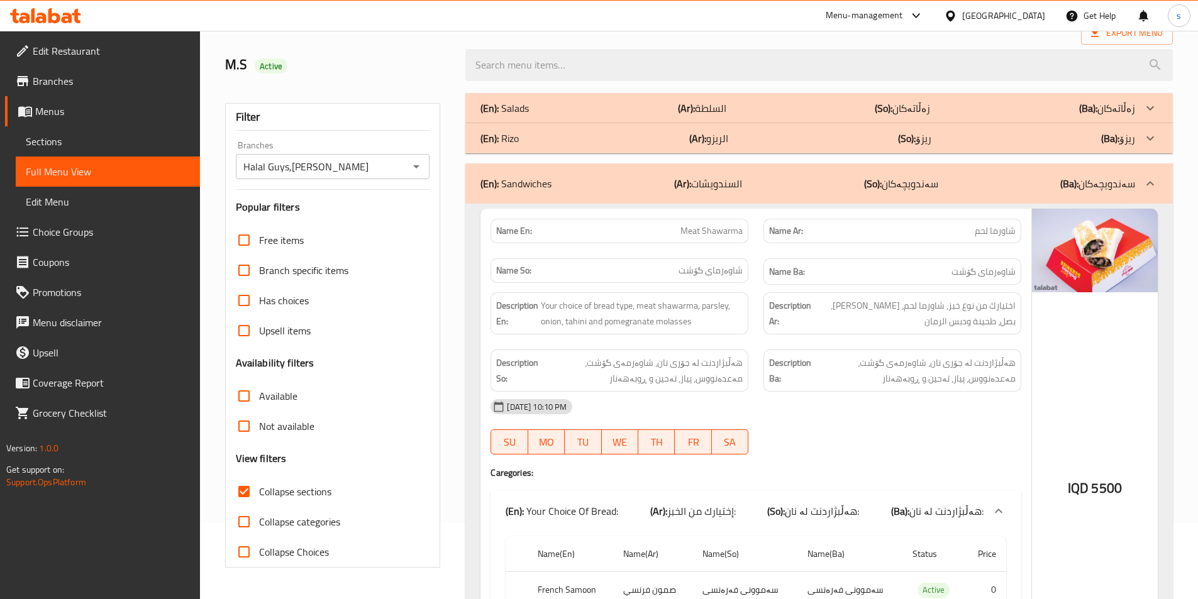
click at [592, 185] on div "(En): Sandwiches (Ar): السندويشات (So): سەندویچەکان (Ba): سەندویچەکان" at bounding box center [807, 183] width 654 height 15
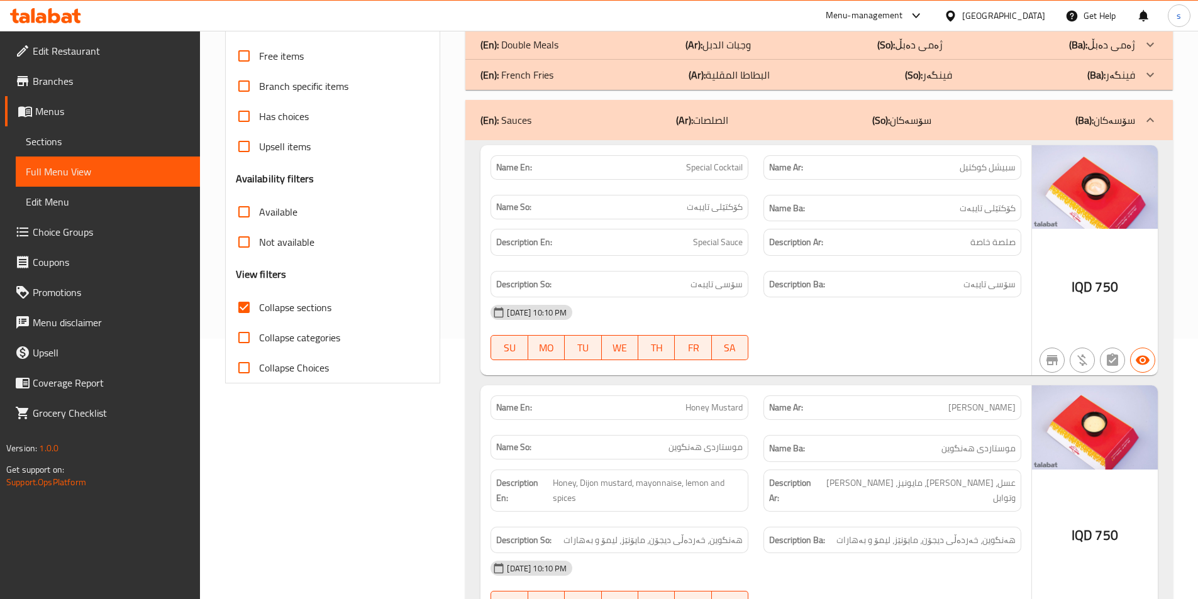
scroll to position [241, 0]
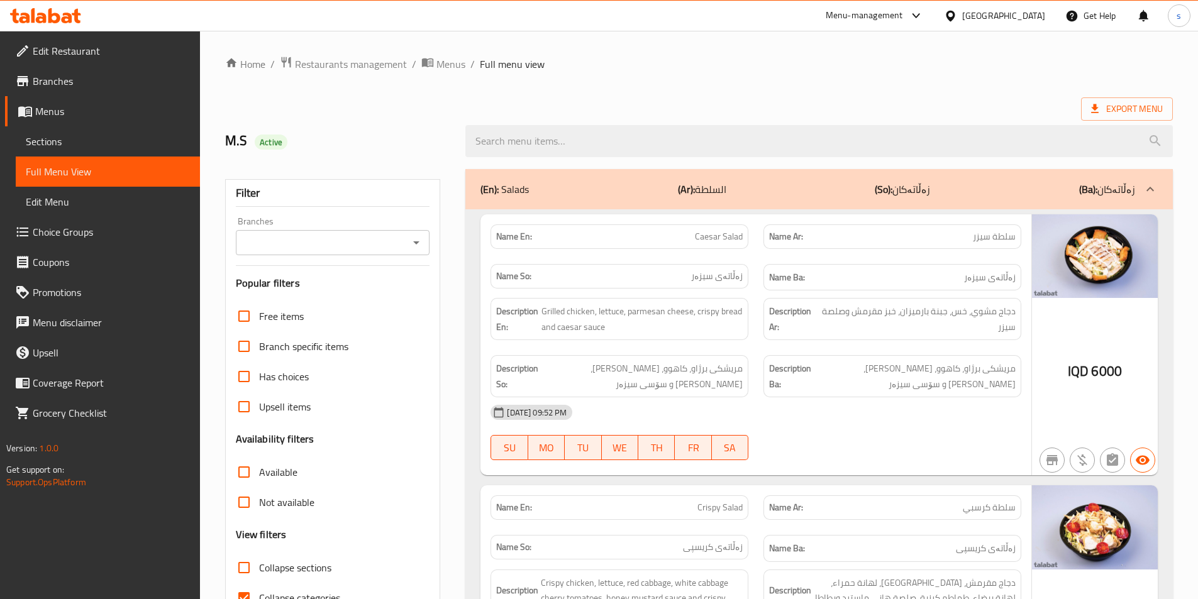
click at [58, 139] on span "Sections" at bounding box center [108, 141] width 164 height 15
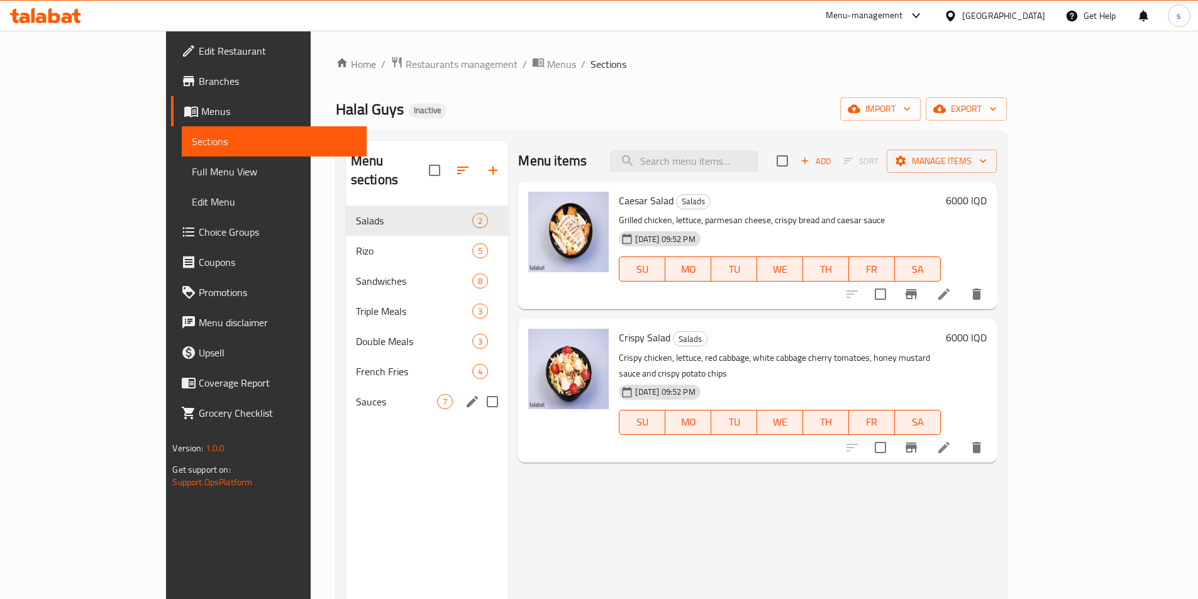
click at [346, 387] on div "Sauces 7" at bounding box center [427, 402] width 163 height 30
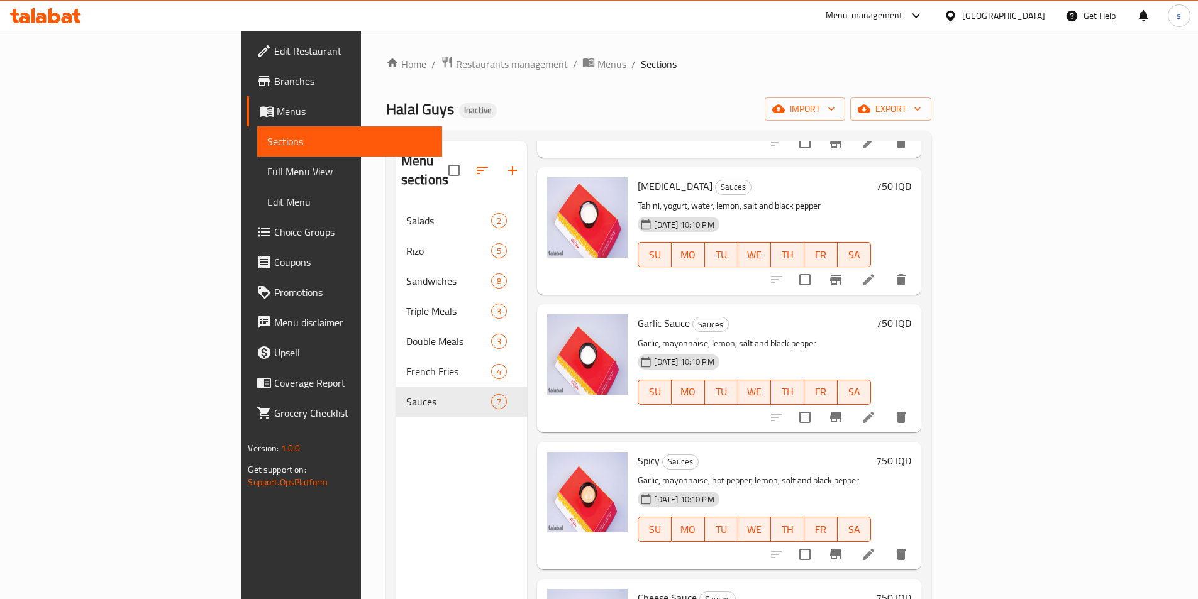
scroll to position [324, 0]
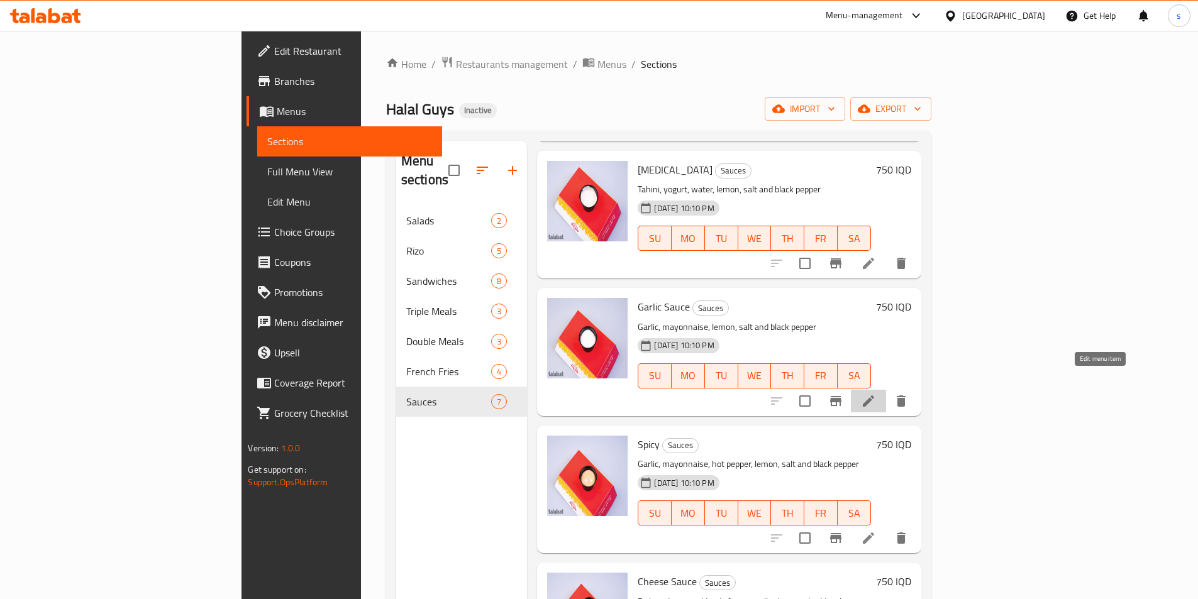
click at [876, 394] on icon at bounding box center [868, 401] width 15 height 15
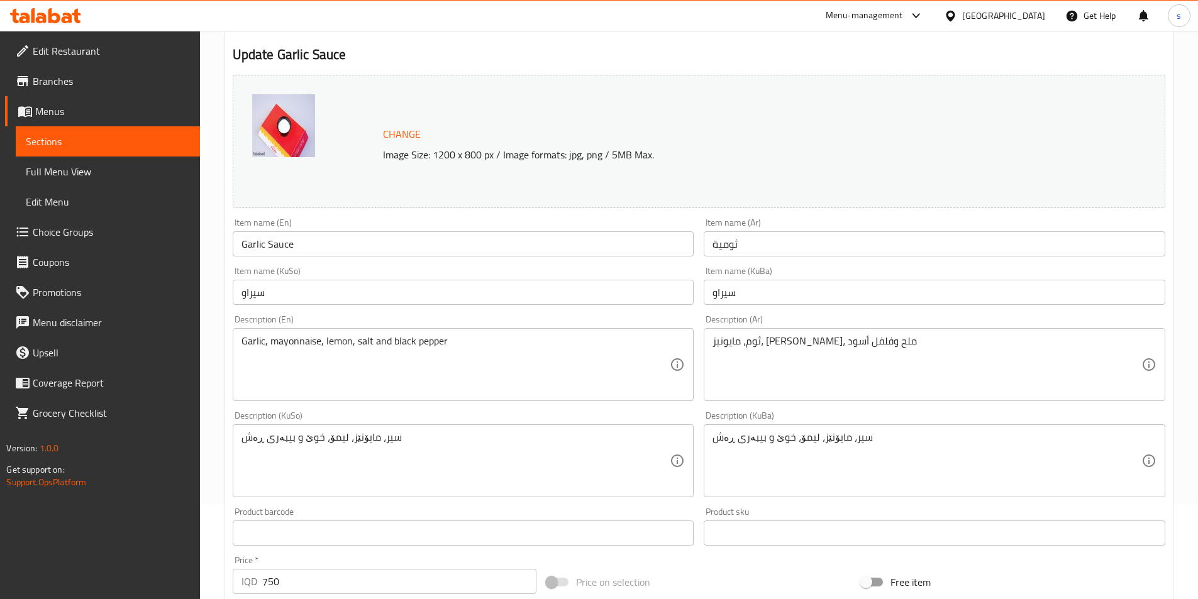
scroll to position [126, 0]
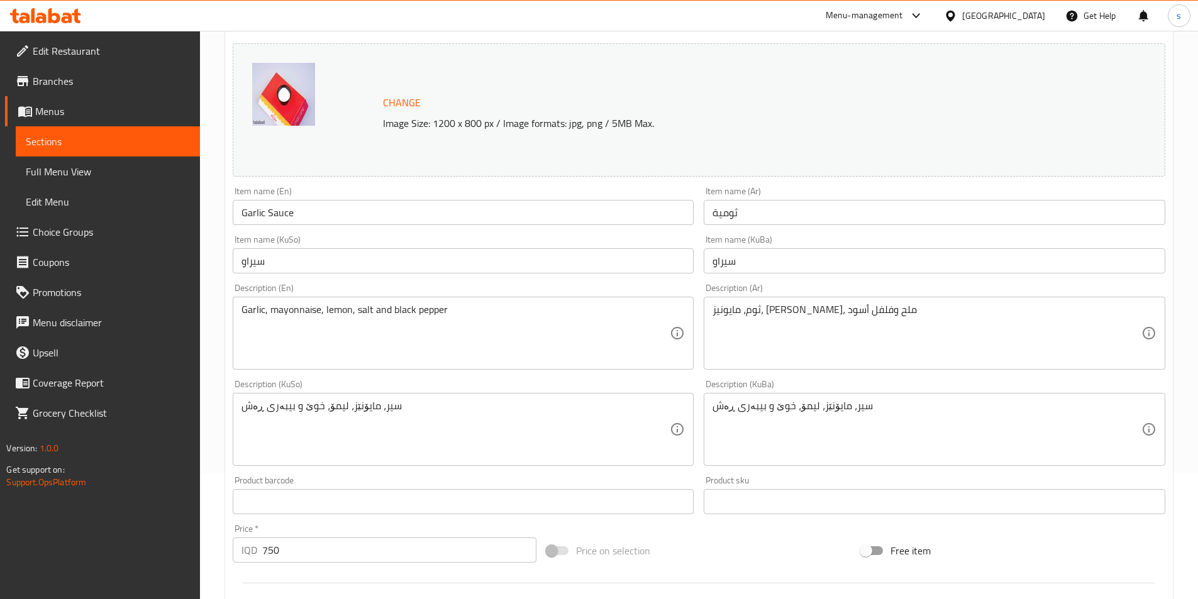
click at [287, 214] on input "Garlic Sauce" at bounding box center [463, 212] width 461 height 25
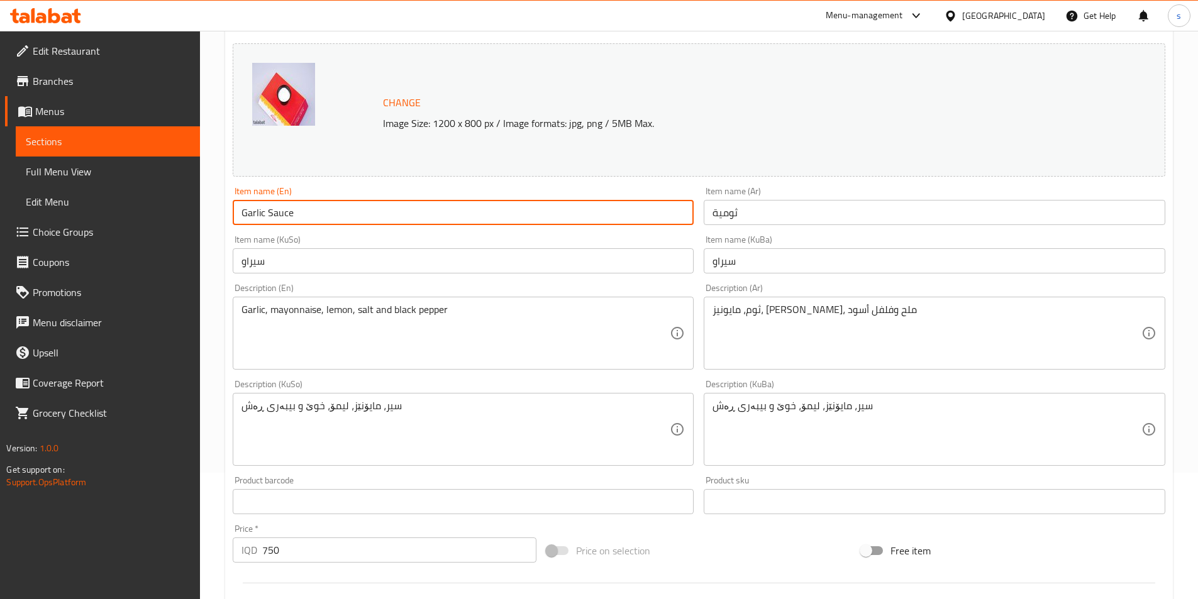
click at [287, 214] on input "Garlic Sauce" at bounding box center [463, 212] width 461 height 25
type input "Garlic Dip"
click at [767, 184] on div "Item name (Ar) ثومية Item name (Ar)" at bounding box center [933, 206] width 471 height 48
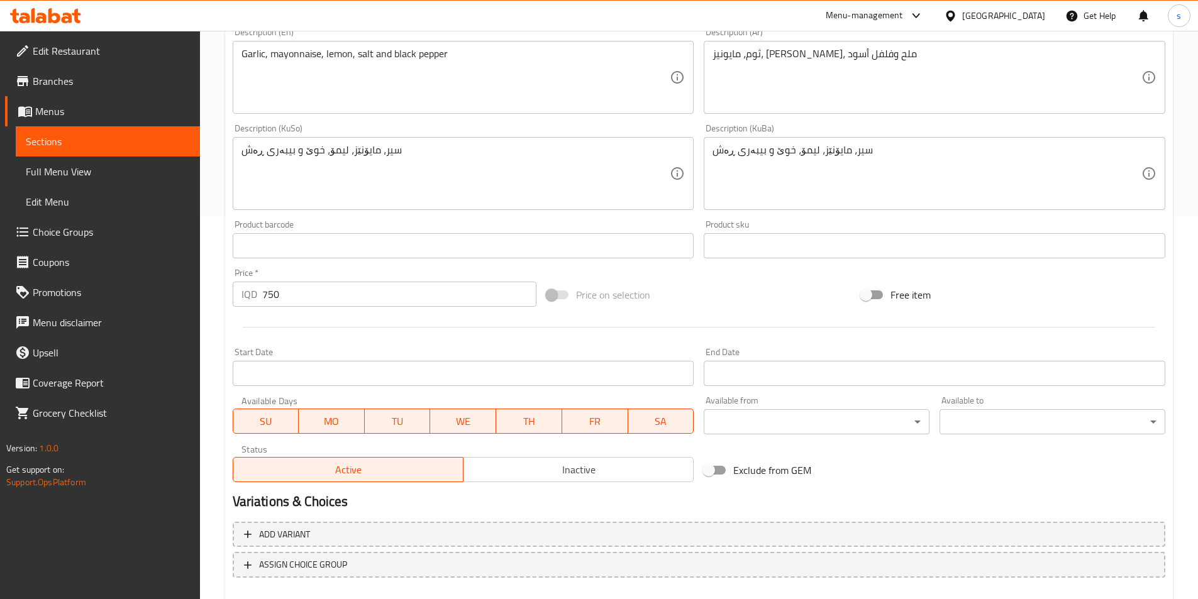
scroll to position [452, 0]
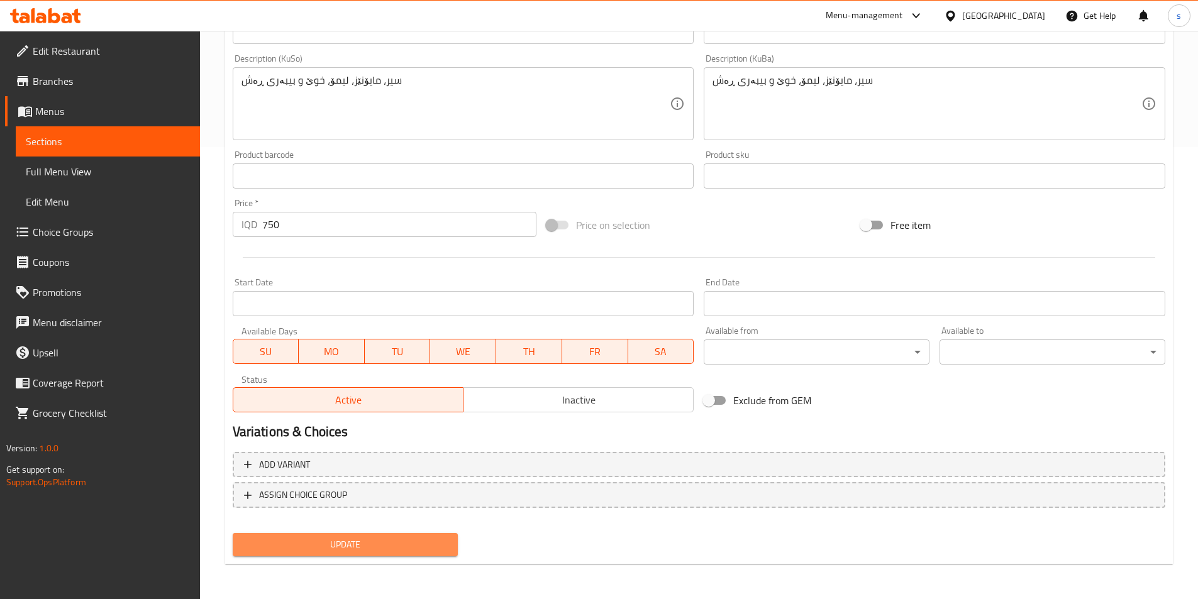
click at [327, 540] on span "Update" at bounding box center [346, 545] width 206 height 16
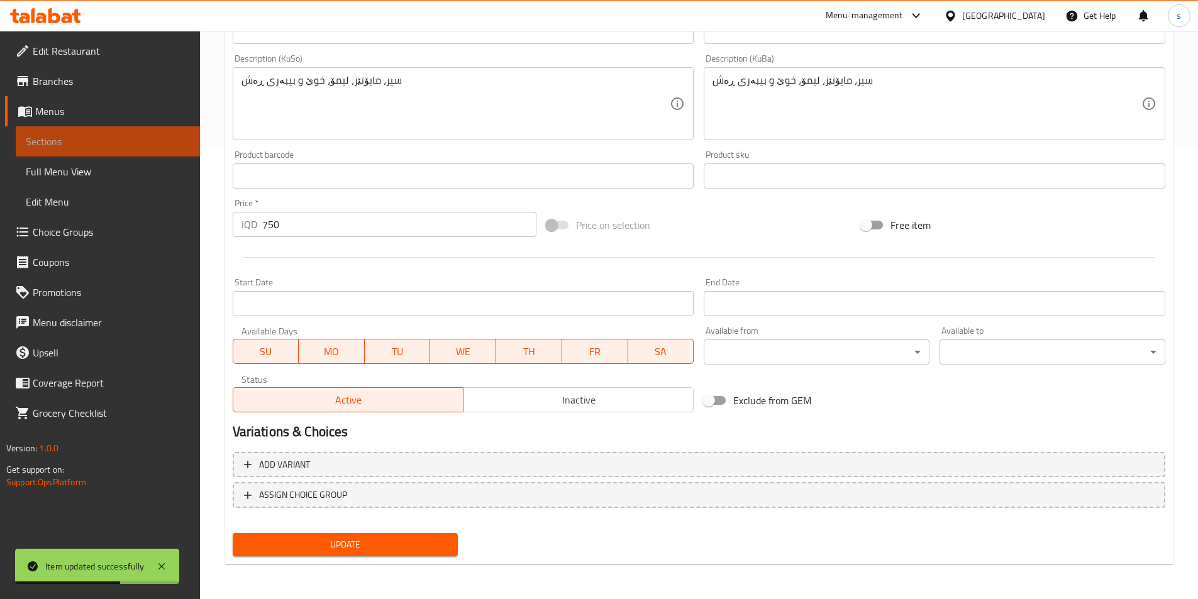
click at [79, 138] on span "Sections" at bounding box center [108, 141] width 164 height 15
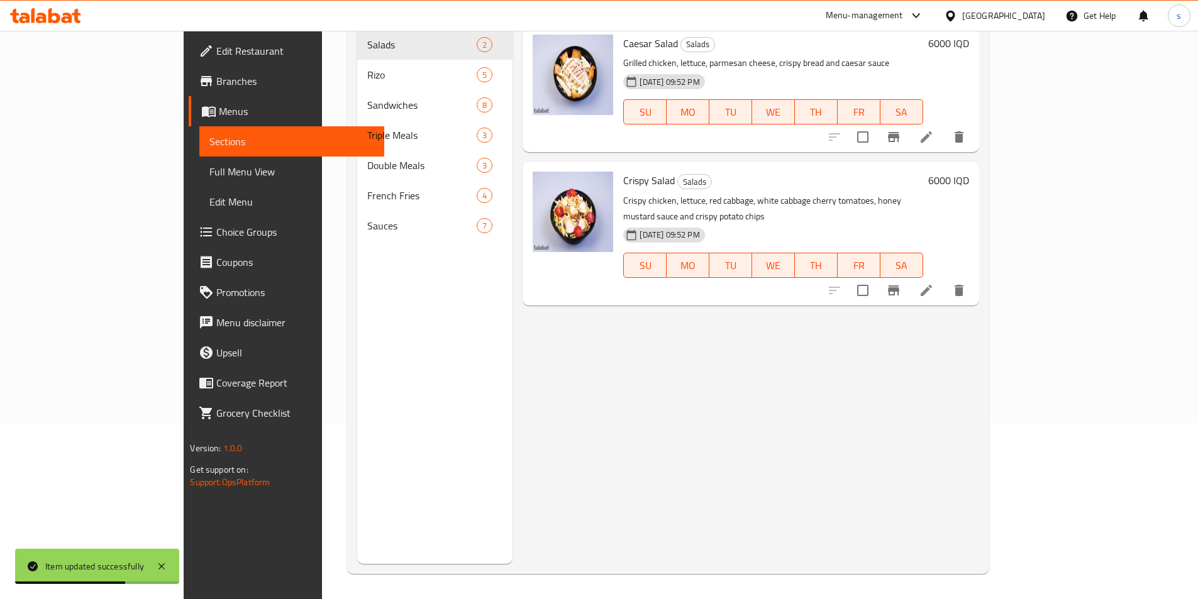
scroll to position [176, 0]
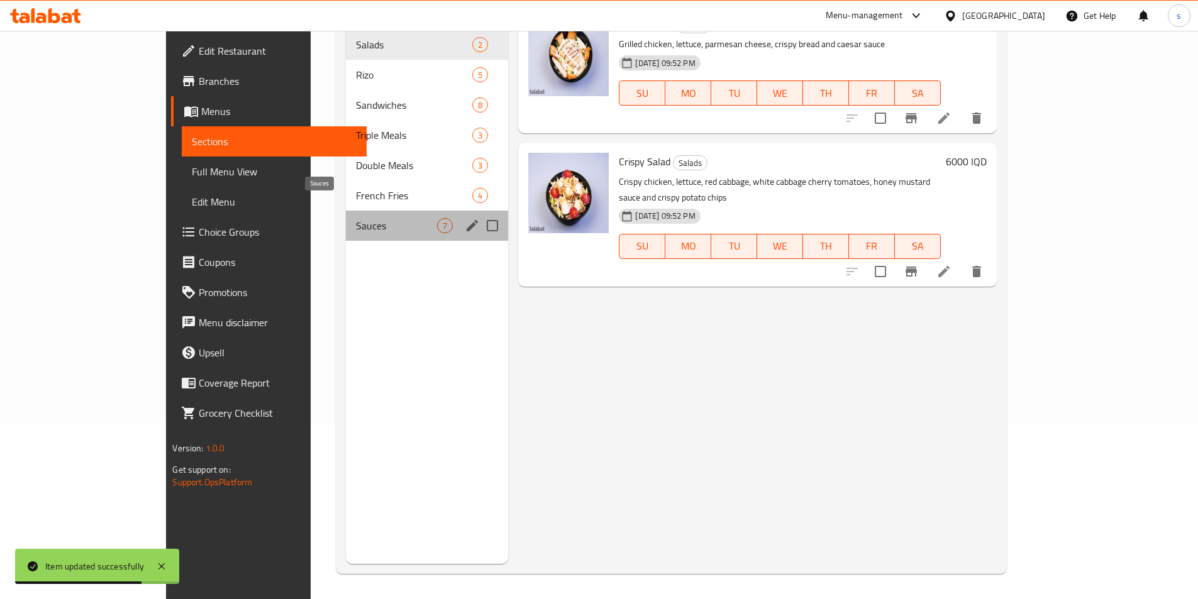
click at [356, 218] on span "Sauces" at bounding box center [397, 225] width 82 height 15
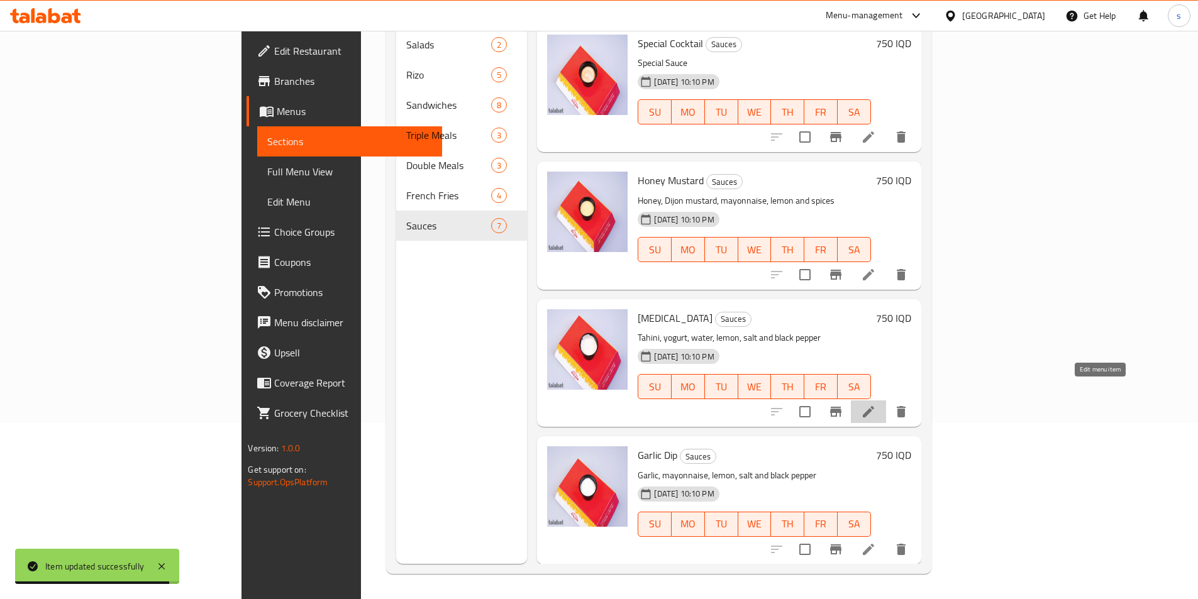
click at [876, 404] on icon at bounding box center [868, 411] width 15 height 15
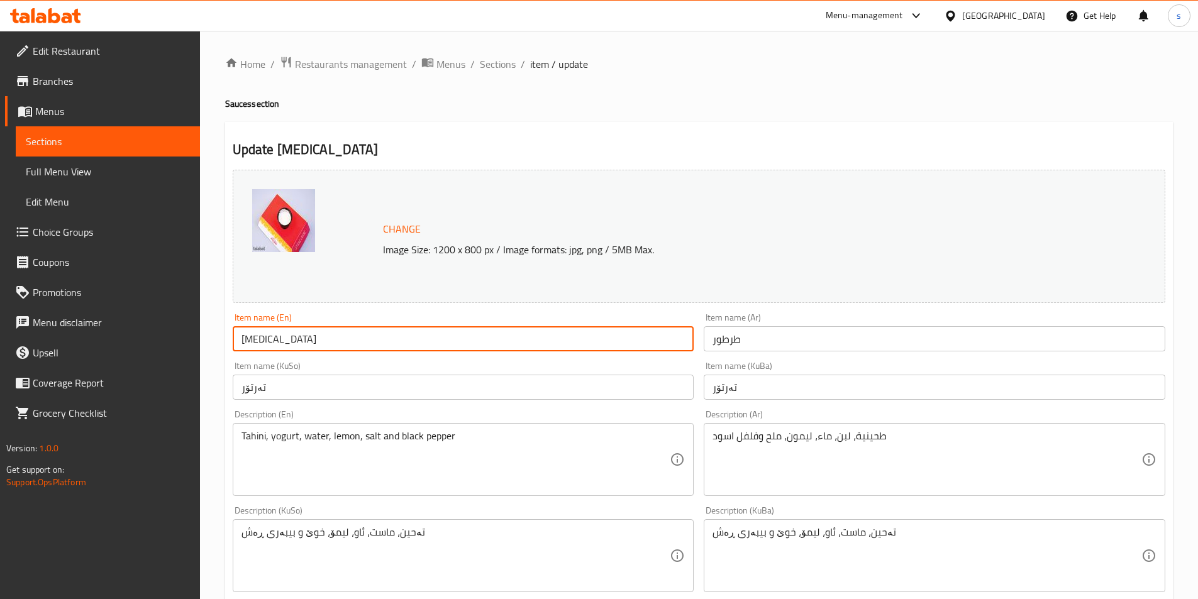
click at [269, 339] on input "[MEDICAL_DATA]" at bounding box center [463, 338] width 461 height 25
click at [742, 342] on input "طرطور" at bounding box center [933, 338] width 461 height 25
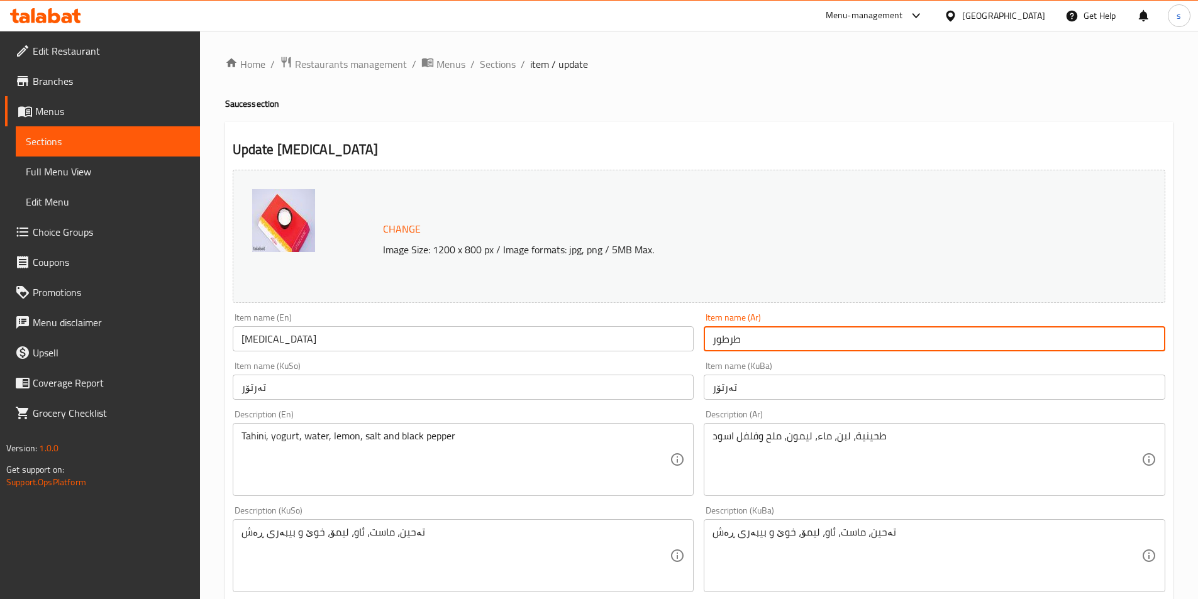
click at [742, 342] on input "طرطور" at bounding box center [933, 338] width 461 height 25
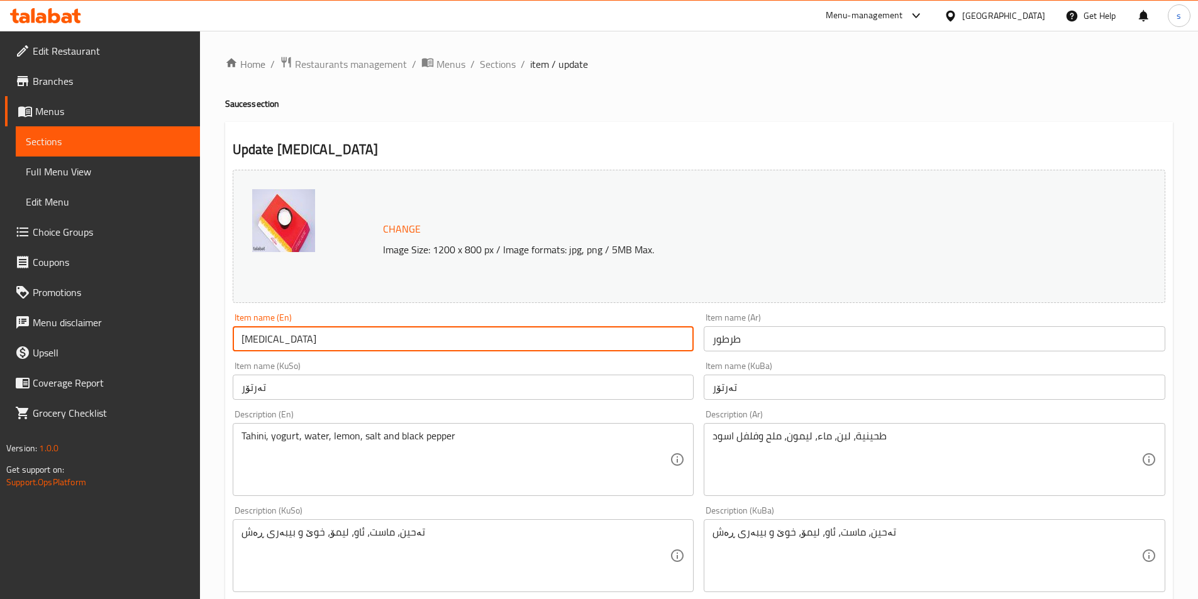
drag, startPoint x: 294, startPoint y: 329, endPoint x: 196, endPoint y: 343, distance: 99.6
click at [196, 343] on div "Edit Restaurant Branches Menus Sections Full Menu View Edit Menu Choice Groups …" at bounding box center [599, 541] width 1198 height 1020
paste input "ato"
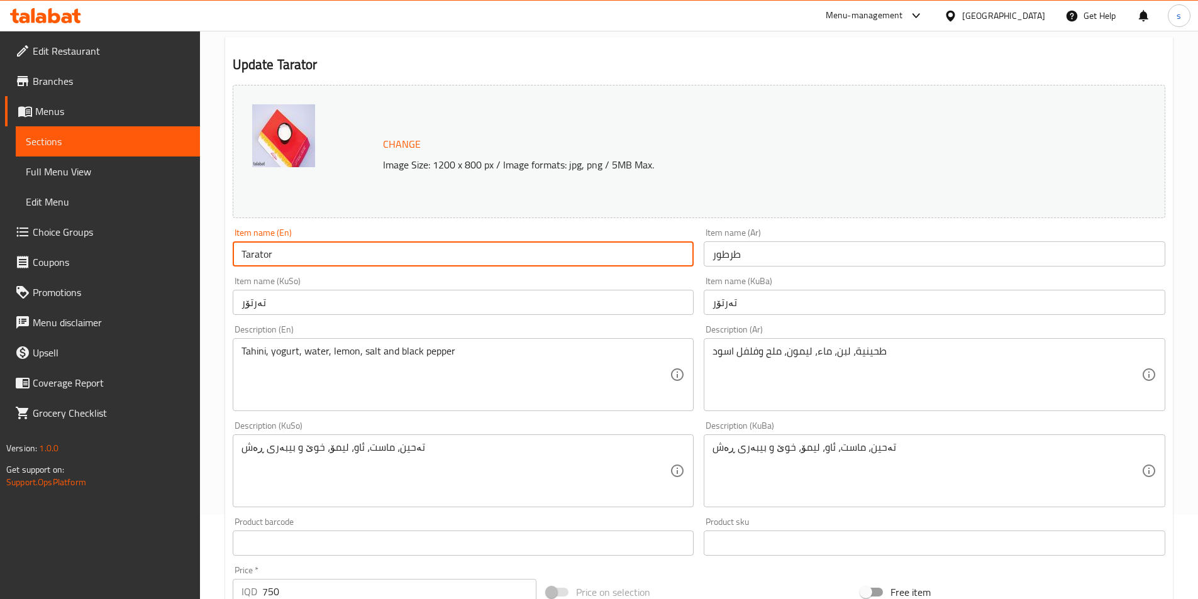
scroll to position [89, 0]
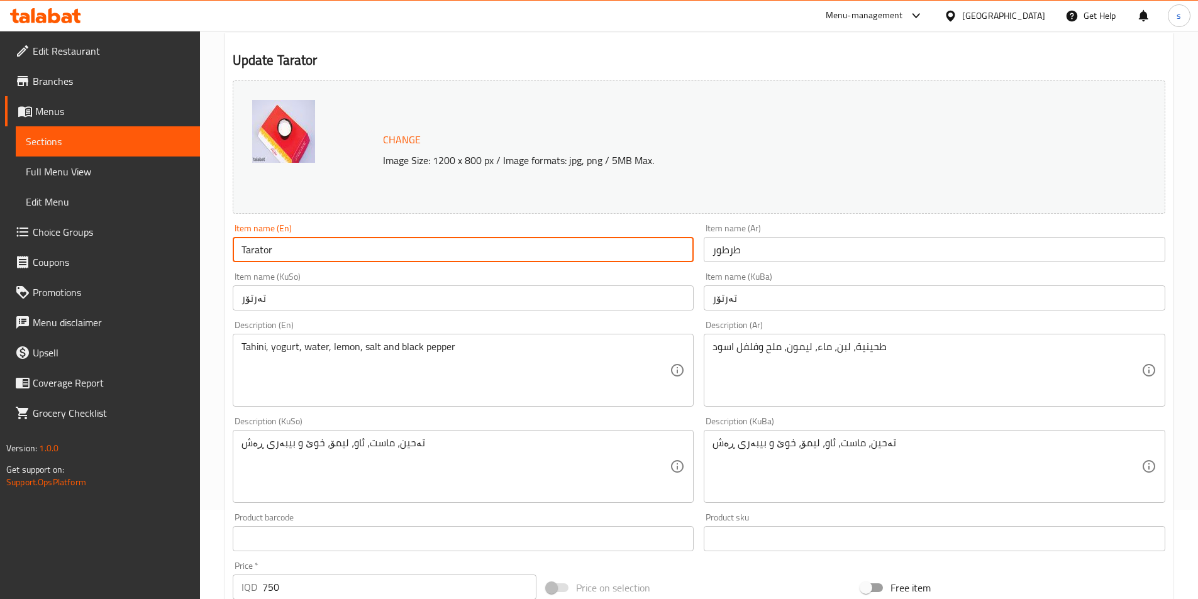
type input "Tarator"
click at [758, 300] on input "تەرتۆر" at bounding box center [933, 297] width 461 height 25
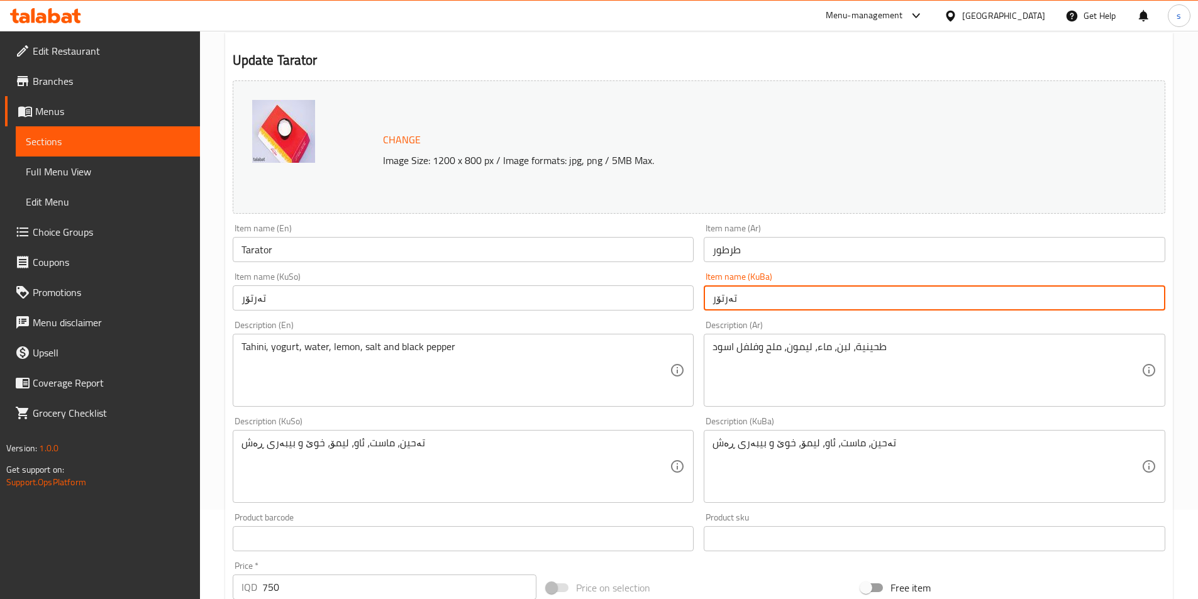
click at [758, 300] on input "تەرتۆر" at bounding box center [933, 297] width 461 height 25
paste input "و"
type input "تەرتور"
click at [599, 290] on input "تەرتۆر" at bounding box center [463, 297] width 461 height 25
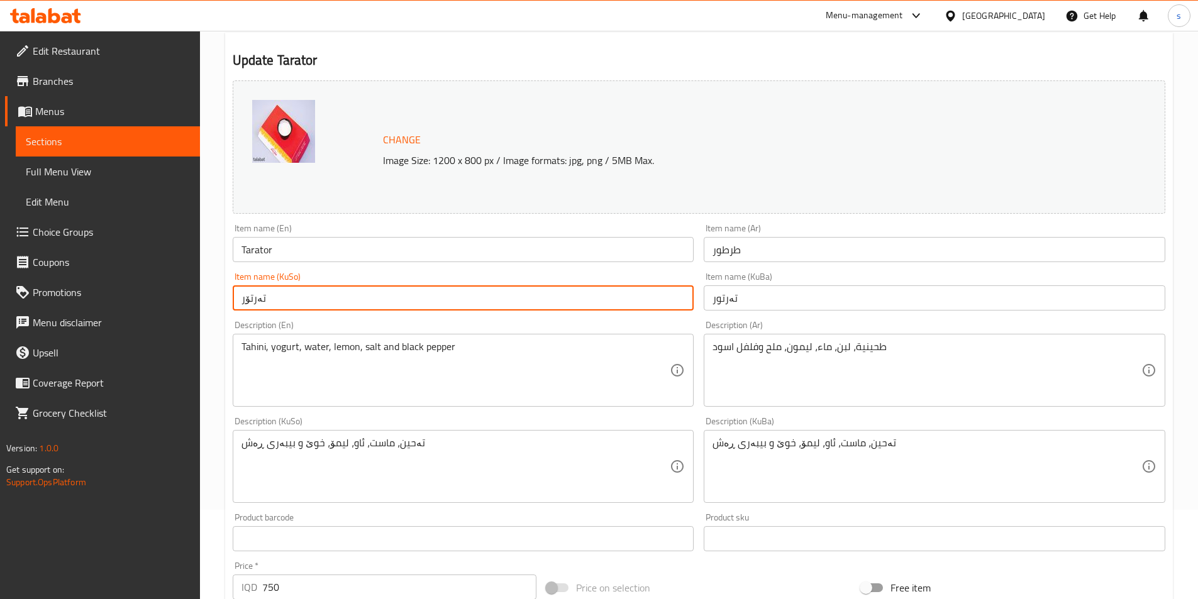
click at [599, 290] on input "تەرتۆر" at bounding box center [463, 297] width 461 height 25
click at [591, 295] on input "تەرتۆر" at bounding box center [463, 297] width 461 height 25
paste input "تەرتور"
click at [591, 295] on input "تەرتۆرتەرتور" at bounding box center [463, 297] width 461 height 25
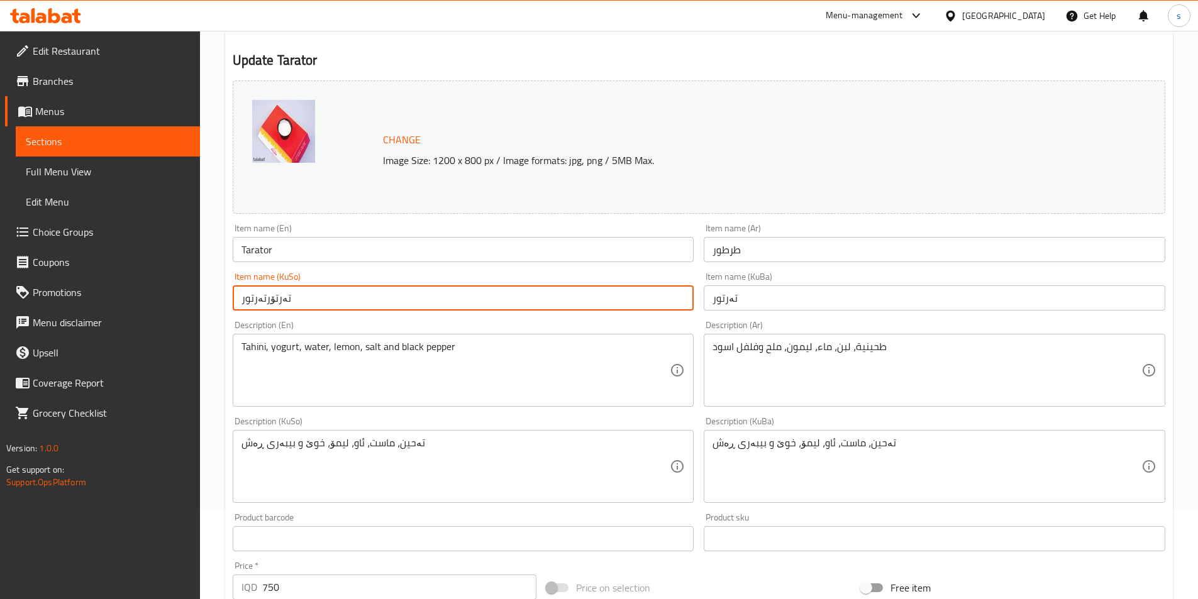
click at [591, 295] on input "تەرتۆرتەرتور" at bounding box center [463, 297] width 461 height 25
paste input "text"
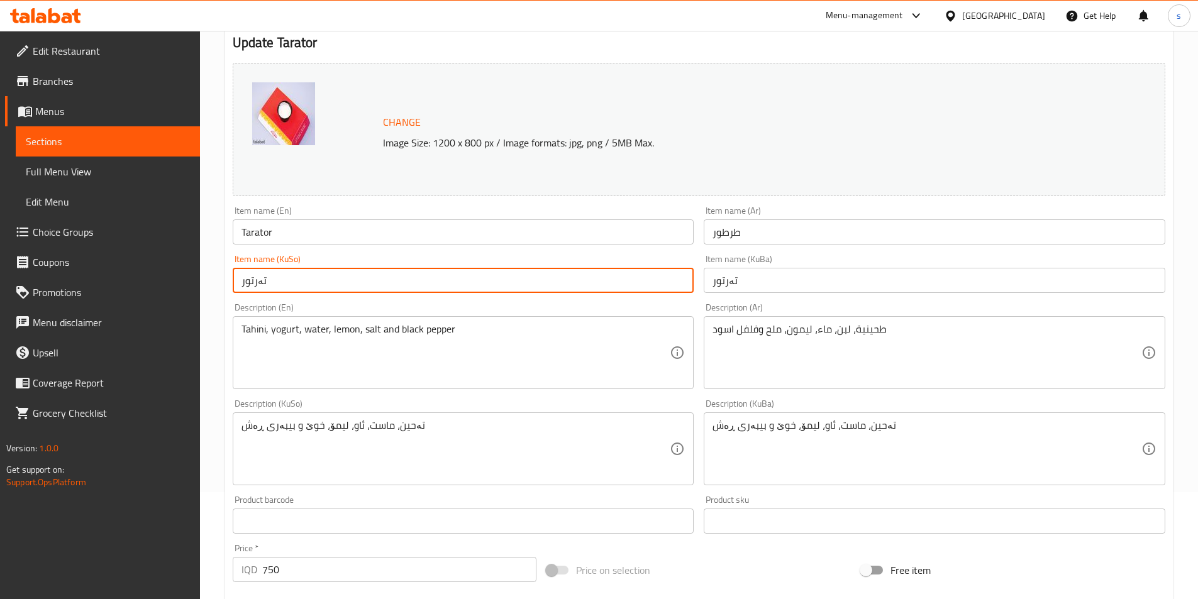
scroll to position [167, 0]
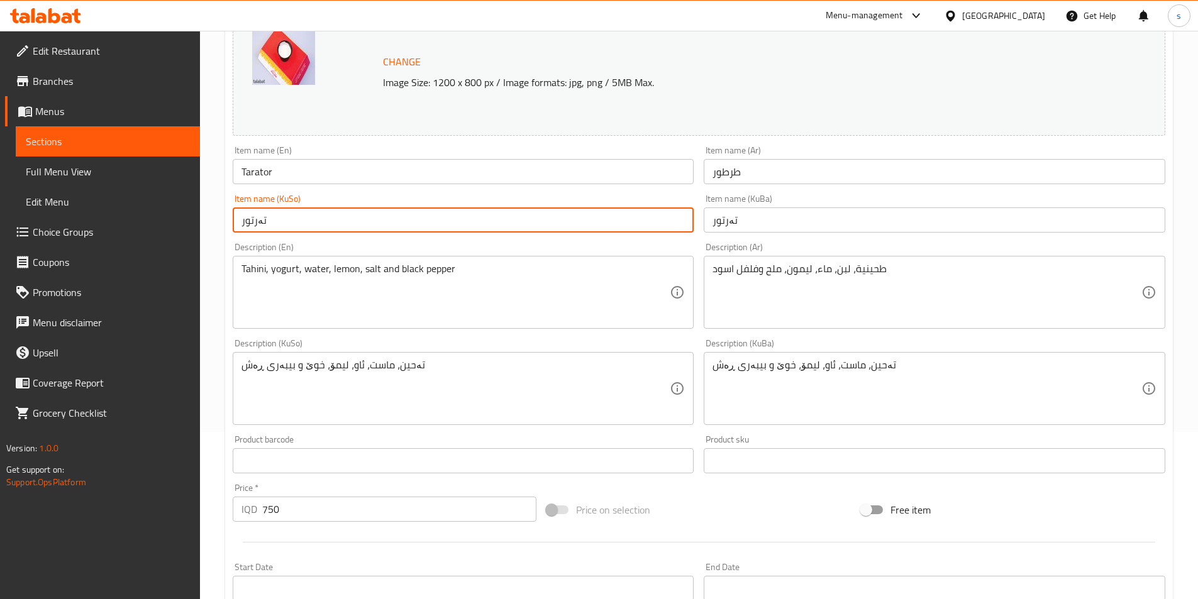
type input "تەرتور"
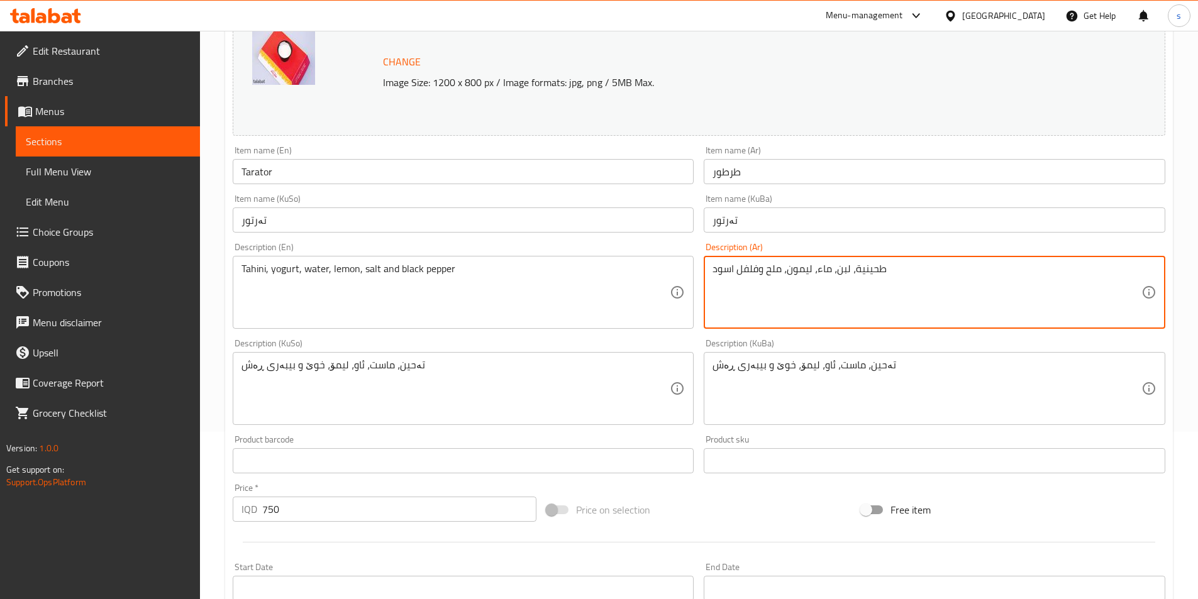
click at [873, 280] on textarea "طحينية، لبن، ماء، ليمون، ملح وفلفل اسود" at bounding box center [926, 293] width 429 height 60
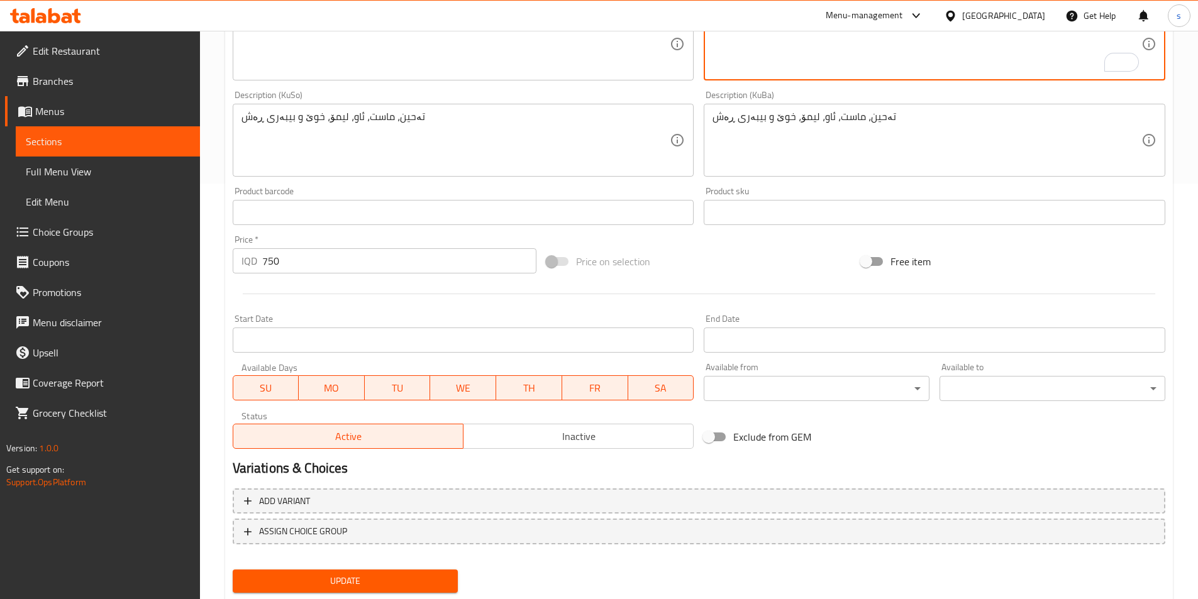
scroll to position [452, 0]
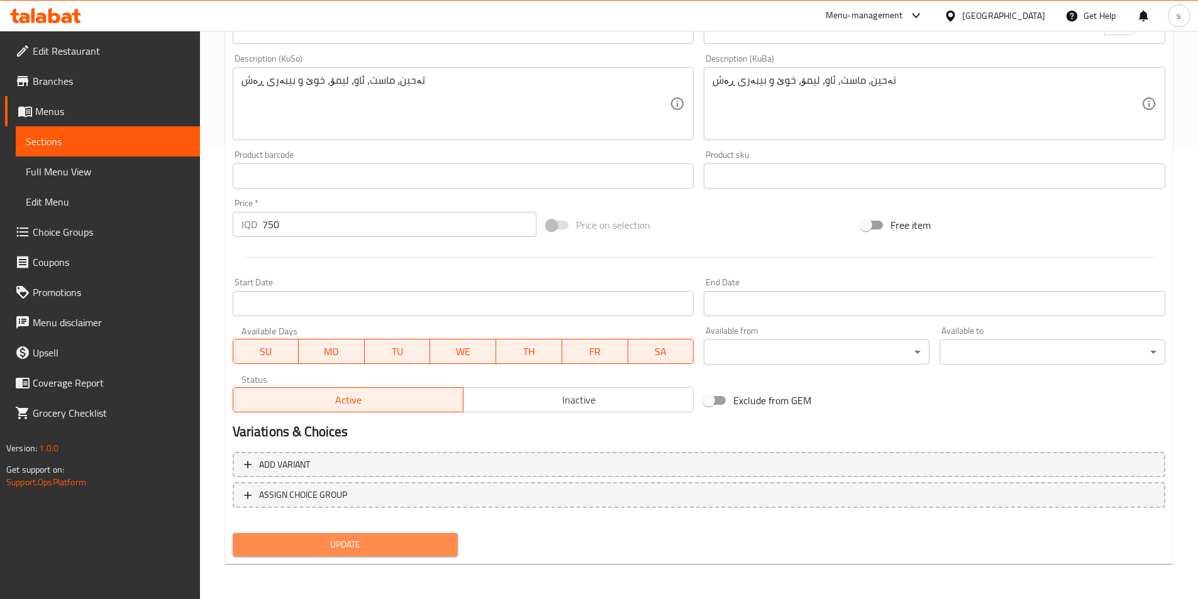
click at [424, 549] on span "Update" at bounding box center [346, 545] width 206 height 16
click at [62, 58] on span "Edit Restaurant" at bounding box center [111, 50] width 157 height 15
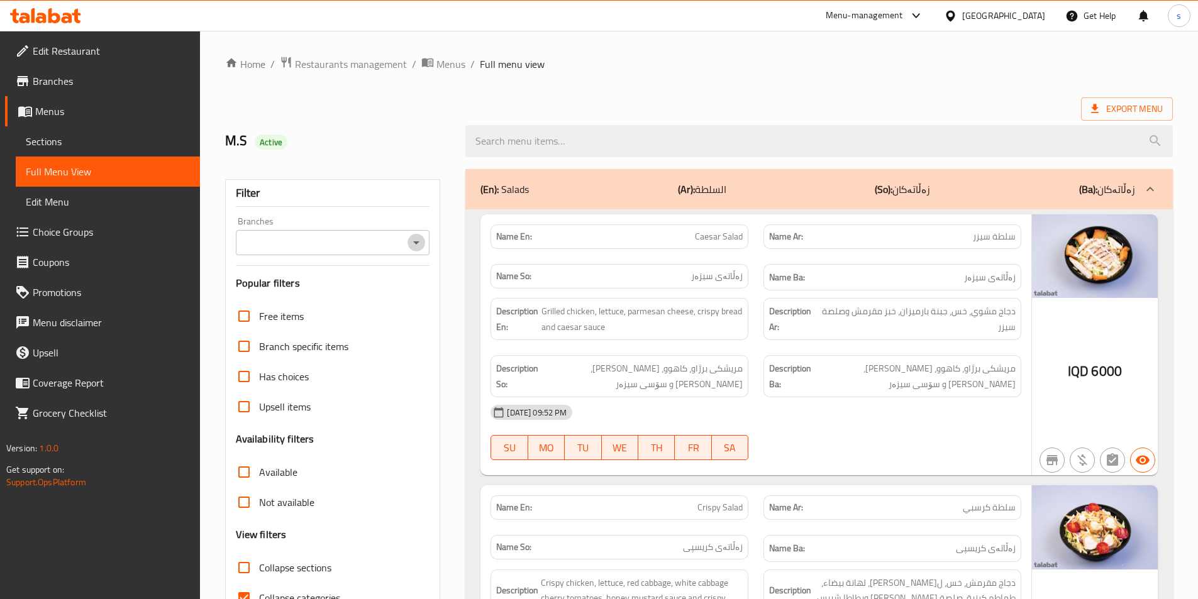
click at [422, 246] on icon "Open" at bounding box center [416, 242] width 15 height 15
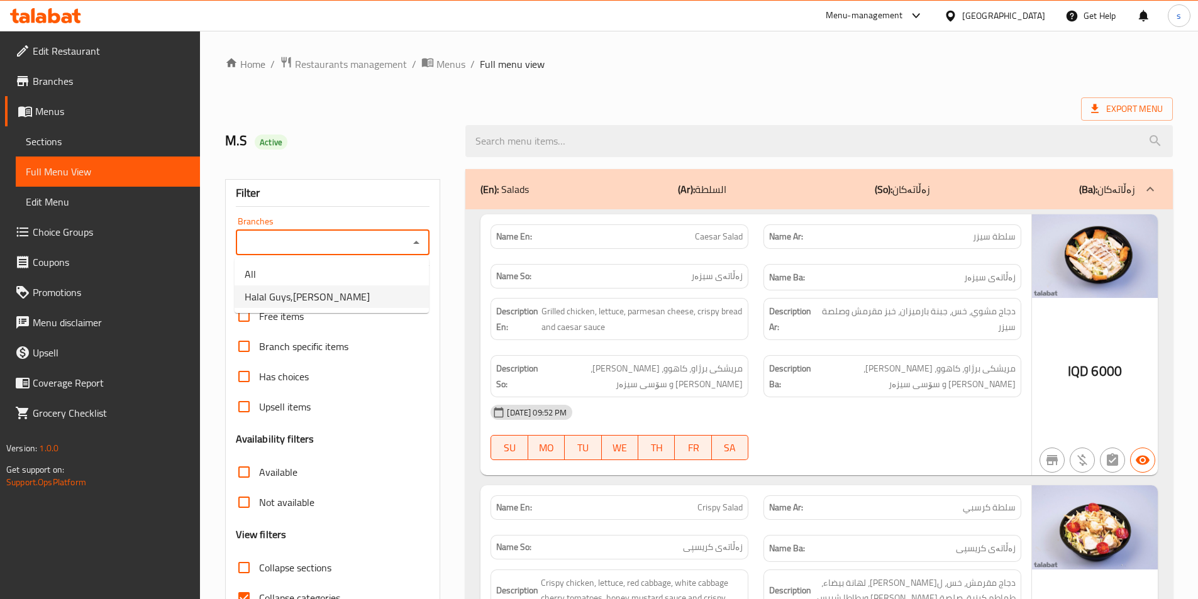
click at [364, 299] on li "Halal Guys,Al Amriyah" at bounding box center [331, 296] width 194 height 23
type input "Halal Guys,Al Amriyah"
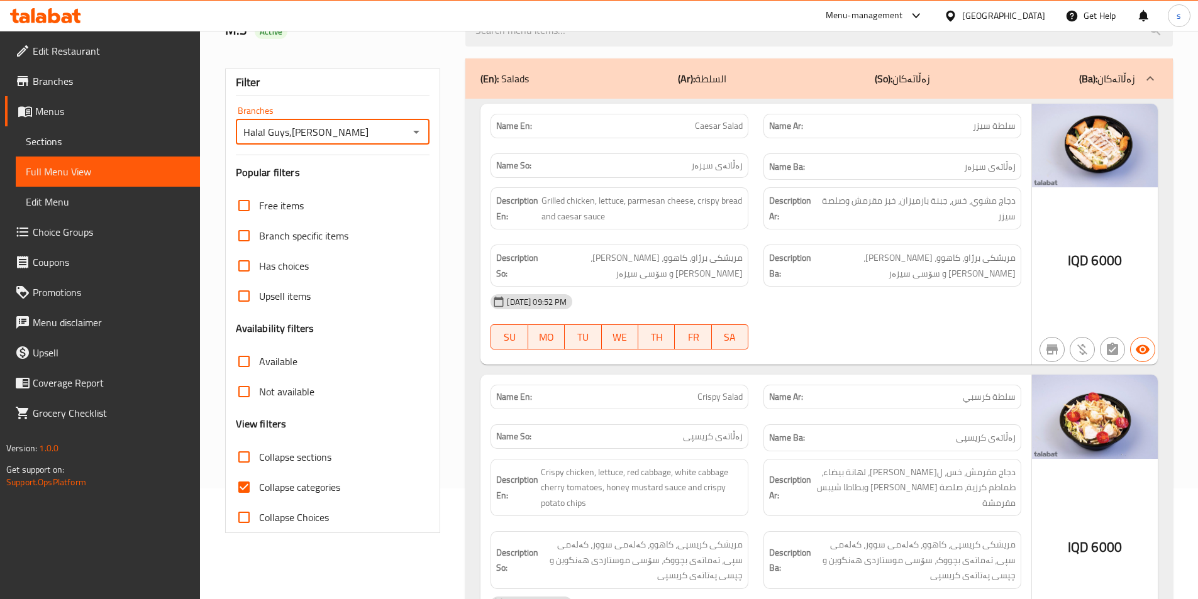
click at [238, 465] on input "Collapse sections" at bounding box center [244, 457] width 30 height 30
checkbox input "true"
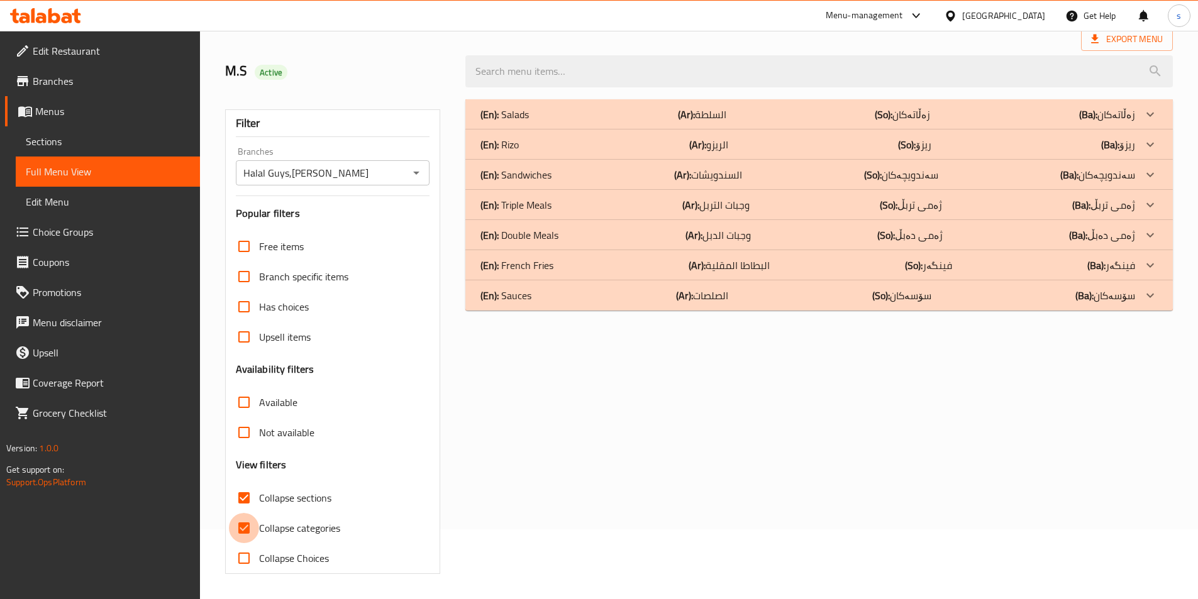
click at [236, 513] on input "Collapse categories" at bounding box center [244, 528] width 30 height 30
checkbox input "false"
click at [548, 306] on div "(En): Sauces (Ar): الصلصات (So): سۆسەکان (Ba): سۆسەکان" at bounding box center [818, 295] width 707 height 30
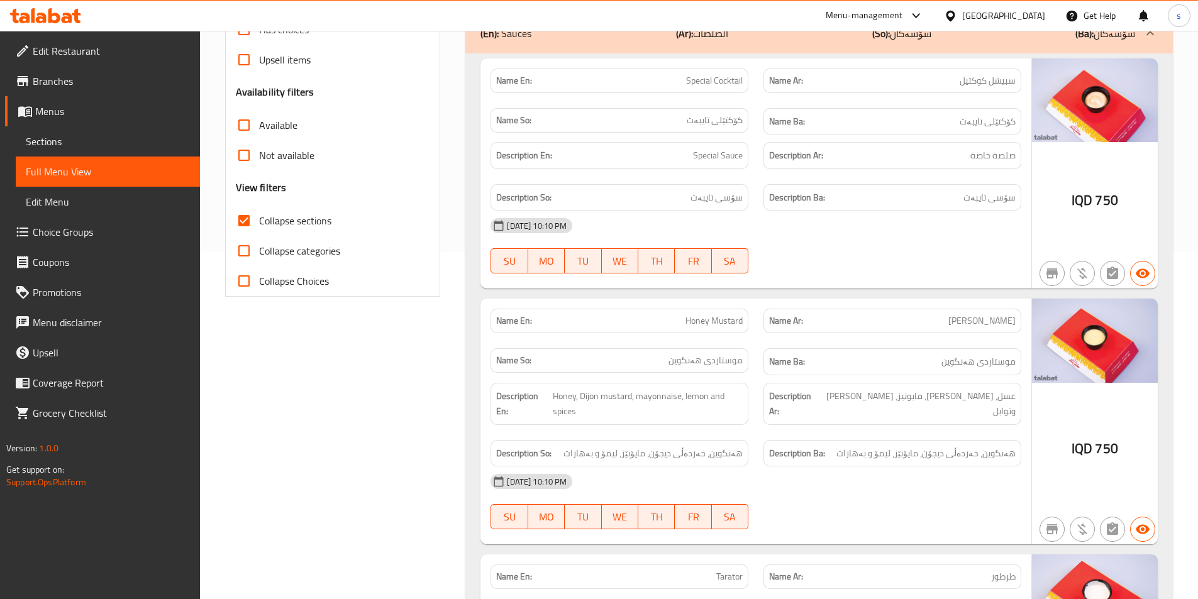
scroll to position [344, 0]
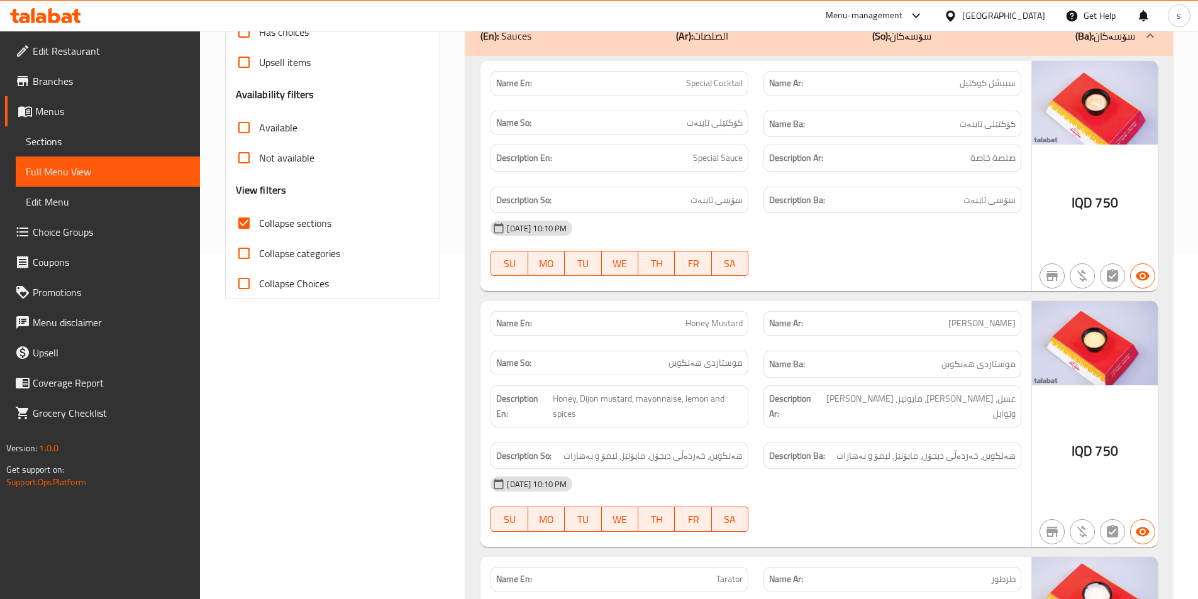
click at [698, 329] on span "Honey Mustard" at bounding box center [713, 323] width 57 height 13
click at [70, 131] on link "Sections" at bounding box center [108, 141] width 184 height 30
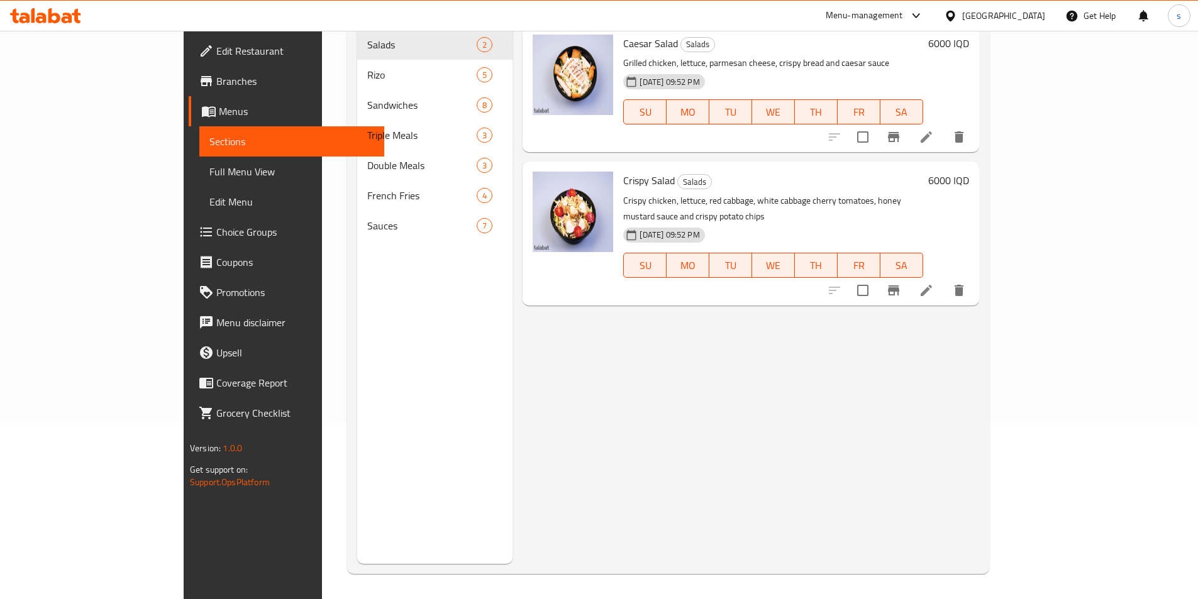
scroll to position [176, 0]
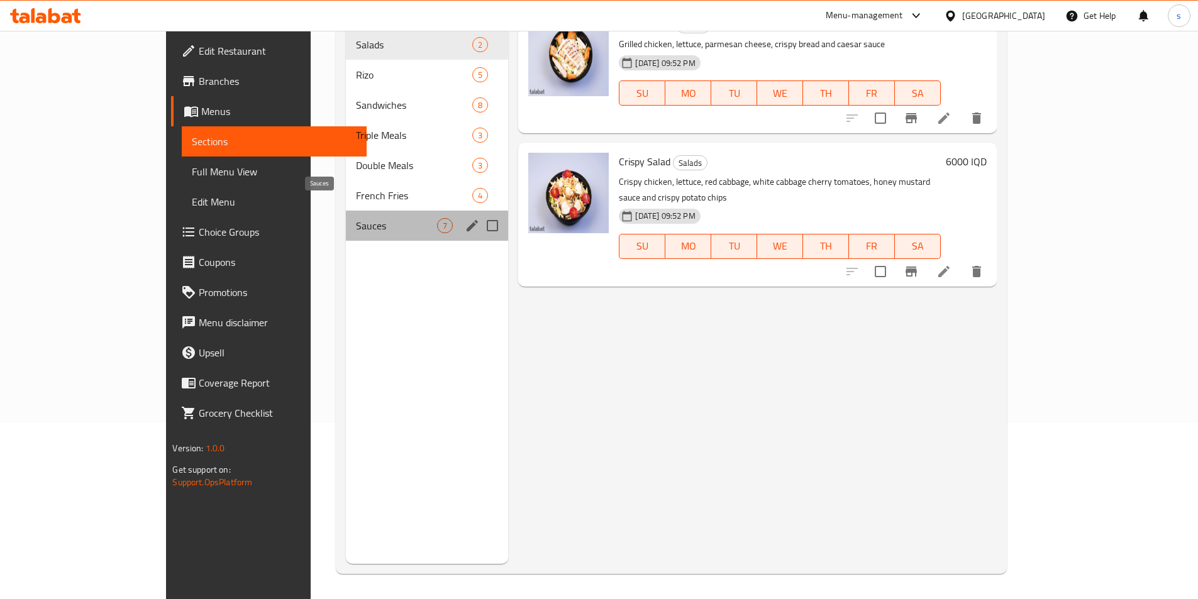
click at [356, 218] on span "Sauces" at bounding box center [397, 225] width 82 height 15
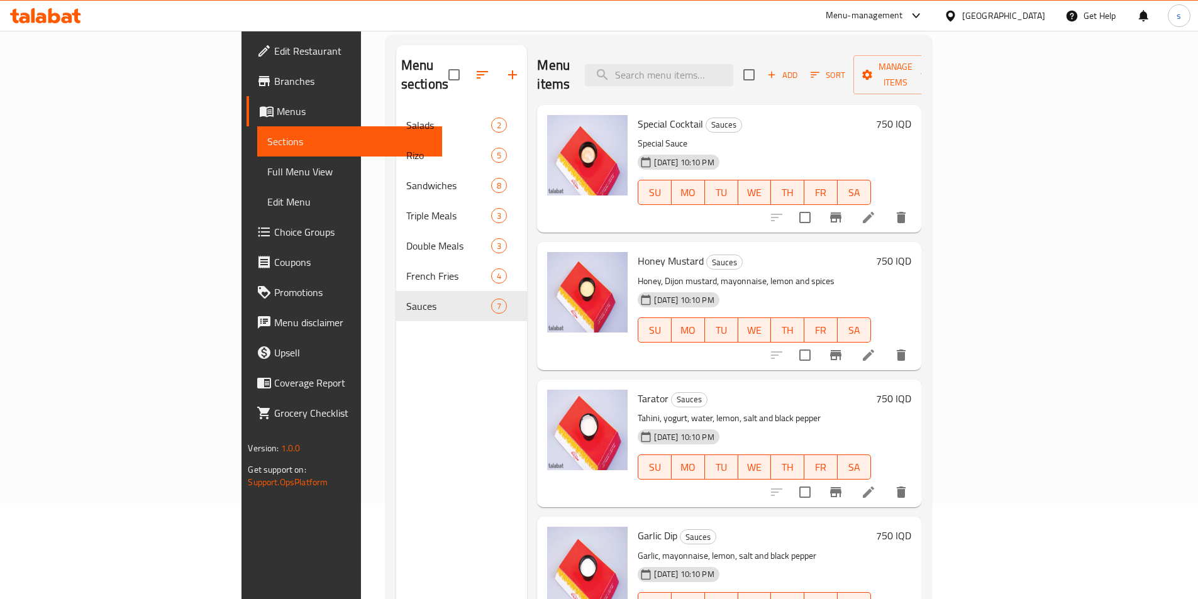
scroll to position [87, 0]
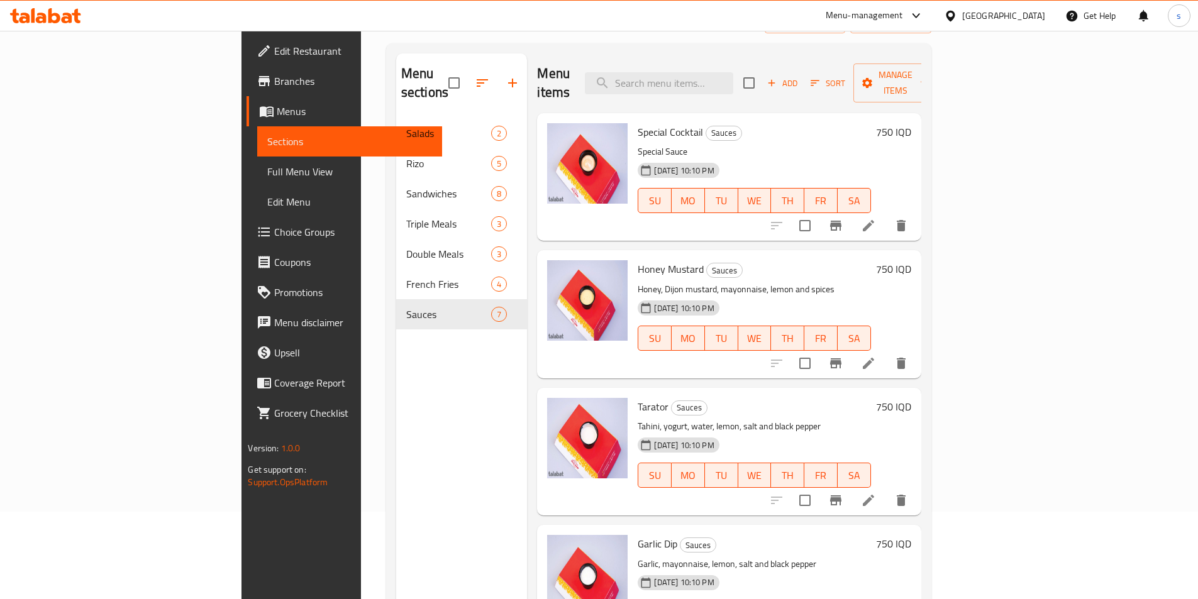
click at [876, 218] on icon at bounding box center [868, 225] width 15 height 15
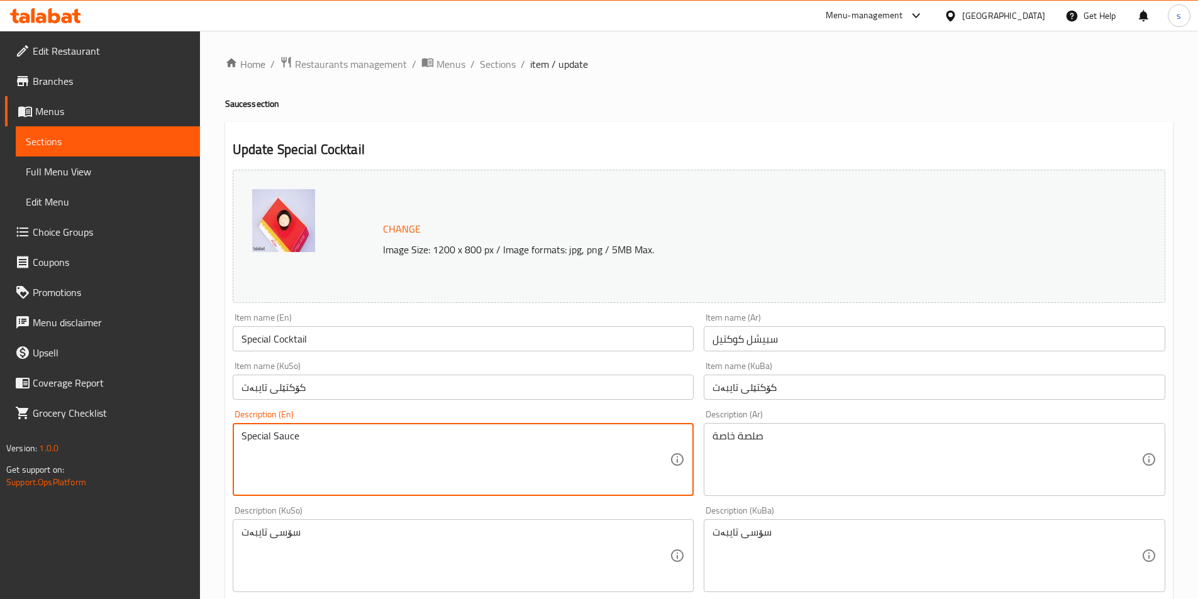
click at [325, 434] on textarea "Special Sauce" at bounding box center [455, 460] width 429 height 60
paste textarea "s"
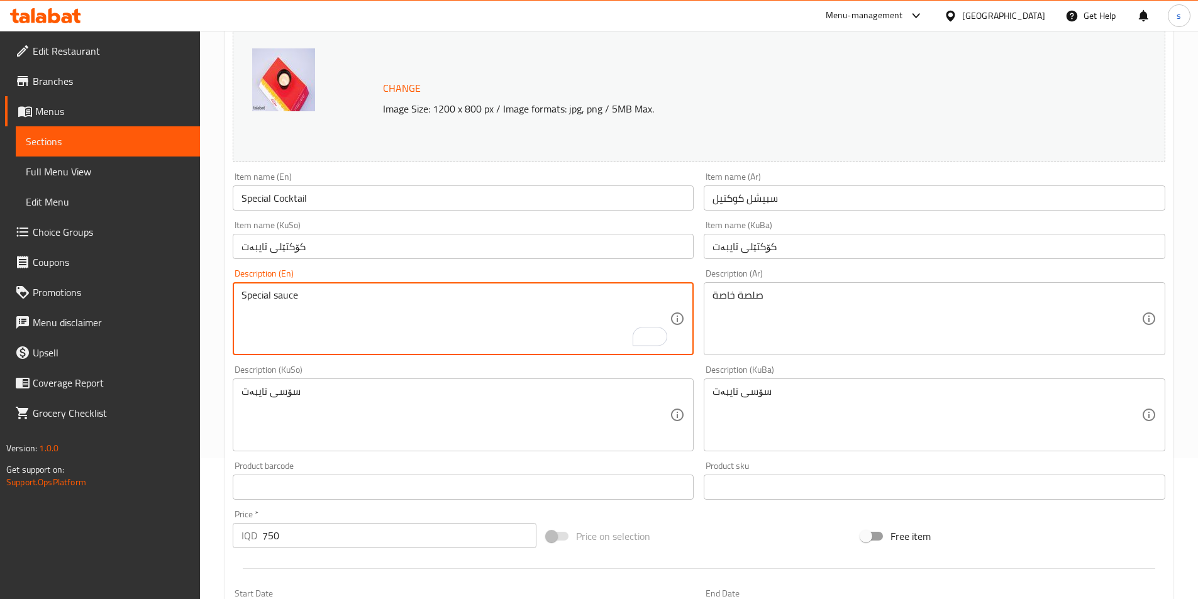
scroll to position [452, 0]
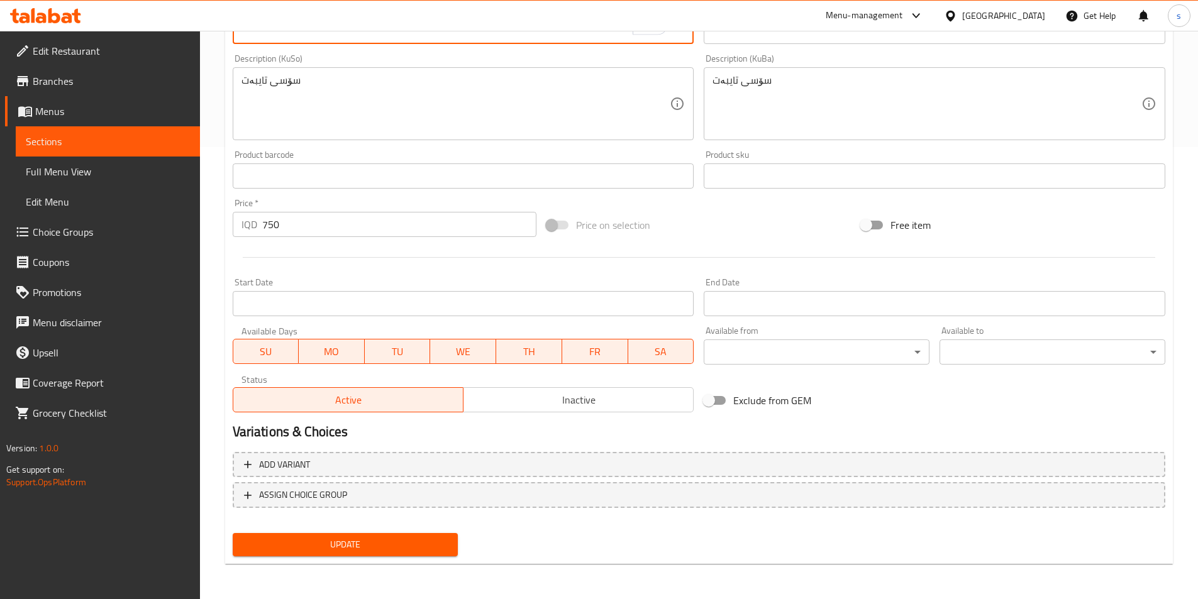
type textarea "Special sauce"
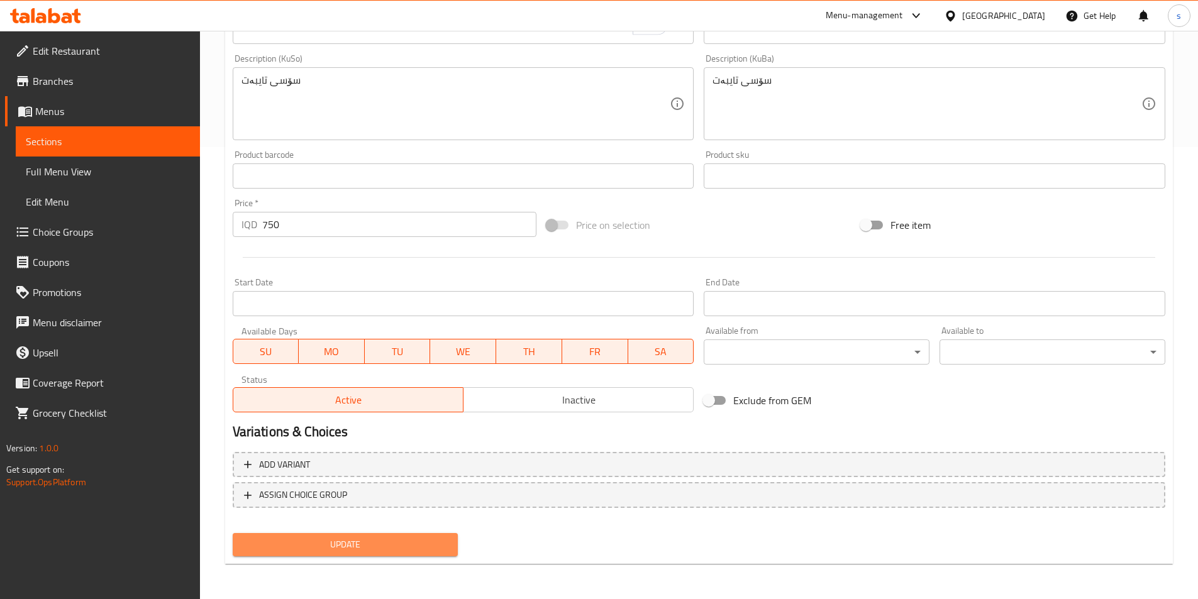
click at [327, 549] on span "Update" at bounding box center [346, 545] width 206 height 16
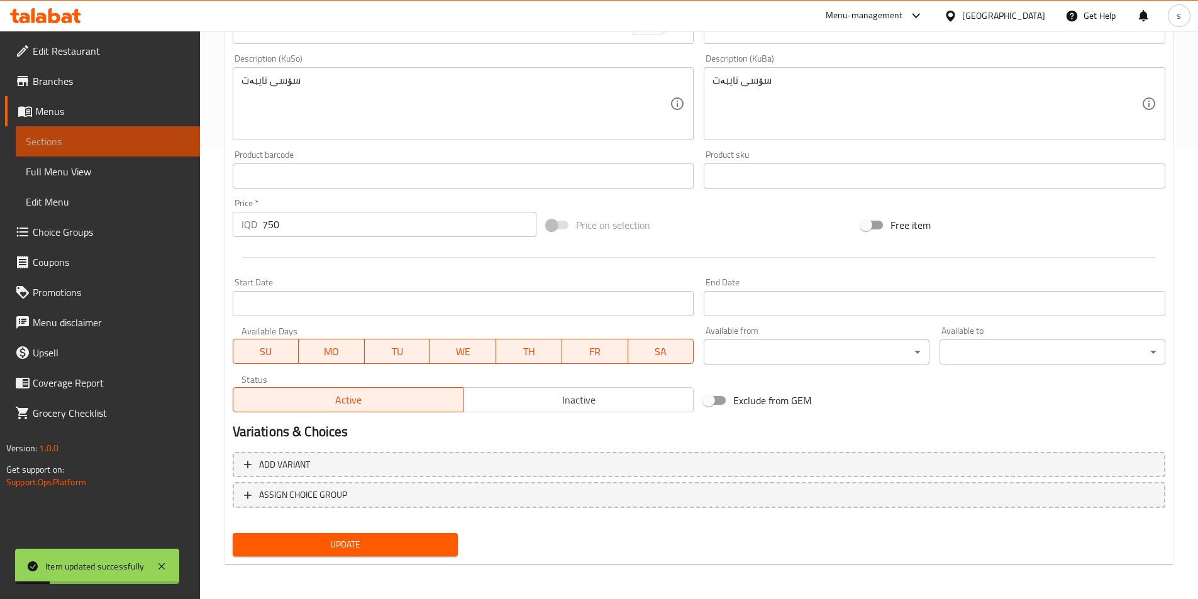
click at [74, 137] on span "Sections" at bounding box center [108, 141] width 164 height 15
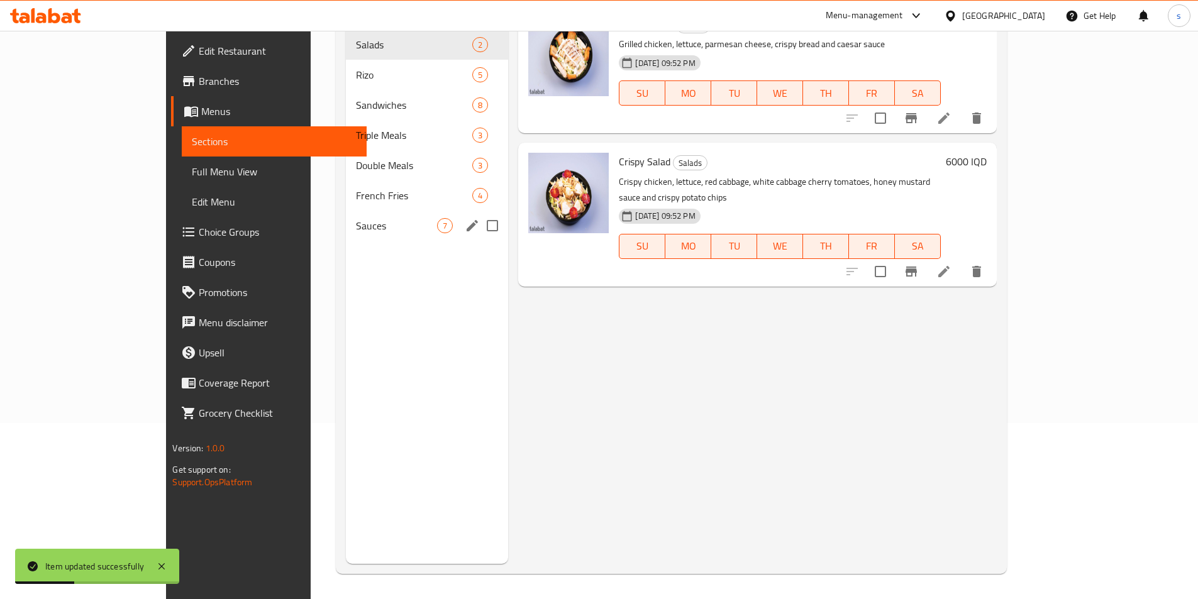
click at [346, 218] on div "Sauces 7" at bounding box center [427, 226] width 163 height 30
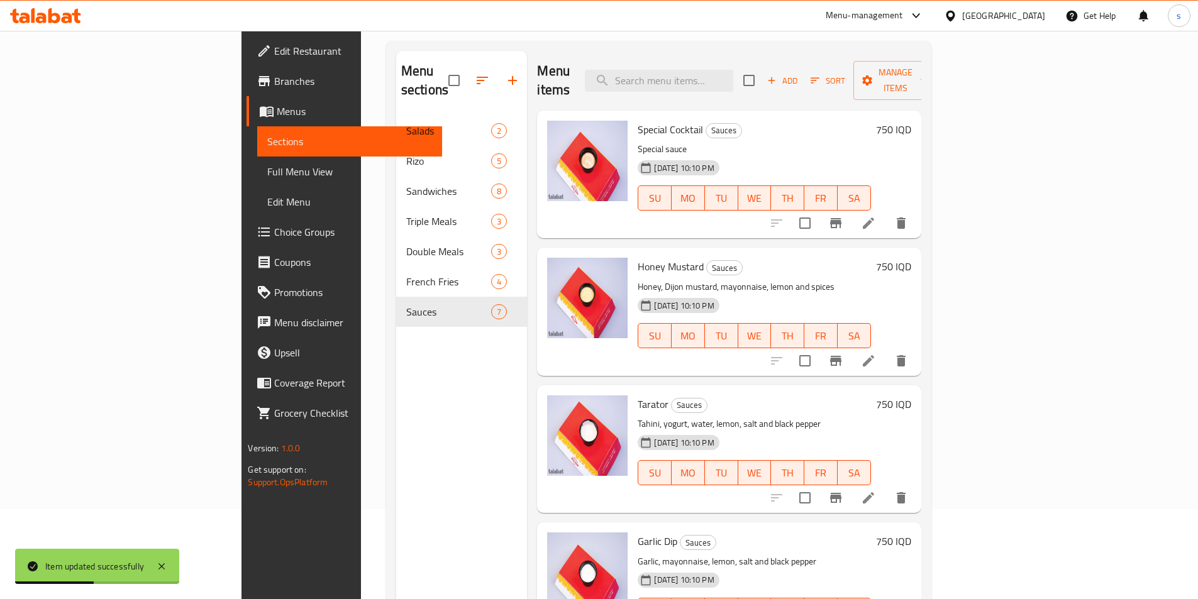
scroll to position [88, 0]
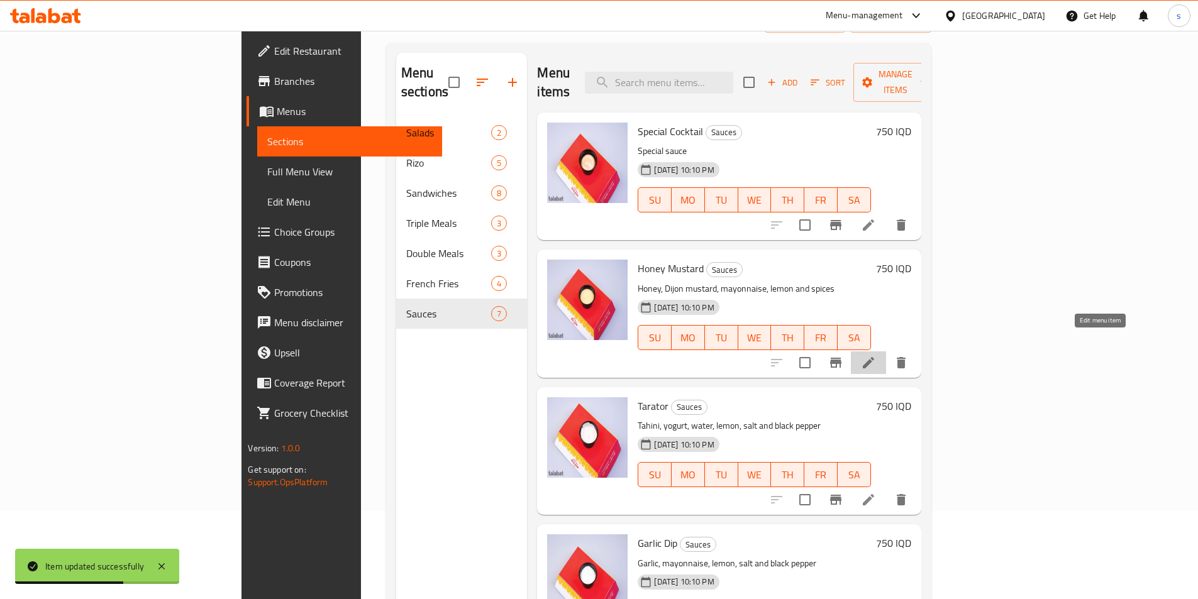
click at [874, 357] on icon at bounding box center [867, 362] width 11 height 11
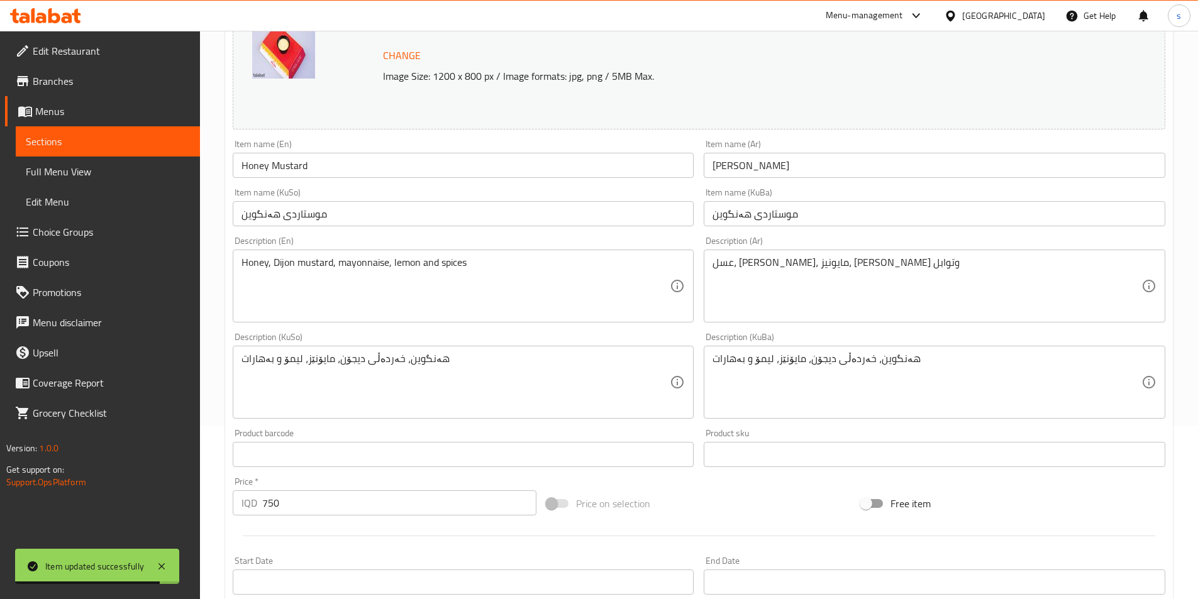
scroll to position [216, 0]
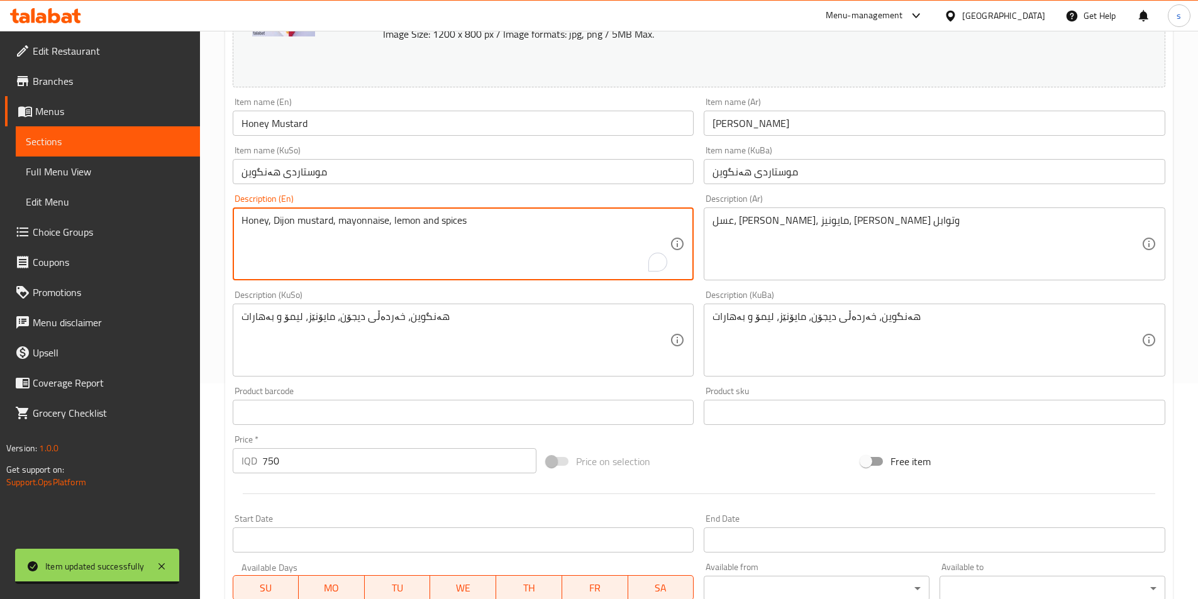
drag, startPoint x: 495, startPoint y: 231, endPoint x: 189, endPoint y: 231, distance: 306.1
paste textarea "d"
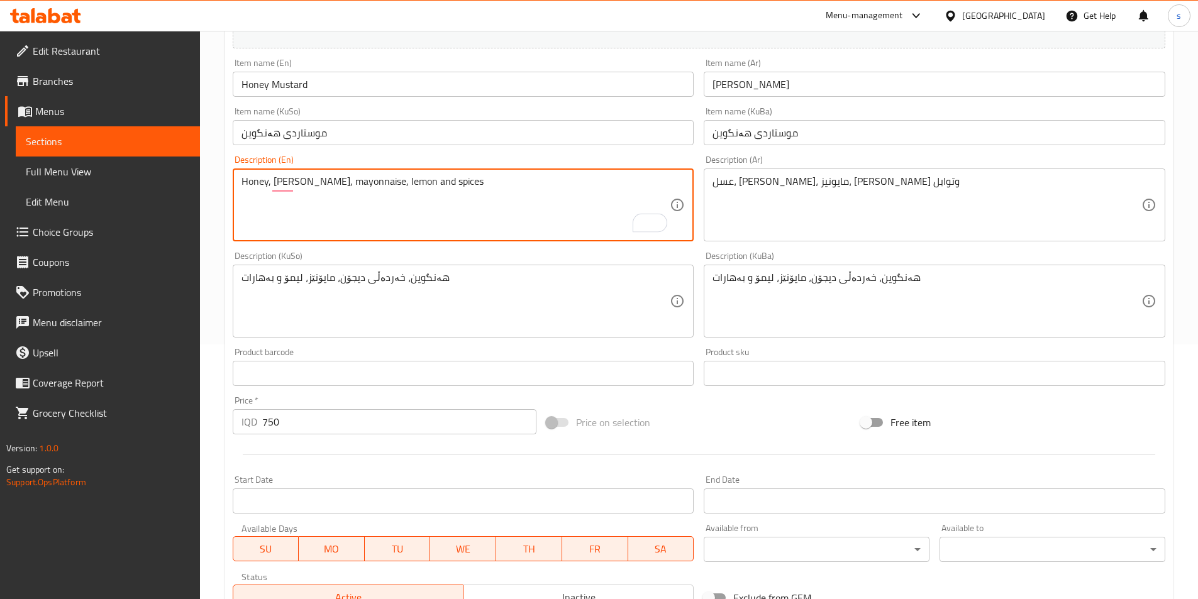
scroll to position [249, 0]
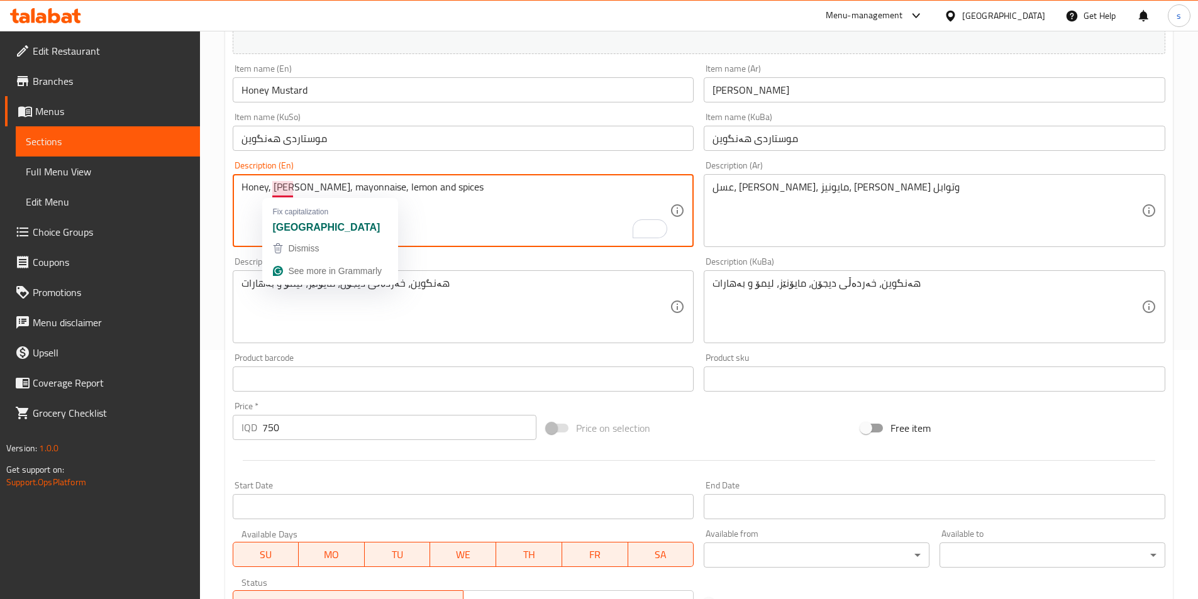
click at [427, 221] on textarea "Honey, [PERSON_NAME], mayonnaise, lemon and spices" at bounding box center [455, 211] width 429 height 60
type textarea "Honey, [PERSON_NAME], mayonnaise, lemon and spices"
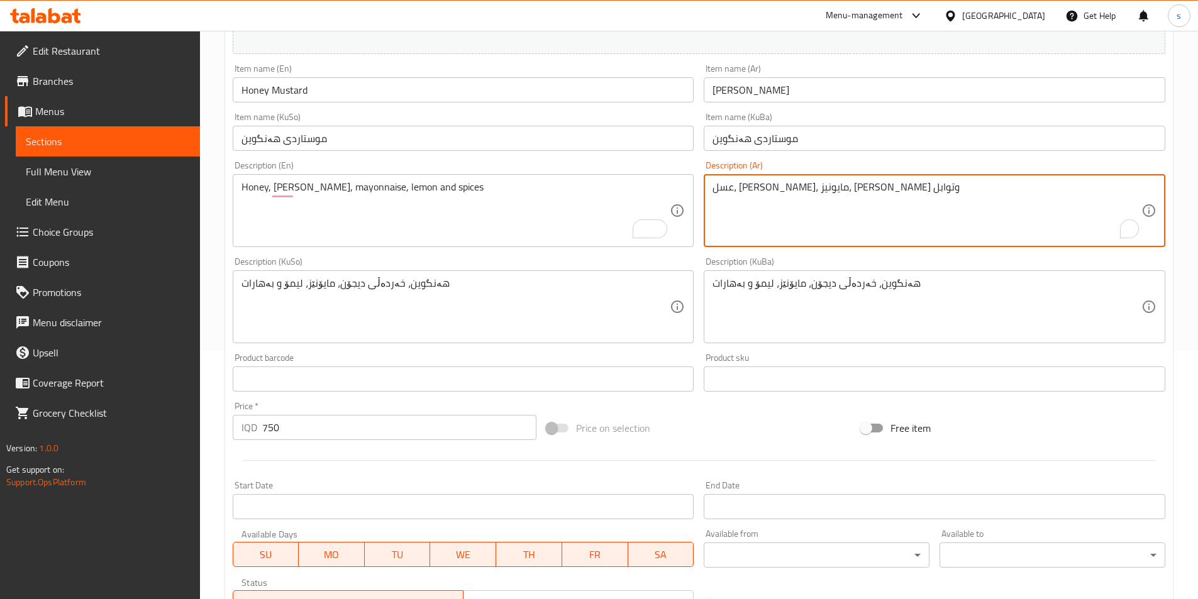
click at [820, 188] on textarea "عسل، [PERSON_NAME]، مايونيز، [PERSON_NAME]" at bounding box center [926, 211] width 429 height 60
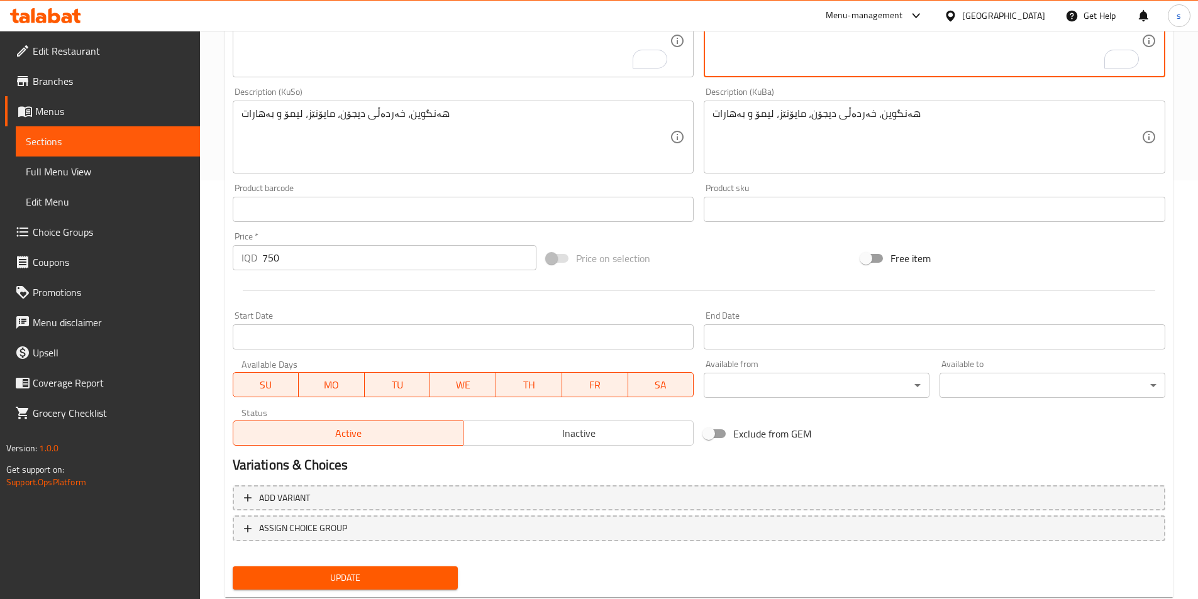
scroll to position [452, 0]
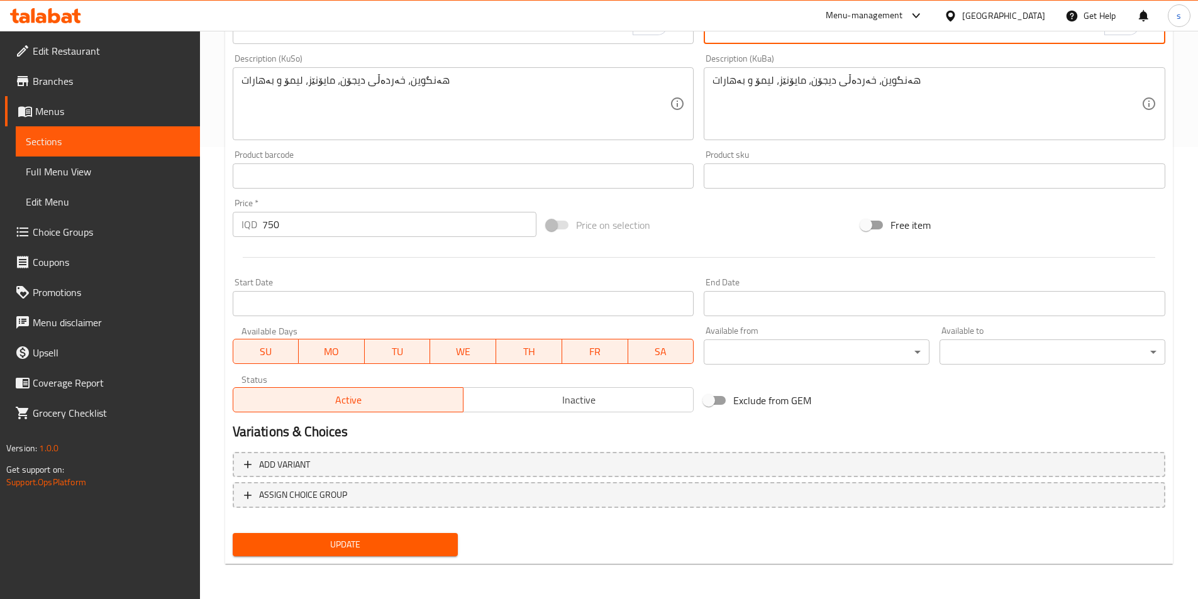
click at [334, 545] on span "Update" at bounding box center [346, 545] width 206 height 16
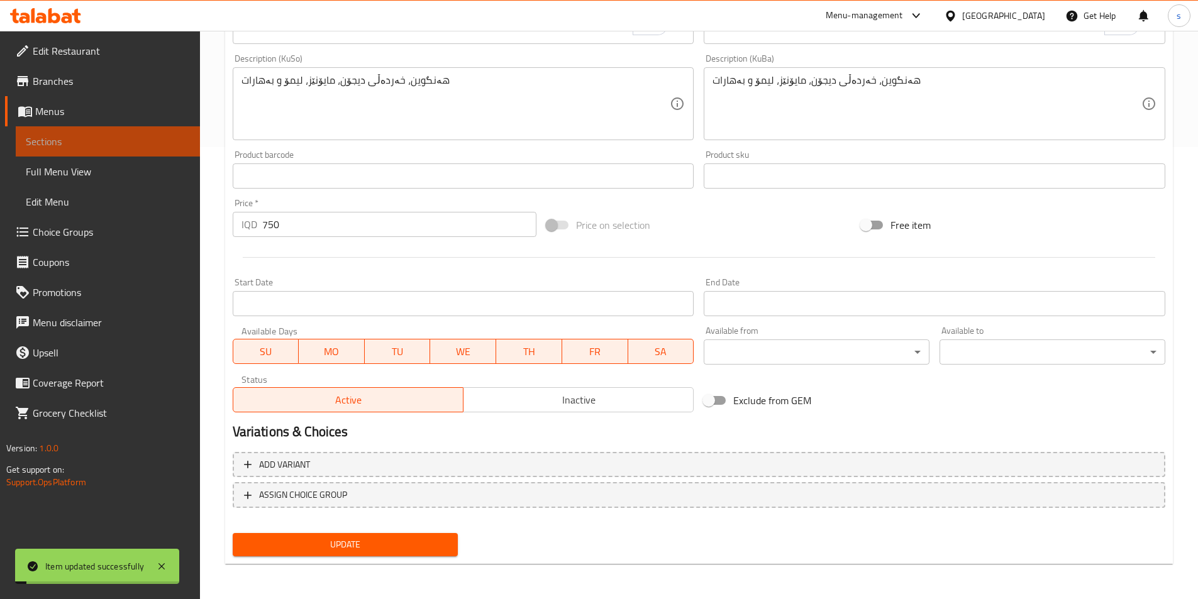
click at [97, 143] on span "Sections" at bounding box center [108, 141] width 164 height 15
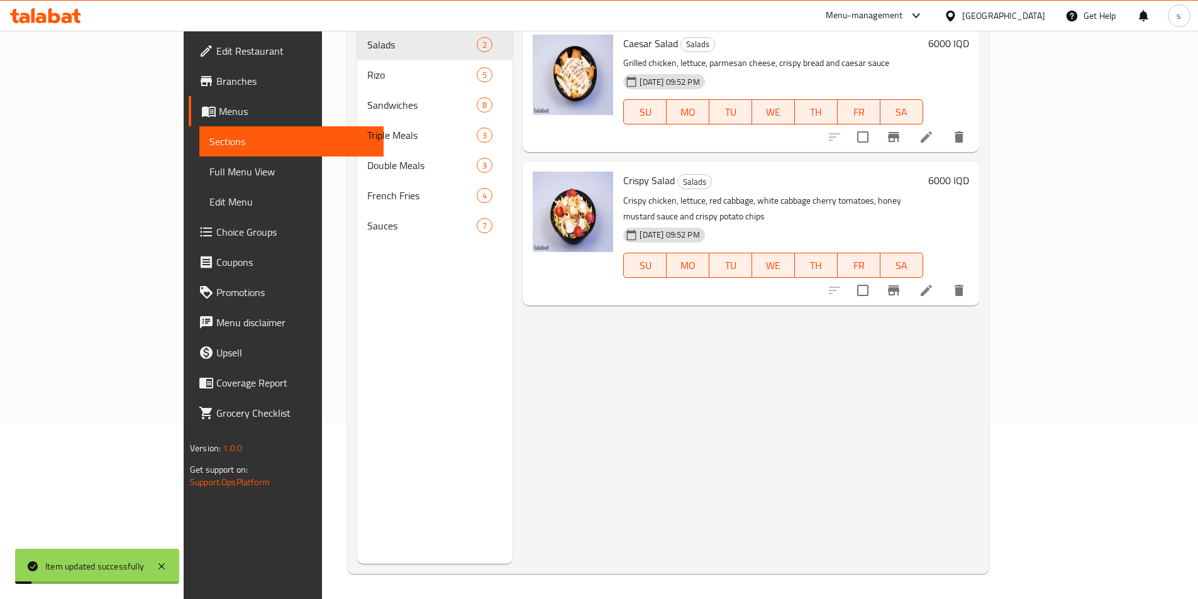
scroll to position [176, 0]
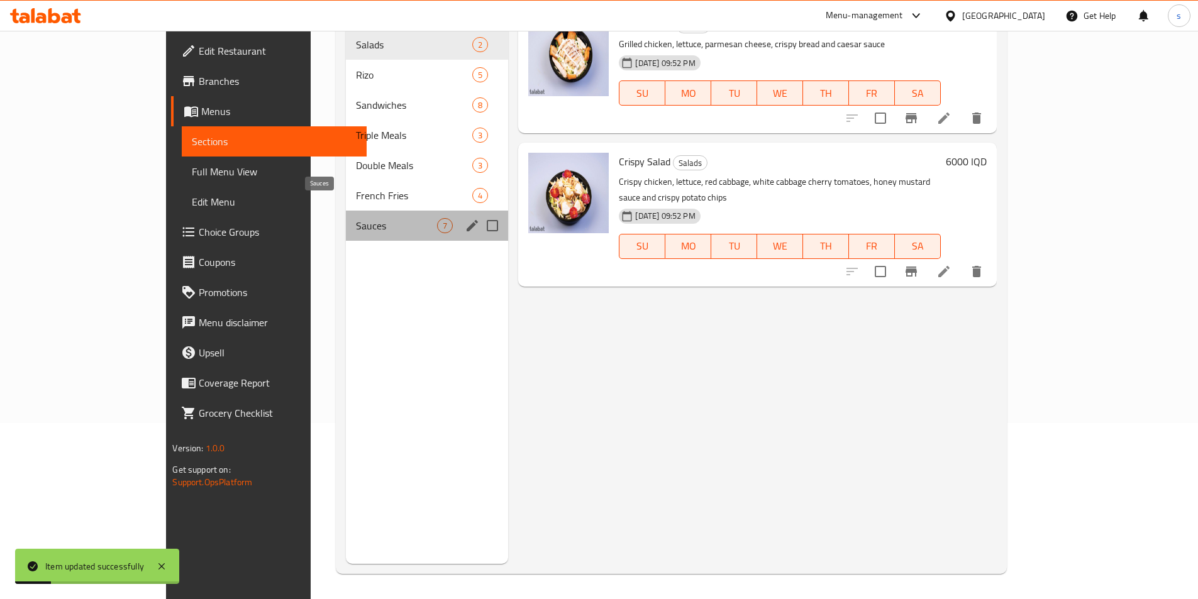
click at [356, 218] on span "Sauces" at bounding box center [397, 225] width 82 height 15
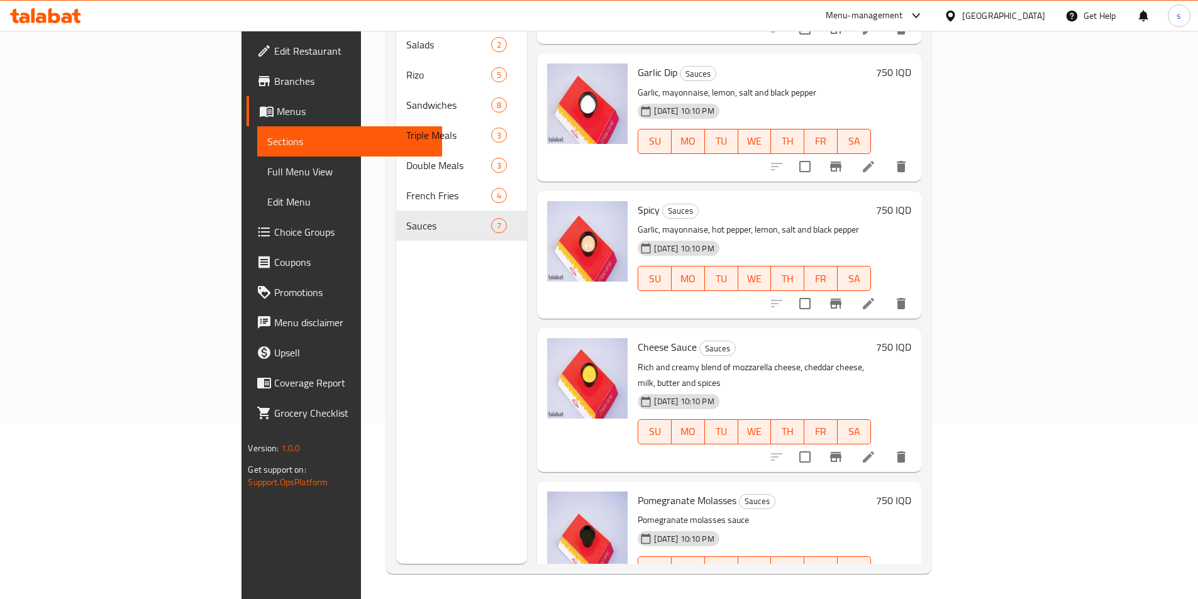
scroll to position [394, 0]
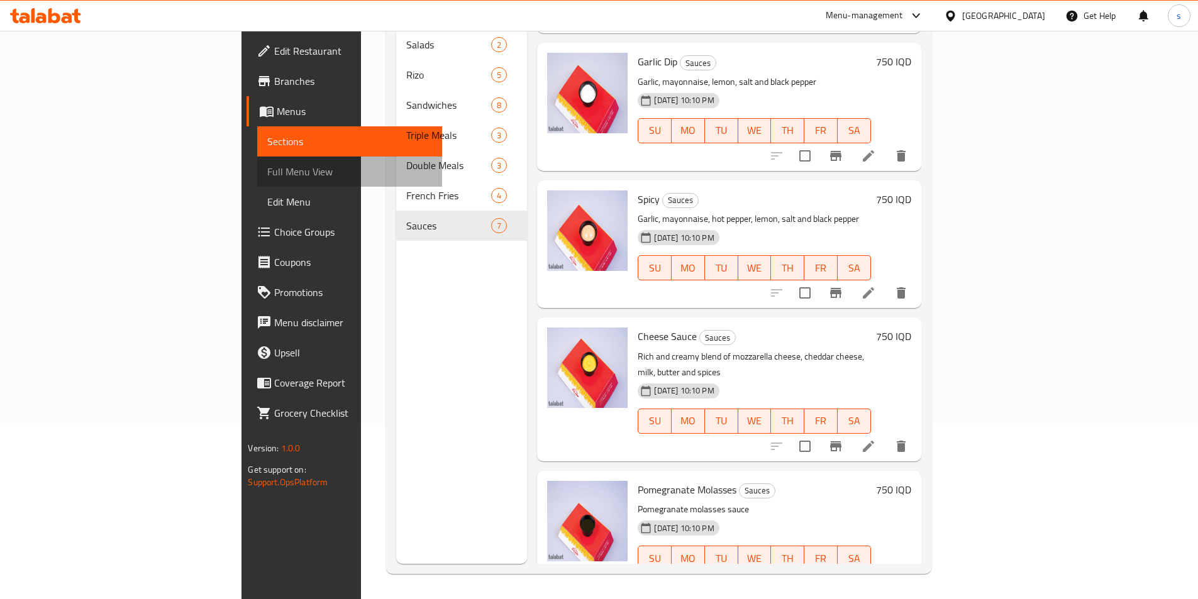
click at [267, 178] on span "Full Menu View" at bounding box center [349, 171] width 164 height 15
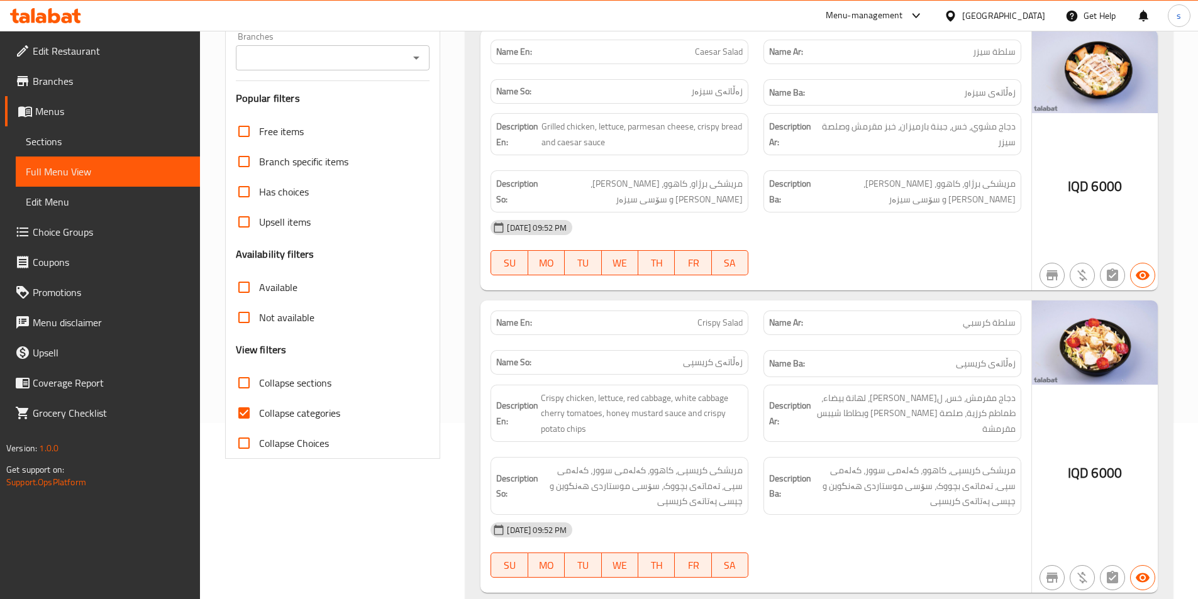
click at [416, 60] on icon "Open" at bounding box center [416, 57] width 15 height 15
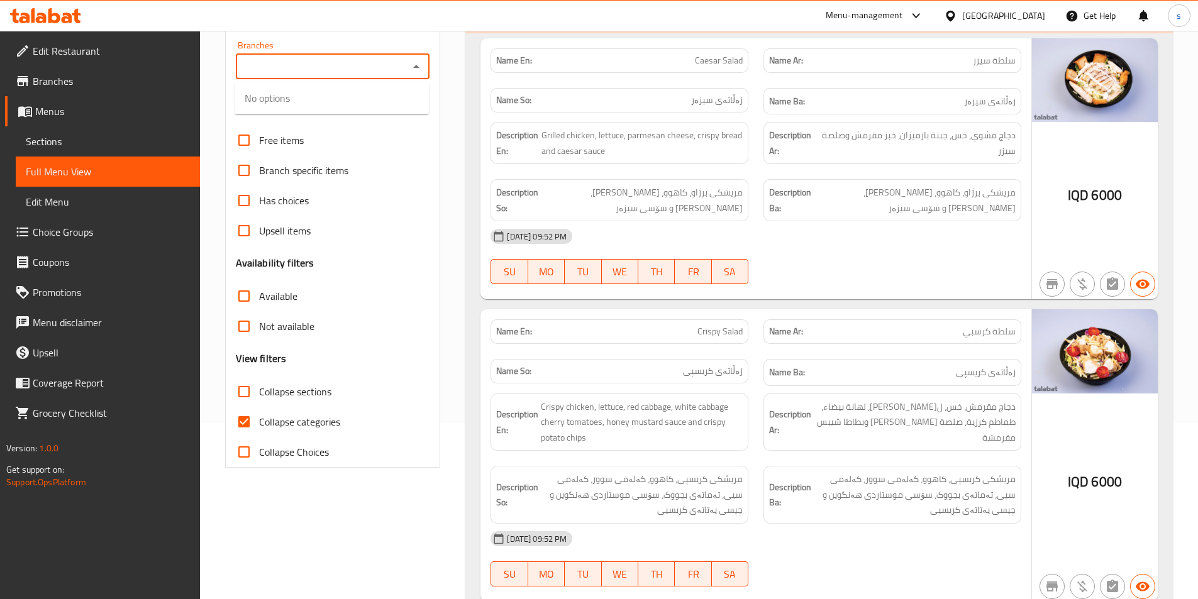
click at [415, 72] on icon "Close" at bounding box center [416, 66] width 15 height 15
click at [415, 72] on icon "Open" at bounding box center [416, 66] width 15 height 15
click at [351, 121] on li "Halal Guys,Al Amriyah" at bounding box center [331, 120] width 194 height 23
type input "Halal Guys,Al Amriyah"
drag, startPoint x: 246, startPoint y: 402, endPoint x: 245, endPoint y: 412, distance: 10.7
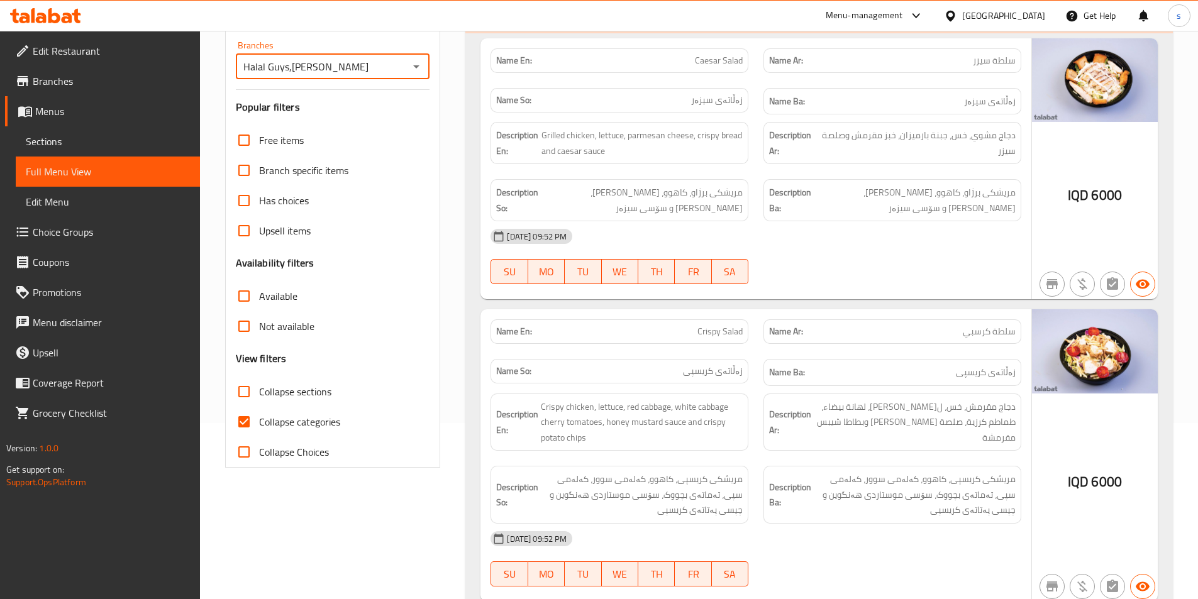
click at [246, 402] on input "Collapse sections" at bounding box center [244, 392] width 30 height 30
checkbox input "true"
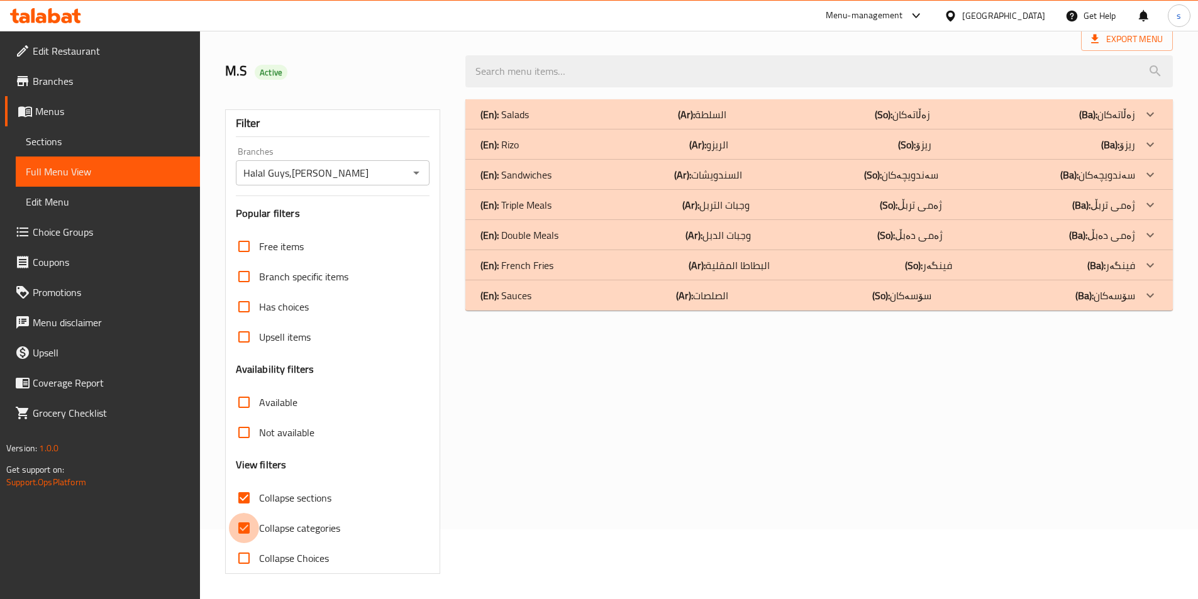
click at [245, 513] on input "Collapse categories" at bounding box center [244, 528] width 30 height 30
checkbox input "false"
click at [551, 294] on div "(En): Sauces (Ar): الصلصات (So): سۆسەکان (Ba): سۆسەکان" at bounding box center [807, 295] width 654 height 15
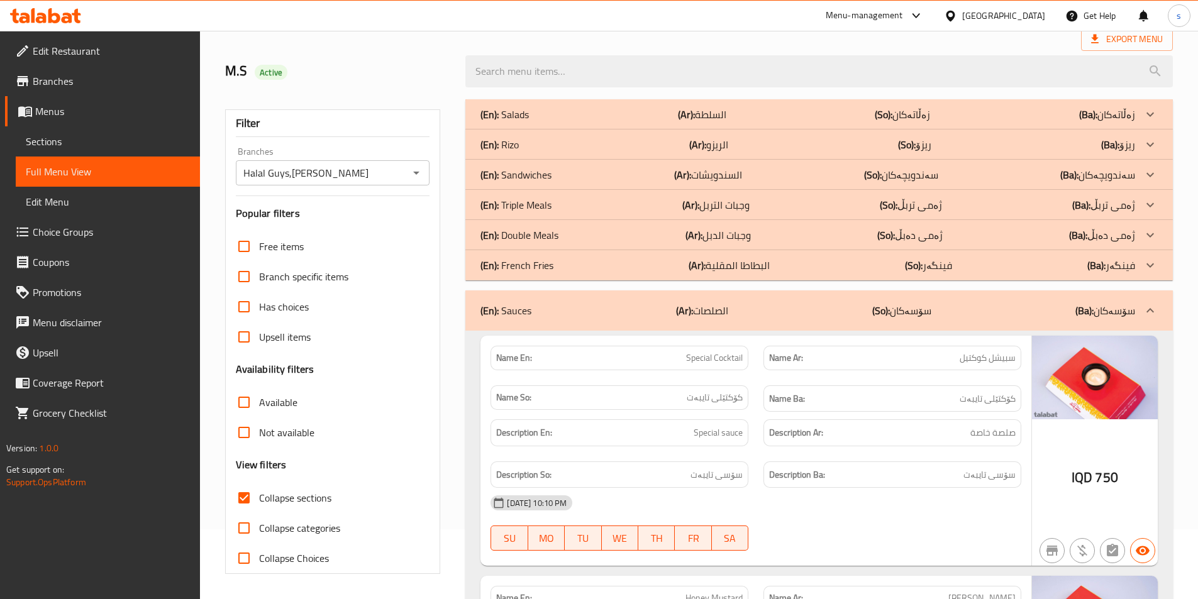
click at [545, 141] on div "(En): Rizo (Ar): الريزو (So): ریزۆ (Ba): ریزۆ" at bounding box center [807, 144] width 654 height 15
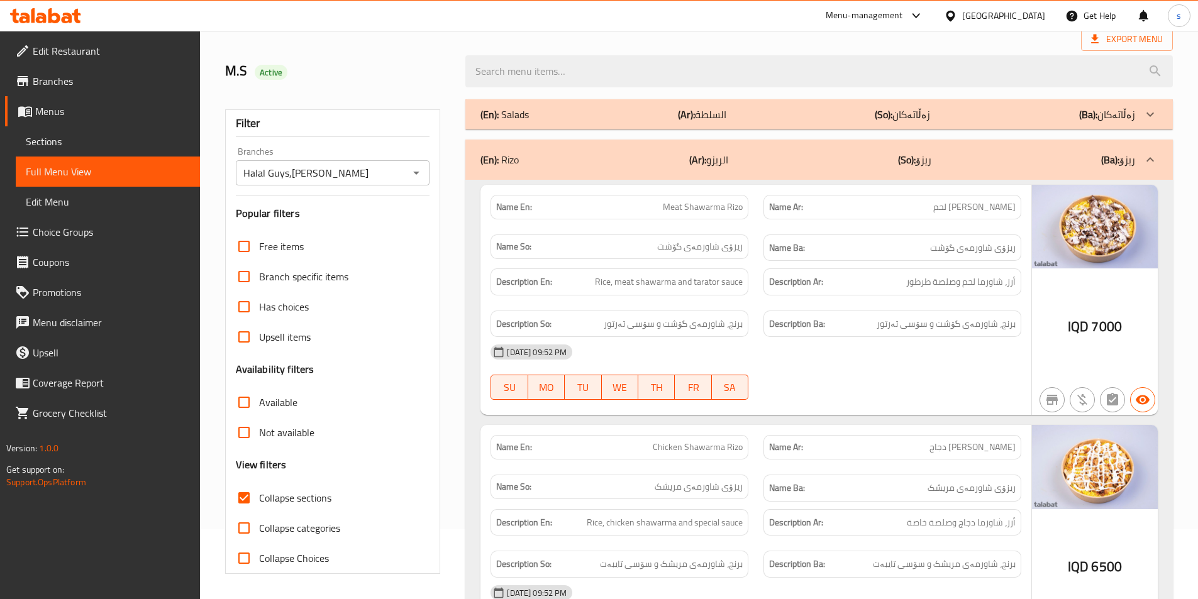
click at [545, 113] on div "(En): Salads (Ar): السلطة (So): زەڵاتەکان (Ba): زەڵاتەکان" at bounding box center [807, 114] width 654 height 15
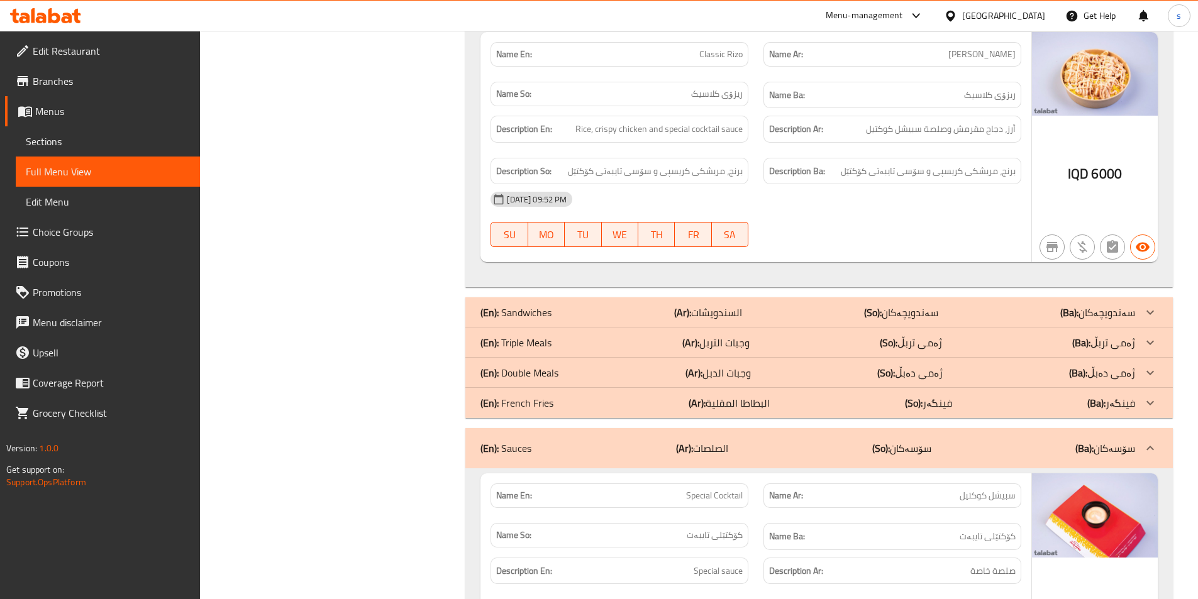
scroll to position [2004, 0]
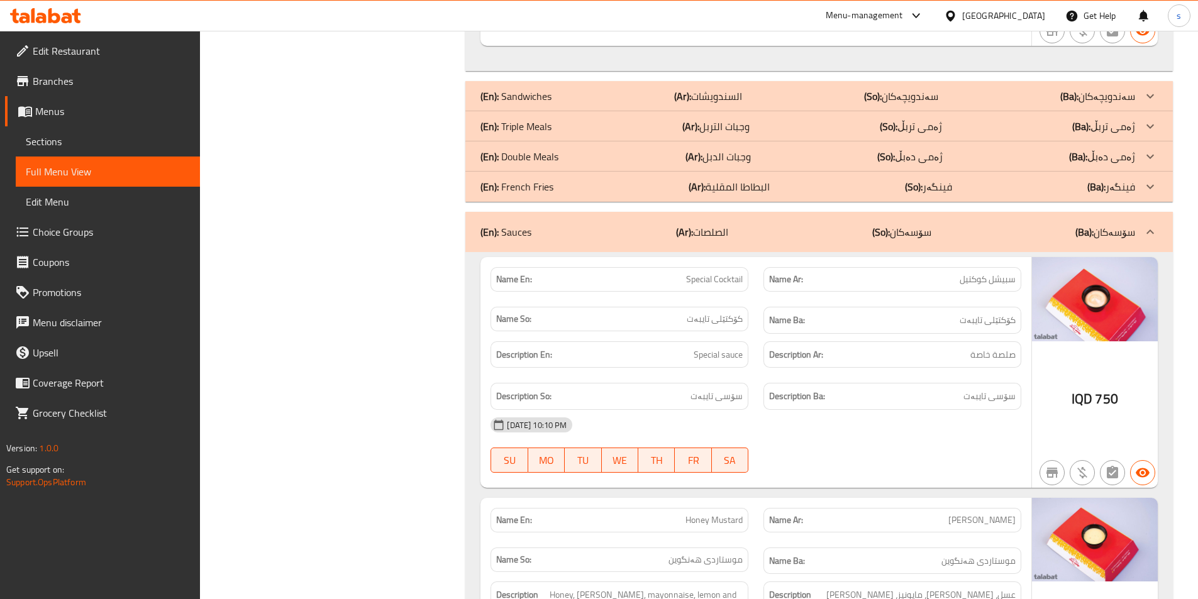
click at [698, 276] on span "Special Cocktail" at bounding box center [714, 279] width 57 height 13
copy span "Special"
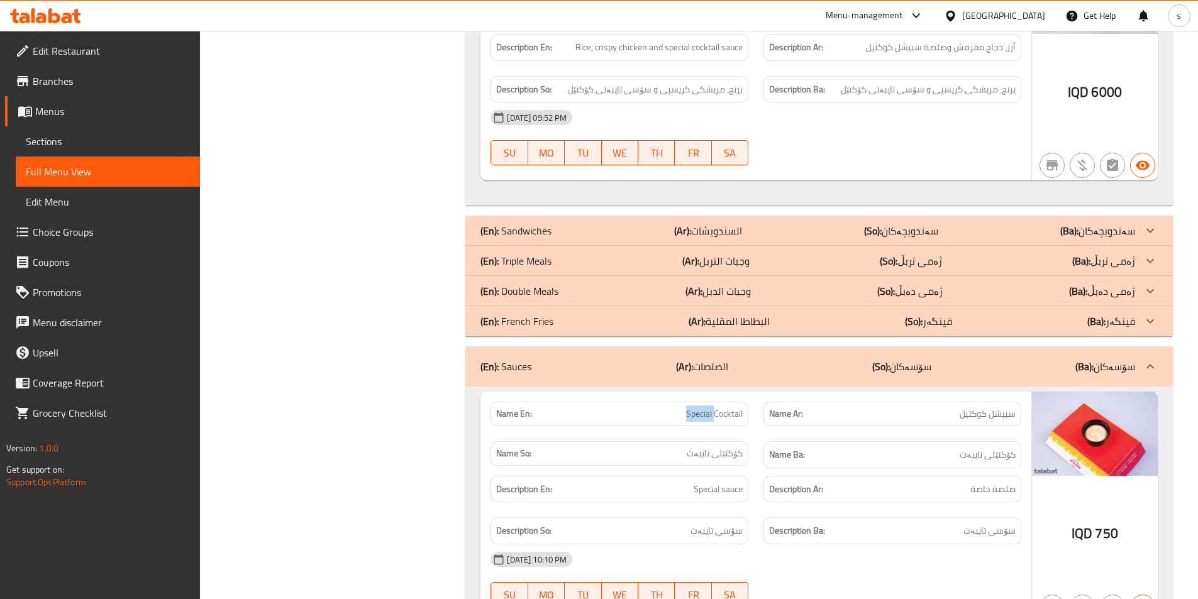
scroll to position [1804, 0]
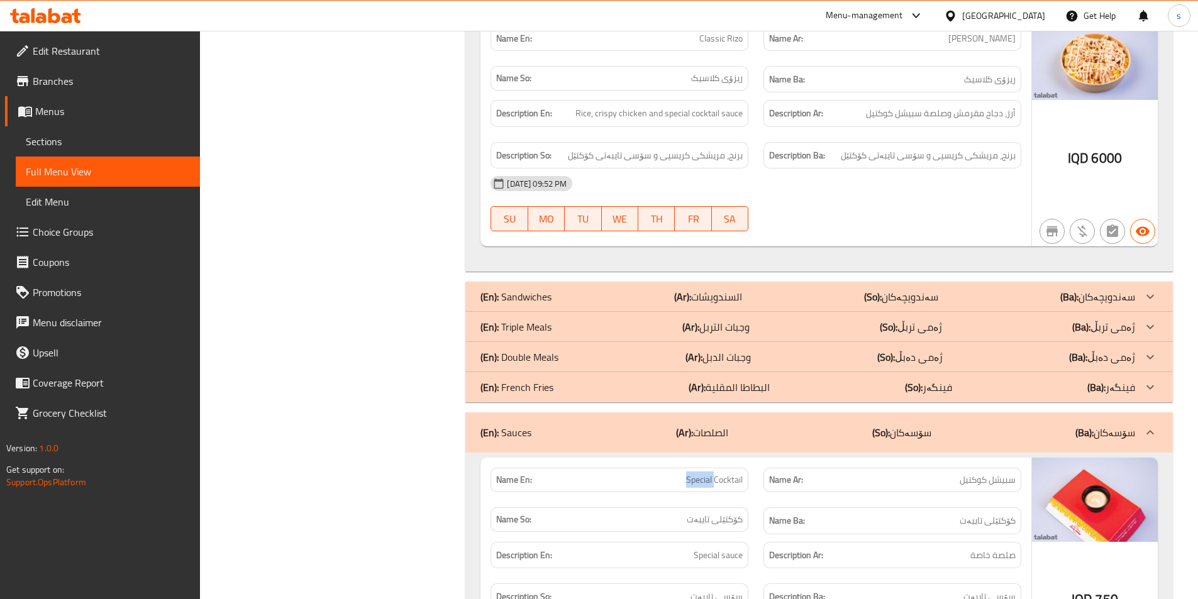
click at [67, 58] on span "Edit Restaurant" at bounding box center [111, 50] width 157 height 15
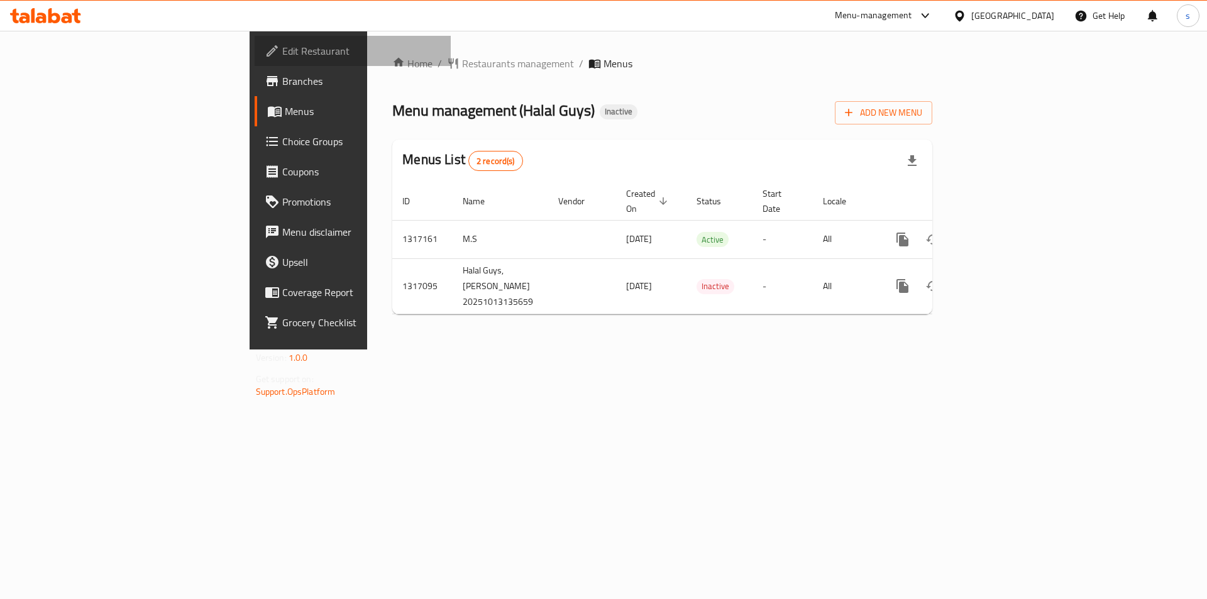
click at [282, 58] on span "Edit Restaurant" at bounding box center [361, 50] width 159 height 15
click at [285, 119] on span "Menus" at bounding box center [363, 111] width 157 height 15
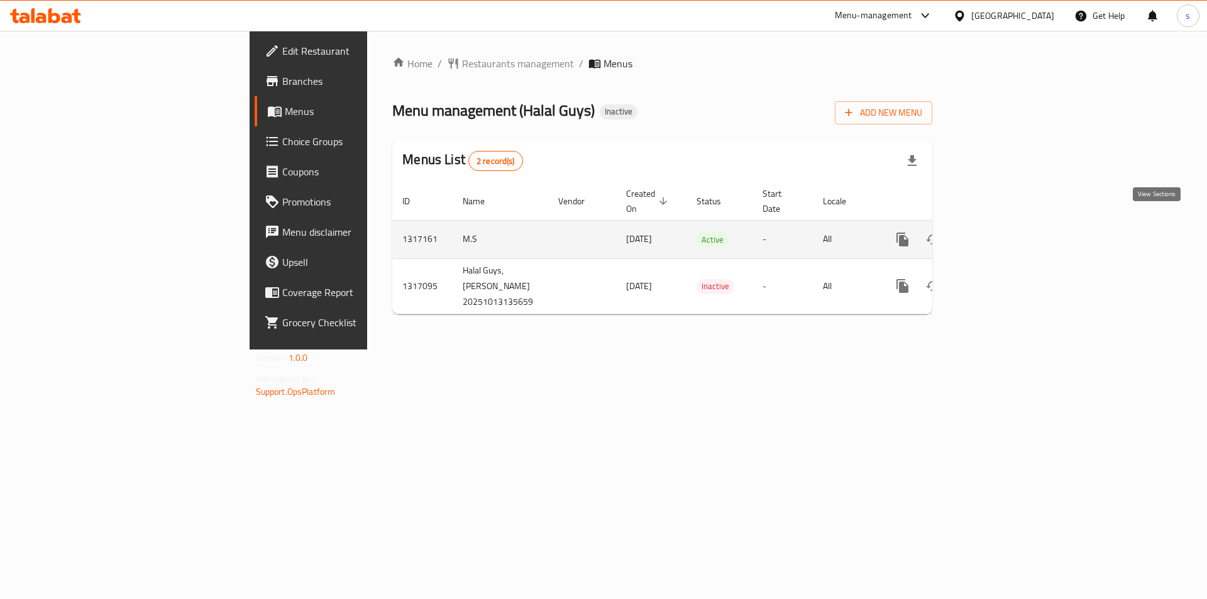
click at [1001, 232] on icon "enhanced table" at bounding box center [993, 239] width 15 height 15
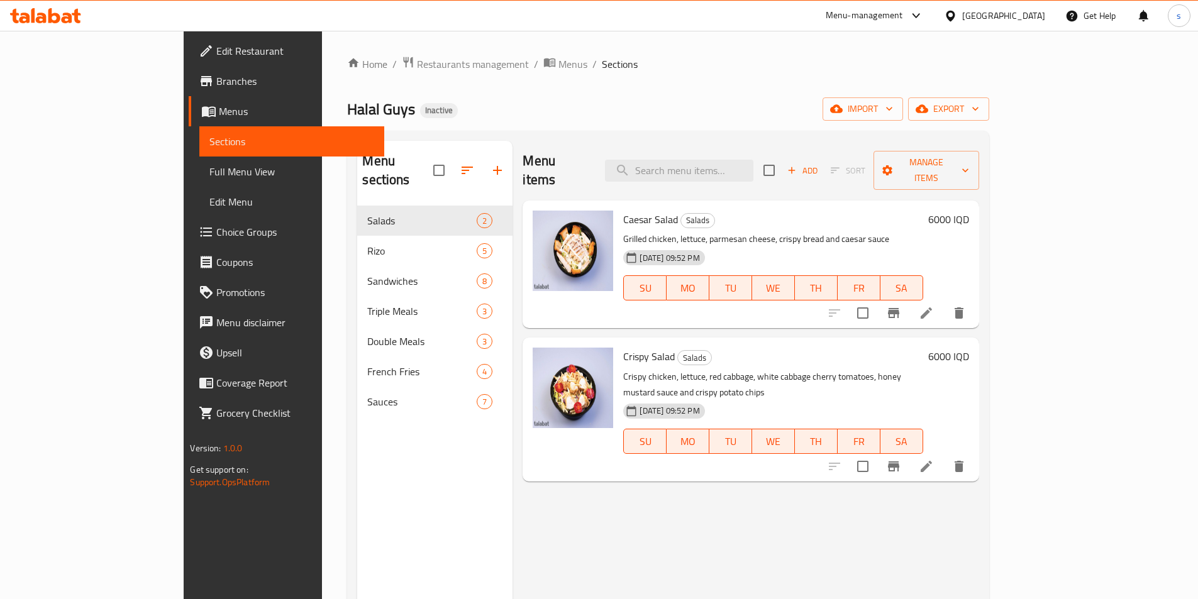
click at [209, 171] on span "Full Menu View" at bounding box center [291, 171] width 164 height 15
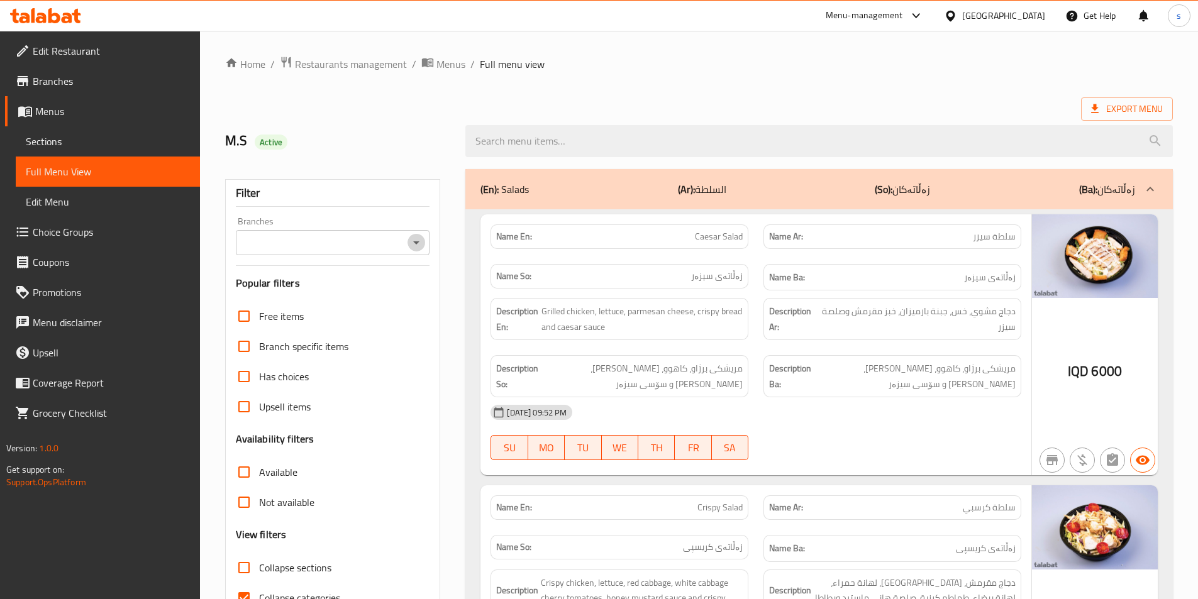
click at [421, 246] on icon "Open" at bounding box center [416, 242] width 15 height 15
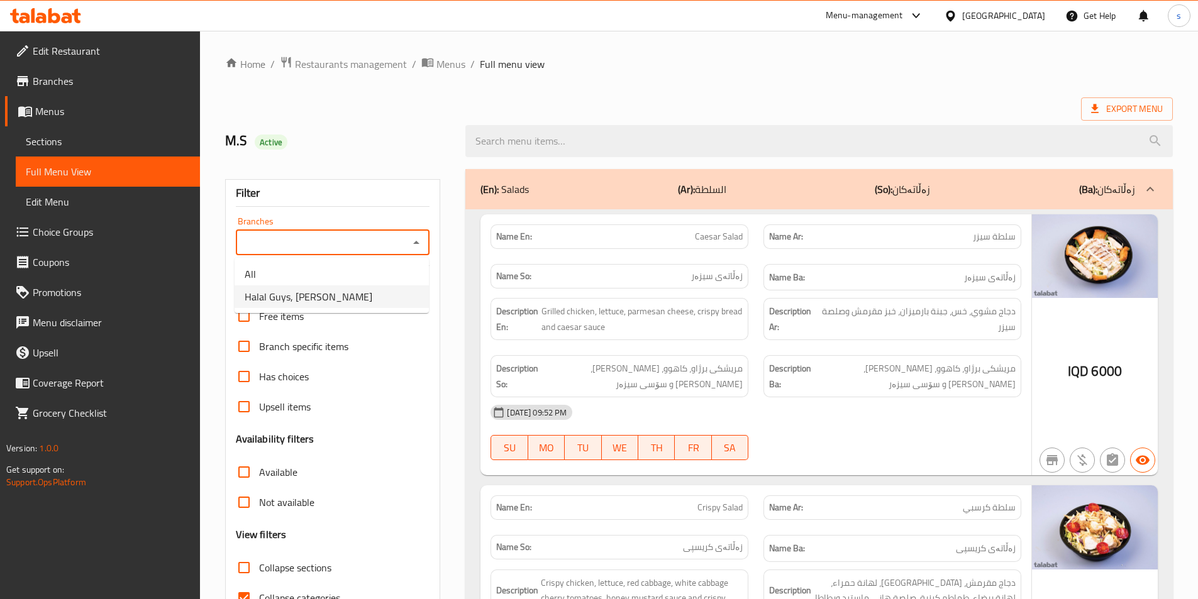
click at [395, 294] on li "Halal Guys, [PERSON_NAME]" at bounding box center [331, 296] width 194 height 23
type input "Halal Guys, [PERSON_NAME]"
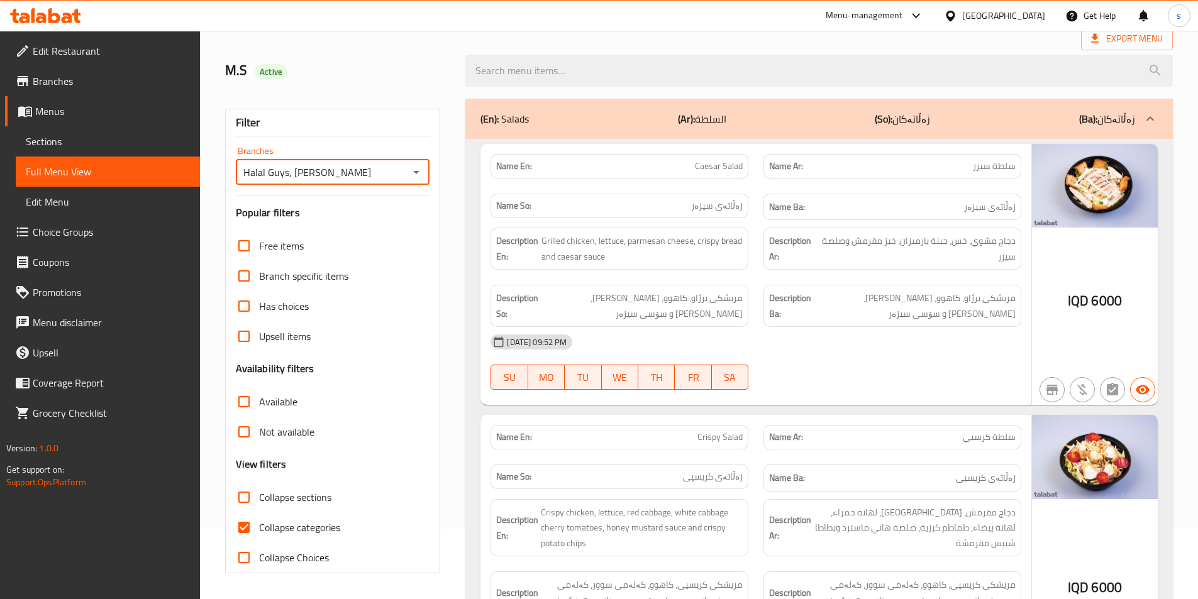
scroll to position [101, 0]
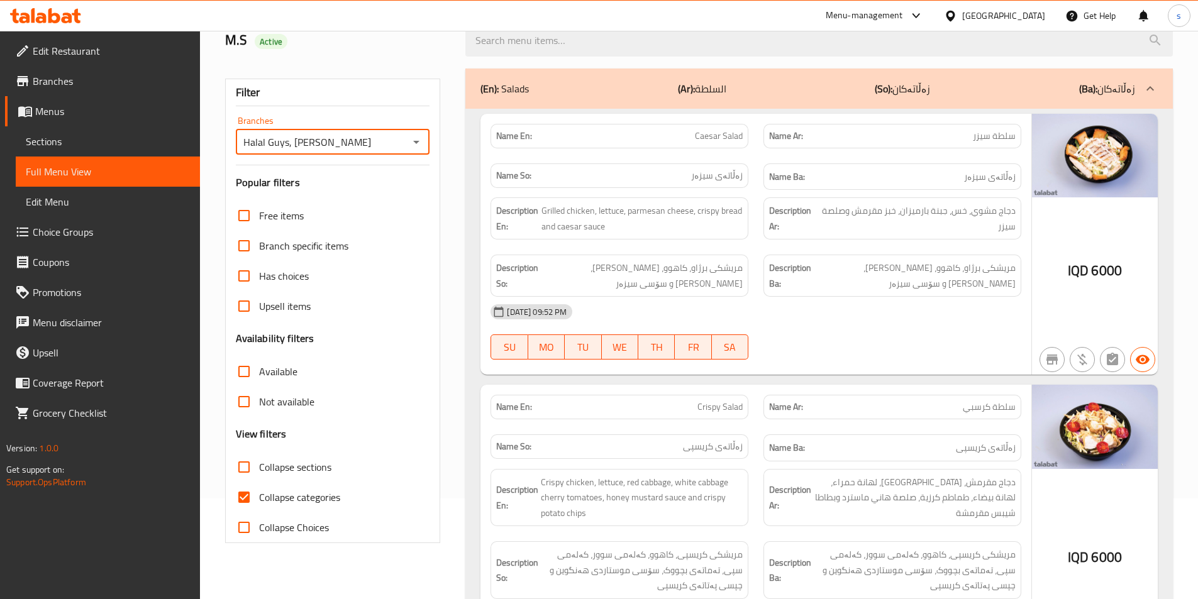
click at [251, 501] on input "Collapse categories" at bounding box center [244, 497] width 30 height 30
checkbox input "false"
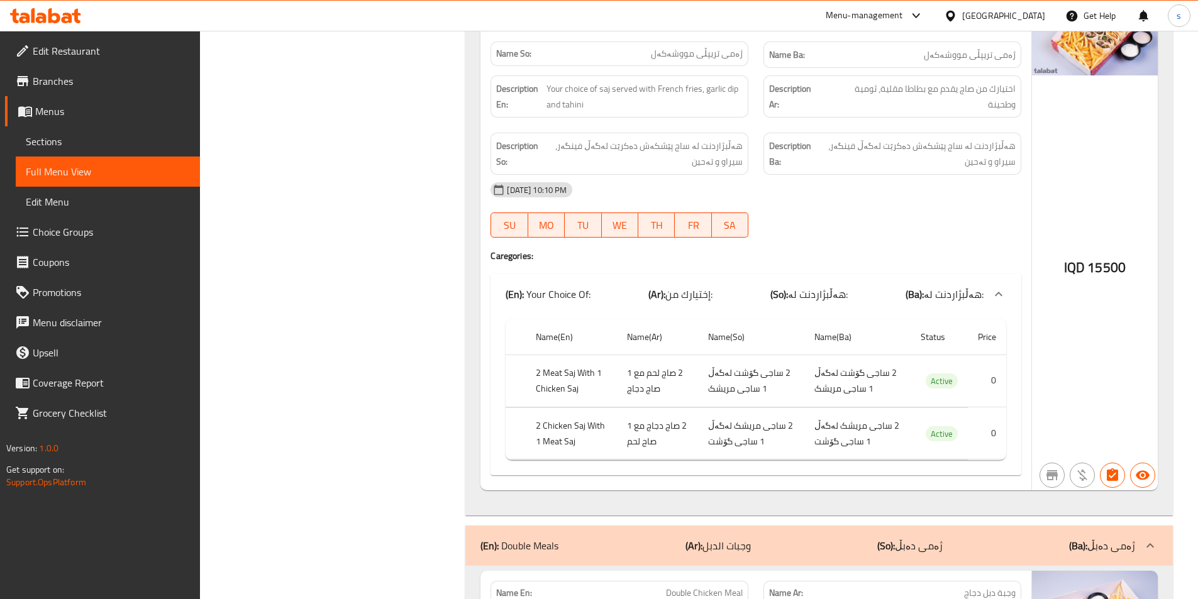
scroll to position [5344, 0]
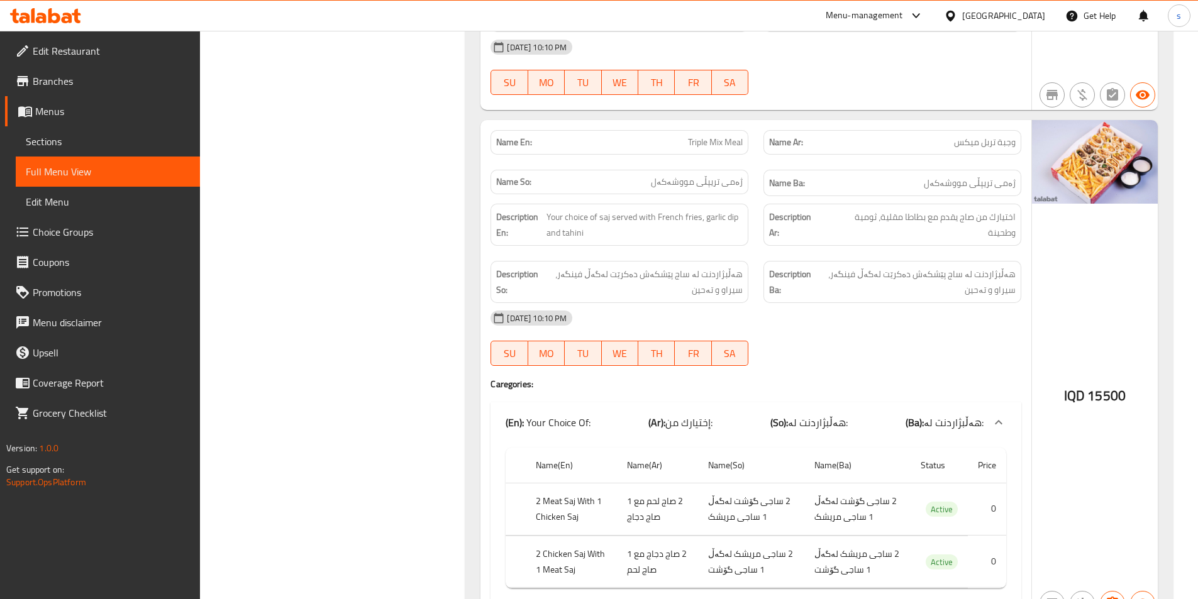
click at [72, 49] on span "Edit Restaurant" at bounding box center [111, 50] width 157 height 15
